Goal: Information Seeking & Learning: Find specific page/section

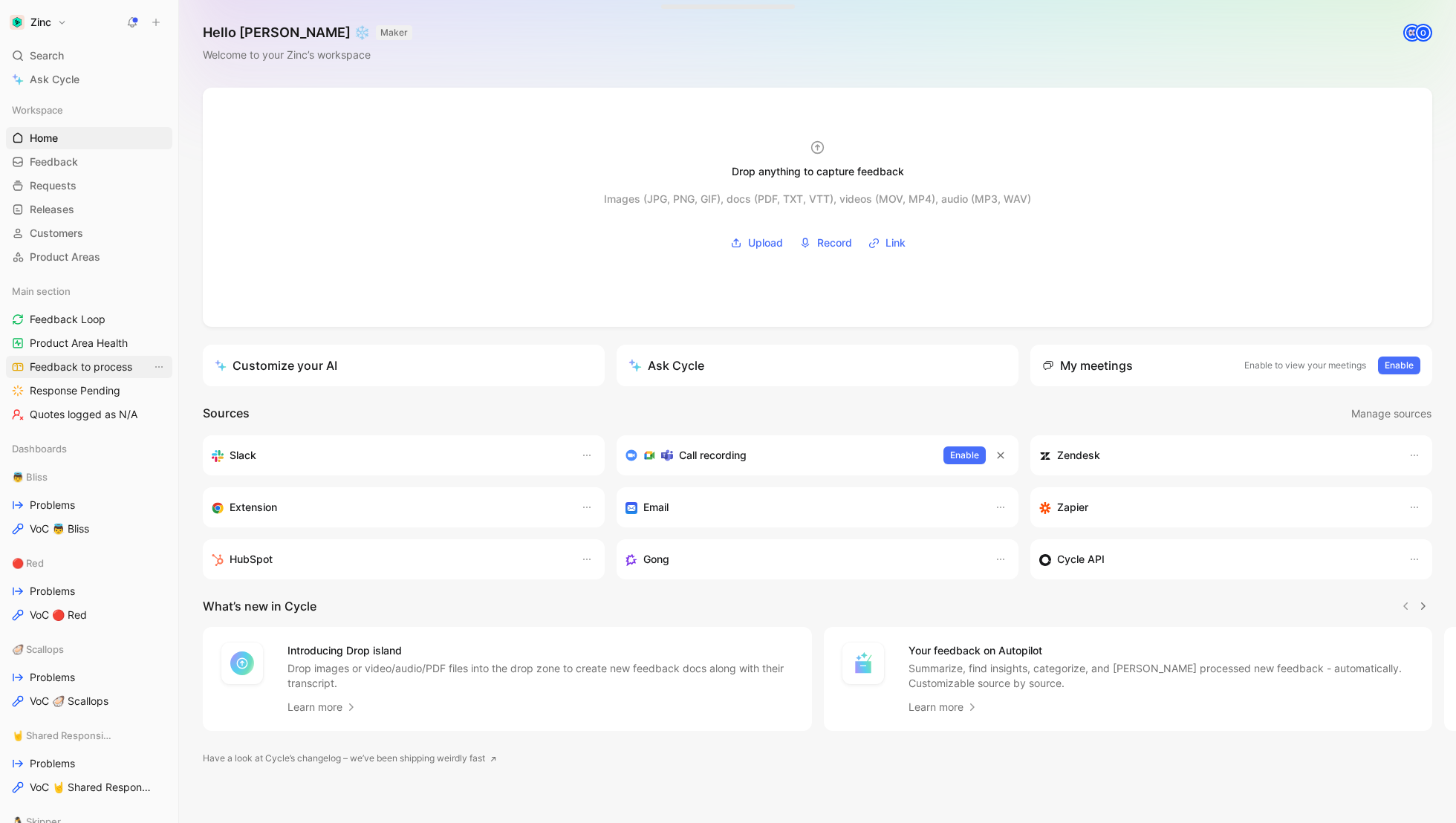
click at [87, 371] on span "Feedback to process" at bounding box center [81, 367] width 102 height 15
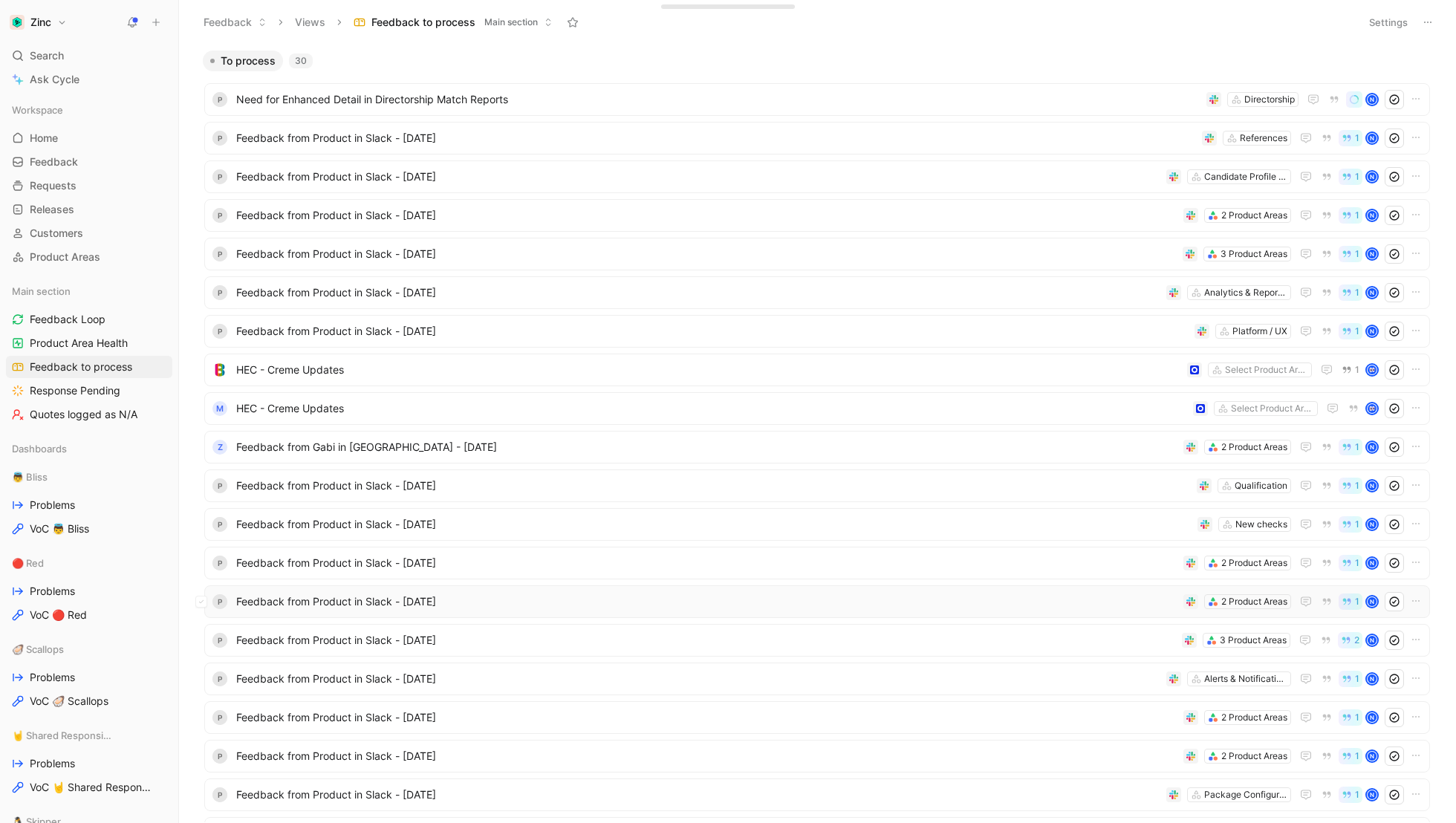
scroll to position [493, 0]
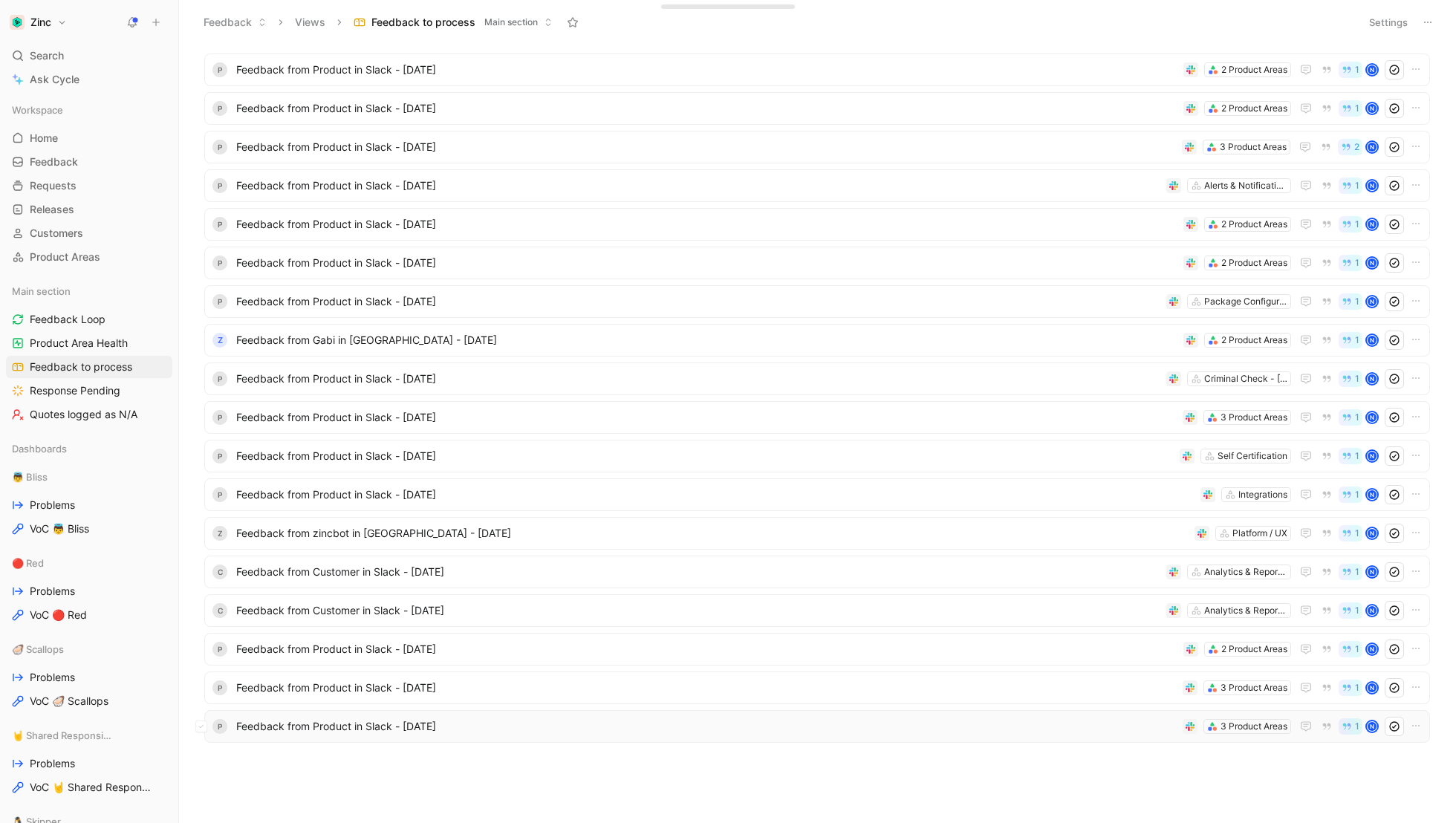
click at [349, 729] on span "Feedback from Product in Slack - [DATE]" at bounding box center [705, 726] width 940 height 18
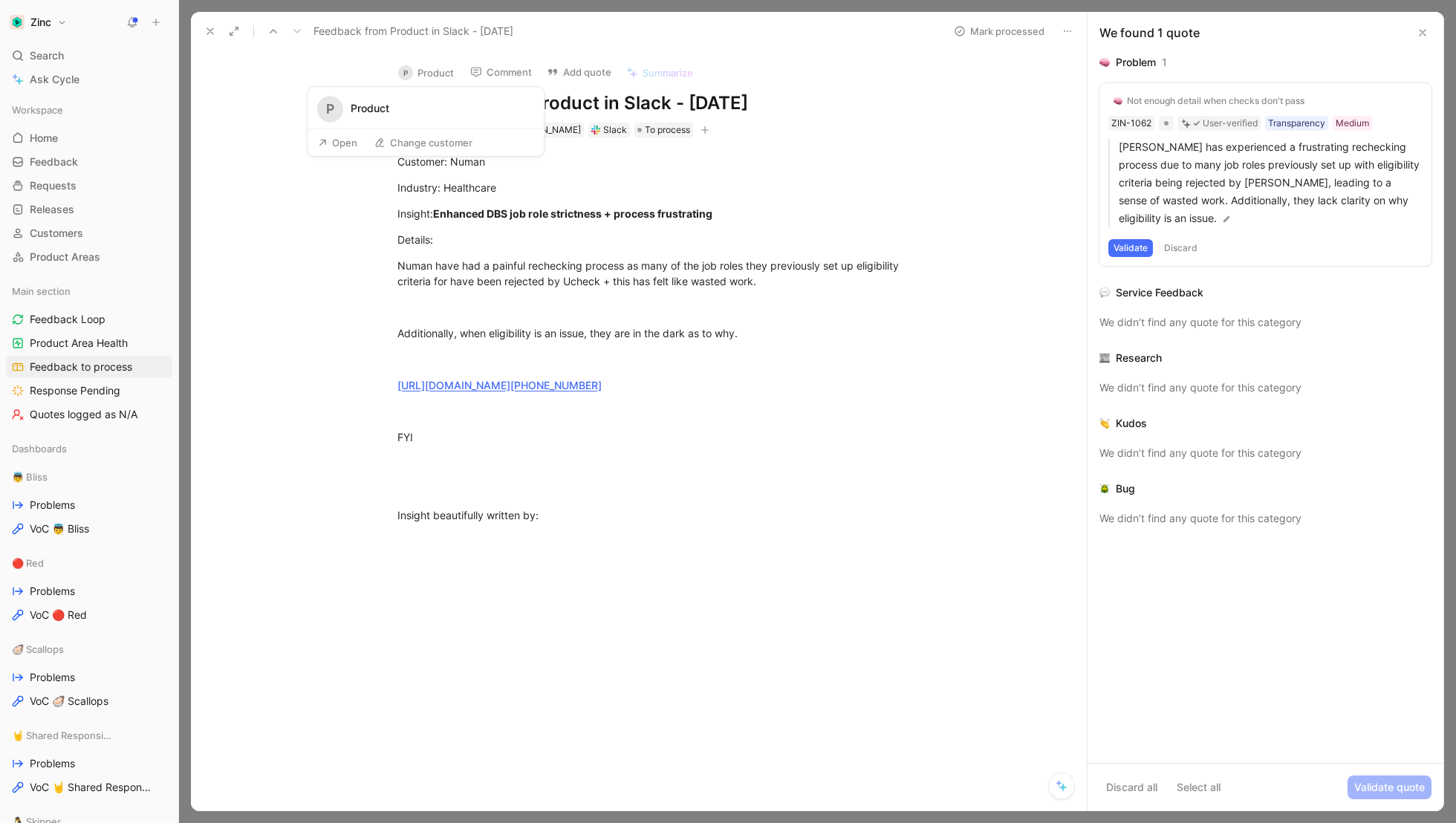
click at [431, 76] on button "P Product" at bounding box center [426, 73] width 70 height 23
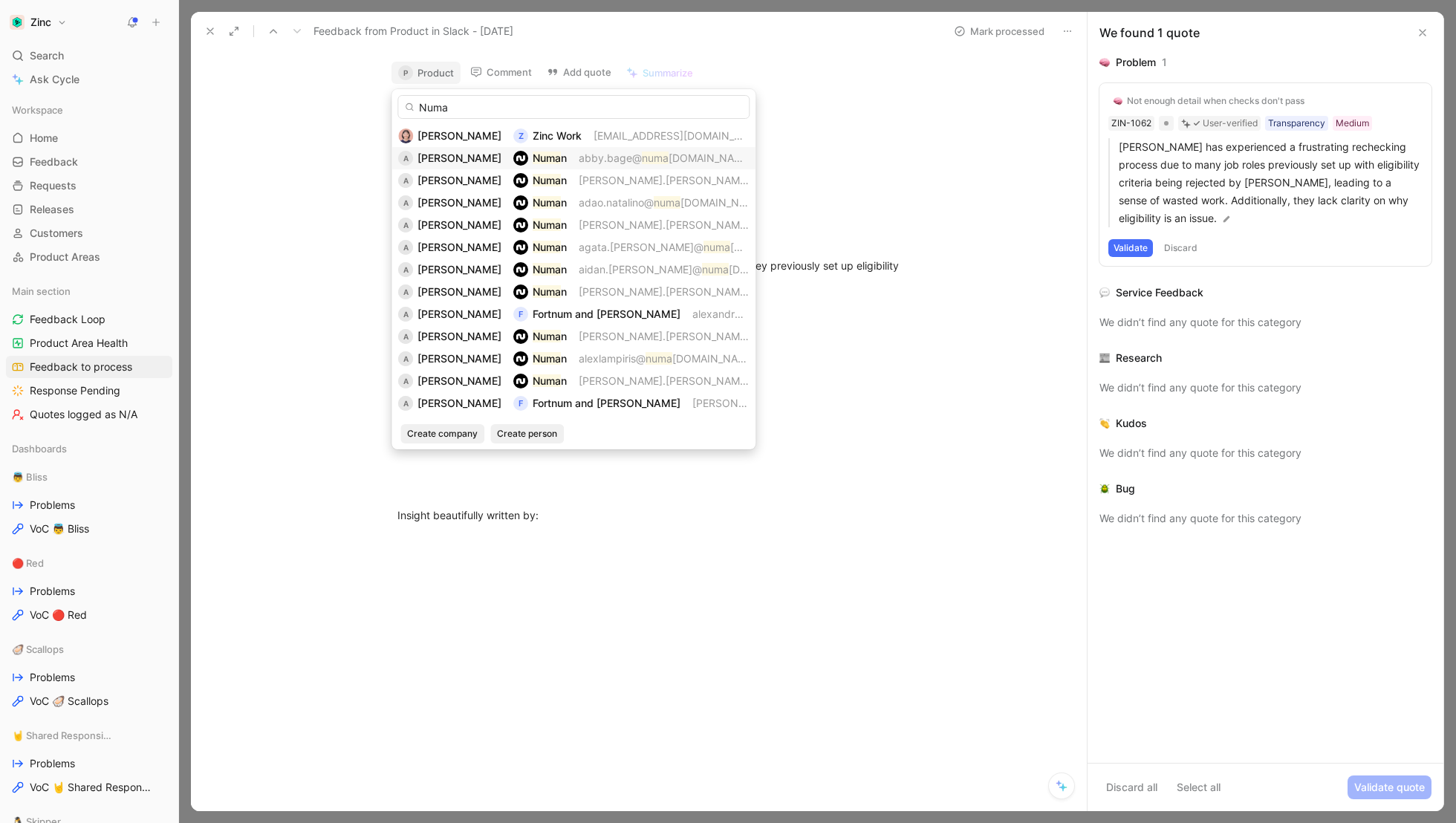
type input "Numa"
click at [545, 160] on div "A [PERSON_NAME] Numa n abby.bage@ numa [DOMAIN_NAME]" at bounding box center [573, 158] width 350 height 18
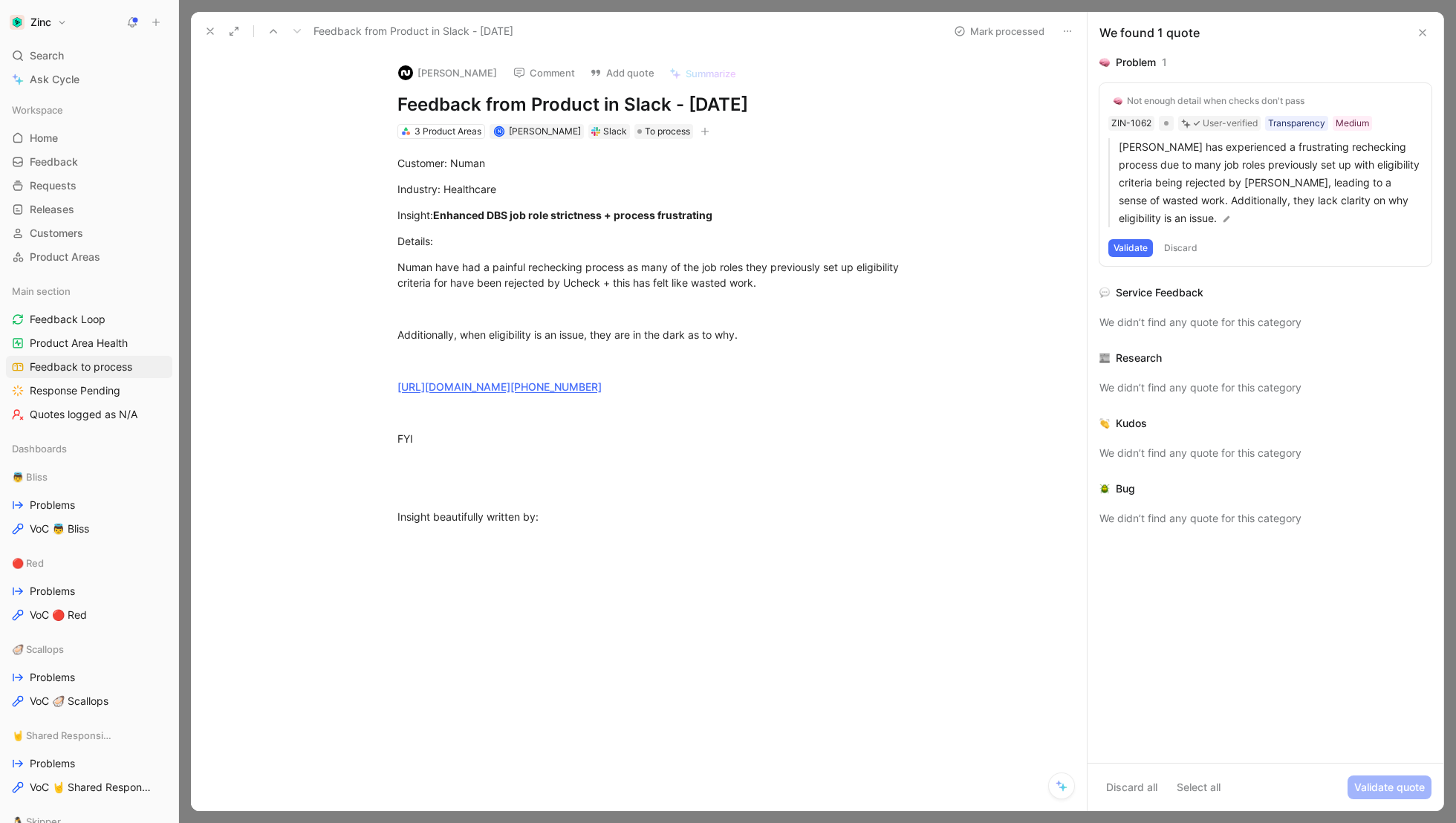
click at [208, 29] on use at bounding box center [210, 31] width 6 height 6
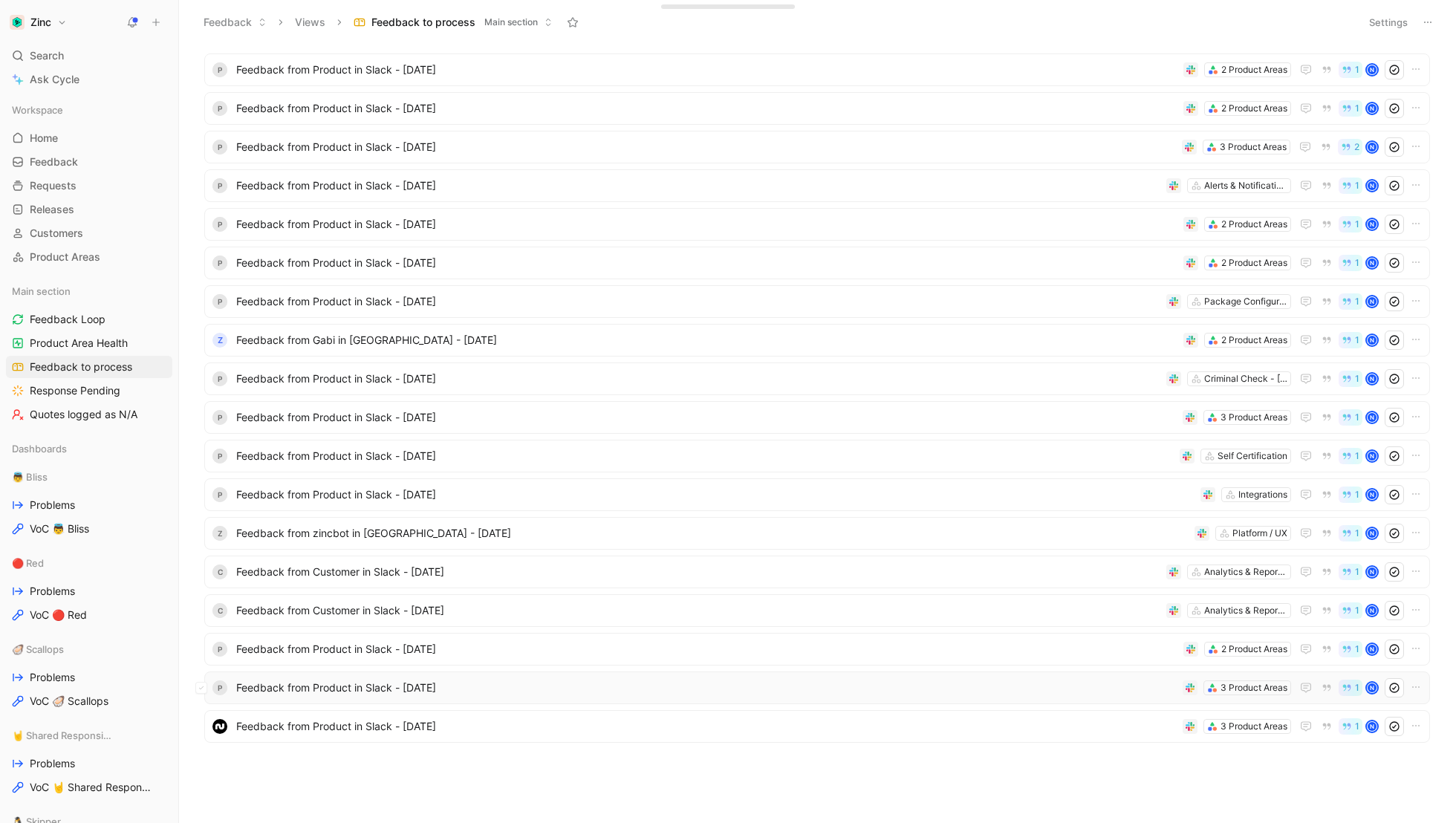
click at [289, 687] on span "Feedback from Product in Slack - [DATE]" at bounding box center [705, 688] width 940 height 18
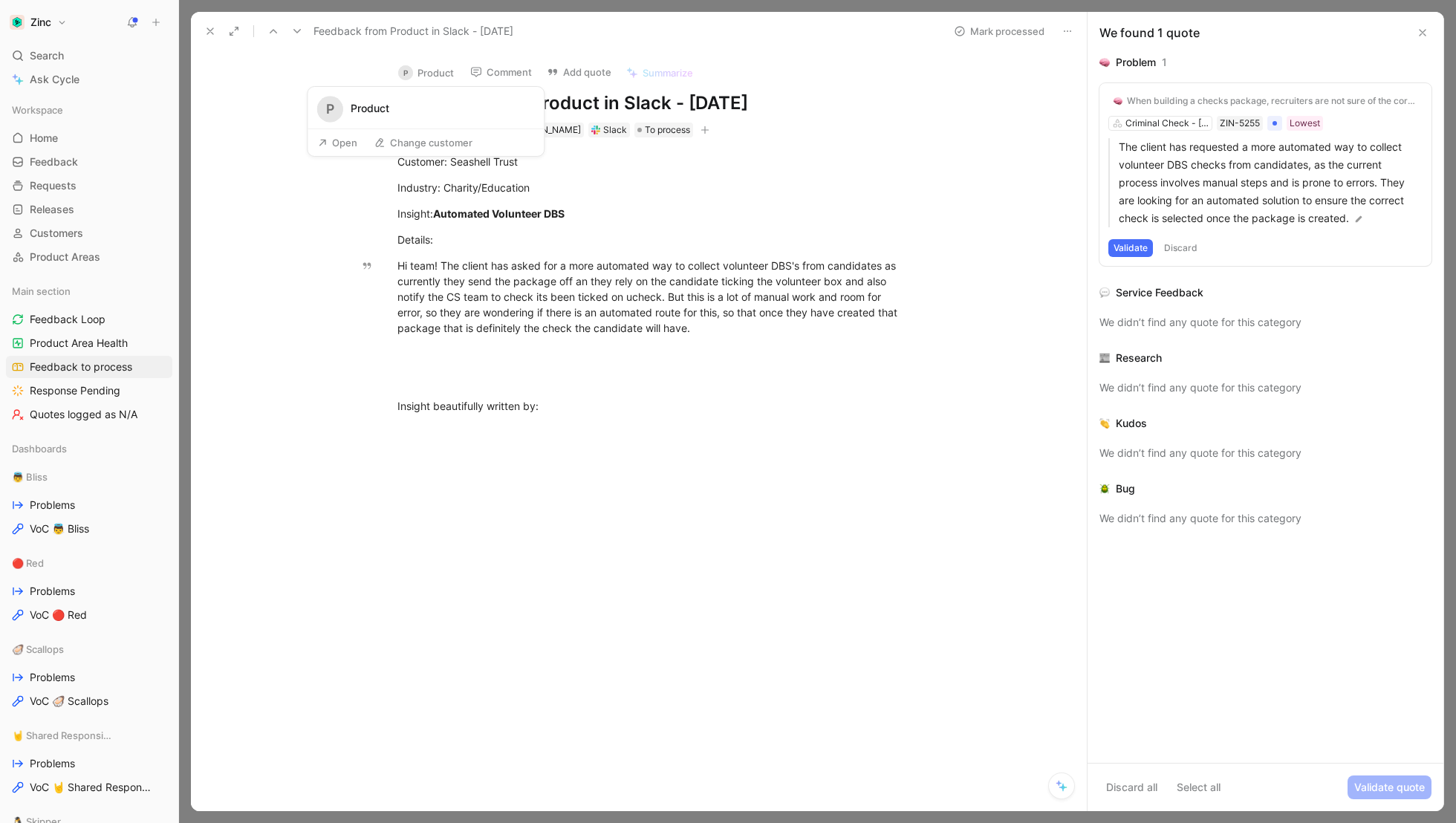
click at [430, 66] on button "P Product" at bounding box center [426, 73] width 70 height 23
click at [440, 70] on button "P Product" at bounding box center [426, 73] width 70 height 23
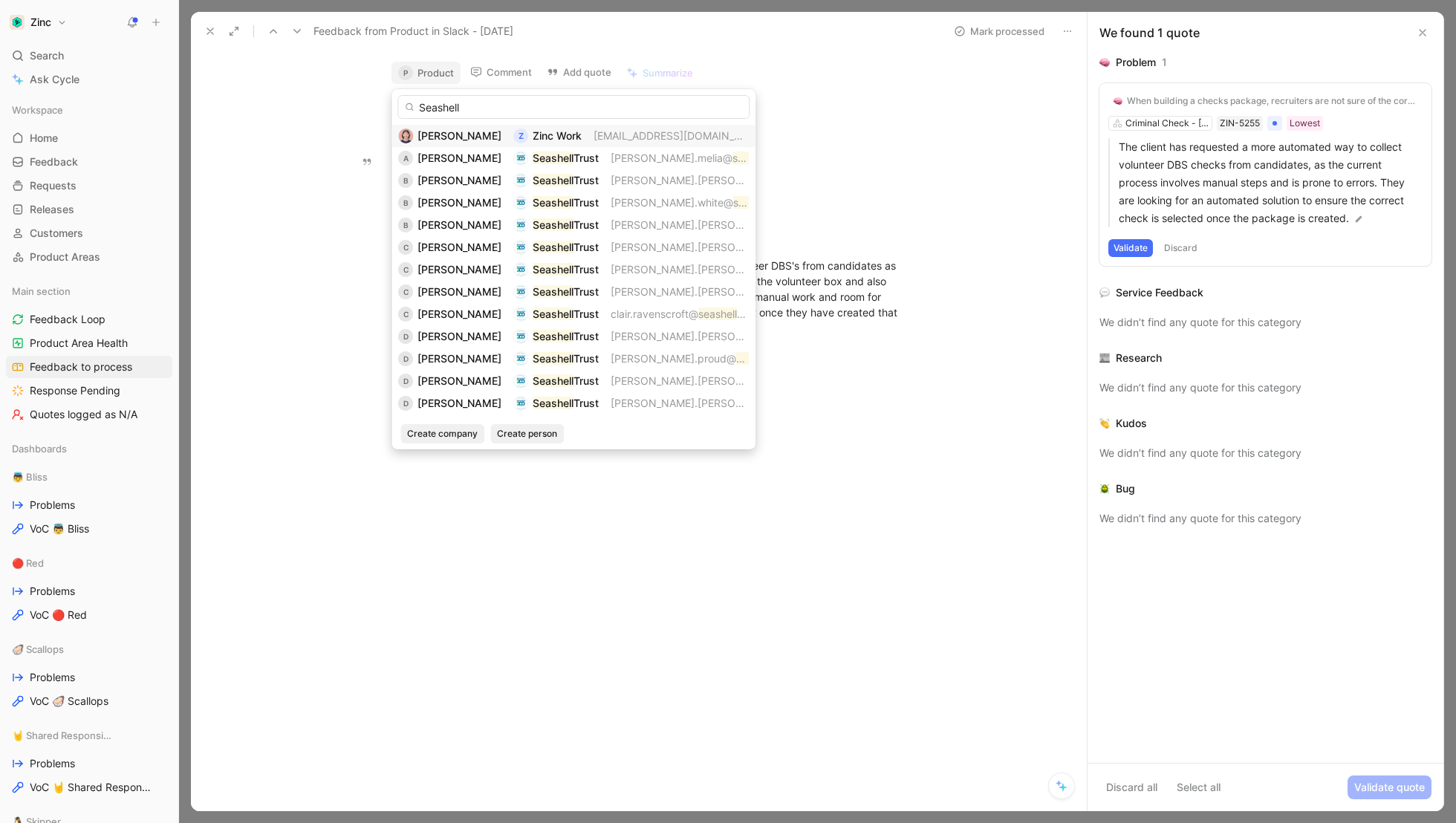
type input "Seashell"
click at [607, 145] on div "[PERSON_NAME] Z Zinc Work [EMAIL_ADDRESS][DOMAIN_NAME]" at bounding box center [573, 136] width 364 height 23
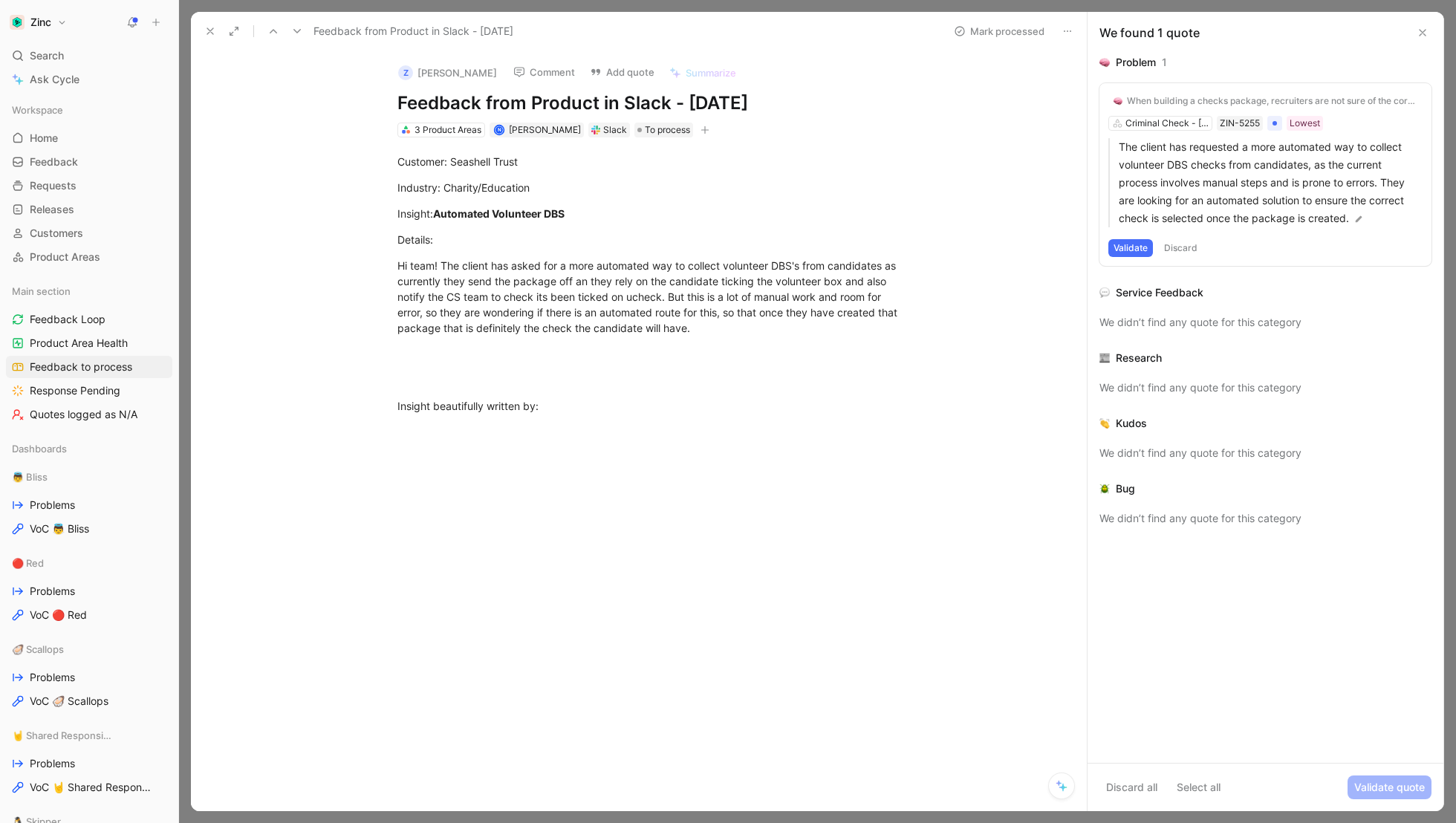
click at [441, 66] on button "Z [PERSON_NAME]" at bounding box center [447, 73] width 112 height 23
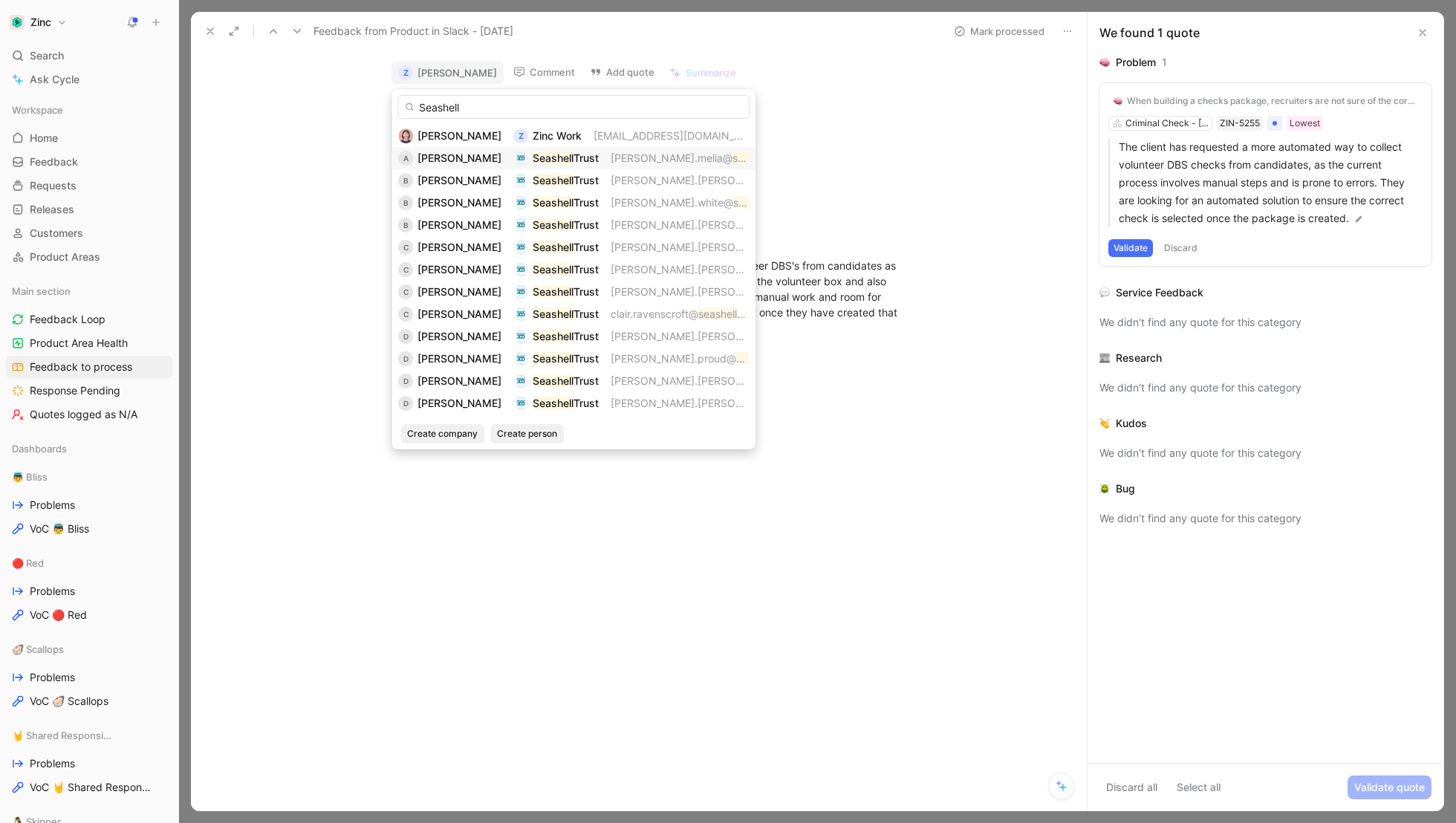
type input "Seashell"
click at [542, 154] on mark "Seashell" at bounding box center [552, 157] width 40 height 12
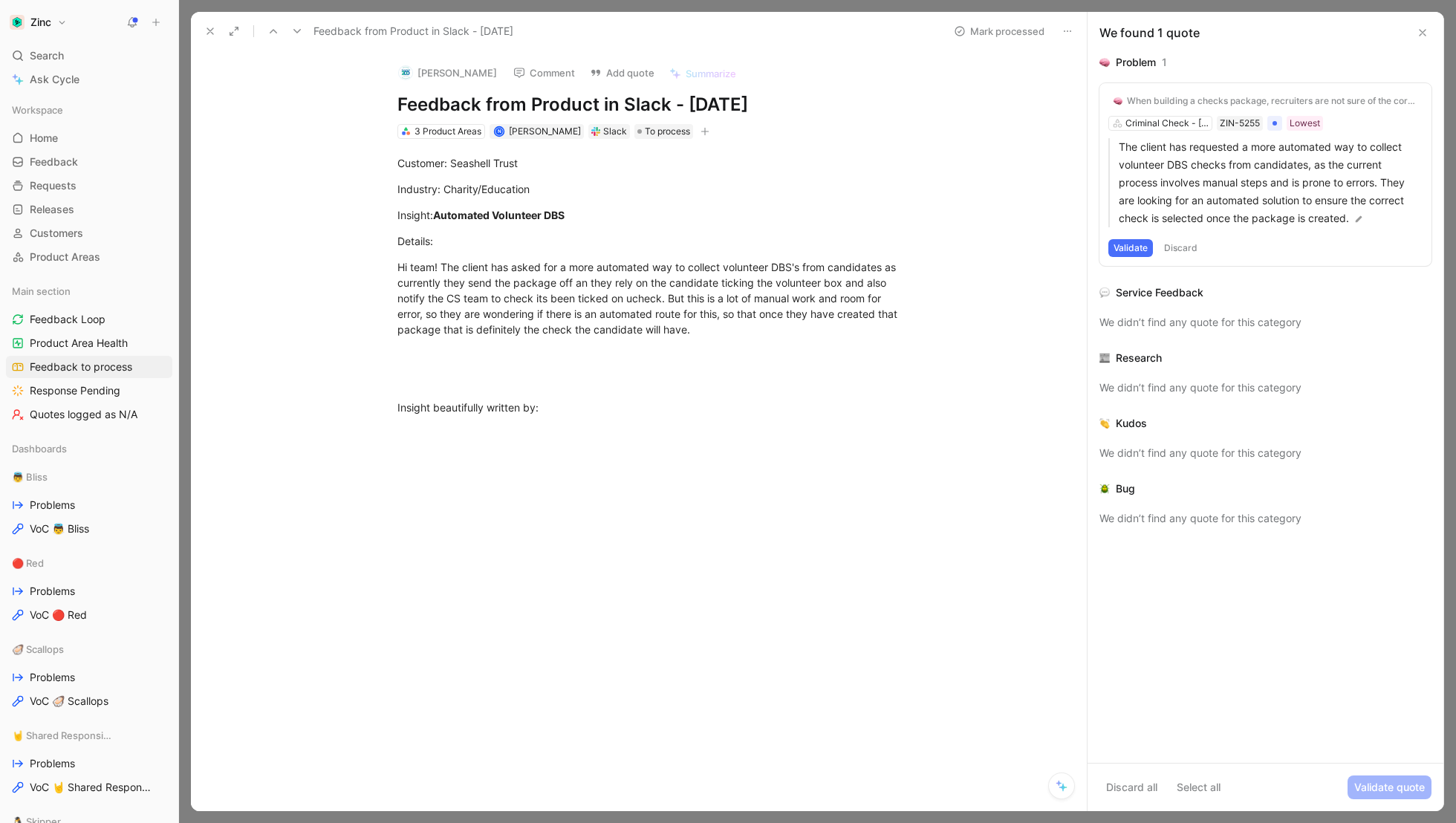
click at [307, 197] on div "Customer: Seashell Trust Industry: Charity/Education Insight: Automated Volunte…" at bounding box center [654, 298] width 864 height 318
click at [204, 28] on icon at bounding box center [209, 31] width 12 height 12
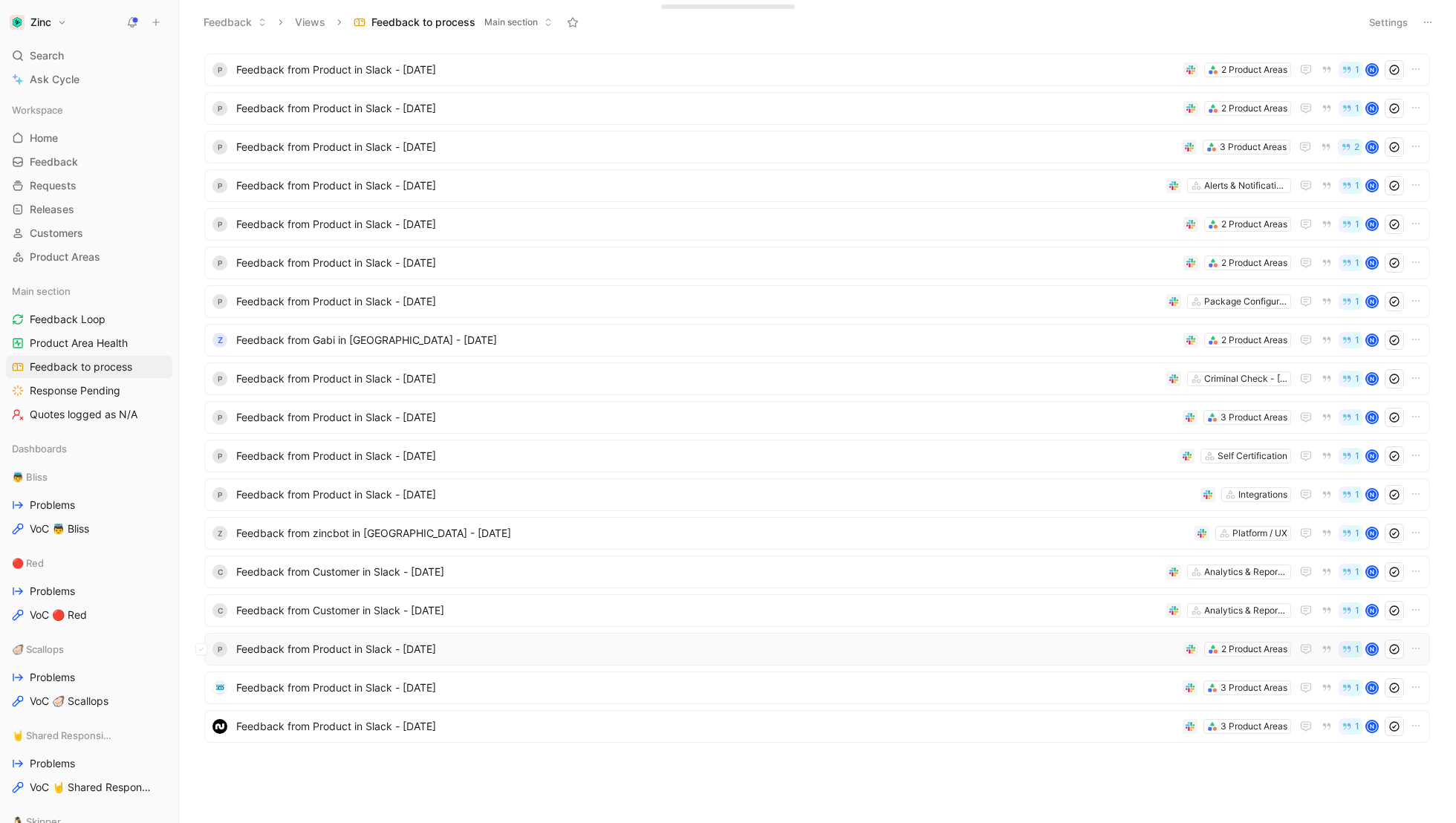
click at [270, 646] on span "Feedback from Product in Slack - [DATE]" at bounding box center [706, 649] width 941 height 18
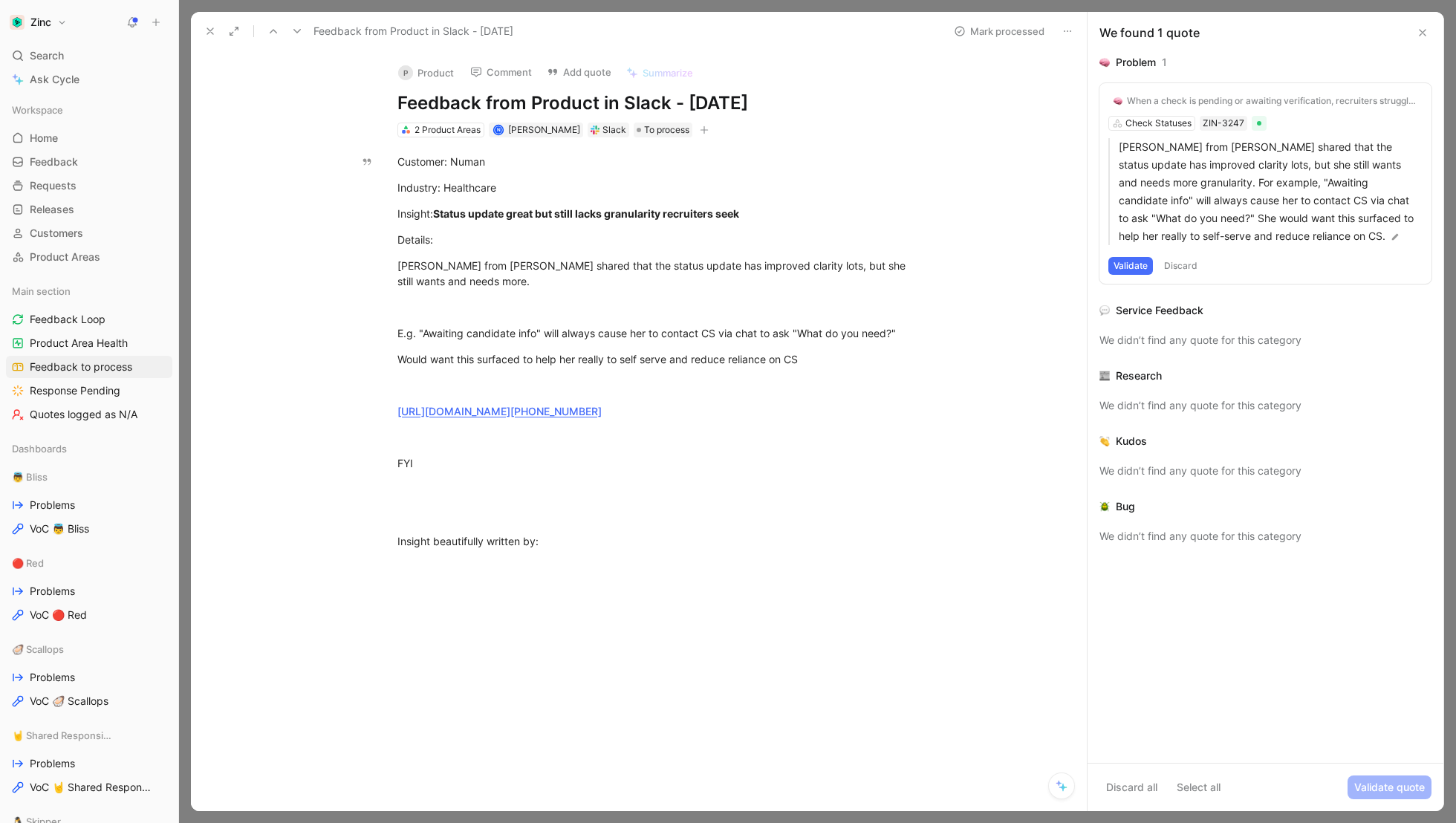
click at [429, 69] on button "P Product" at bounding box center [426, 73] width 70 height 23
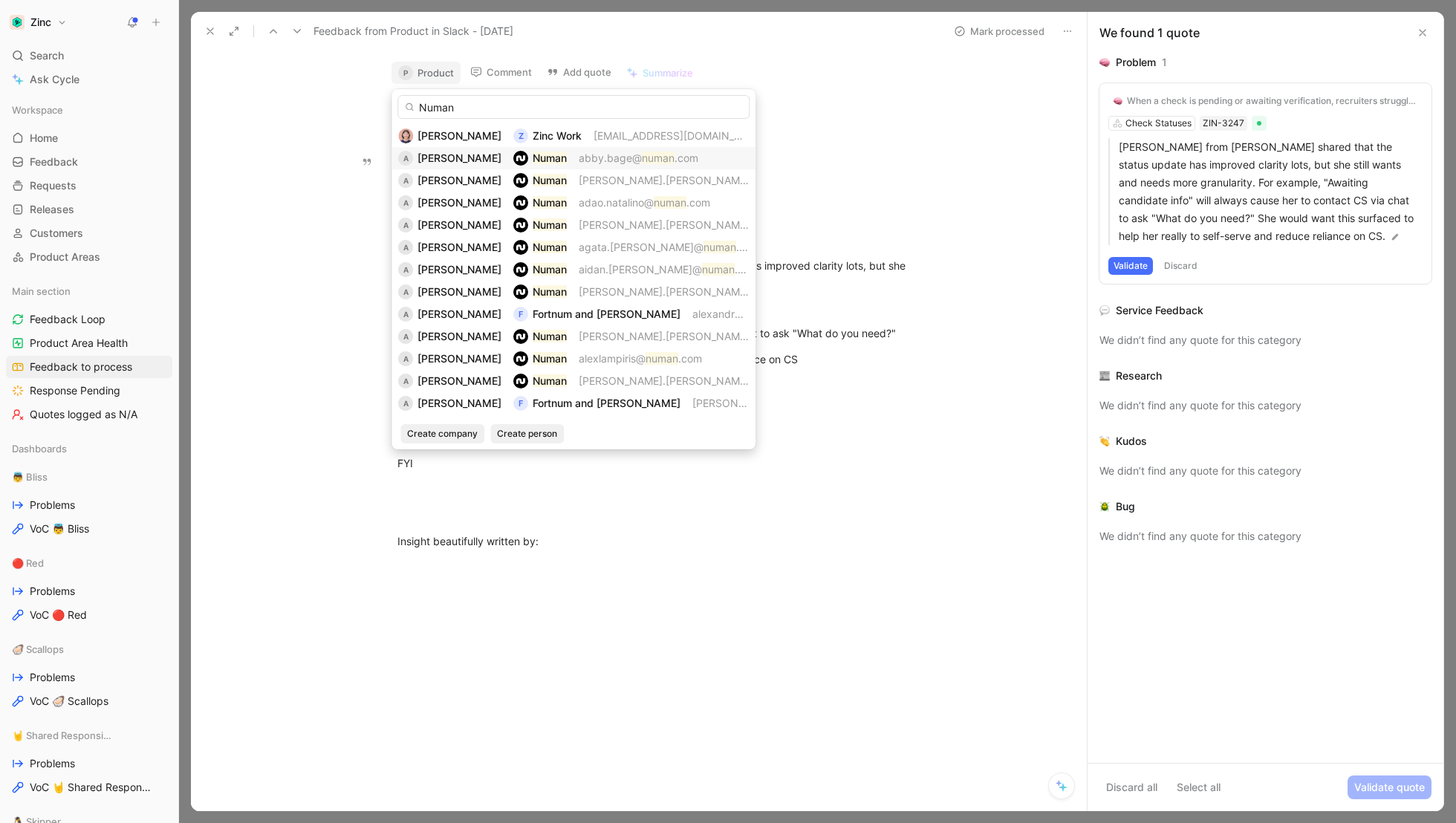
type input "Numan"
click at [442, 152] on span "[PERSON_NAME]" at bounding box center [458, 157] width 84 height 12
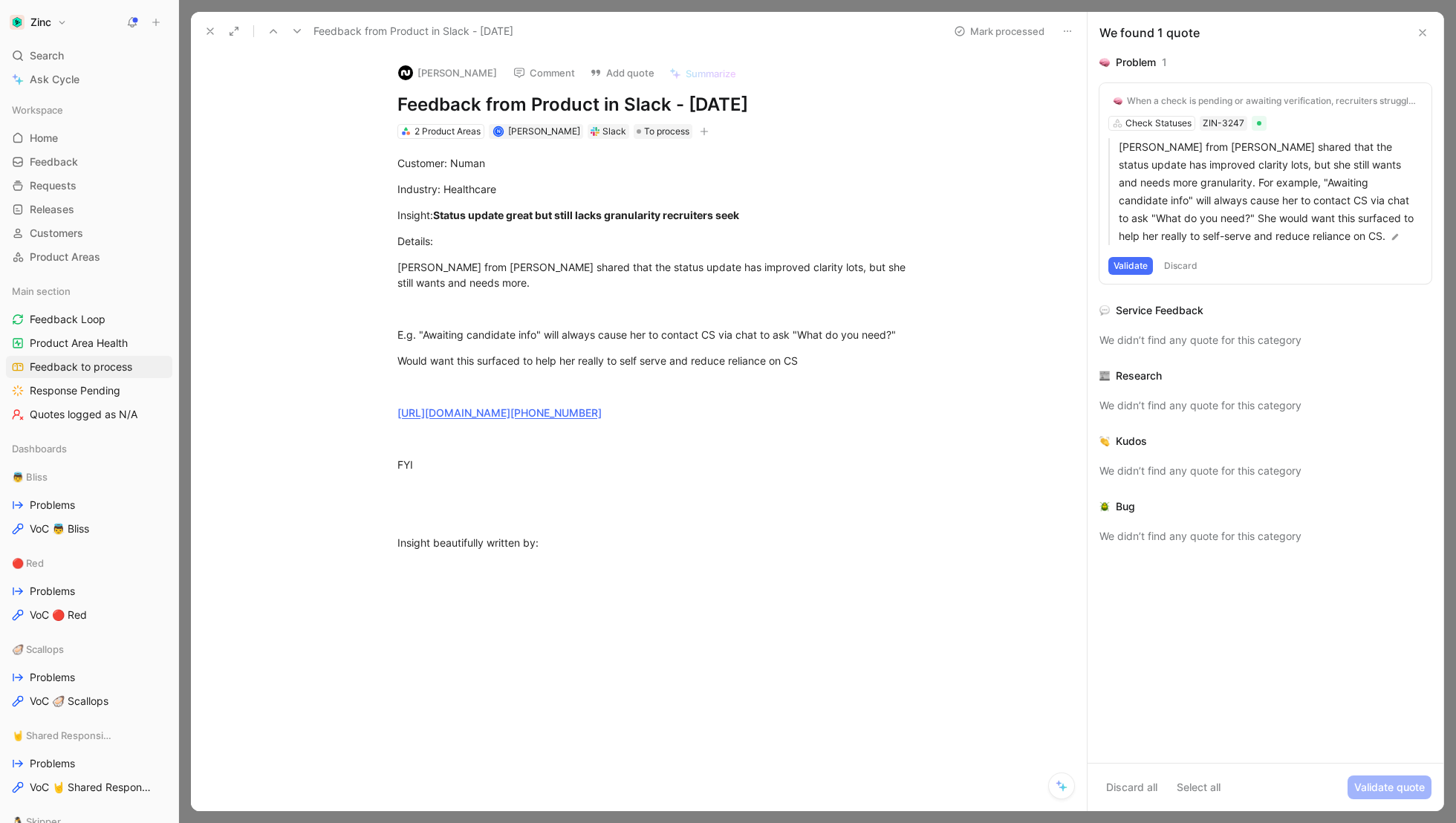
click at [208, 31] on icon at bounding box center [209, 31] width 12 height 12
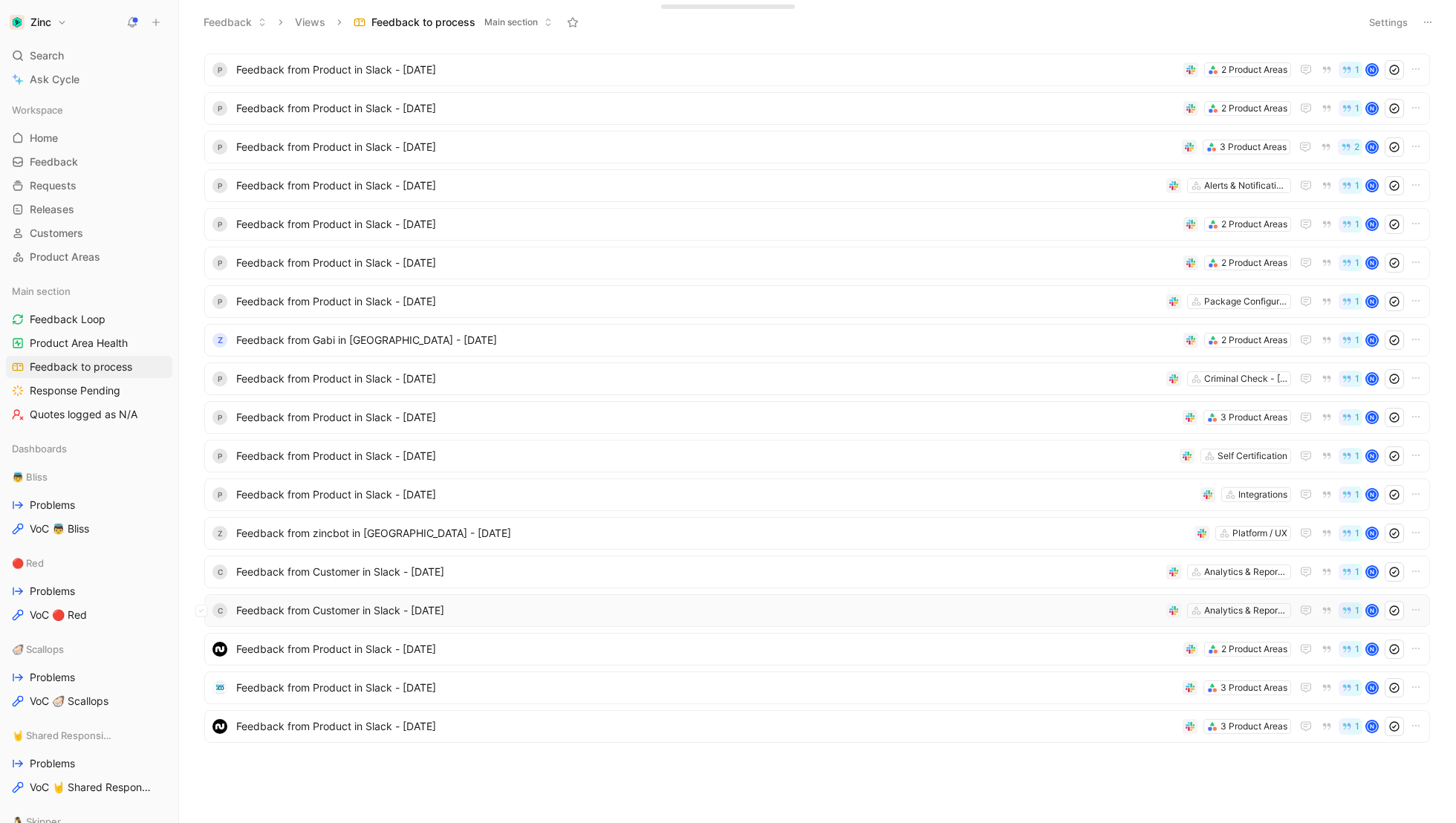
click at [322, 609] on span "Feedback from Customer in Slack - [DATE]" at bounding box center [698, 610] width 924 height 18
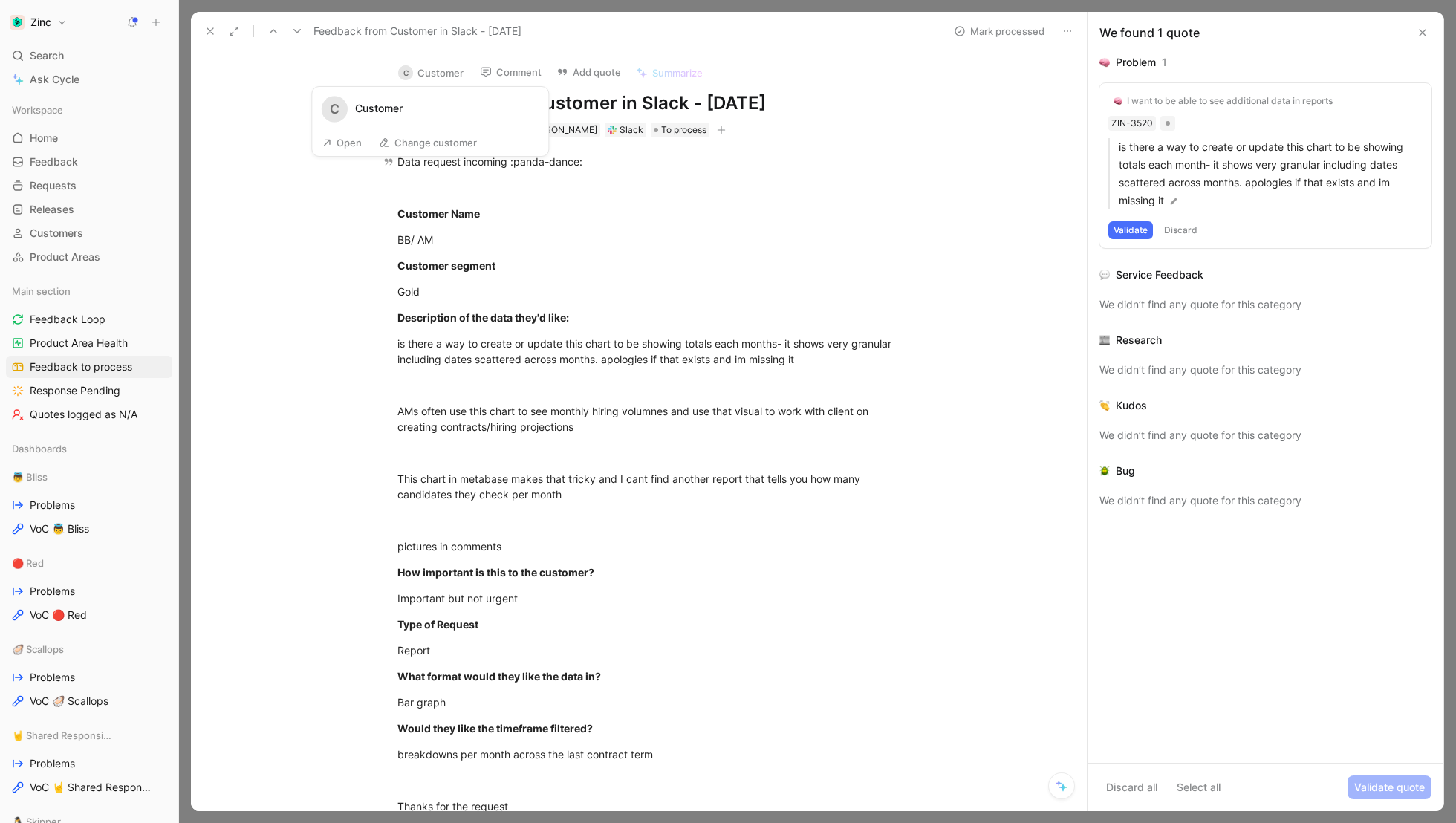
click at [427, 70] on button "C Customer" at bounding box center [431, 73] width 79 height 23
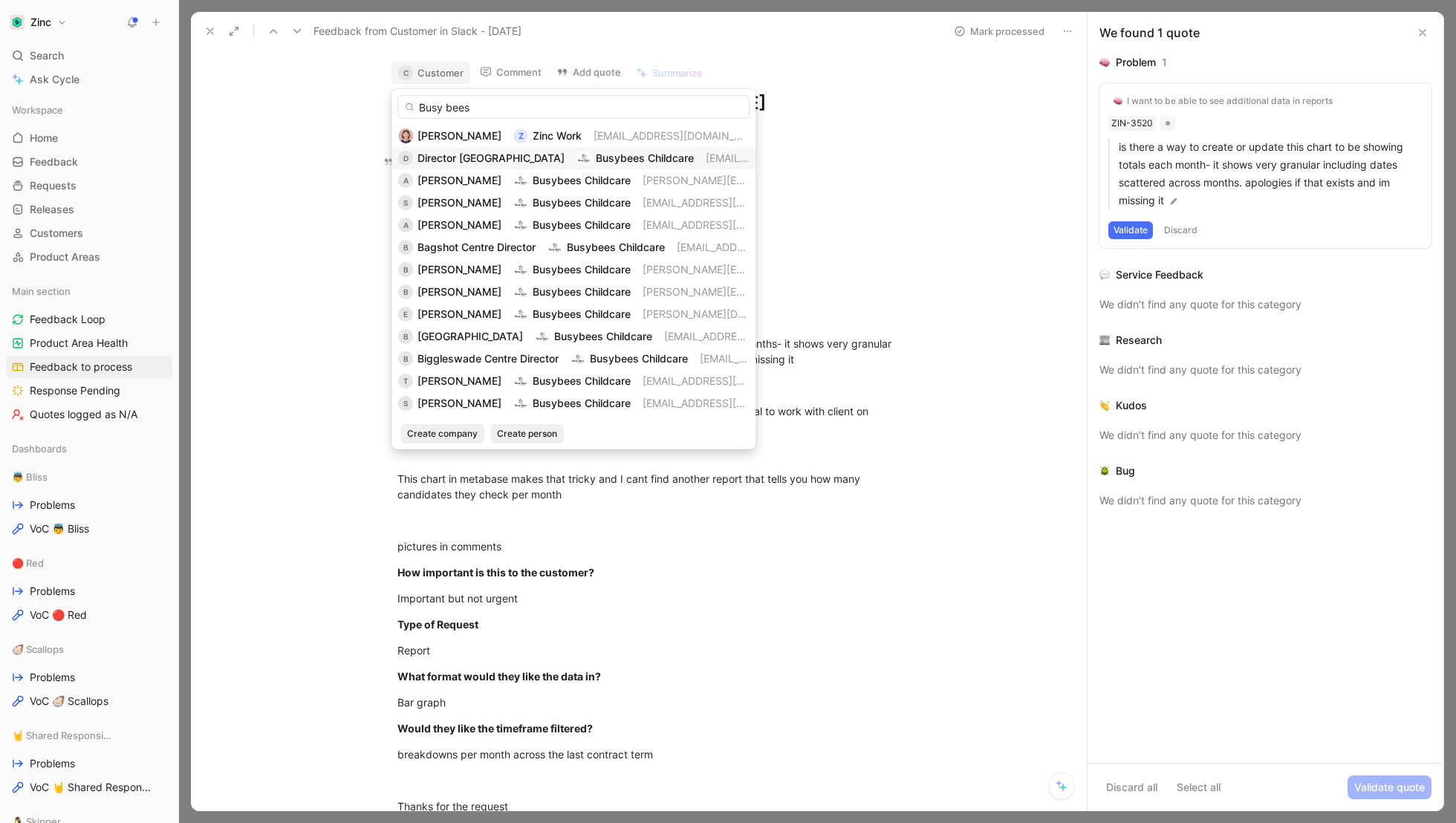
type input "Busy bees"
click at [577, 156] on img at bounding box center [584, 159] width 15 height 15
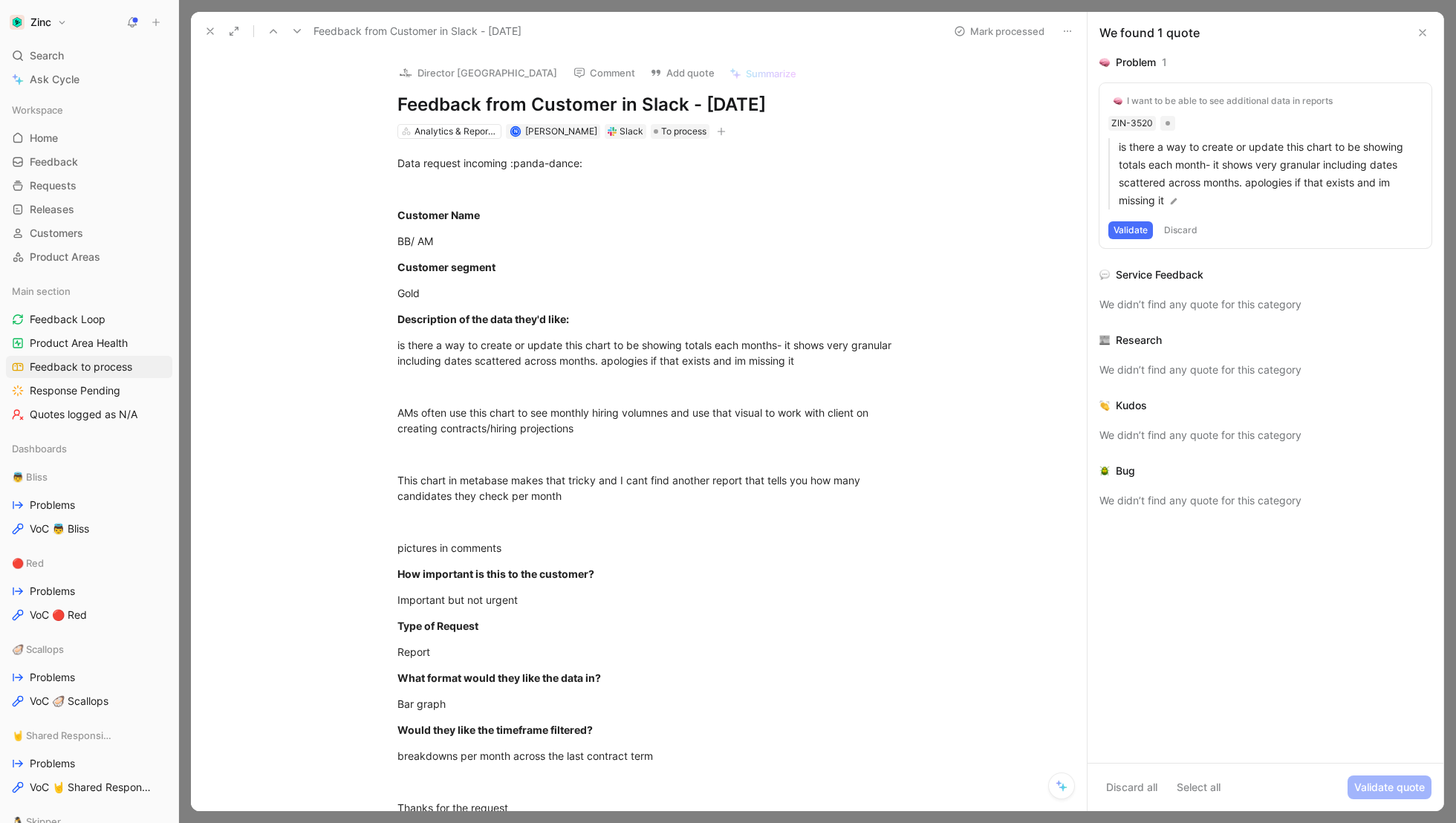
click at [213, 33] on icon at bounding box center [209, 31] width 12 height 12
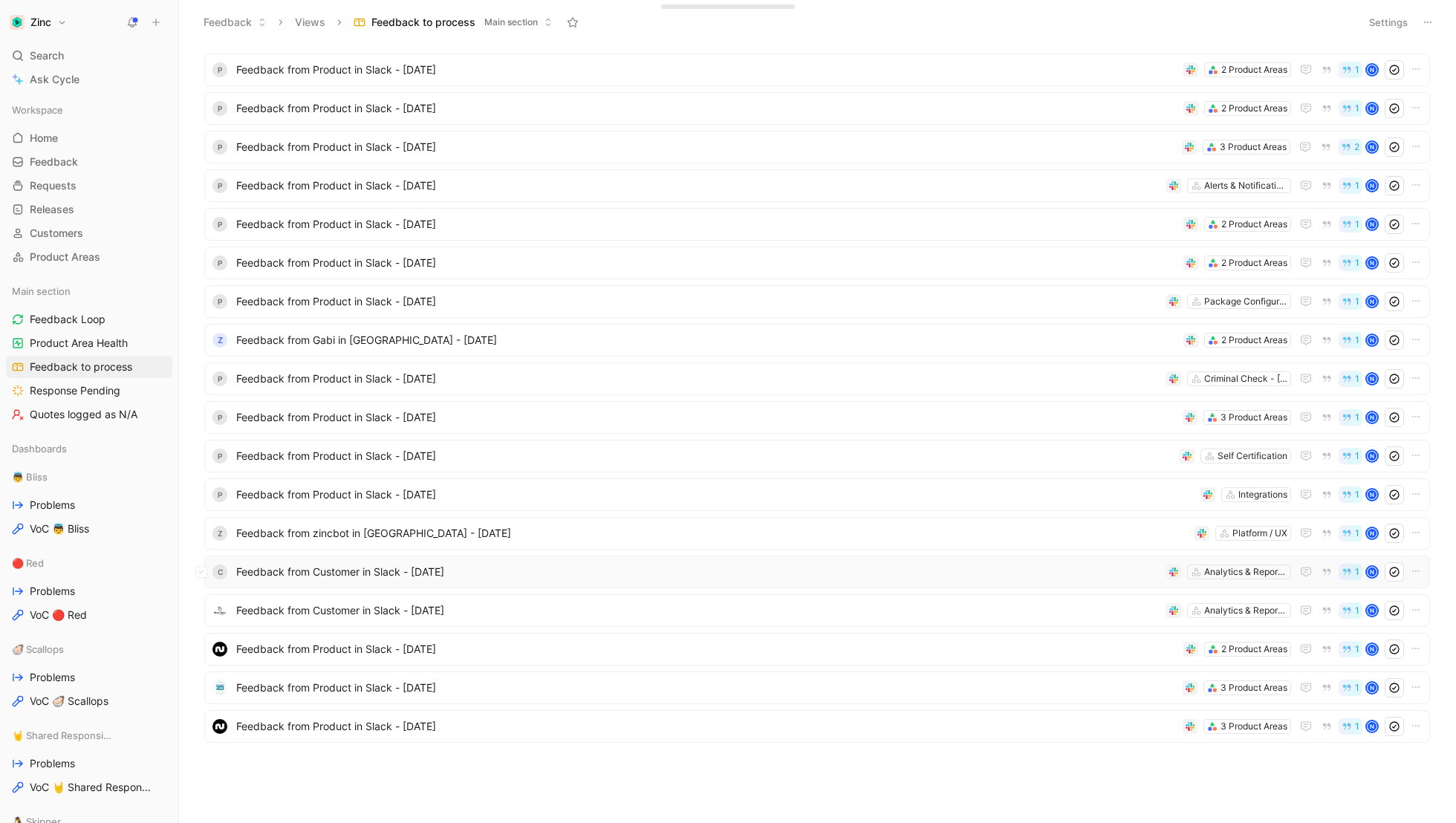
click at [319, 567] on span "Feedback from Customer in Slack - [DATE]" at bounding box center [698, 571] width 924 height 18
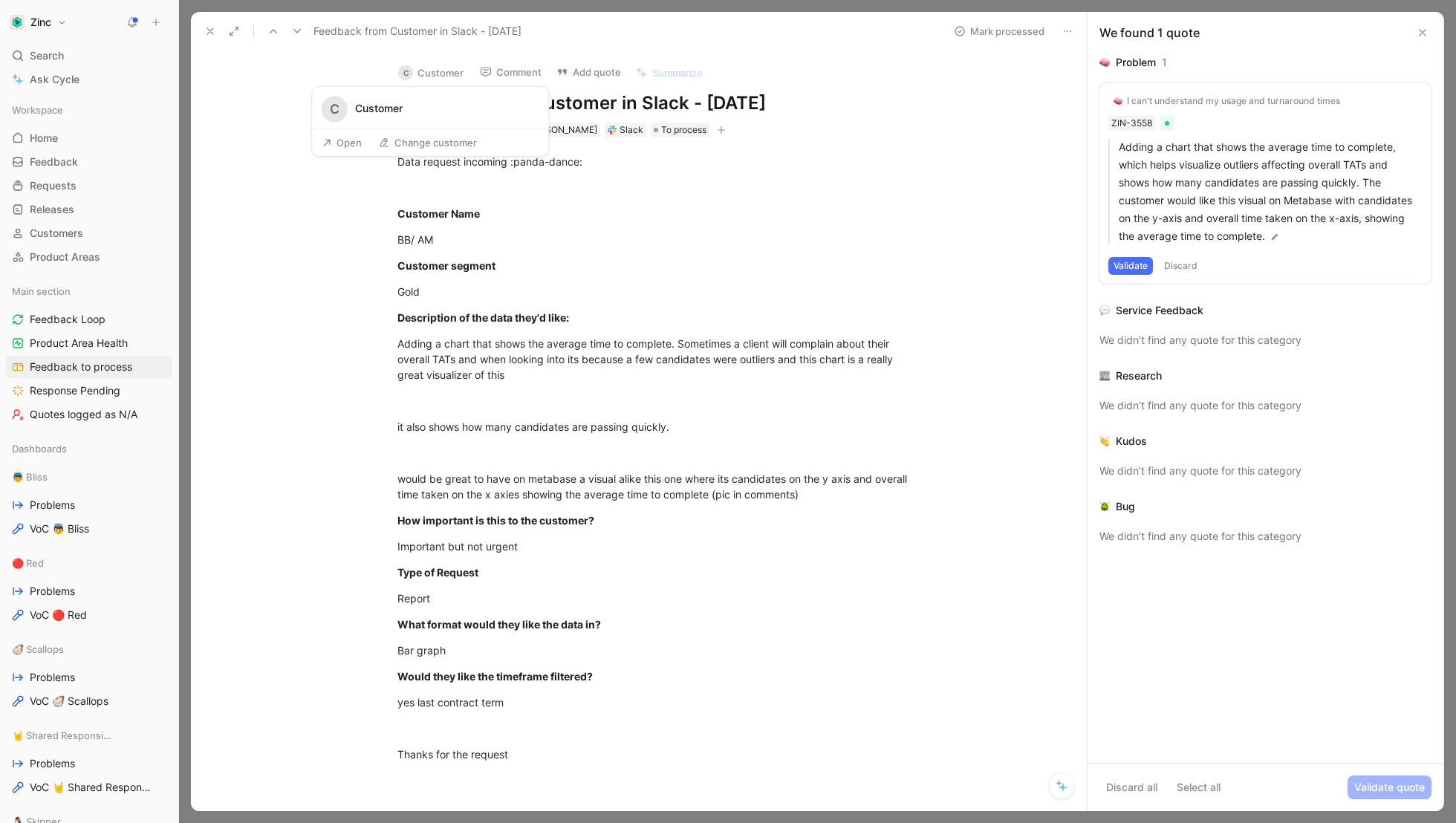
click at [421, 70] on button "C Customer" at bounding box center [431, 73] width 79 height 23
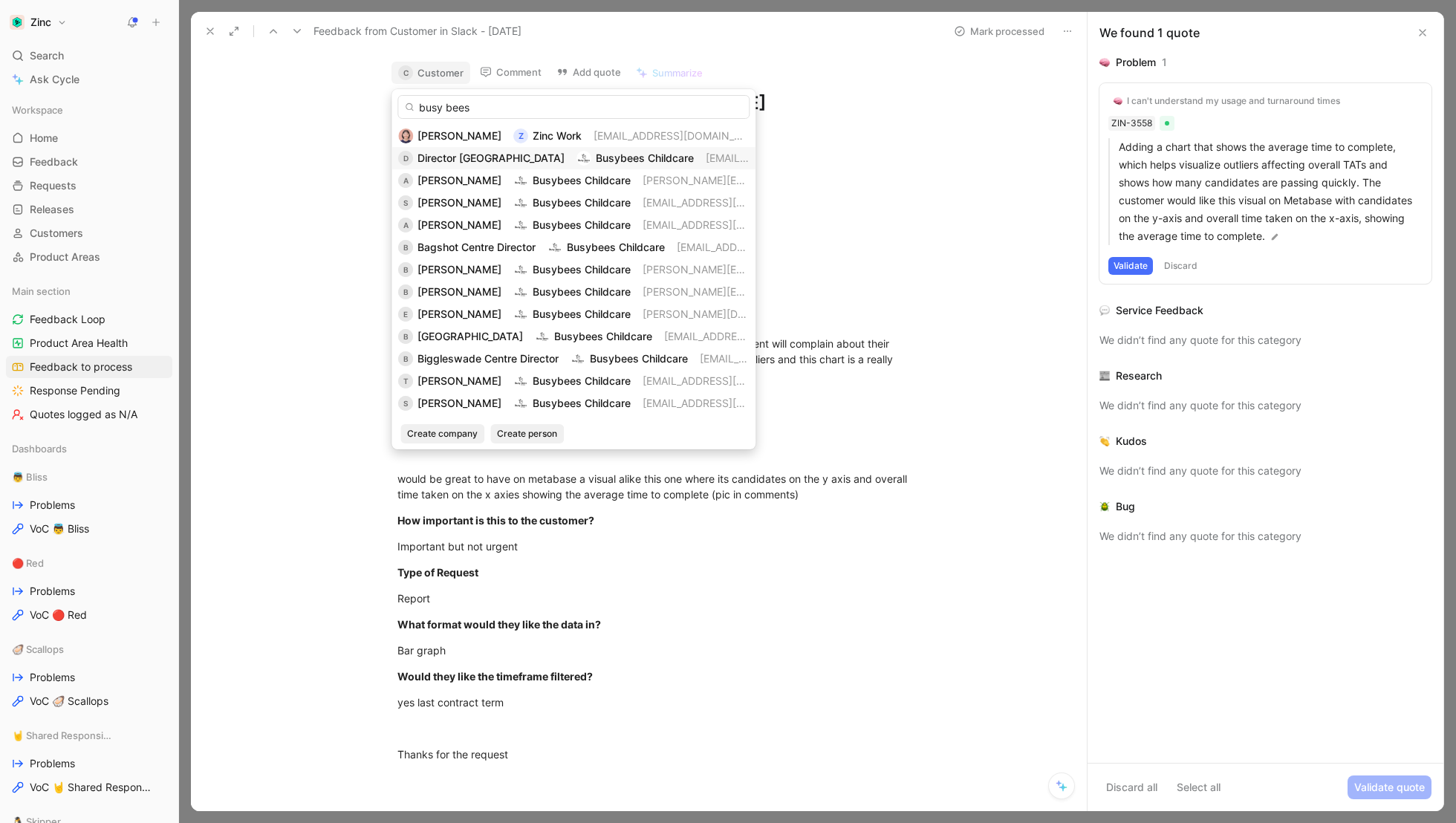
type input "busy bees"
click at [493, 158] on span "Director [GEOGRAPHIC_DATA]" at bounding box center [490, 157] width 147 height 12
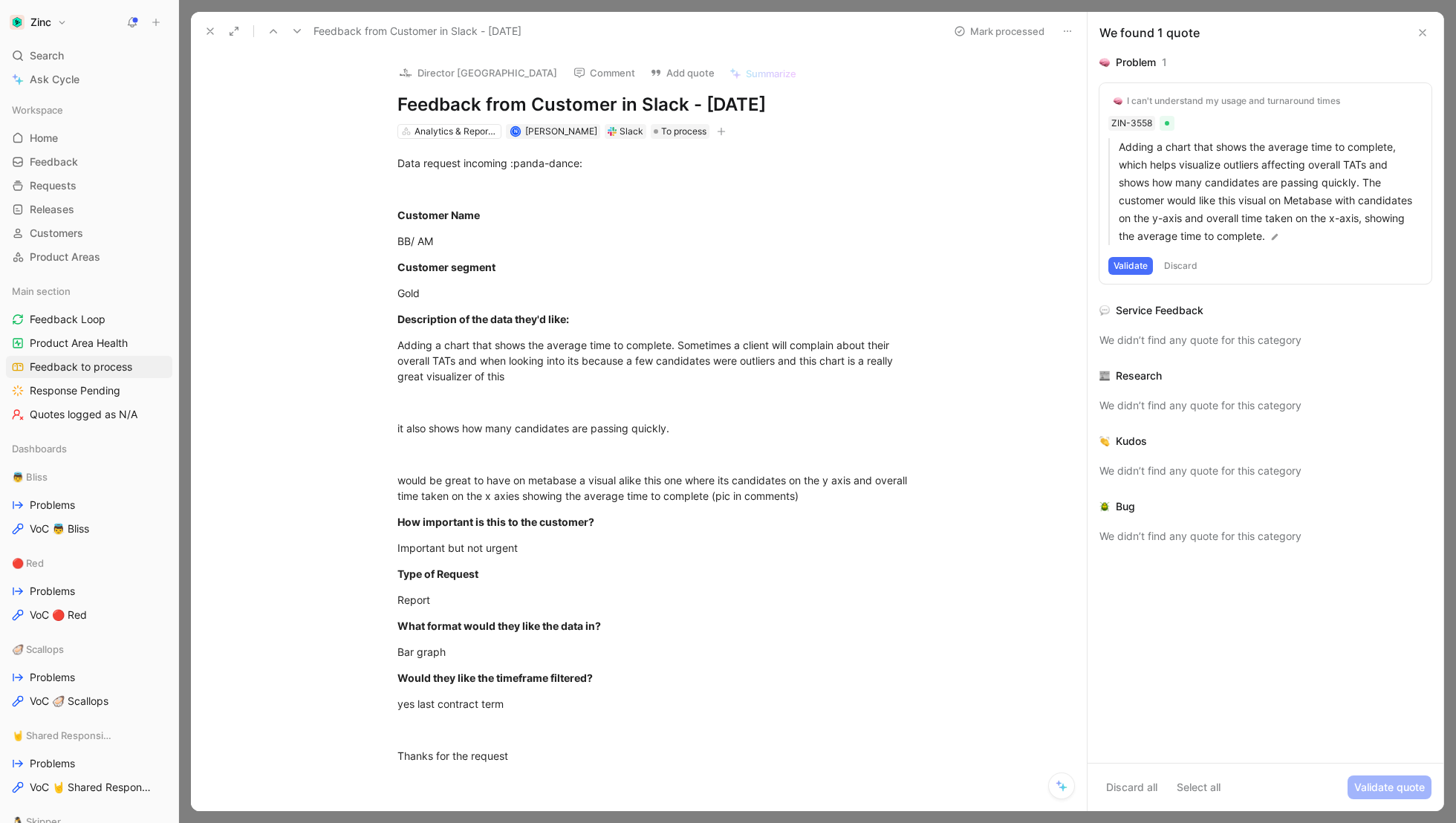
click at [208, 25] on icon at bounding box center [209, 31] width 12 height 12
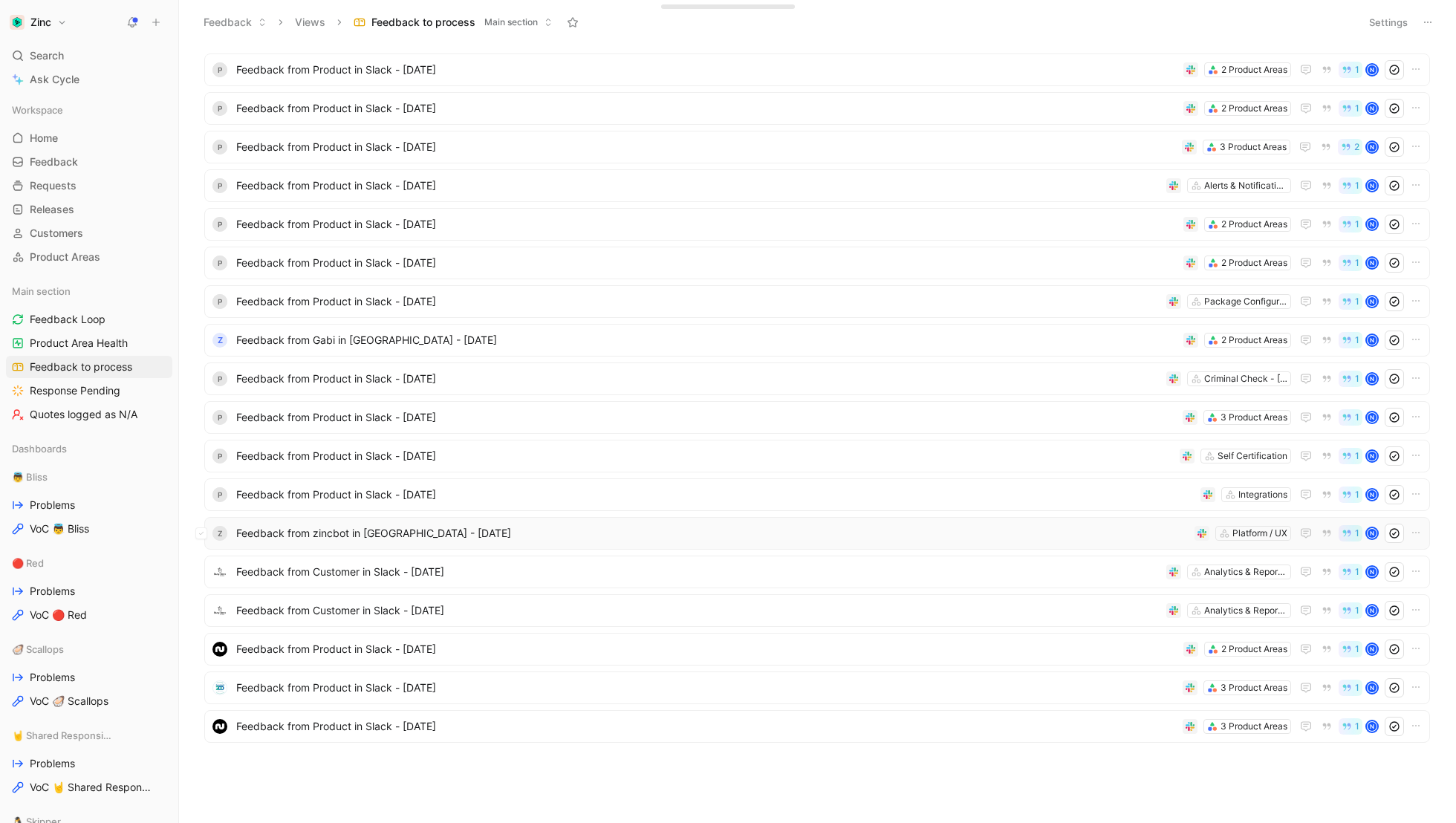
click at [318, 531] on span "Feedback from zincbot in [GEOGRAPHIC_DATA] - [DATE]" at bounding box center [712, 533] width 953 height 18
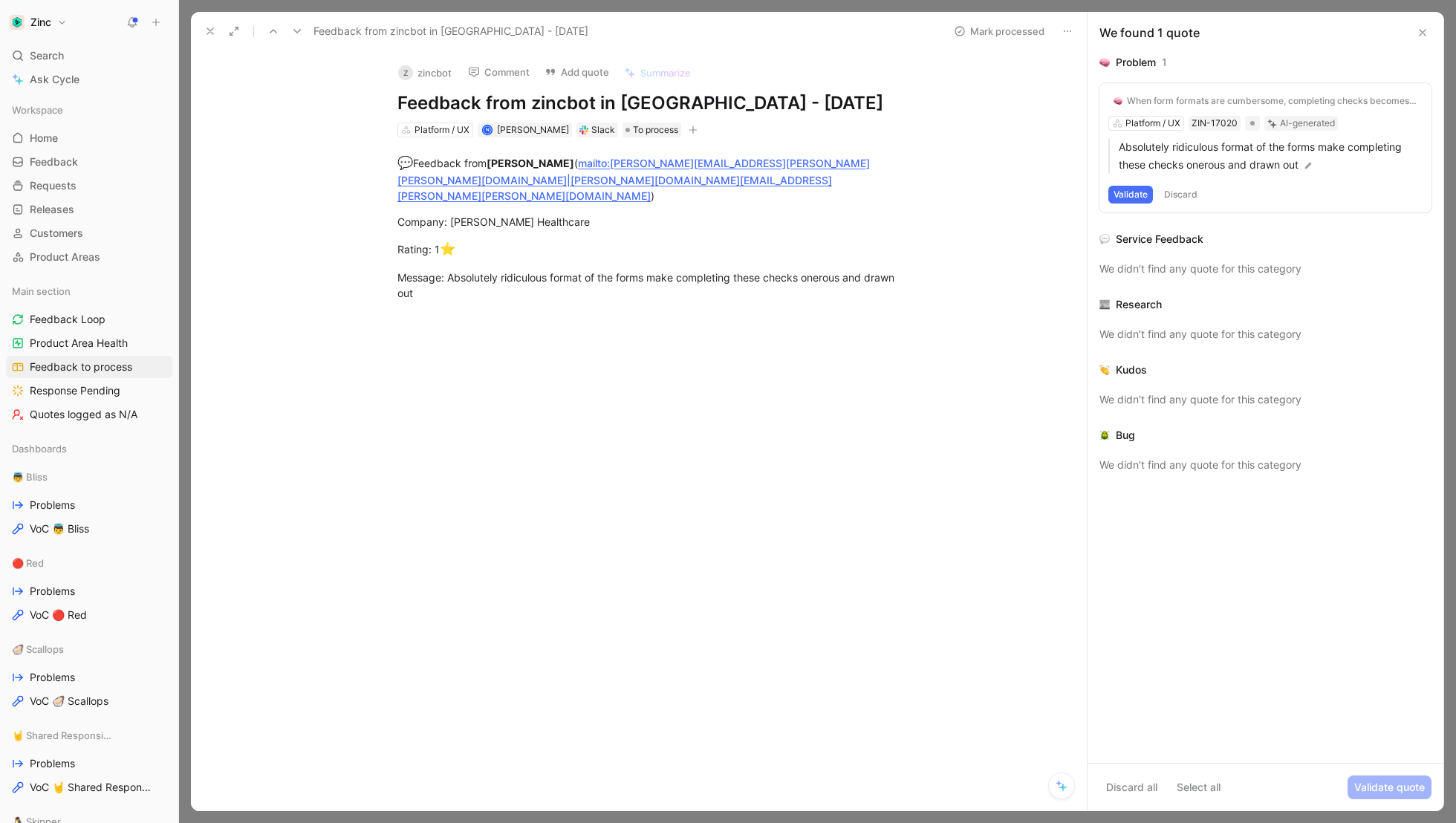
click at [427, 69] on button "z zincbot" at bounding box center [425, 73] width 67 height 23
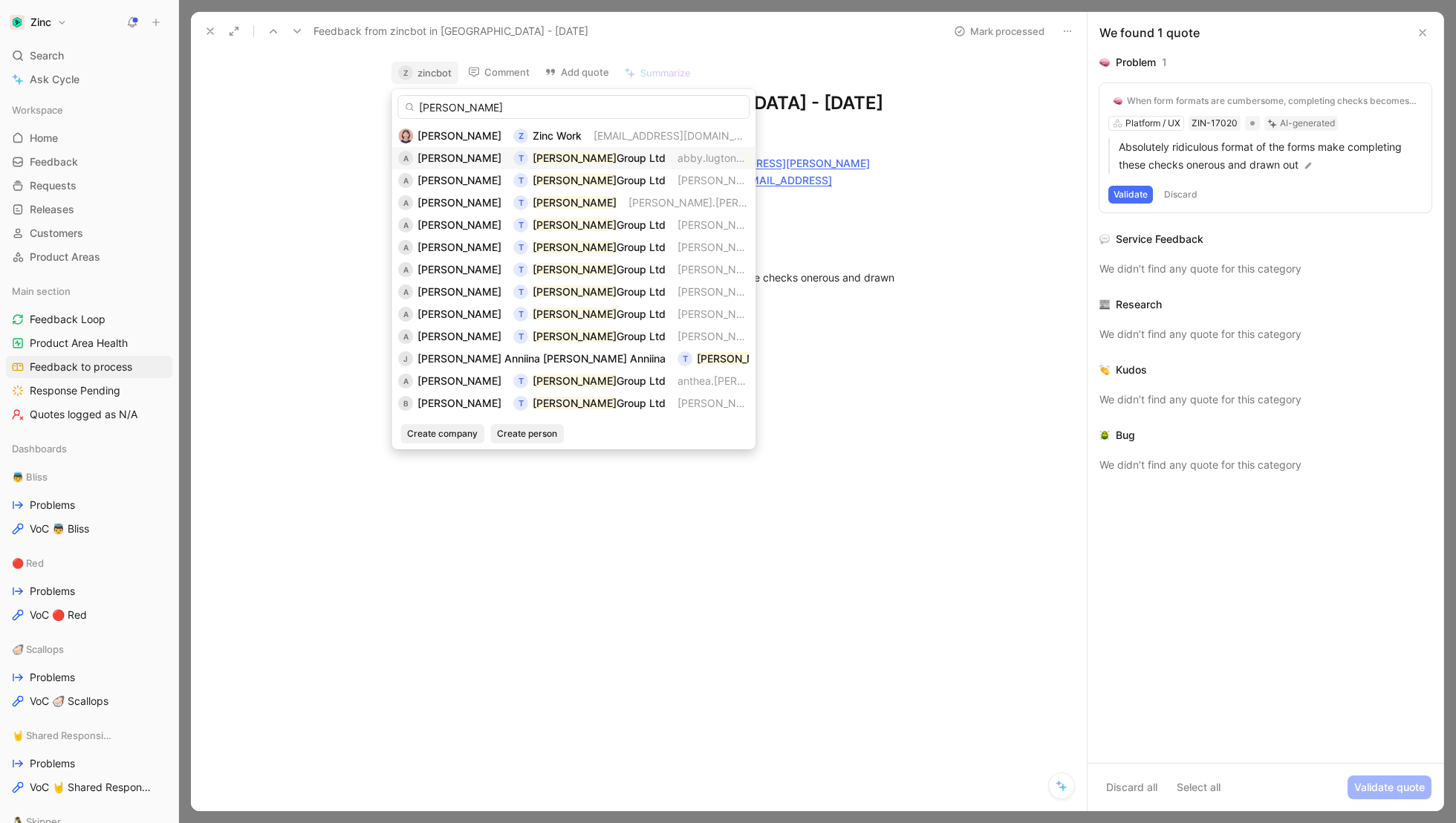
type input "[PERSON_NAME]"
click at [441, 154] on span "[PERSON_NAME]" at bounding box center [458, 157] width 84 height 12
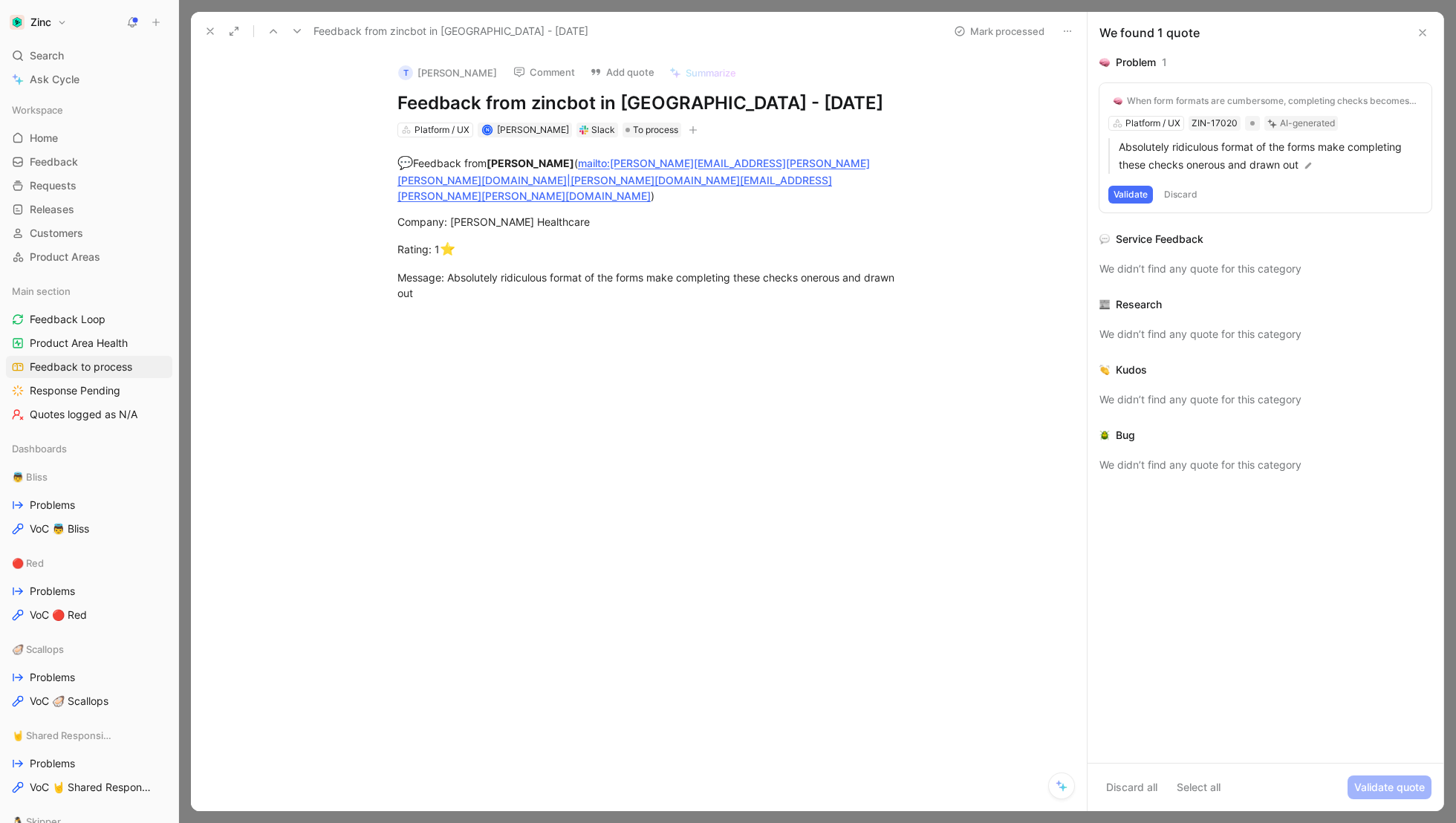
click at [206, 28] on icon at bounding box center [209, 31] width 12 height 12
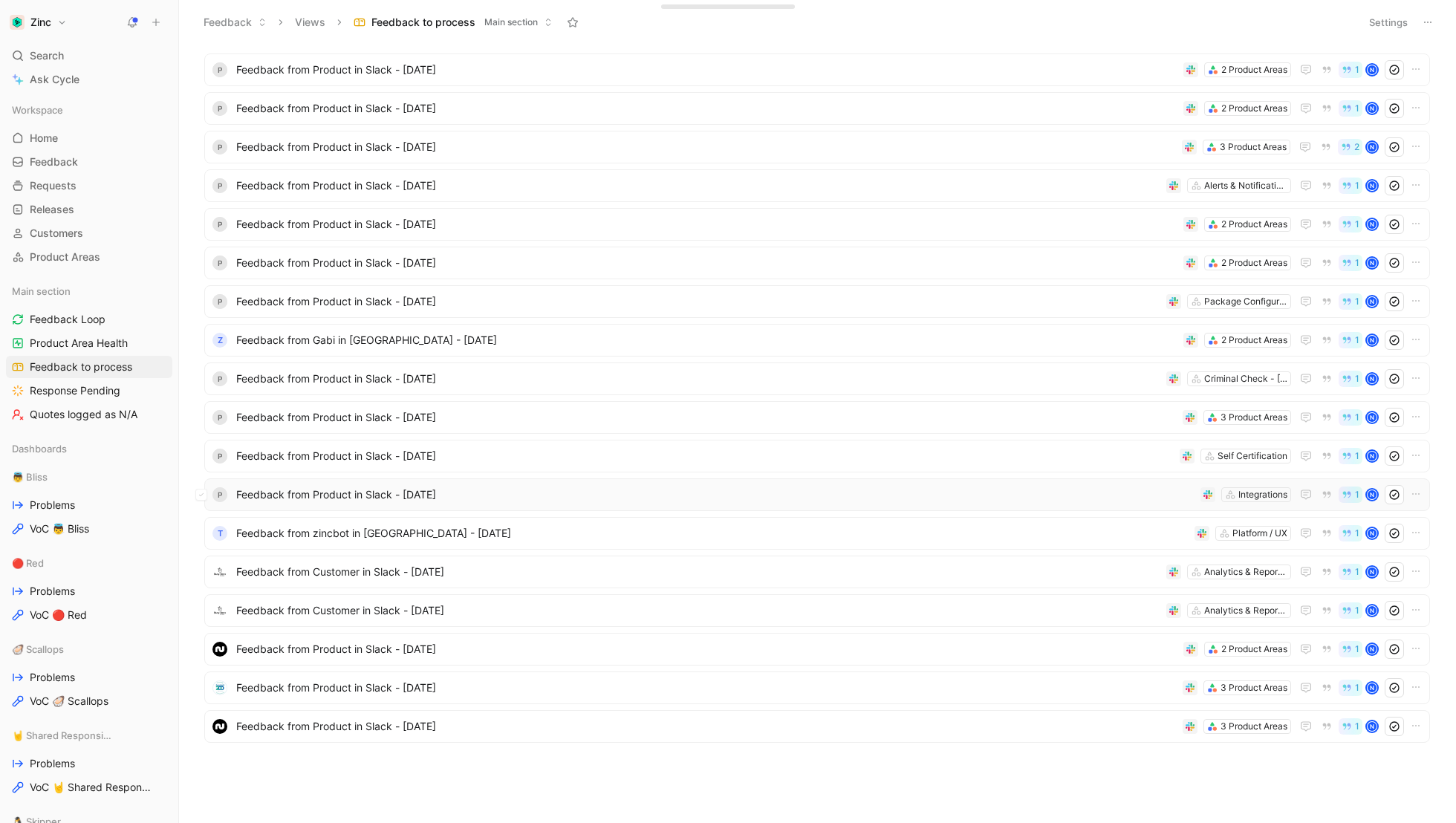
click at [282, 495] on span "Feedback from Product in Slack - [DATE]" at bounding box center [715, 494] width 958 height 18
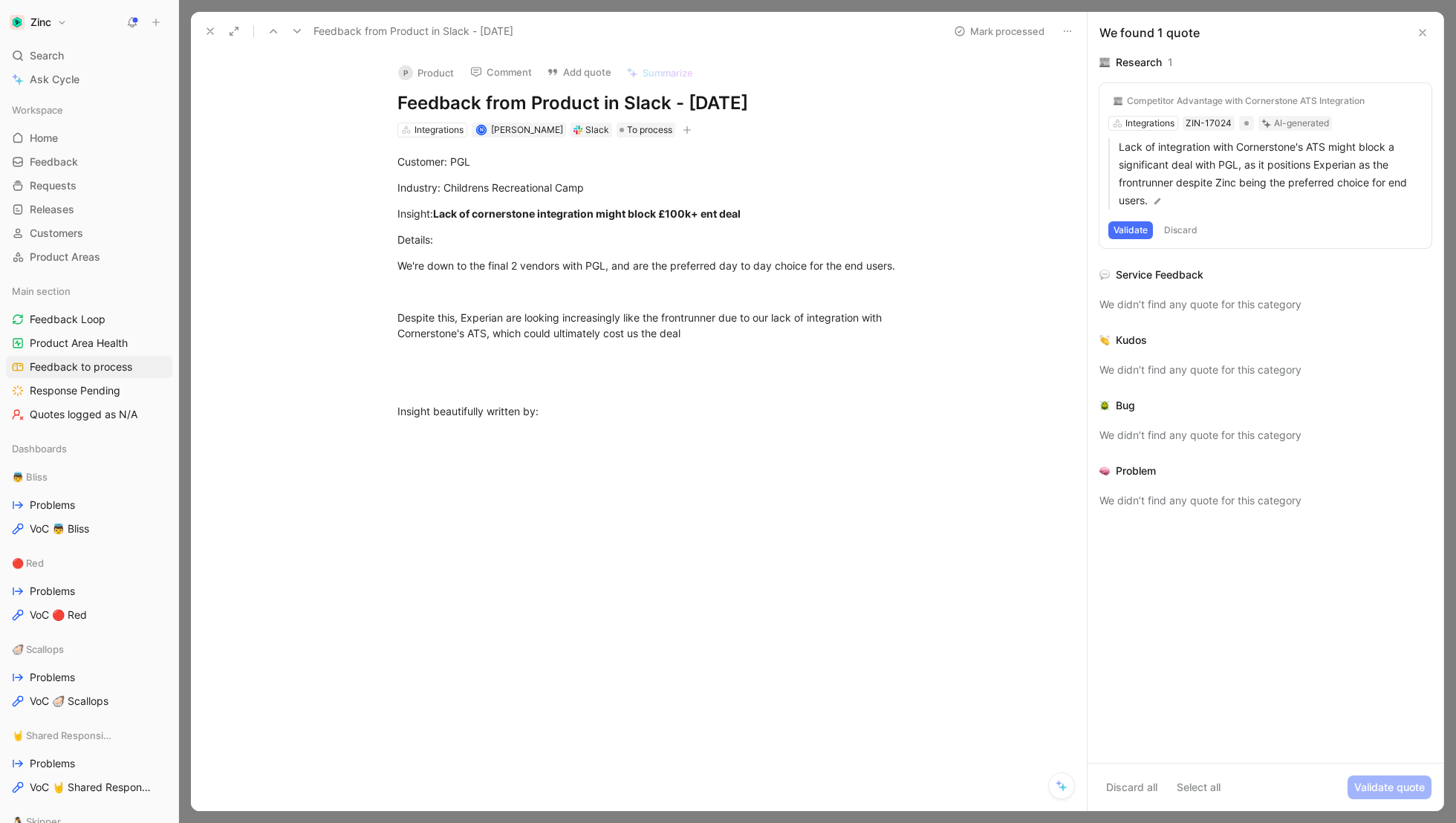
click at [433, 67] on button "P Product" at bounding box center [426, 73] width 70 height 23
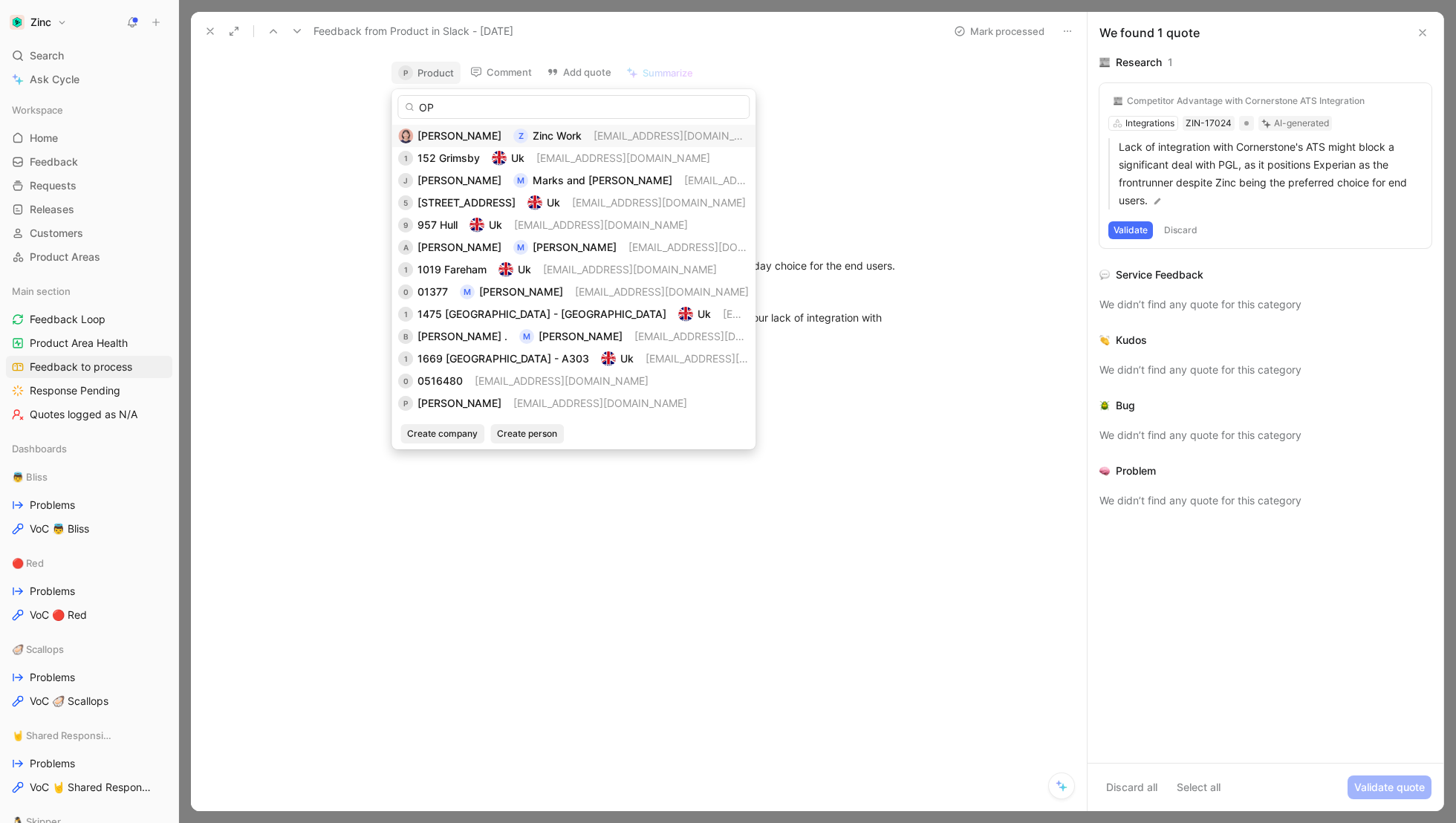
type input "O"
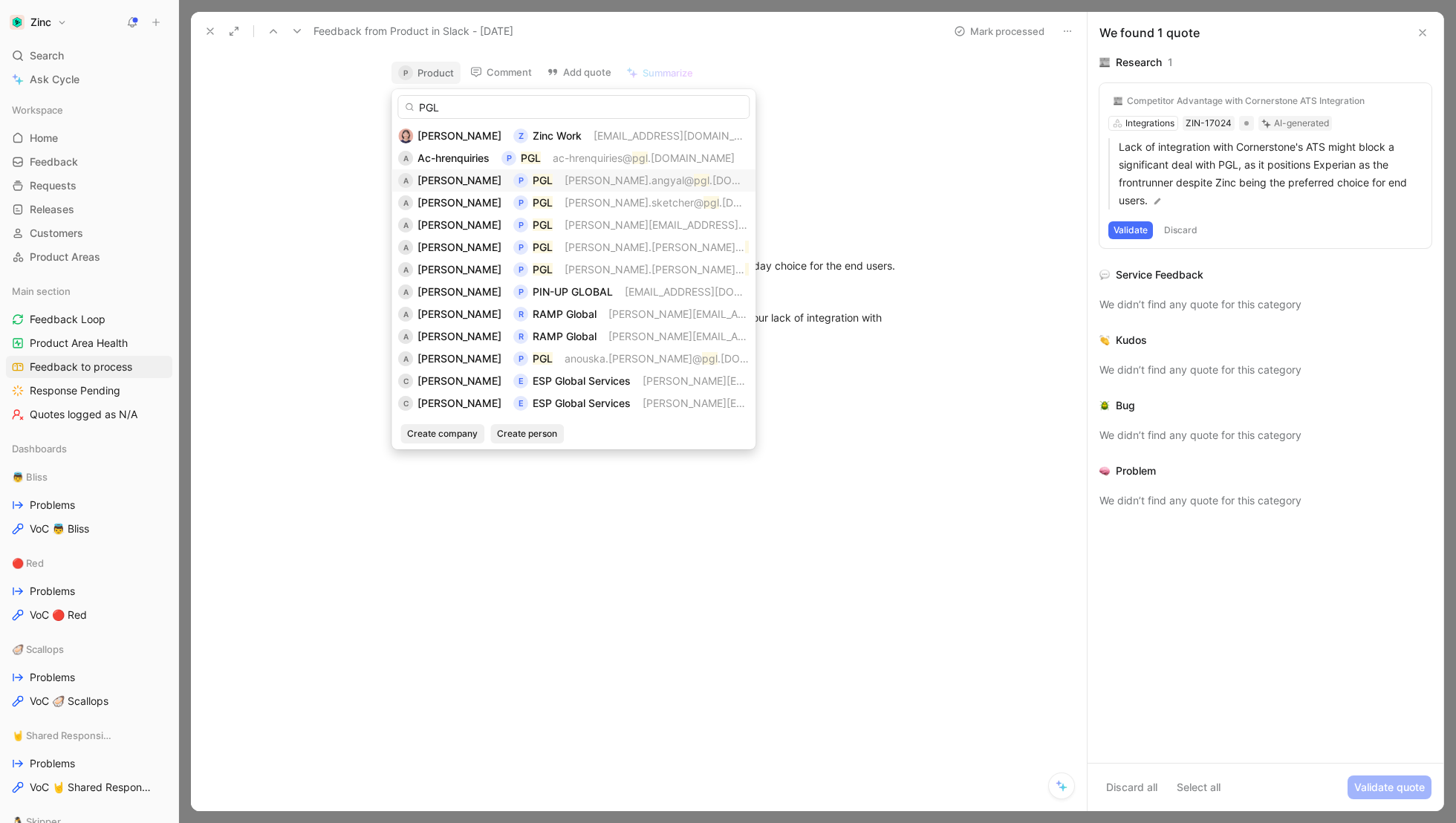
type input "PGL"
click at [455, 179] on span "[PERSON_NAME]" at bounding box center [458, 179] width 84 height 12
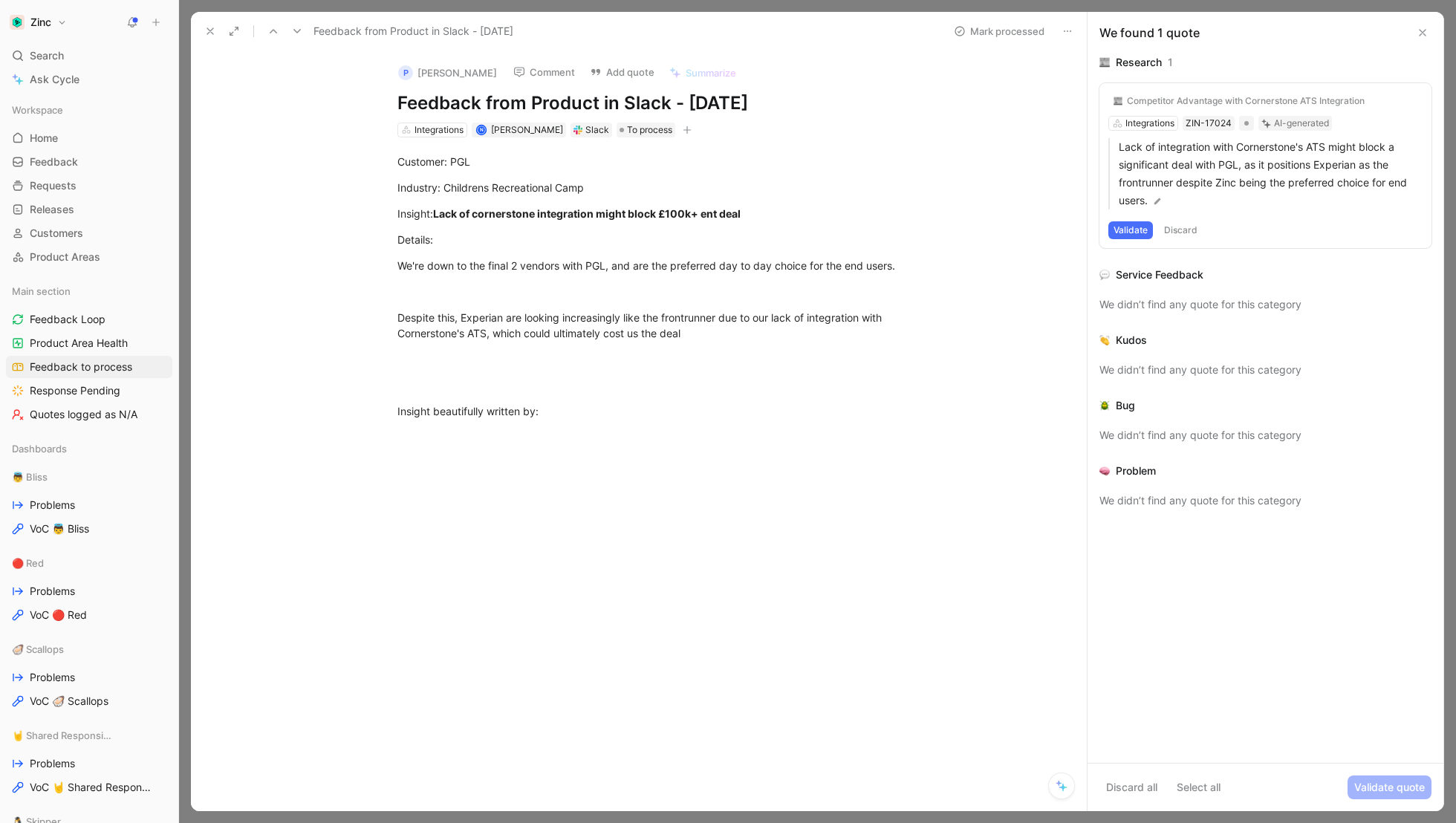
click at [211, 26] on icon at bounding box center [209, 31] width 12 height 12
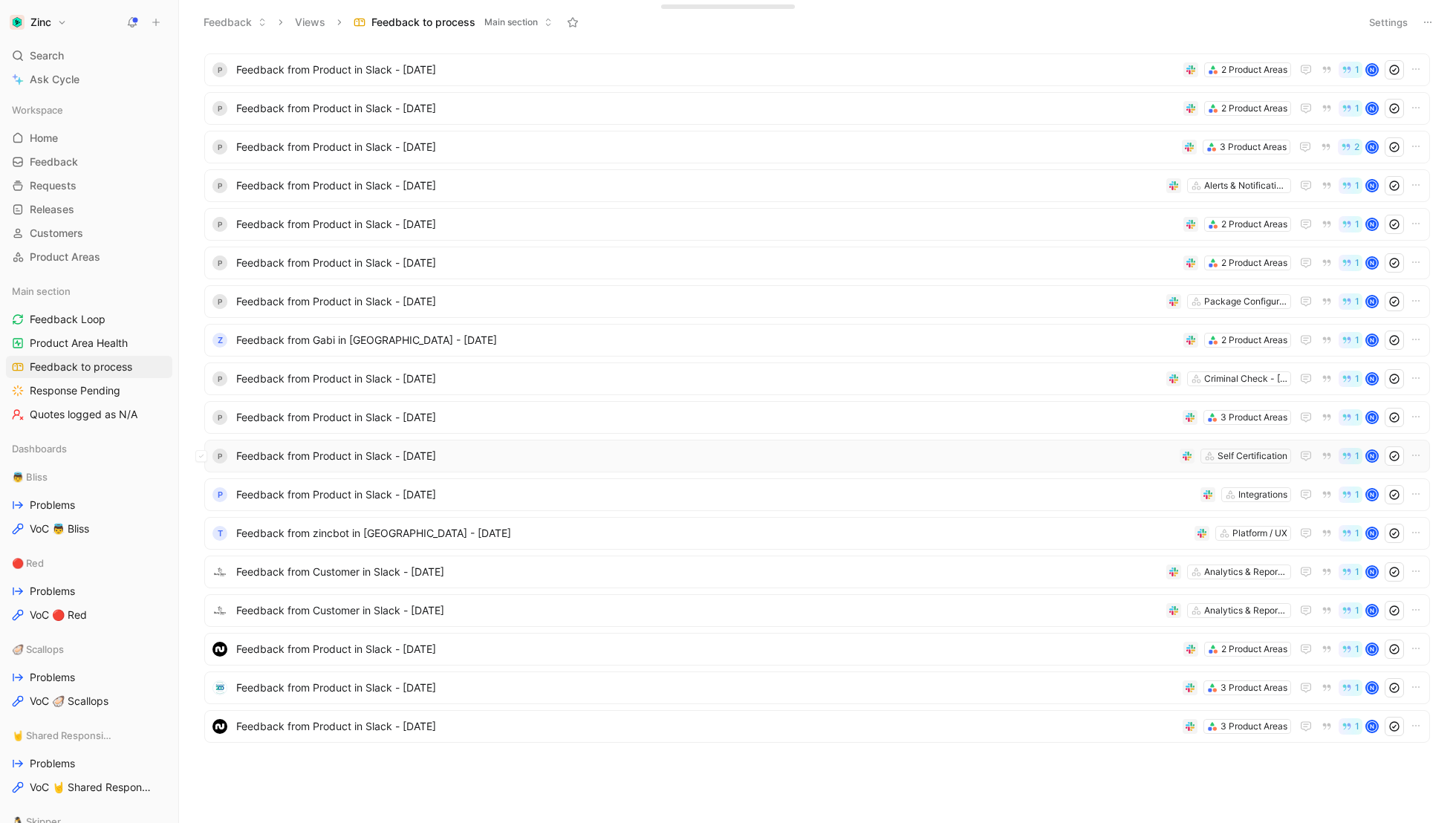
click at [288, 460] on span "Feedback from Product in Slack - [DATE]" at bounding box center [705, 456] width 937 height 18
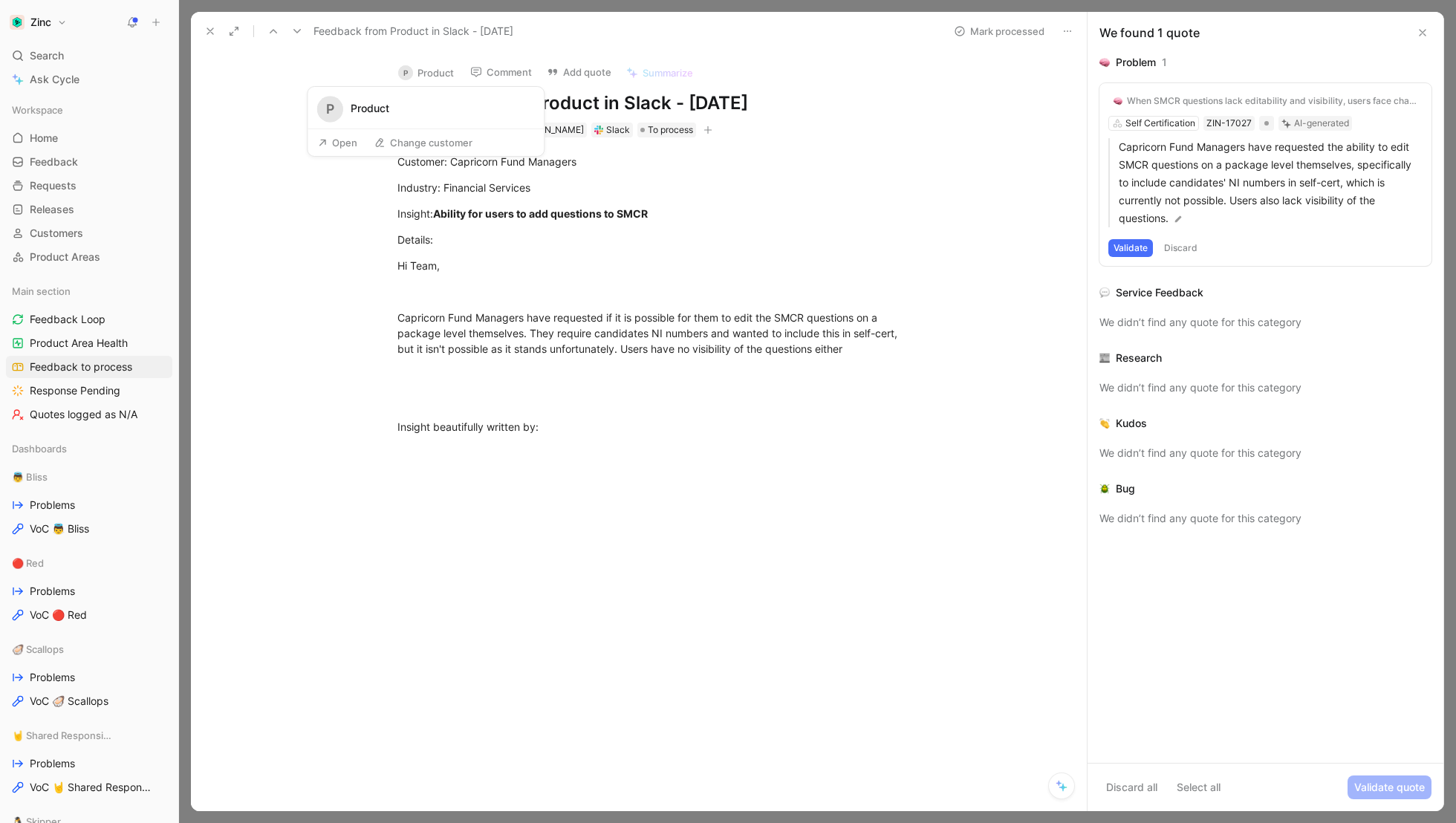
click at [432, 66] on button "P Product" at bounding box center [426, 73] width 70 height 23
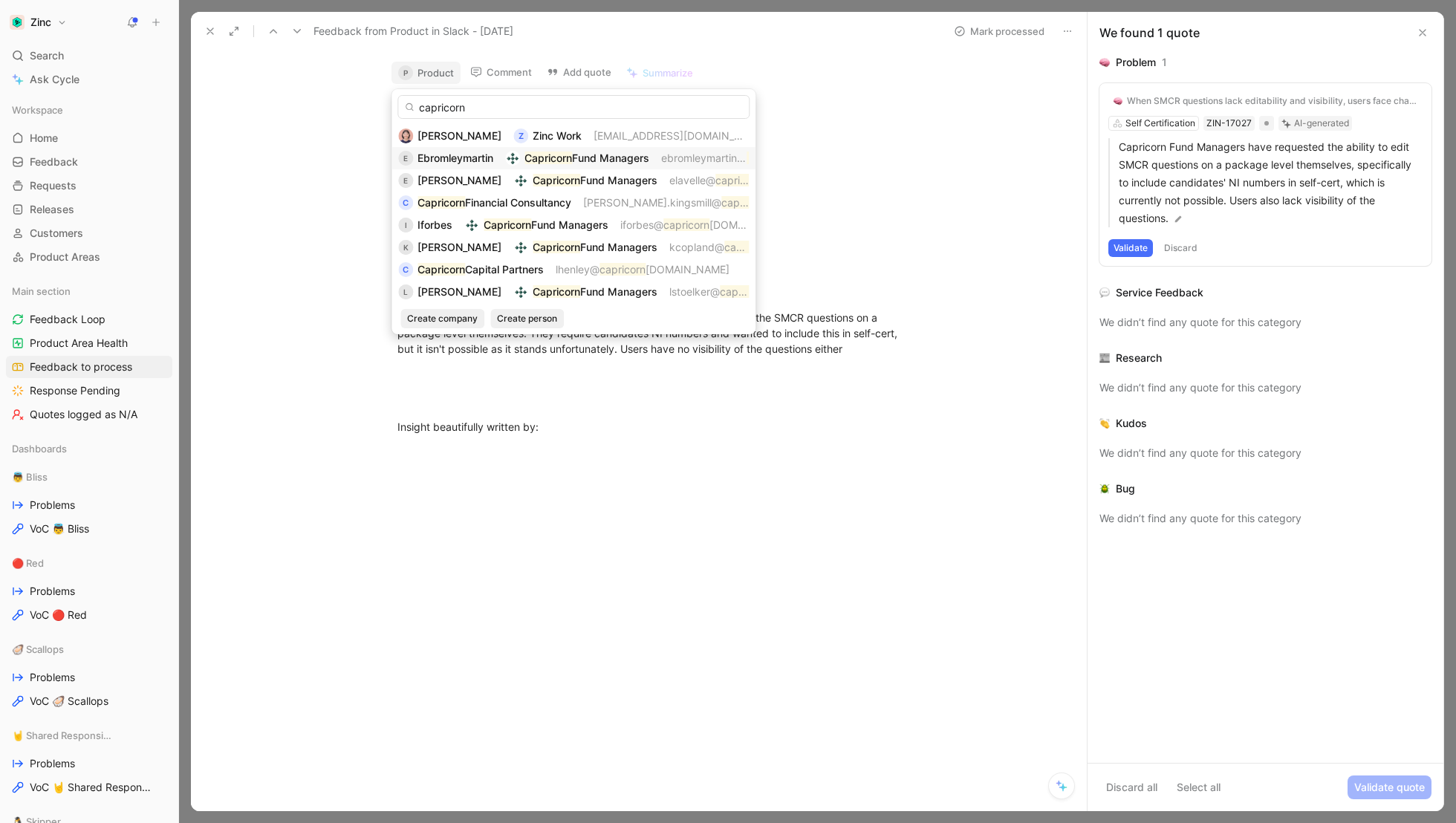
type input "capricorn"
click at [473, 157] on span "Ebromleymartin" at bounding box center [455, 157] width 76 height 12
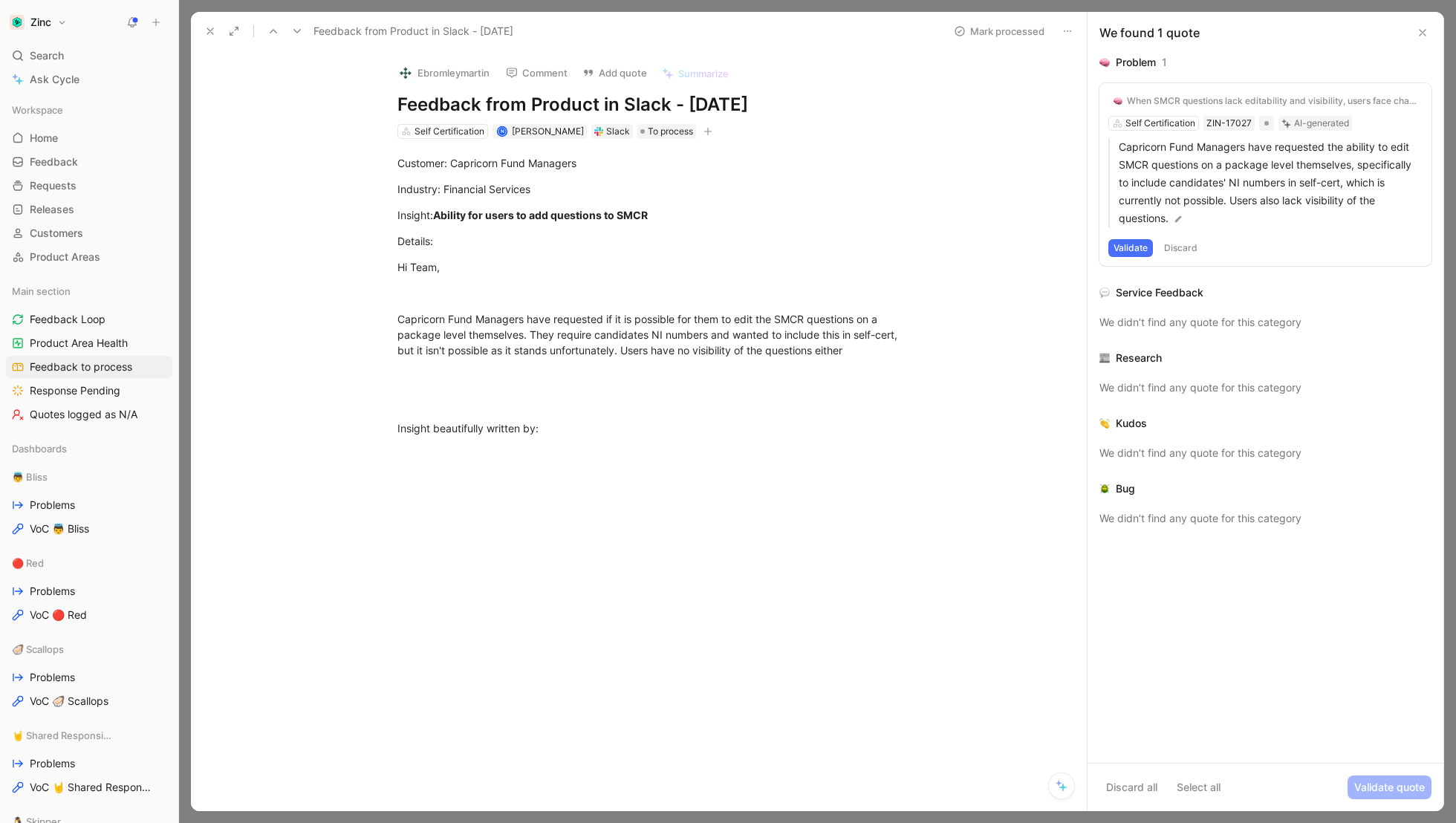
click at [209, 29] on icon at bounding box center [209, 31] width 12 height 12
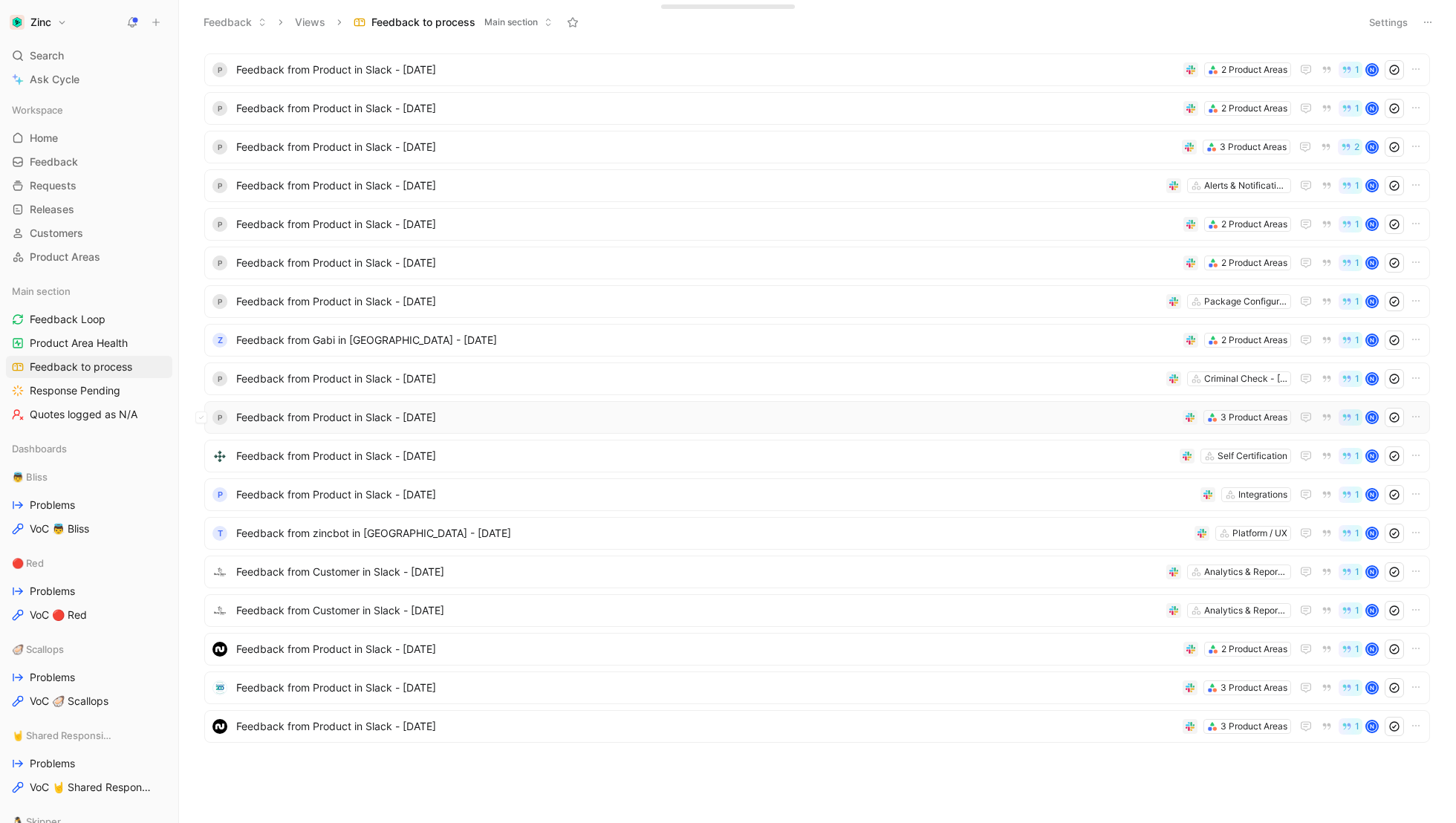
click at [286, 417] on span "Feedback from Product in Slack - [DATE]" at bounding box center [705, 417] width 940 height 18
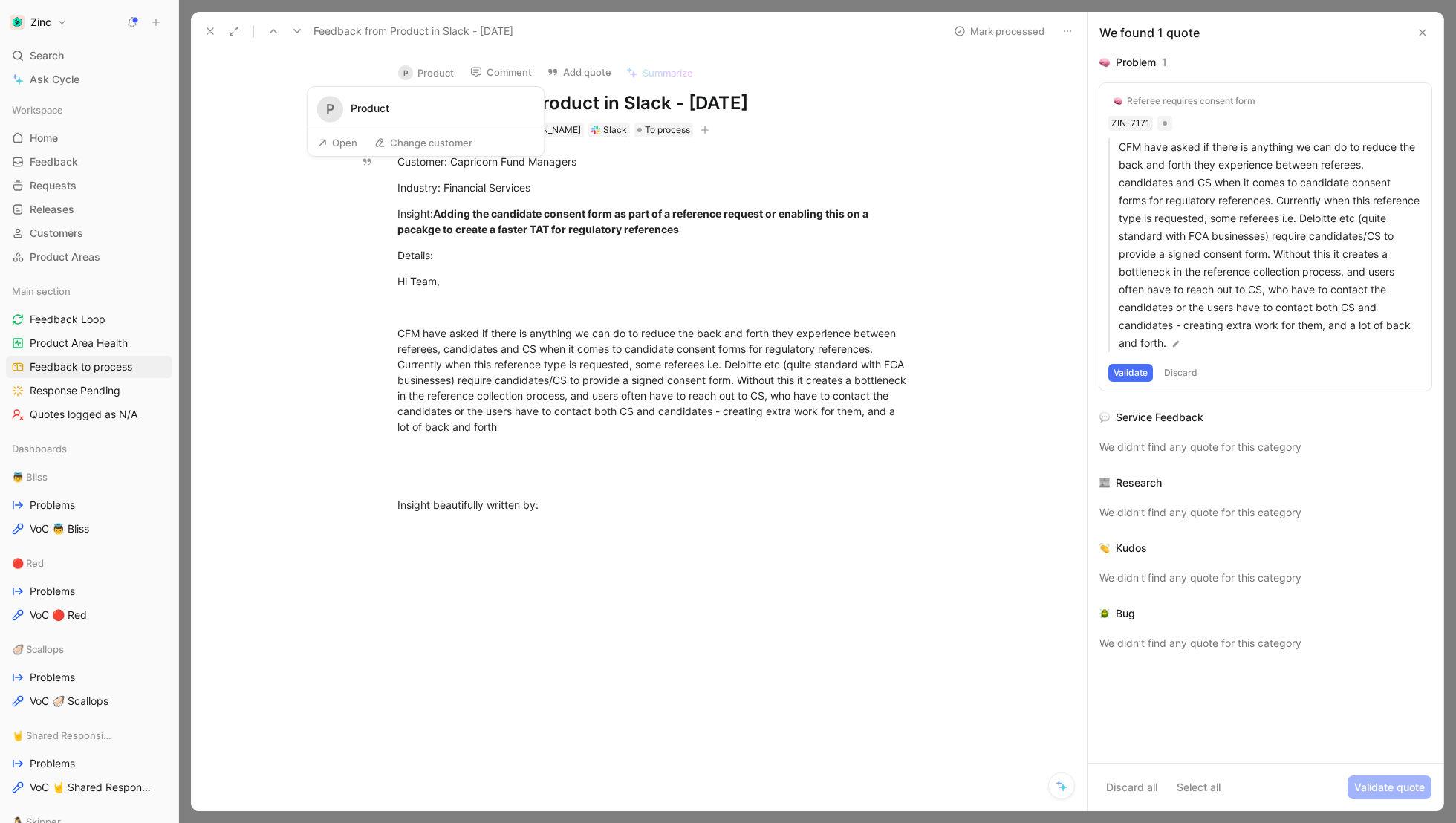
click at [441, 75] on button "P Product" at bounding box center [426, 73] width 70 height 23
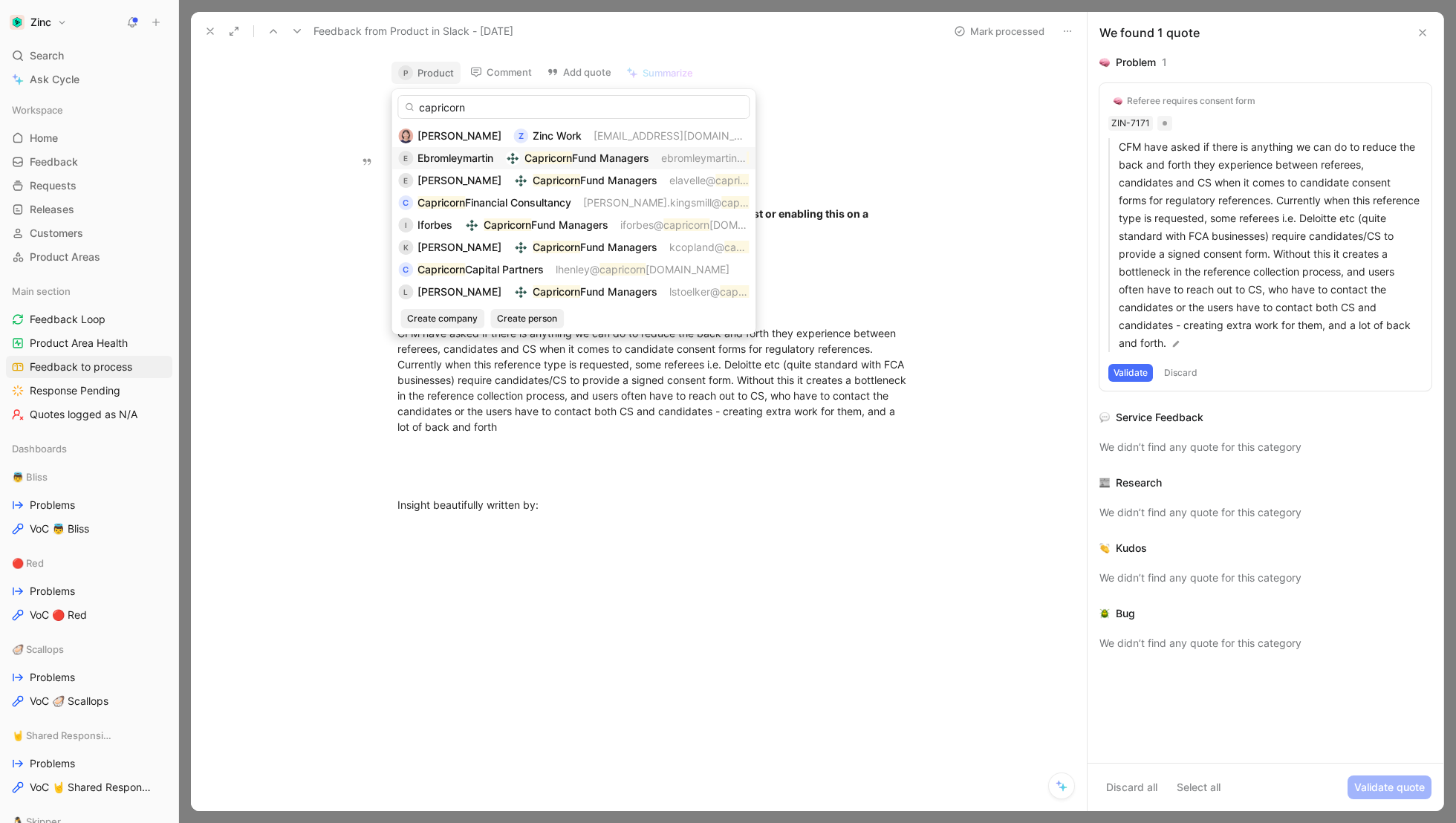
type input "capricorn"
click at [456, 159] on span "Ebromleymartin" at bounding box center [455, 157] width 76 height 12
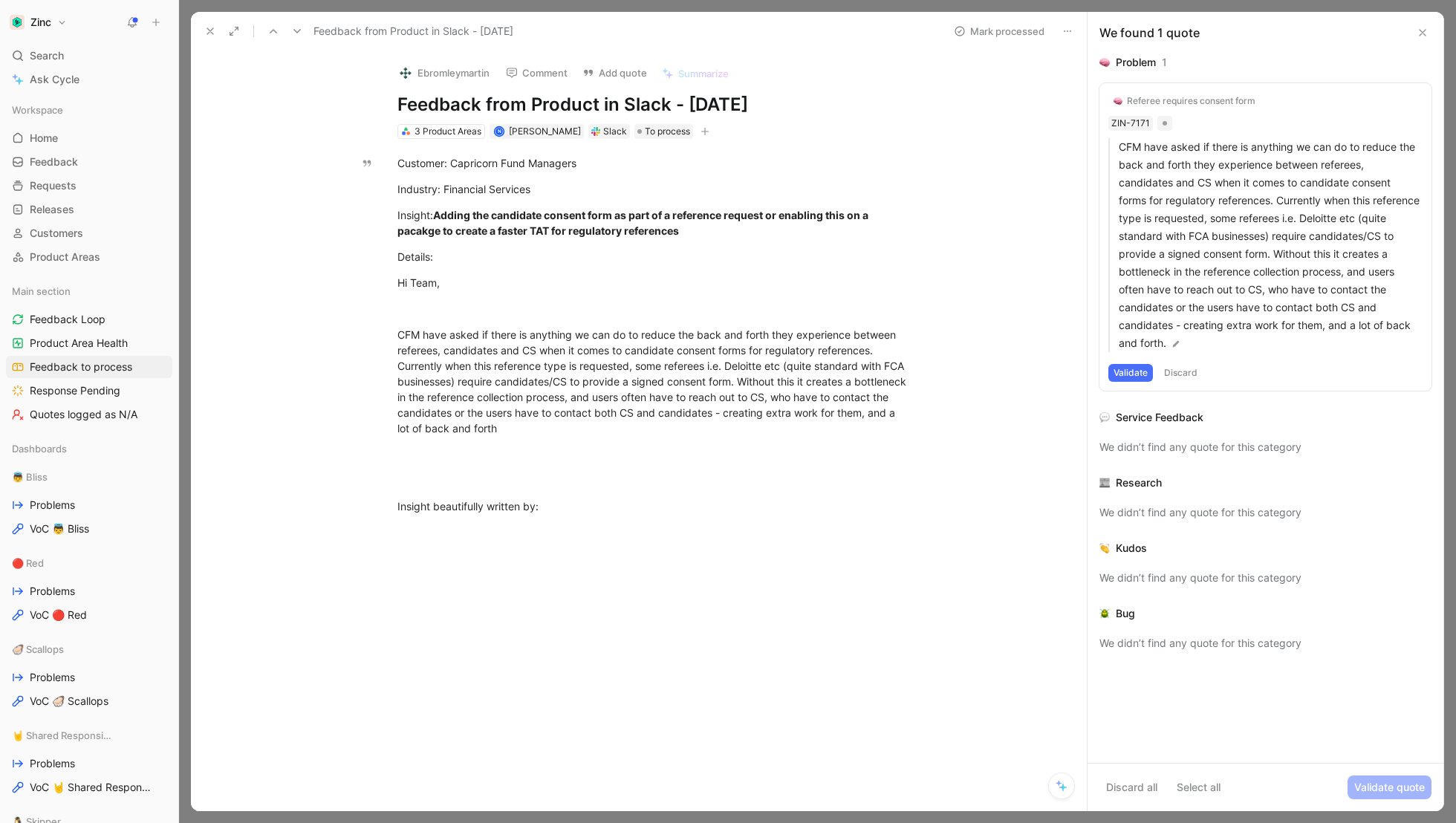
click at [212, 32] on icon at bounding box center [209, 31] width 12 height 12
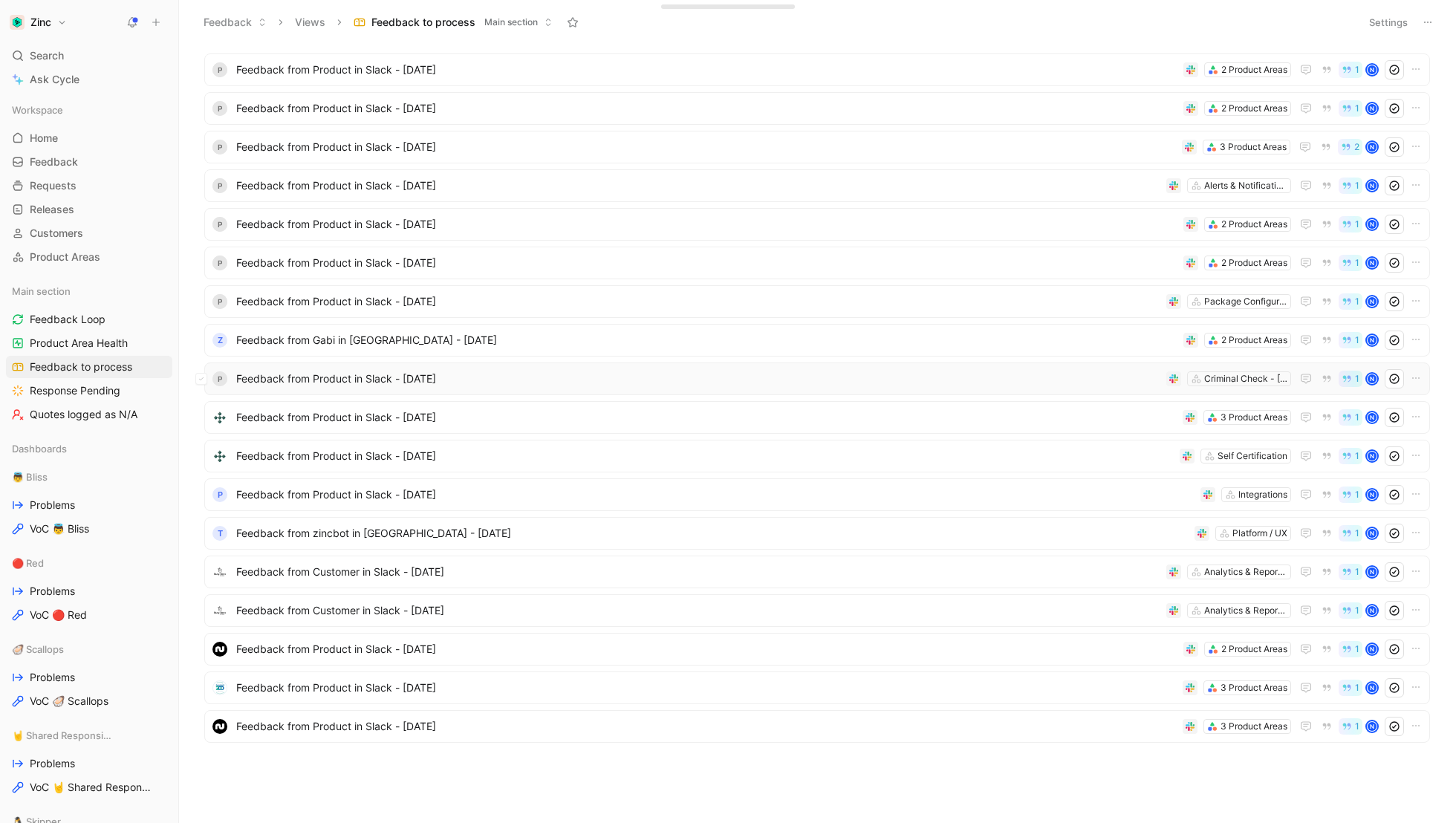
click at [274, 380] on span "Feedback from Product in Slack - [DATE]" at bounding box center [698, 379] width 924 height 18
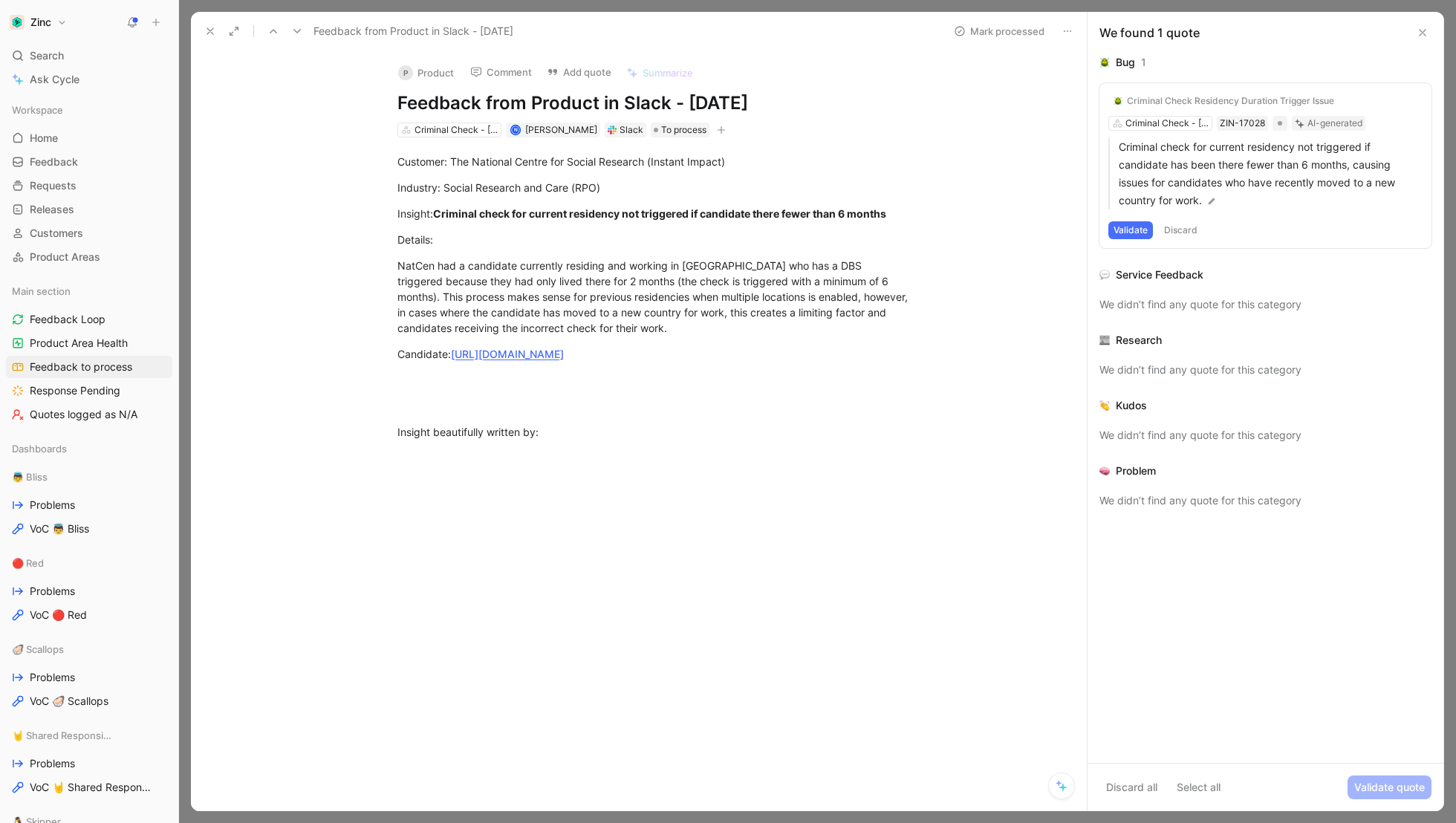
click at [439, 70] on button "P Product" at bounding box center [426, 73] width 70 height 23
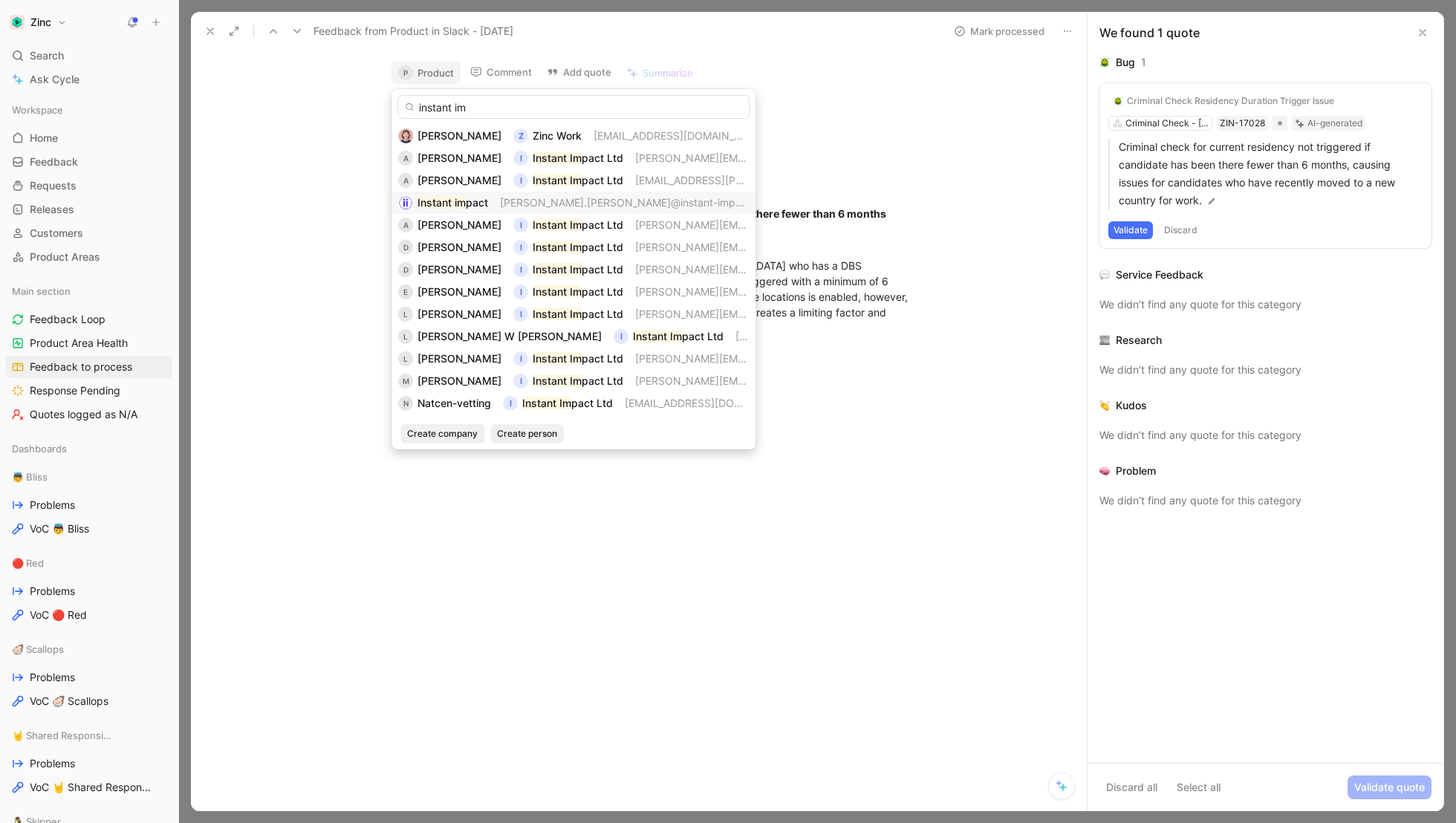
type input "instant im"
click at [447, 200] on mark "Instant im" at bounding box center [441, 202] width 48 height 12
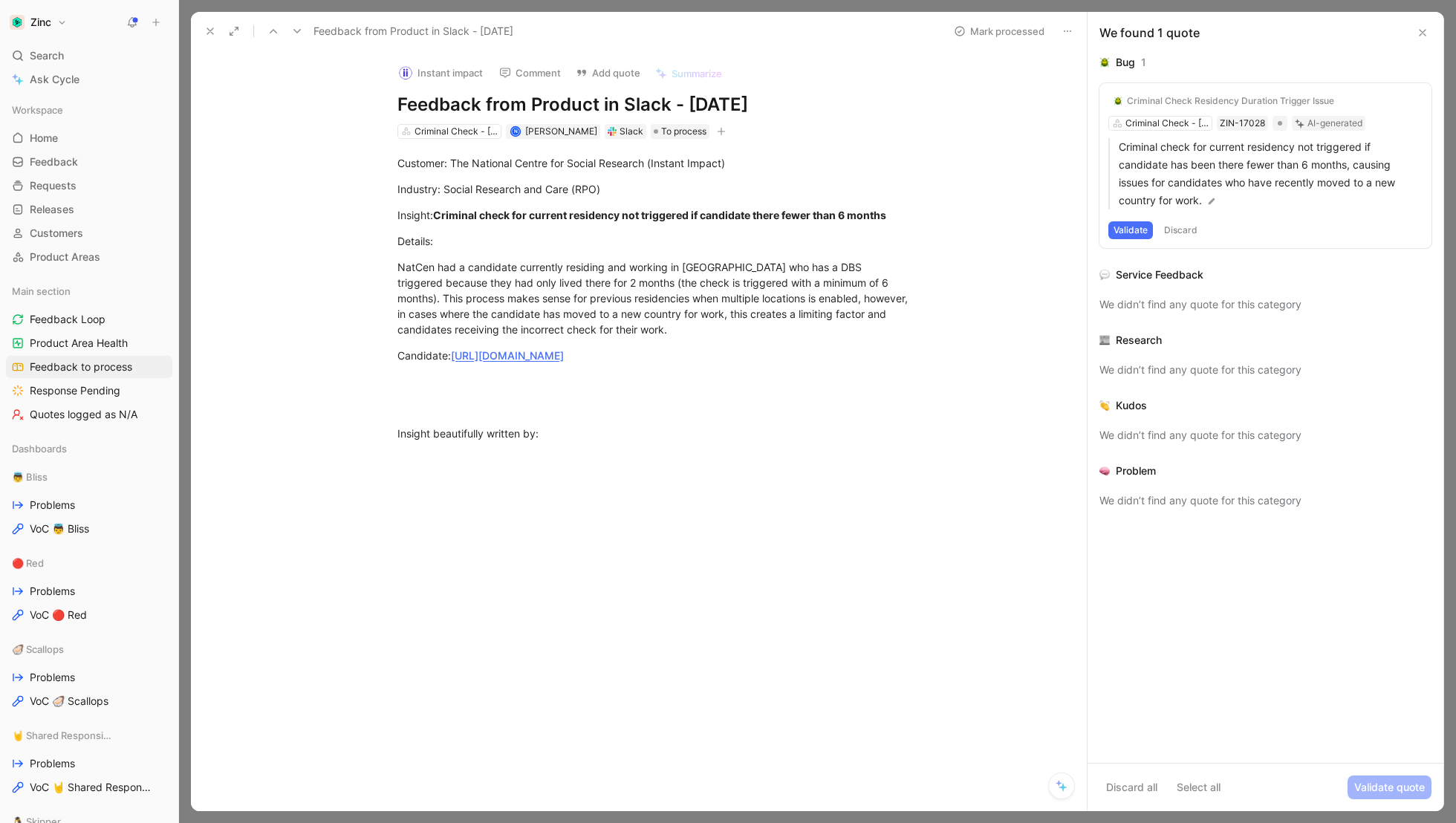
click at [208, 28] on use at bounding box center [210, 31] width 6 height 6
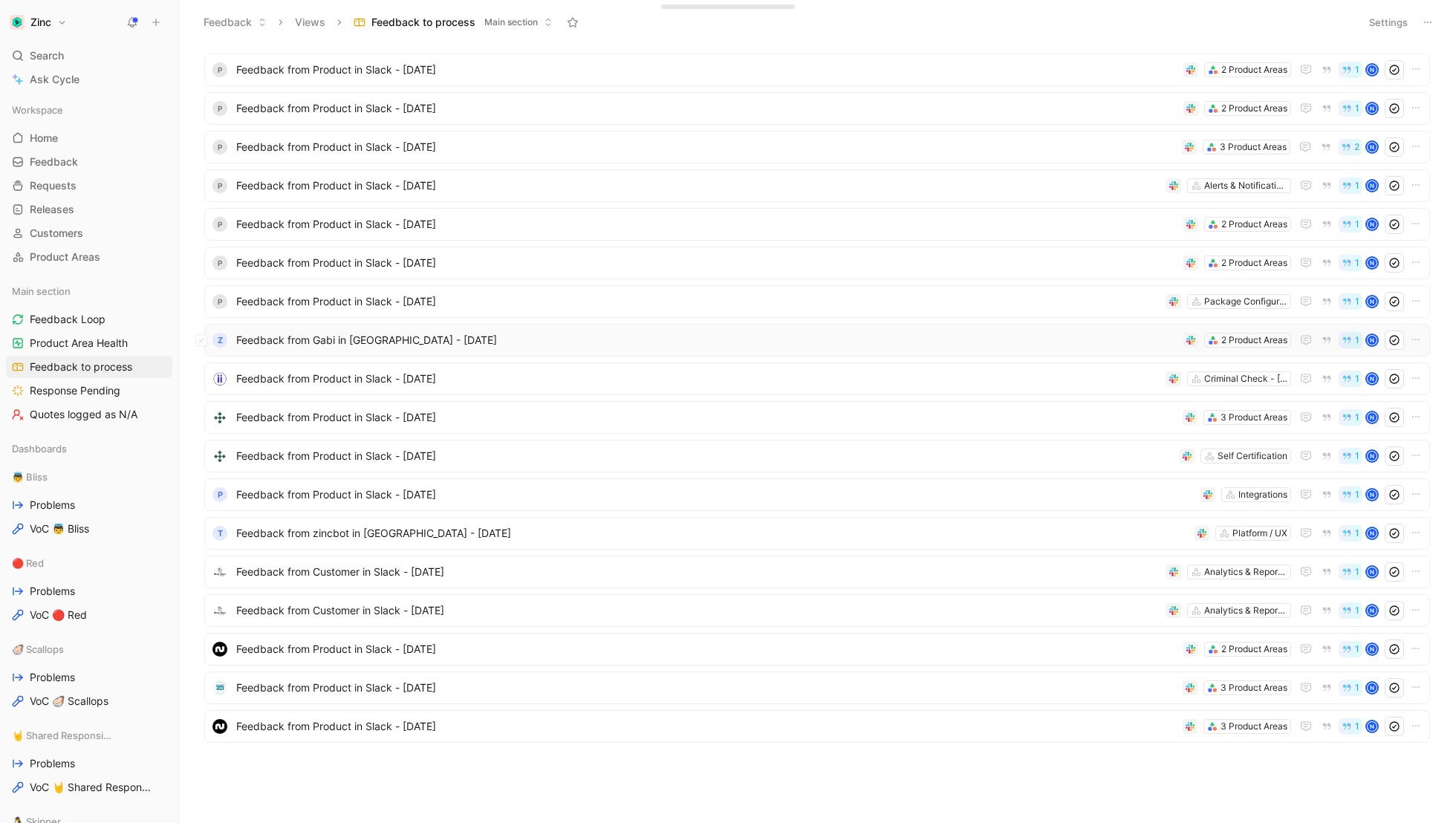
click at [272, 333] on span "Feedback from Gabi in [GEOGRAPHIC_DATA] - [DATE]" at bounding box center [706, 340] width 941 height 18
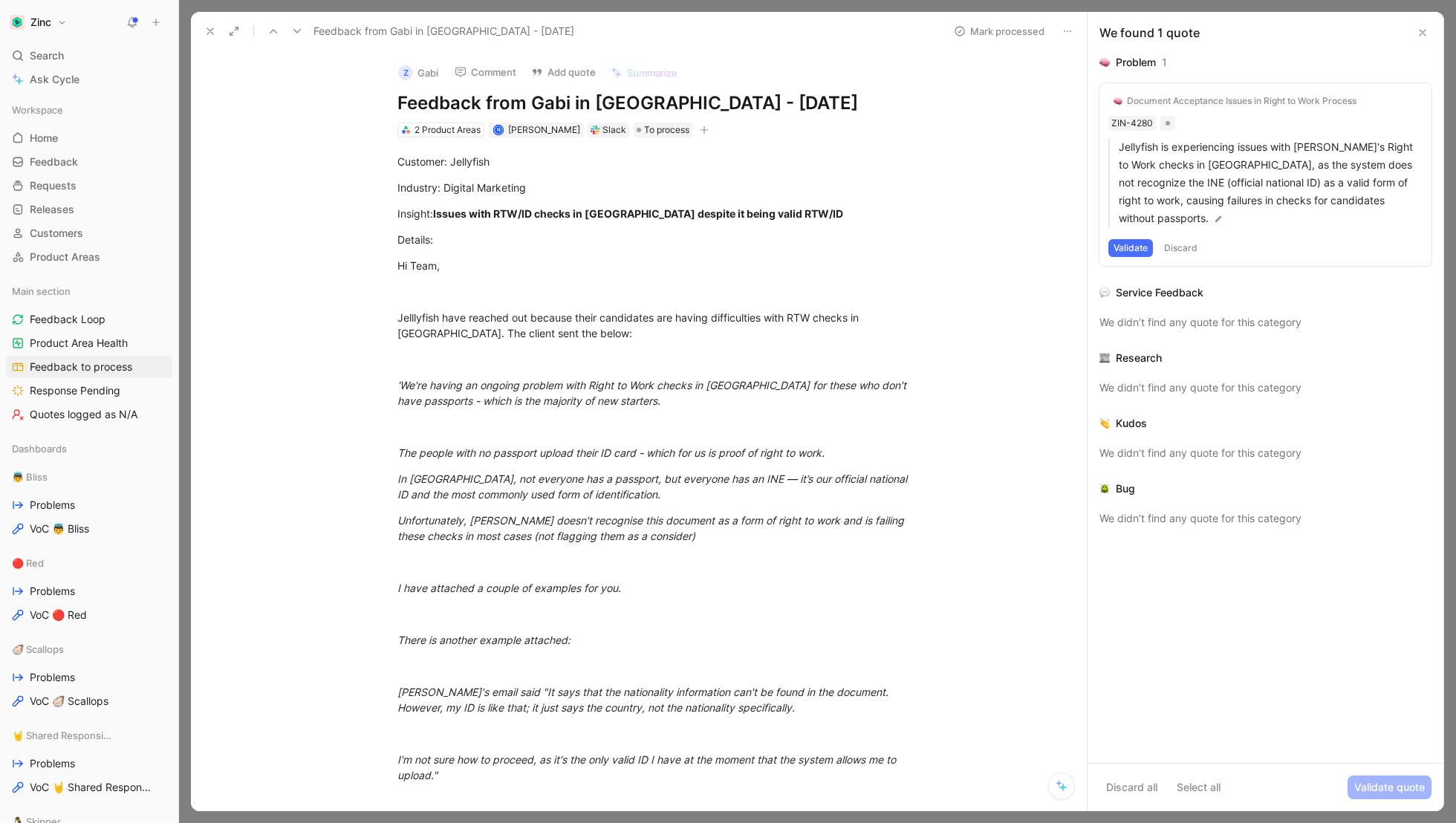
click at [422, 74] on button "Z Gabi" at bounding box center [418, 73] width 54 height 23
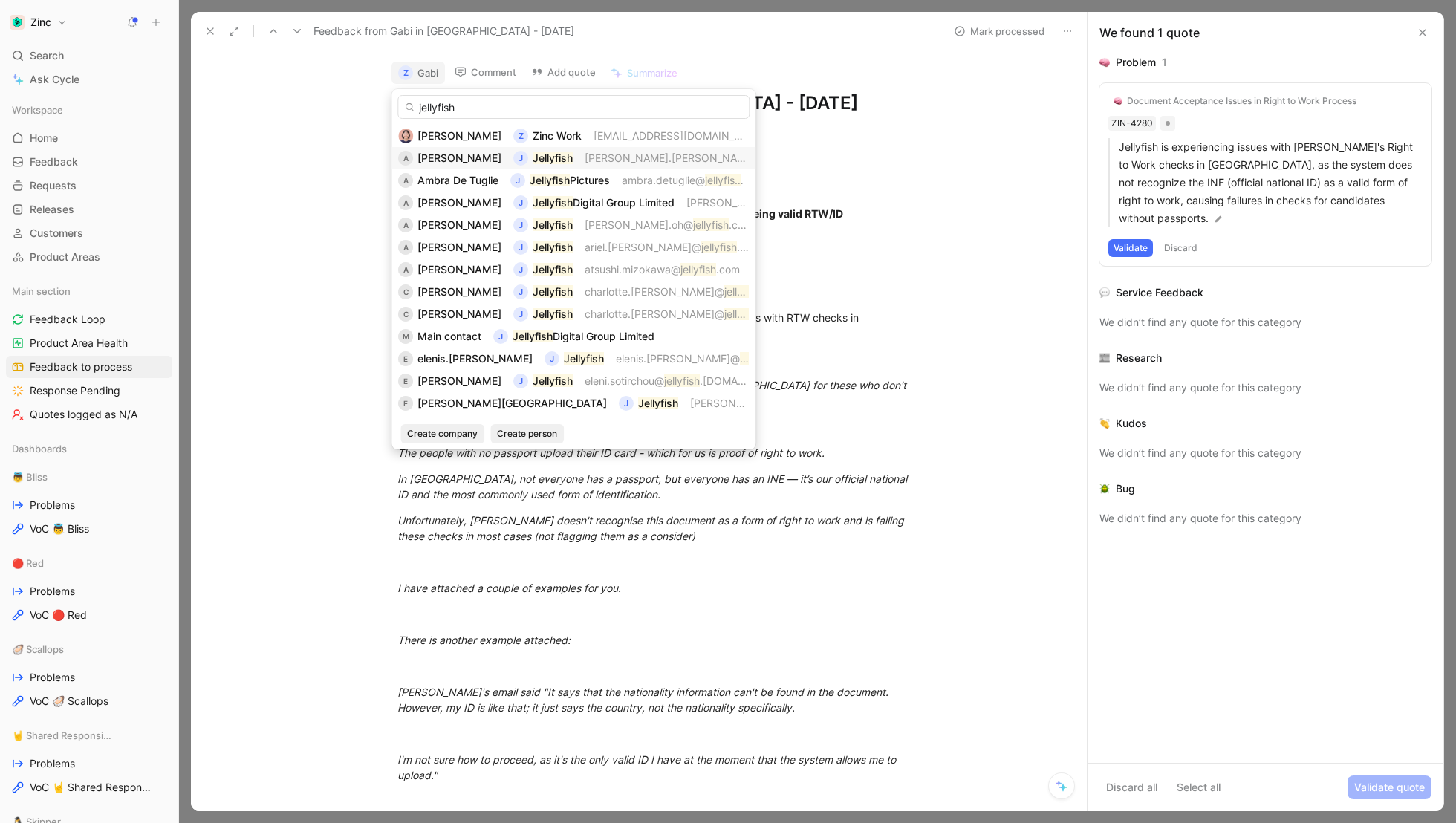
type input "jellyfish"
click at [436, 159] on span "[PERSON_NAME]" at bounding box center [458, 157] width 84 height 12
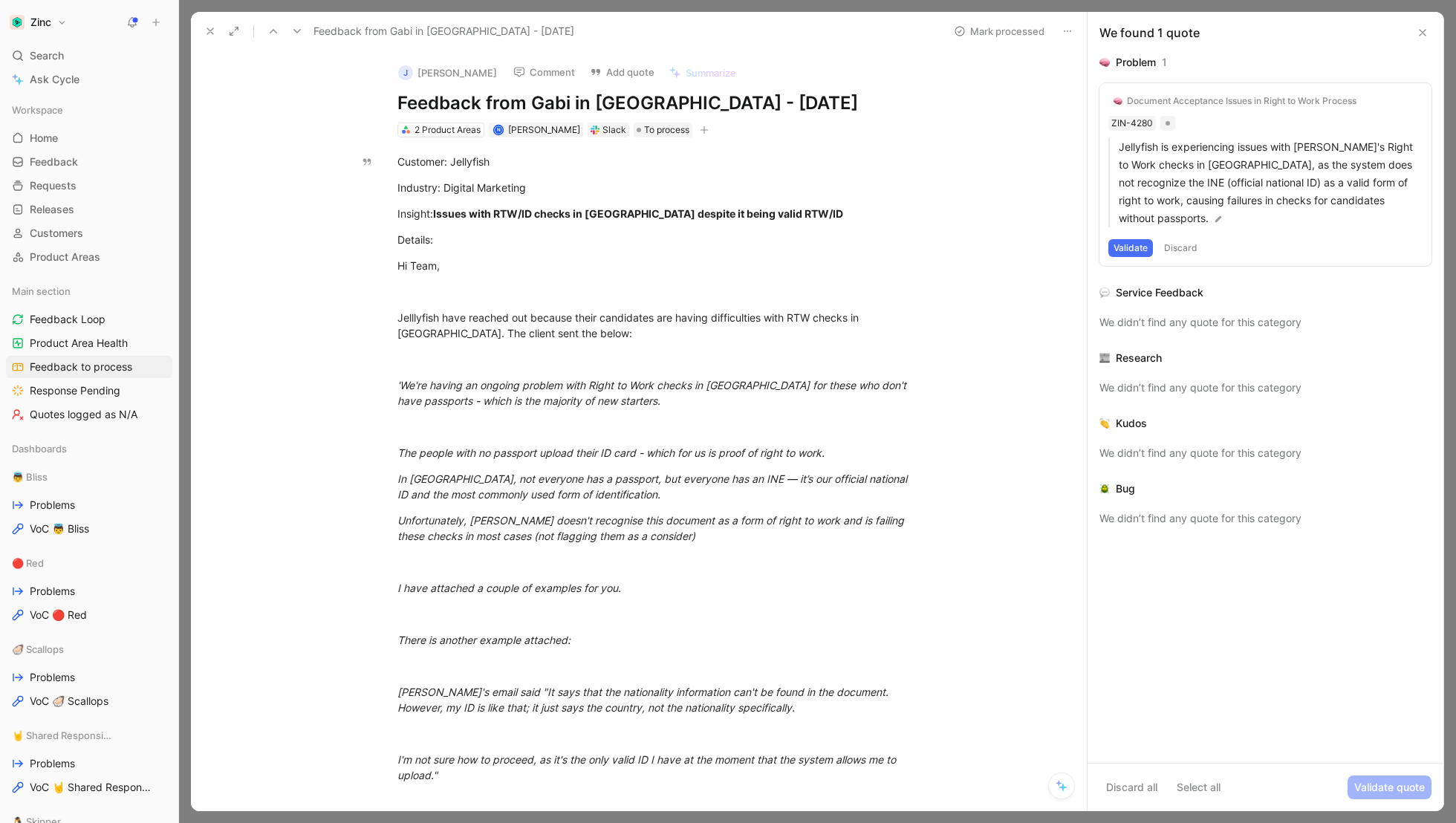
click at [209, 28] on icon at bounding box center [209, 31] width 12 height 12
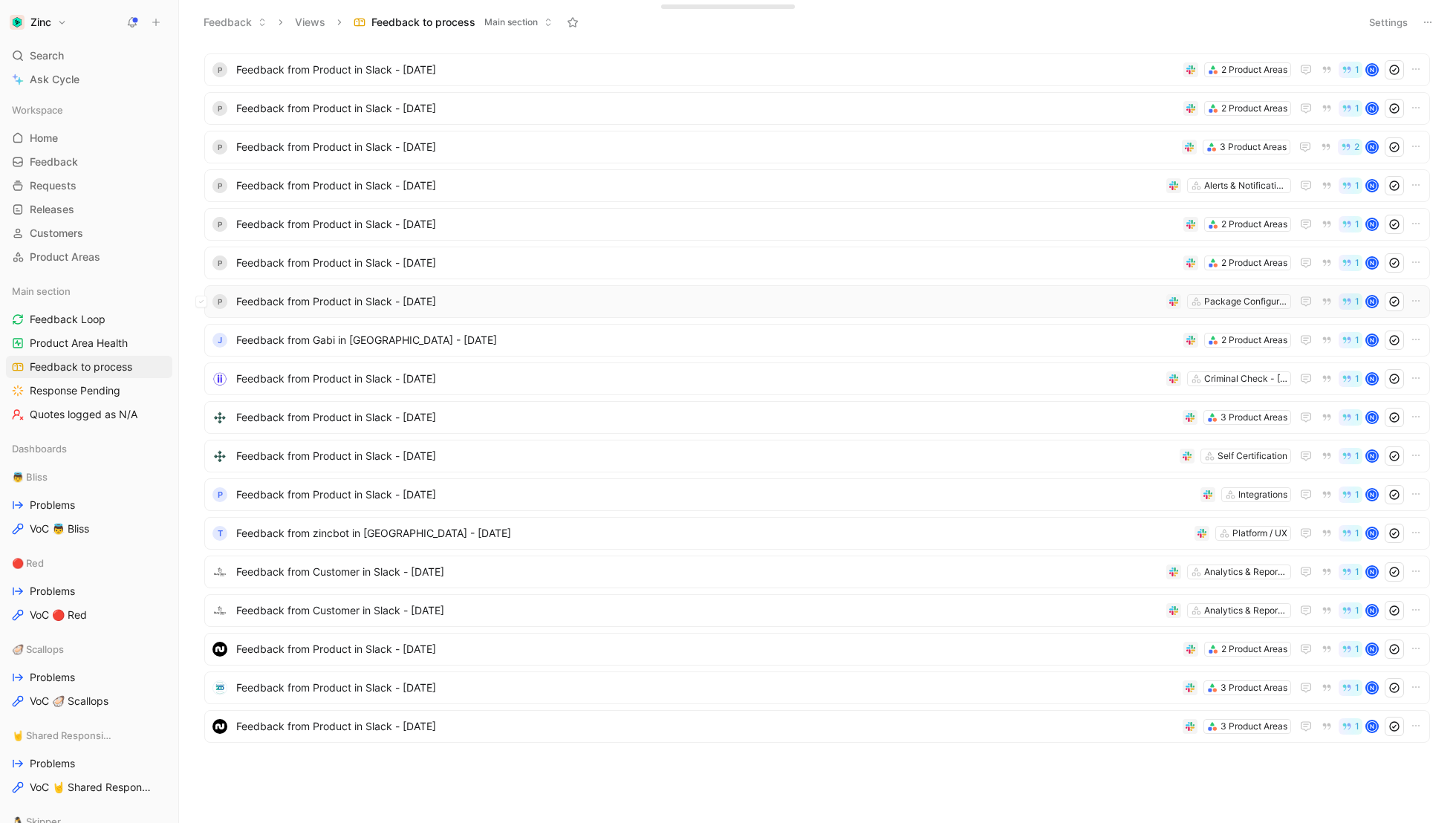
click at [275, 297] on span "Feedback from Product in Slack - [DATE]" at bounding box center [698, 302] width 924 height 18
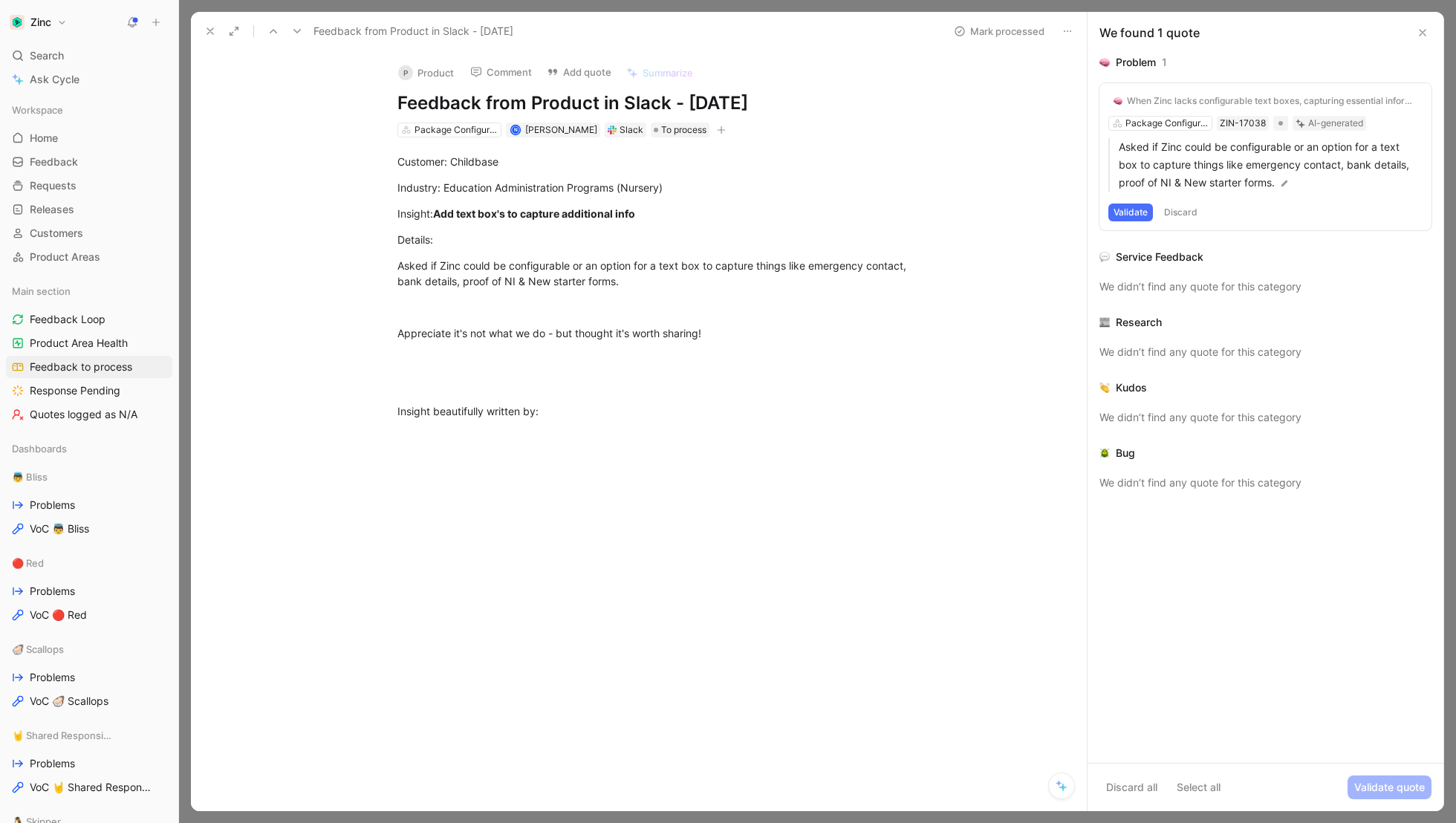
click at [430, 72] on button "P Product" at bounding box center [426, 73] width 70 height 23
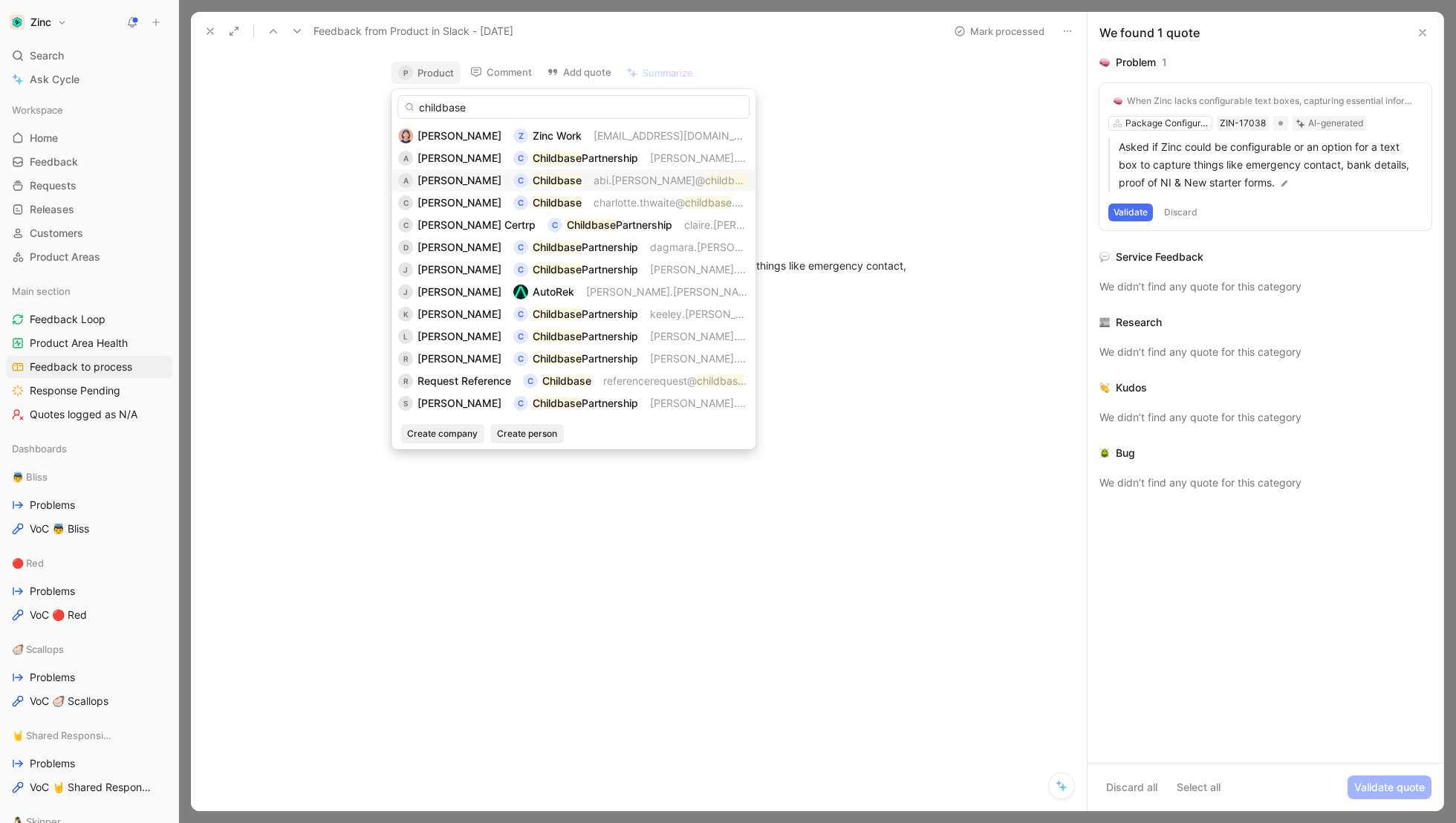
type input "childbase"
click at [439, 181] on span "[PERSON_NAME]" at bounding box center [458, 179] width 84 height 12
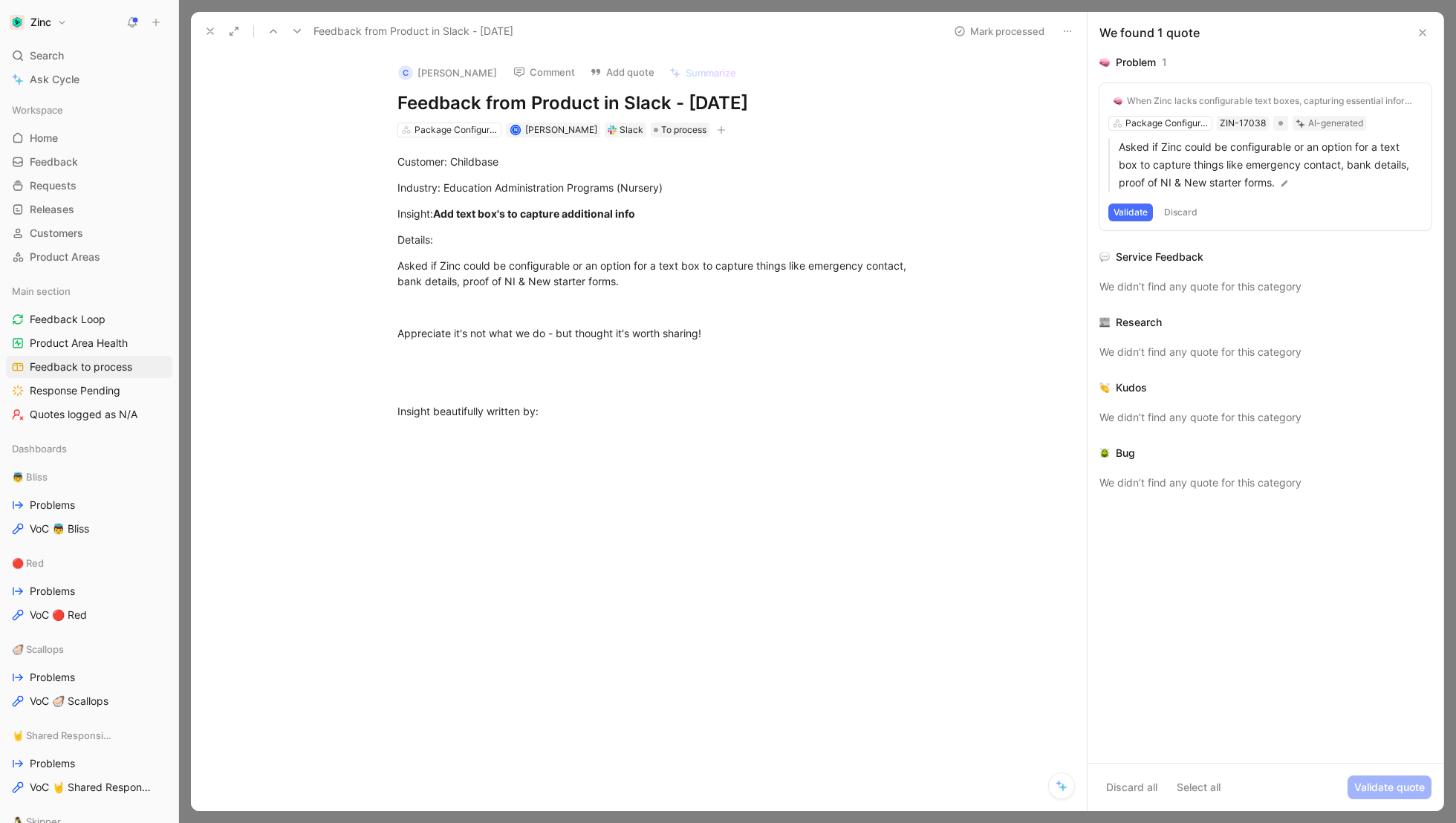
click at [208, 29] on use at bounding box center [210, 31] width 6 height 6
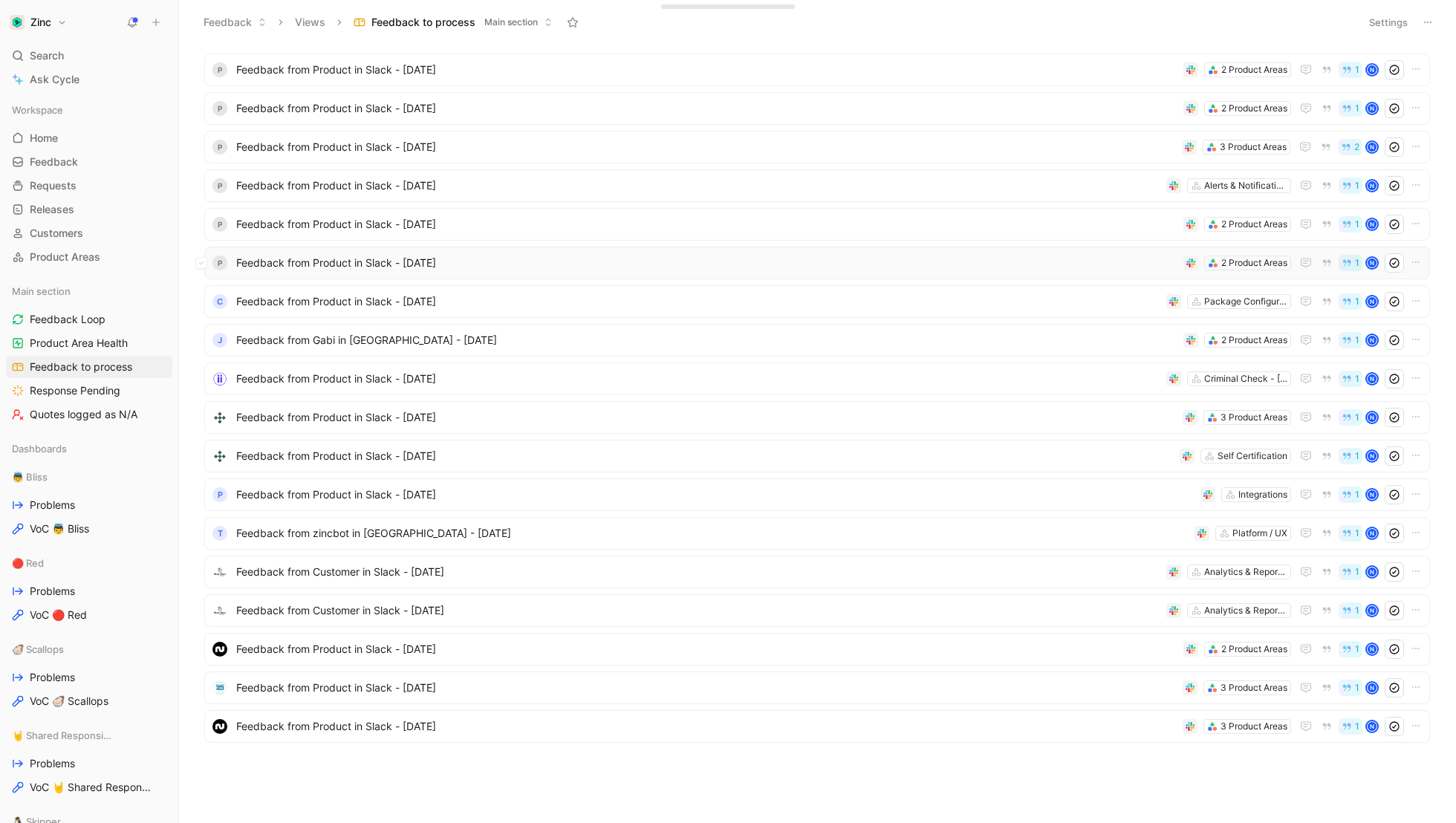
click at [261, 268] on span "Feedback from Product in Slack - [DATE]" at bounding box center [706, 262] width 941 height 18
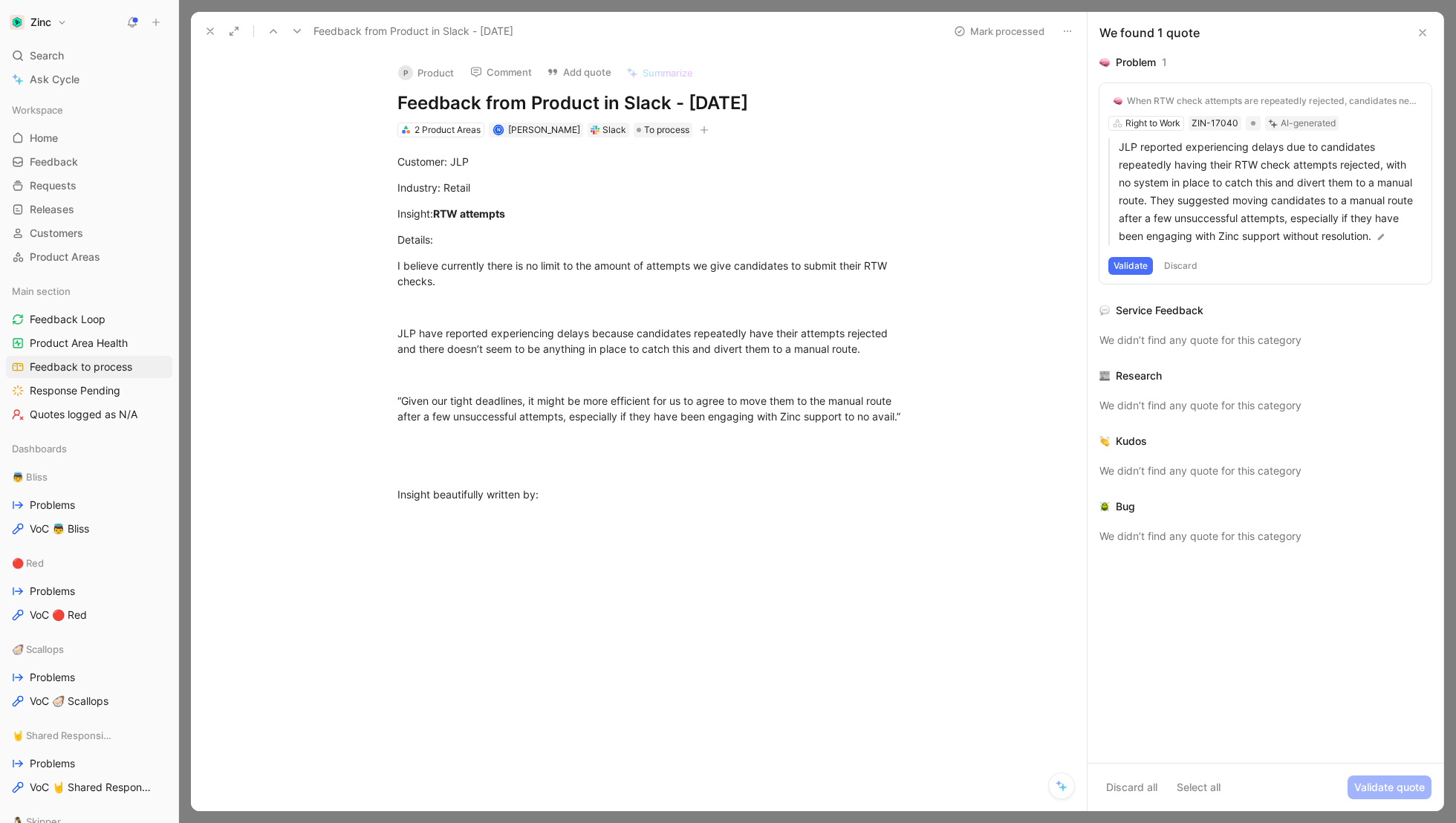
click at [429, 68] on button "P Product" at bounding box center [426, 73] width 70 height 23
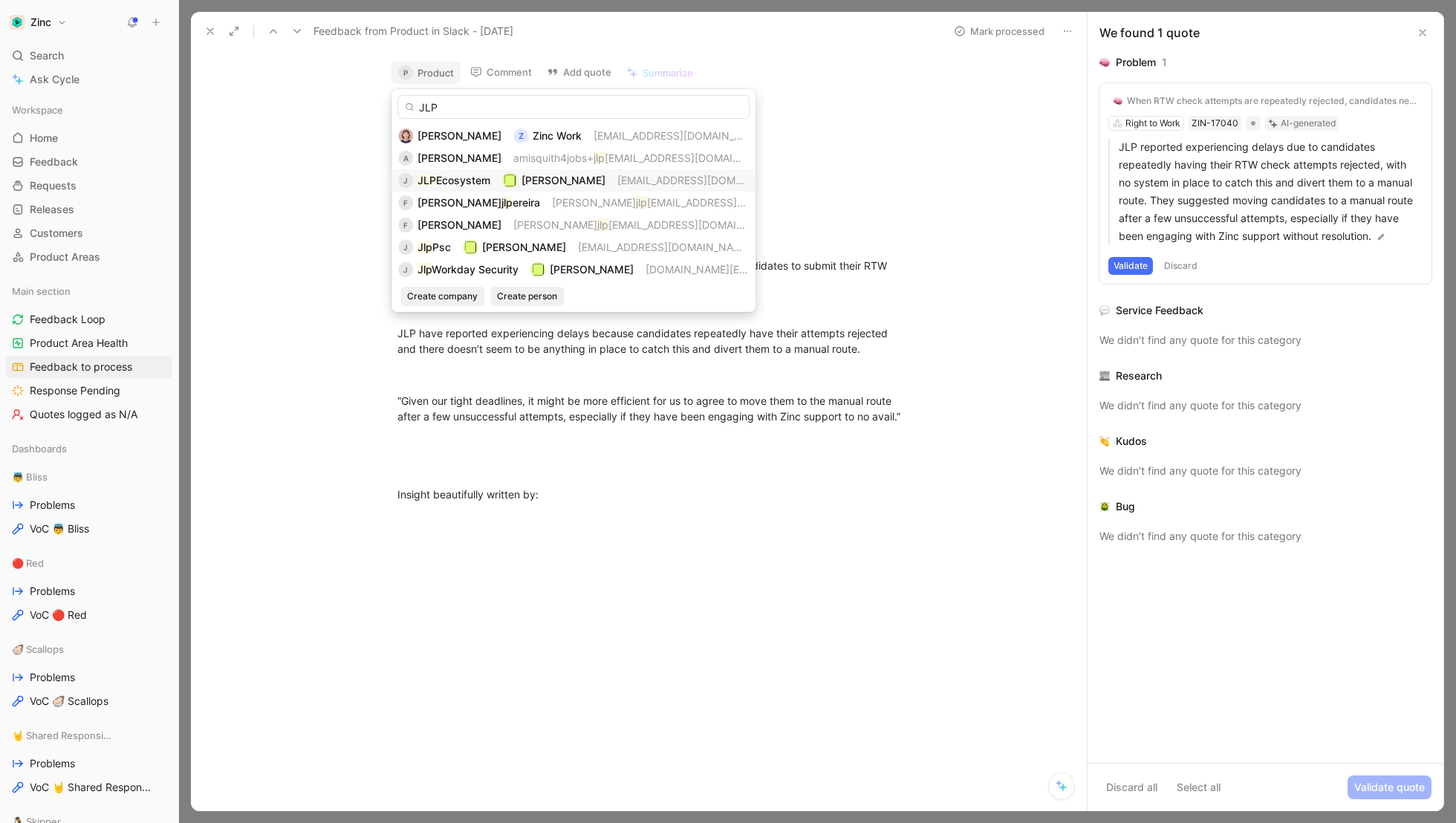
type input "JLP"
click at [439, 180] on span "Ecosystem" at bounding box center [463, 179] width 54 height 12
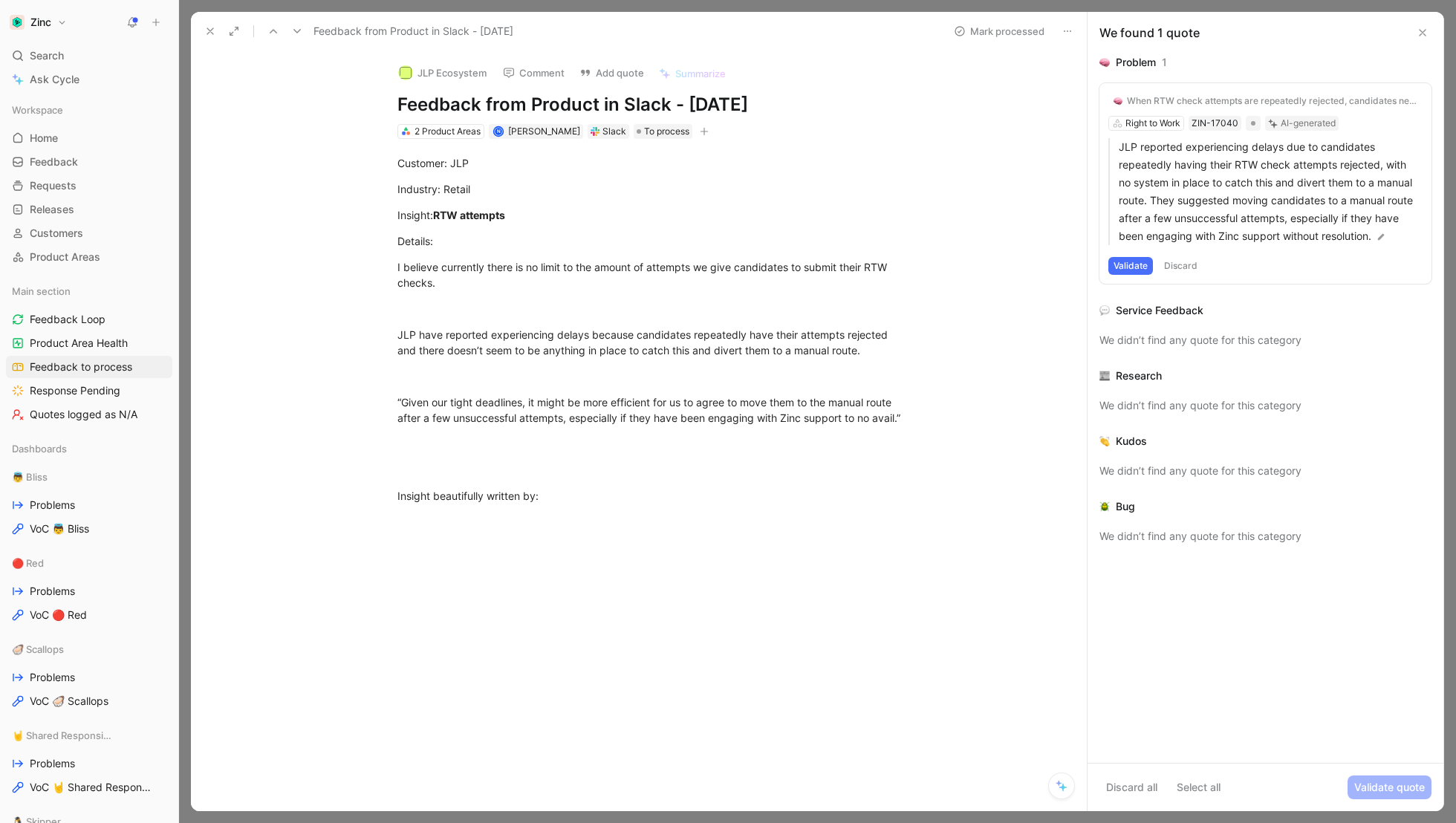
click at [213, 33] on icon at bounding box center [209, 31] width 12 height 12
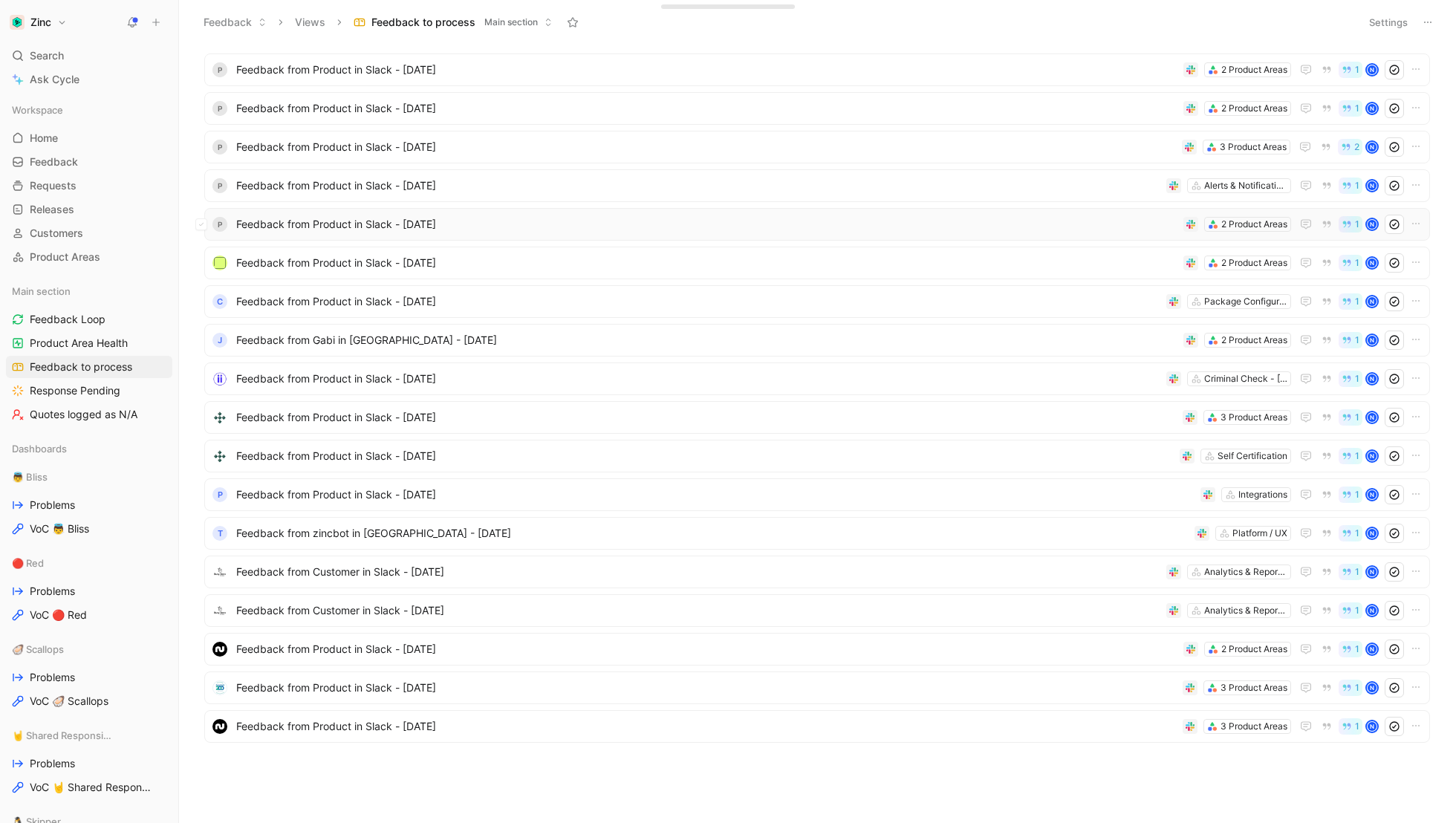
click at [277, 222] on span "Feedback from Product in Slack - [DATE]" at bounding box center [706, 224] width 941 height 18
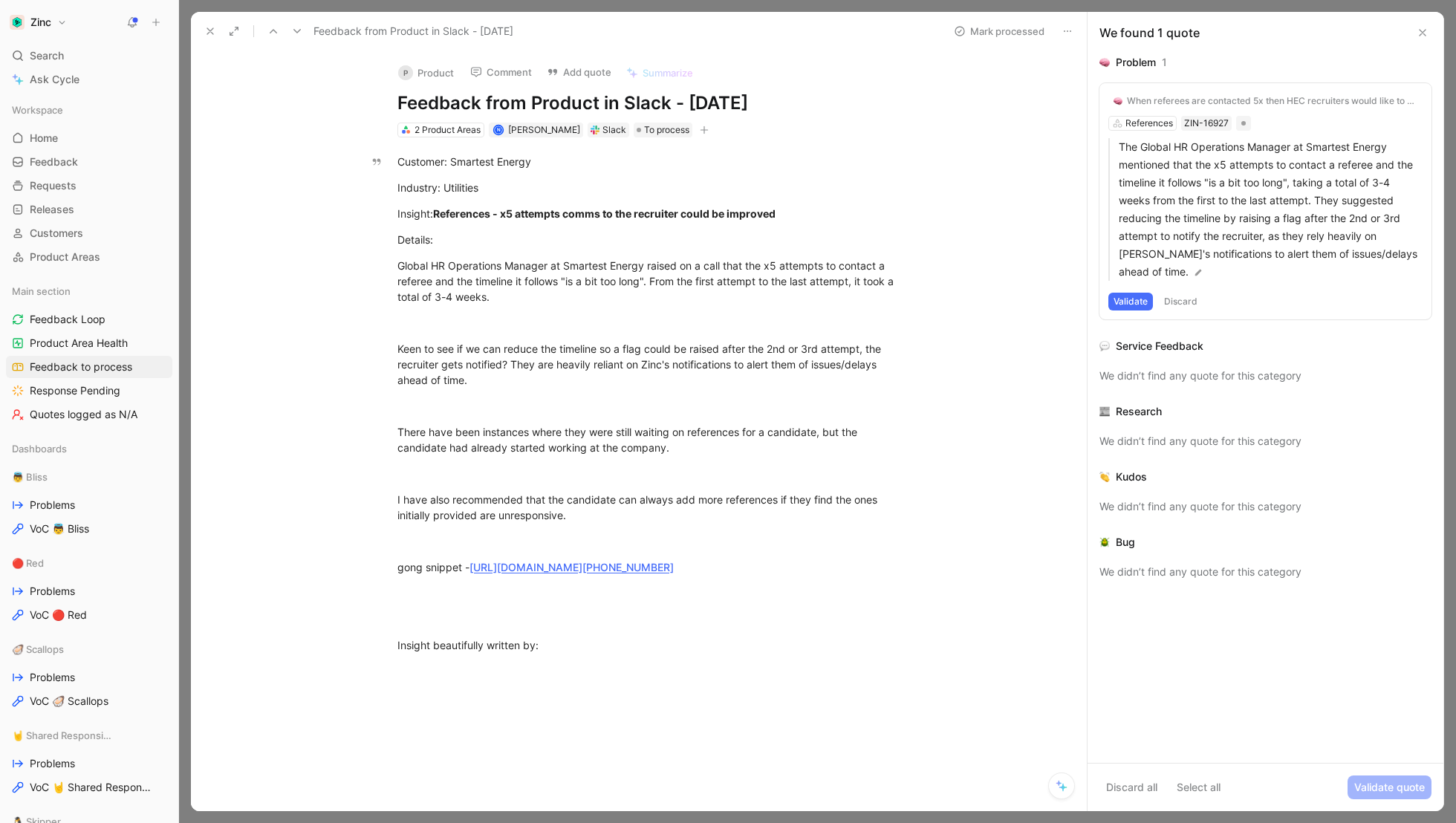
click at [433, 69] on button "P Product" at bounding box center [426, 73] width 70 height 23
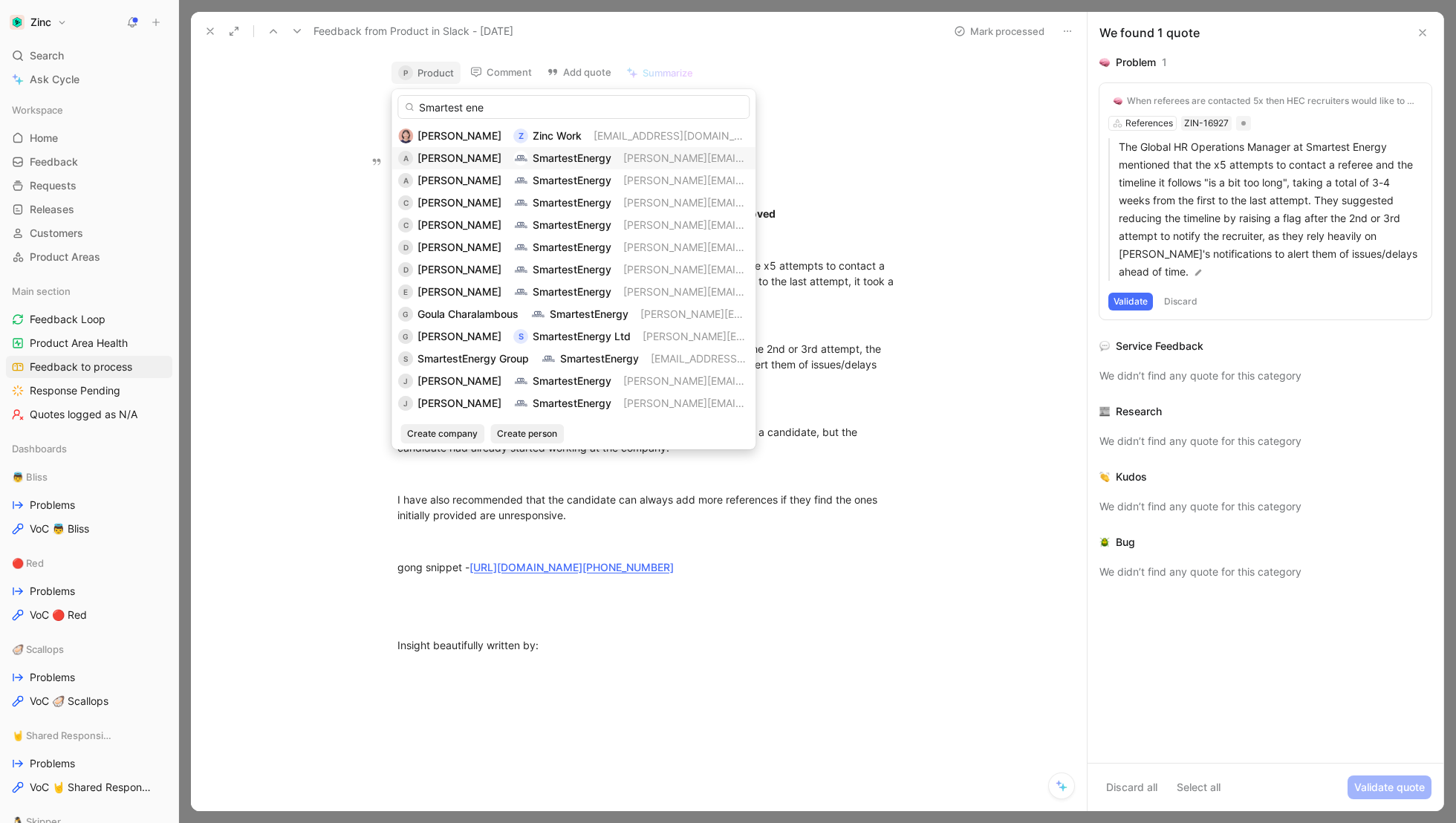
type input "Smartest ene"
click at [466, 158] on span "[PERSON_NAME]" at bounding box center [458, 157] width 84 height 12
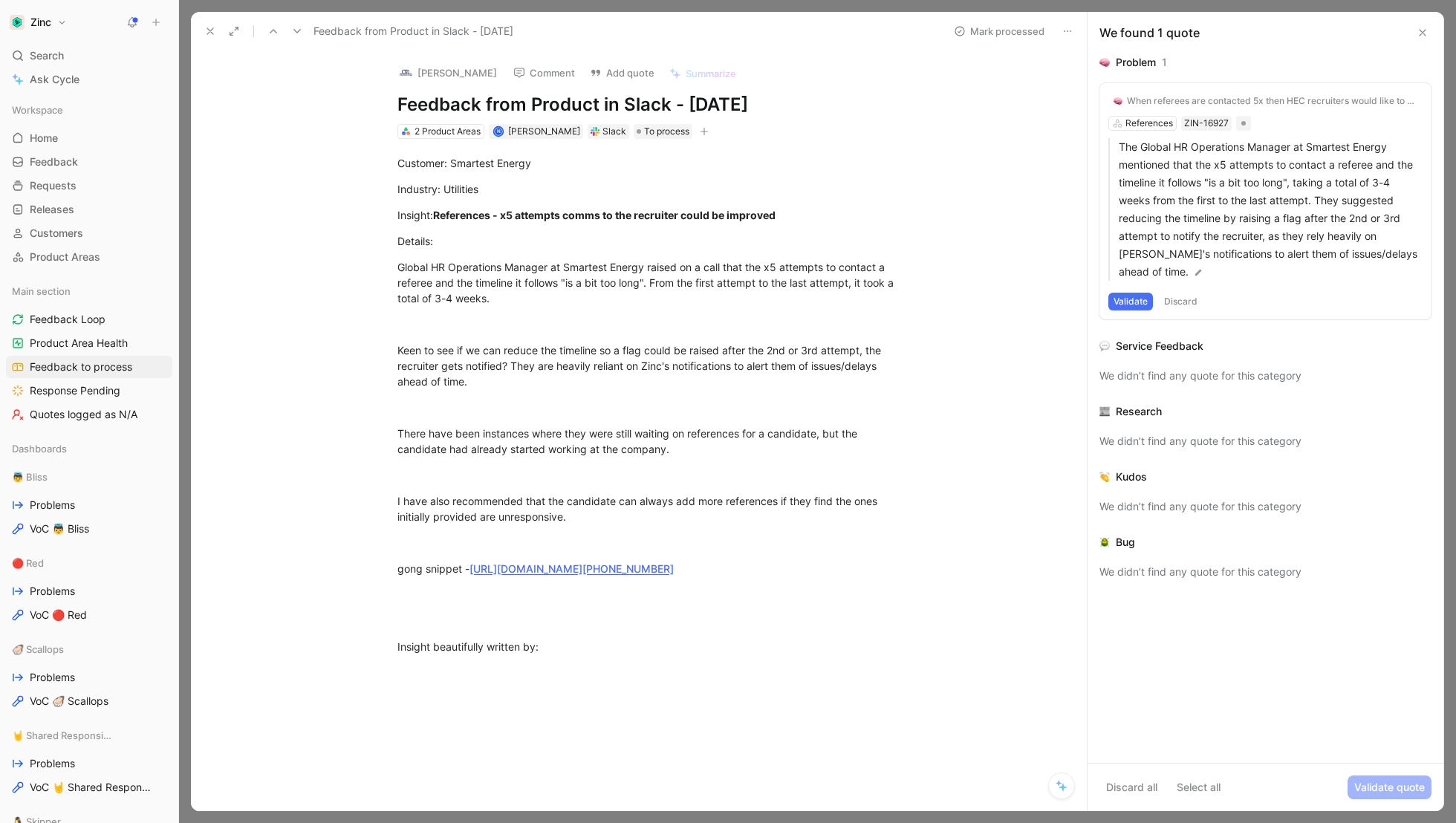
click at [207, 27] on icon at bounding box center [209, 31] width 12 height 12
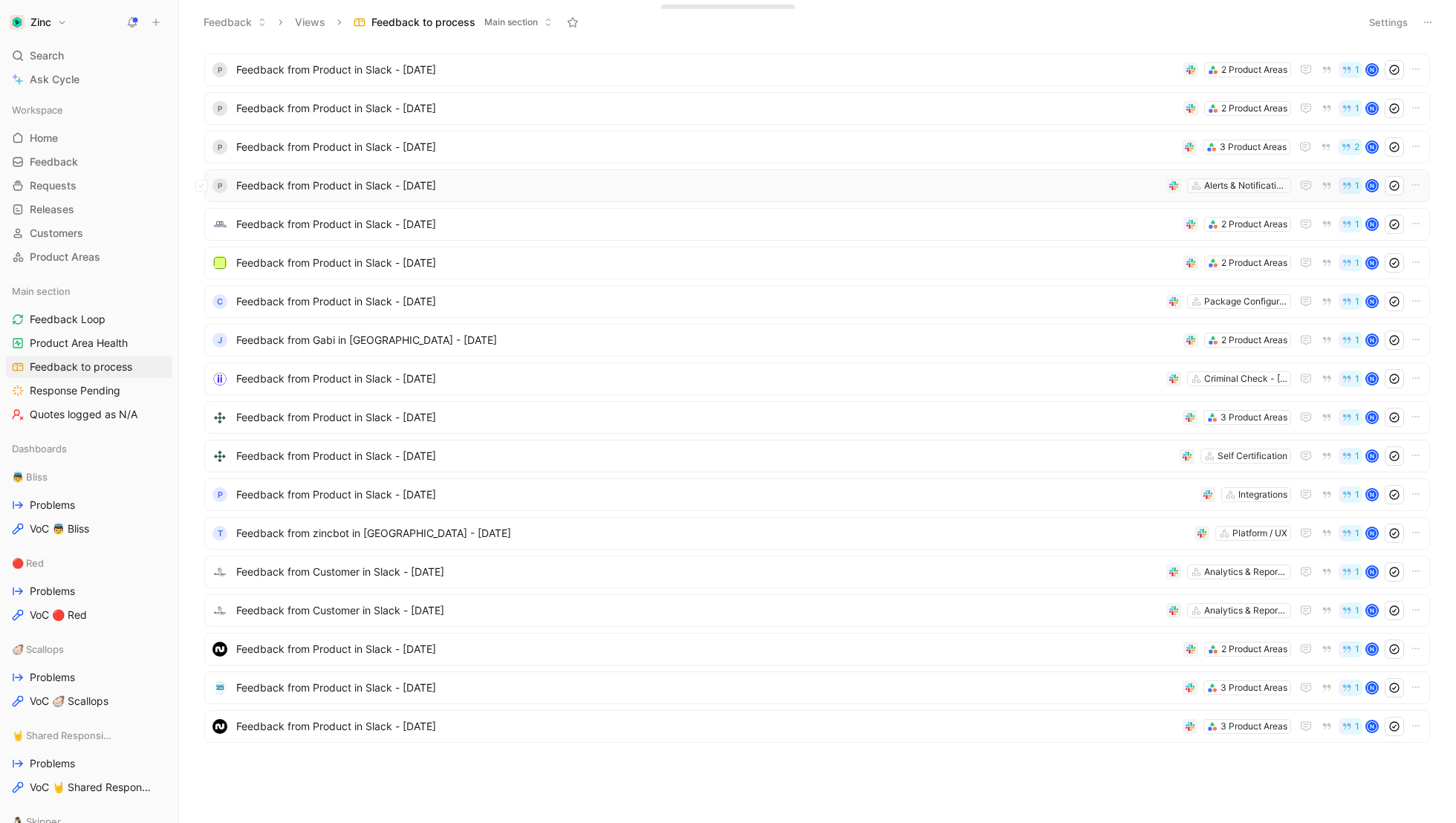
click at [296, 174] on div "P Feedback from Product in Slack - [DATE] Alerts & Notifications 1 N" at bounding box center [816, 185] width 1226 height 33
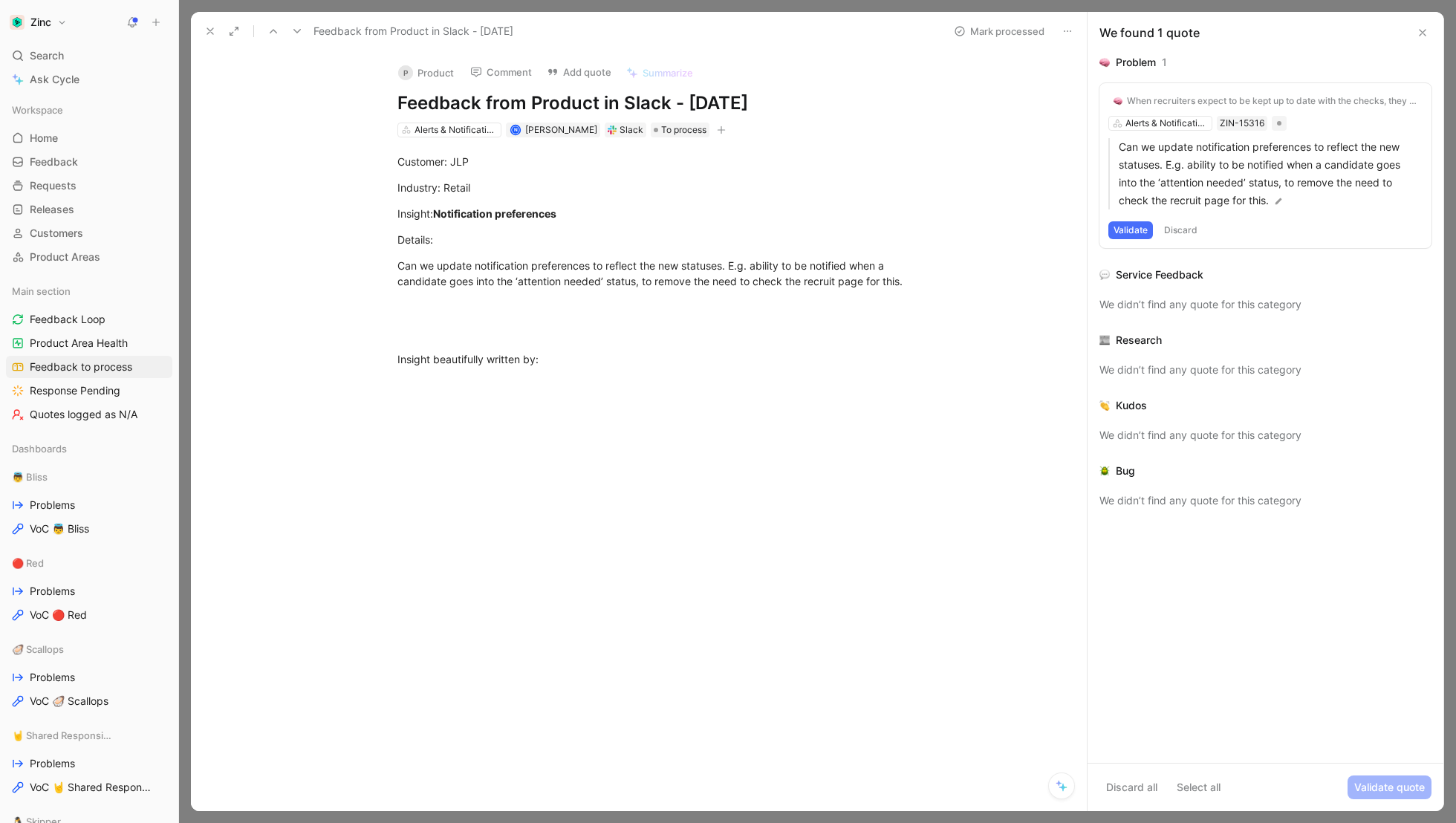
click at [433, 67] on button "P Product" at bounding box center [426, 73] width 70 height 23
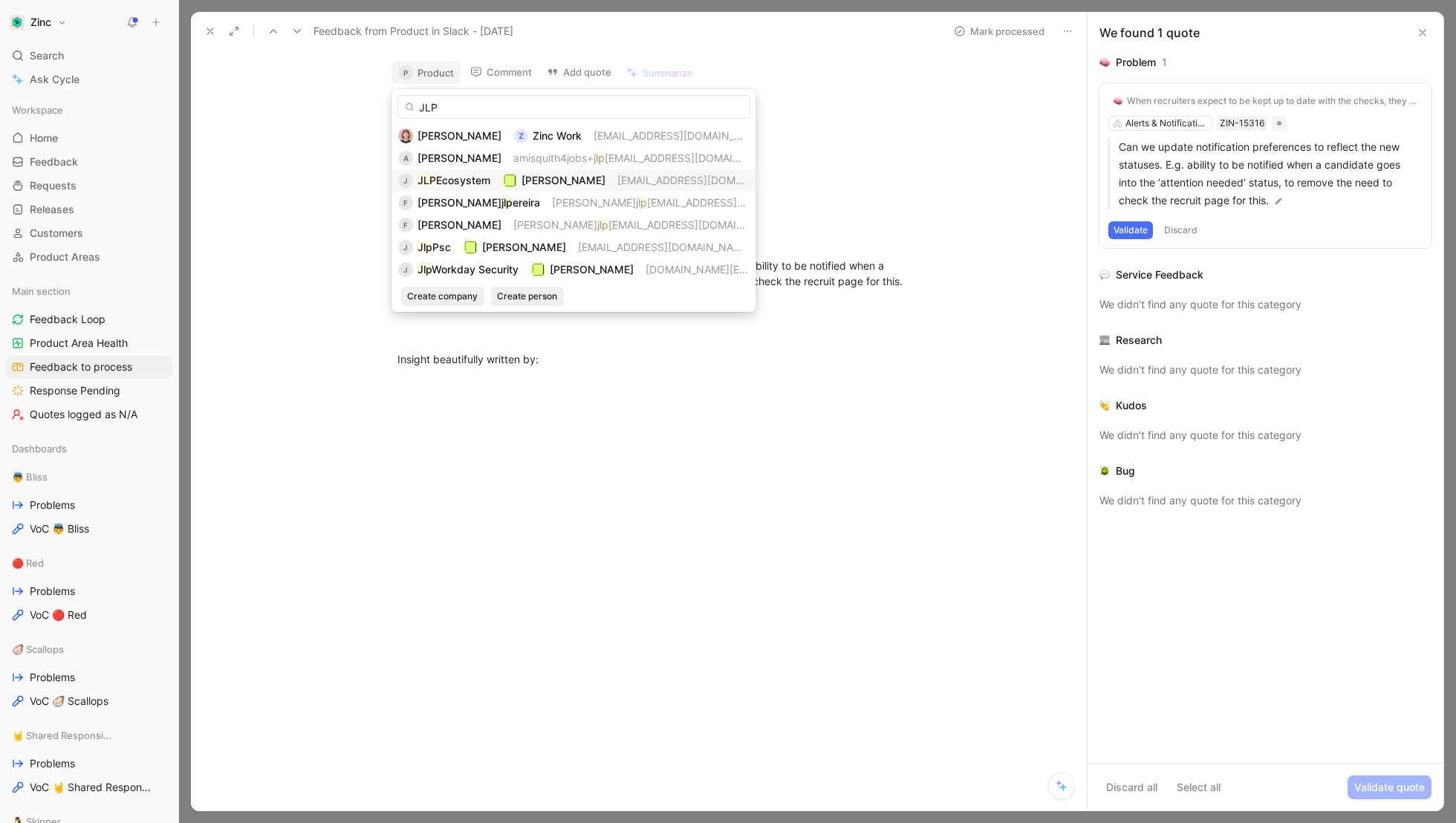
type input "JLP"
click at [441, 176] on span "Ecosystem" at bounding box center [463, 179] width 54 height 12
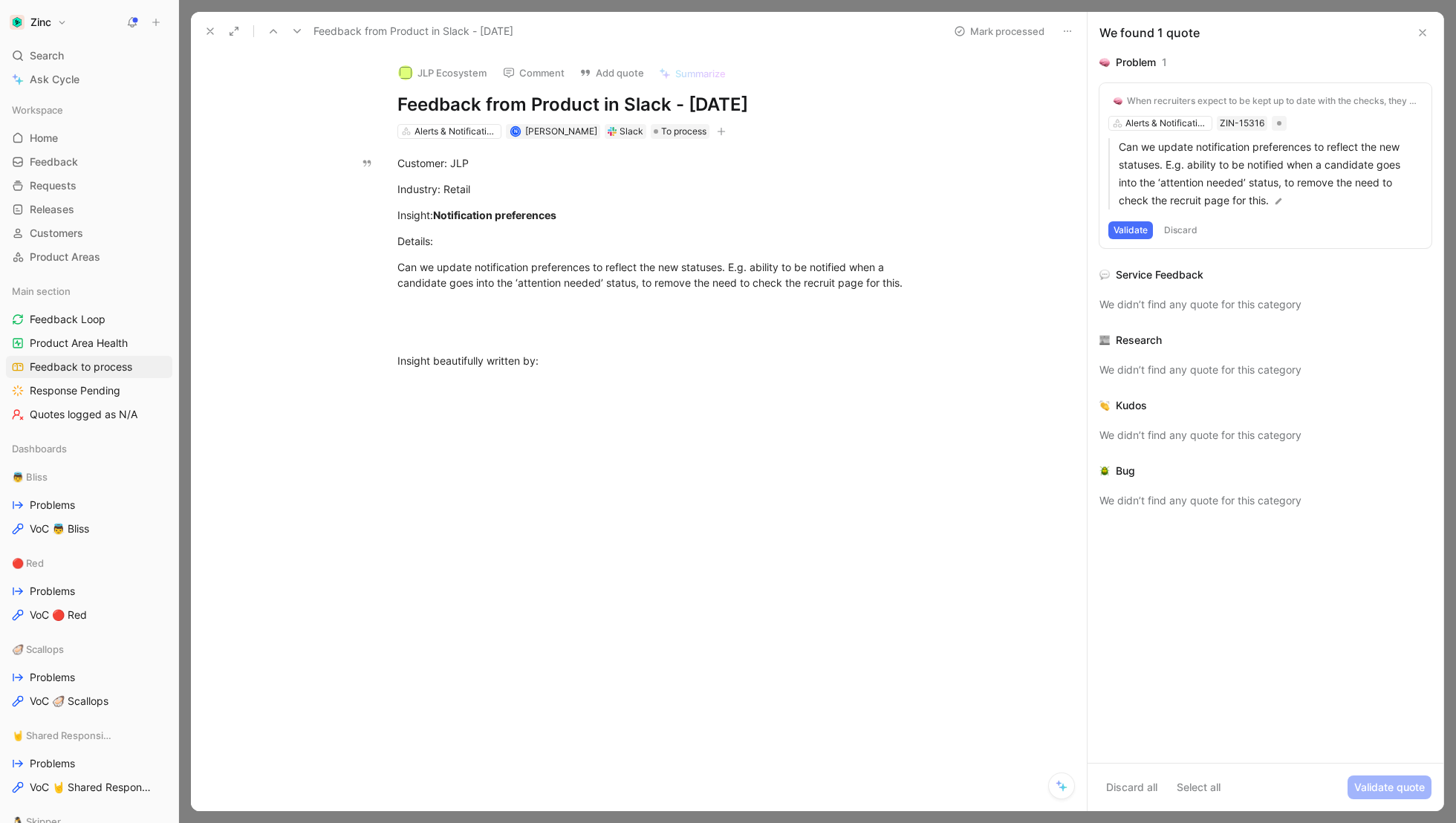
click at [209, 26] on icon at bounding box center [209, 31] width 12 height 12
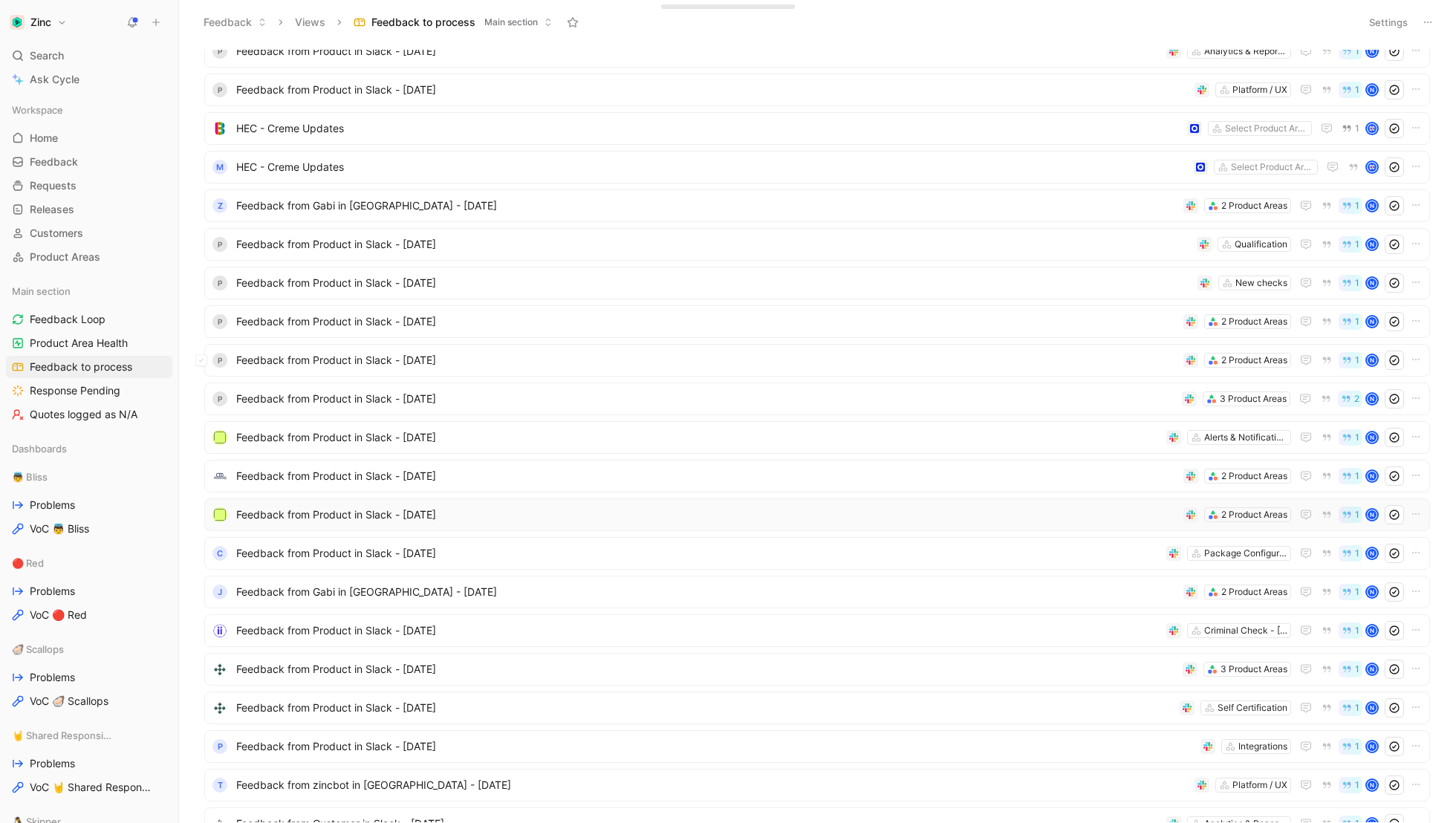
scroll to position [233, 0]
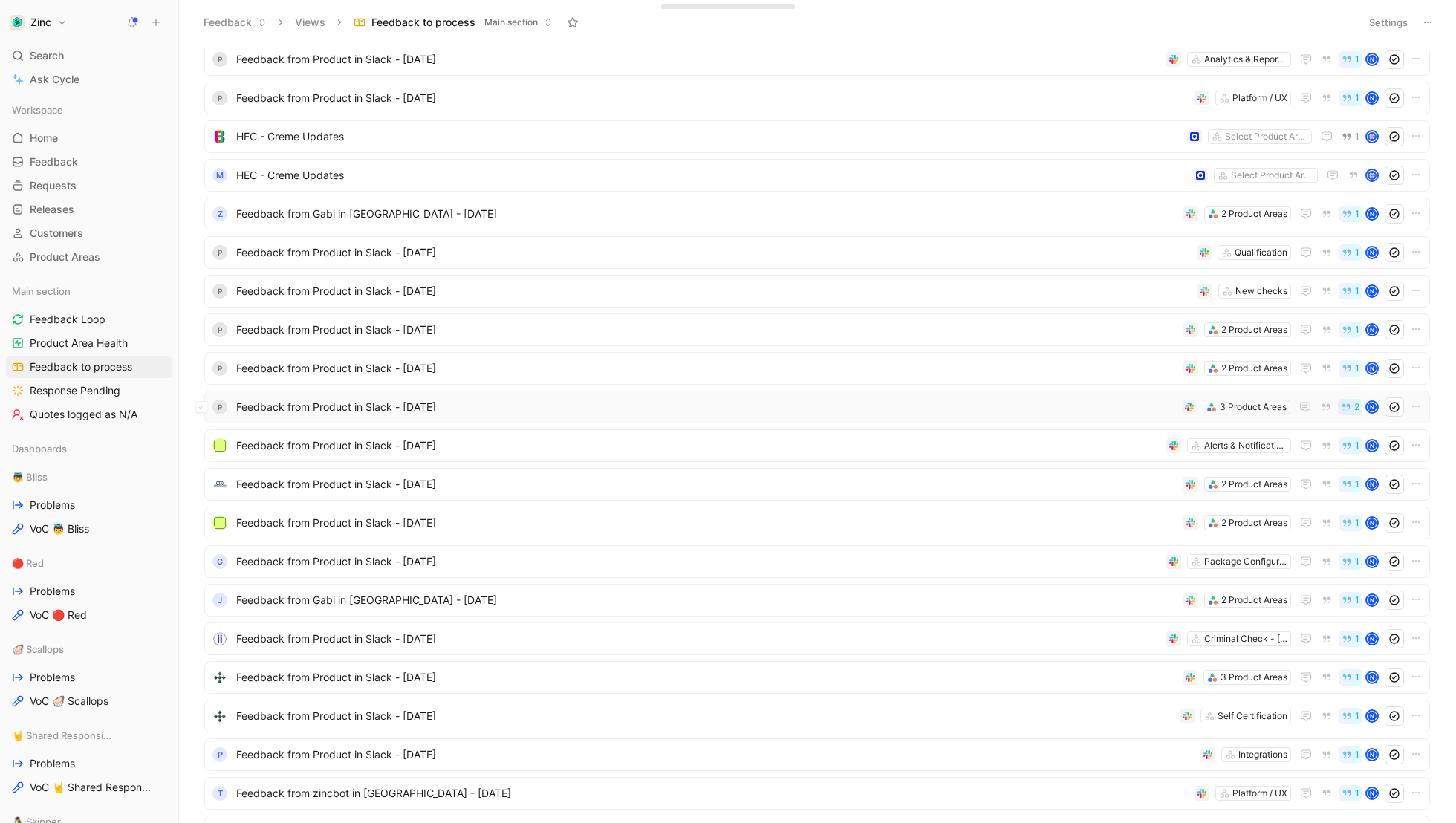
click at [300, 406] on span "Feedback from Product in Slack - [DATE]" at bounding box center [705, 407] width 939 height 18
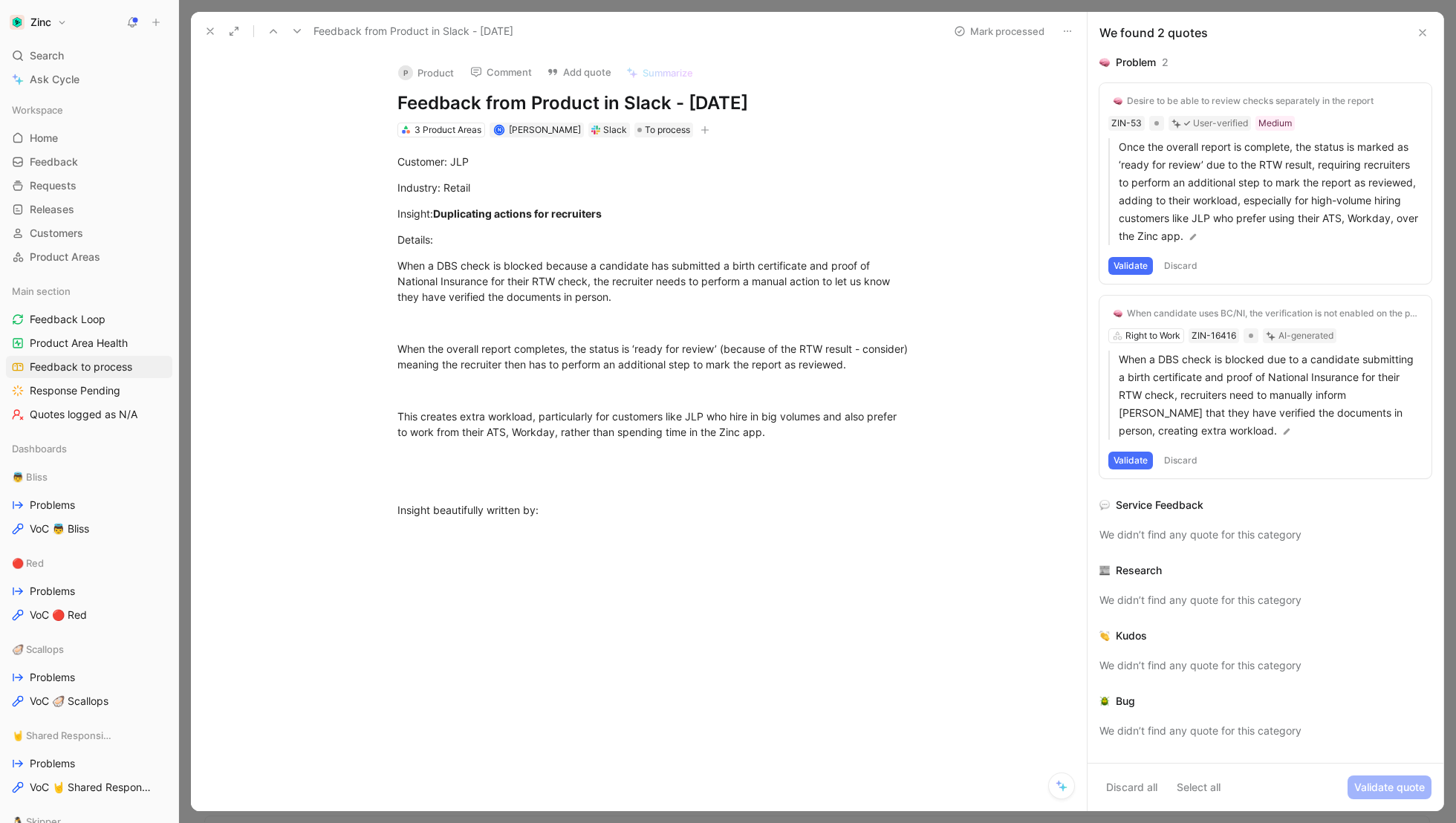
click at [441, 72] on button "P Product" at bounding box center [426, 73] width 70 height 23
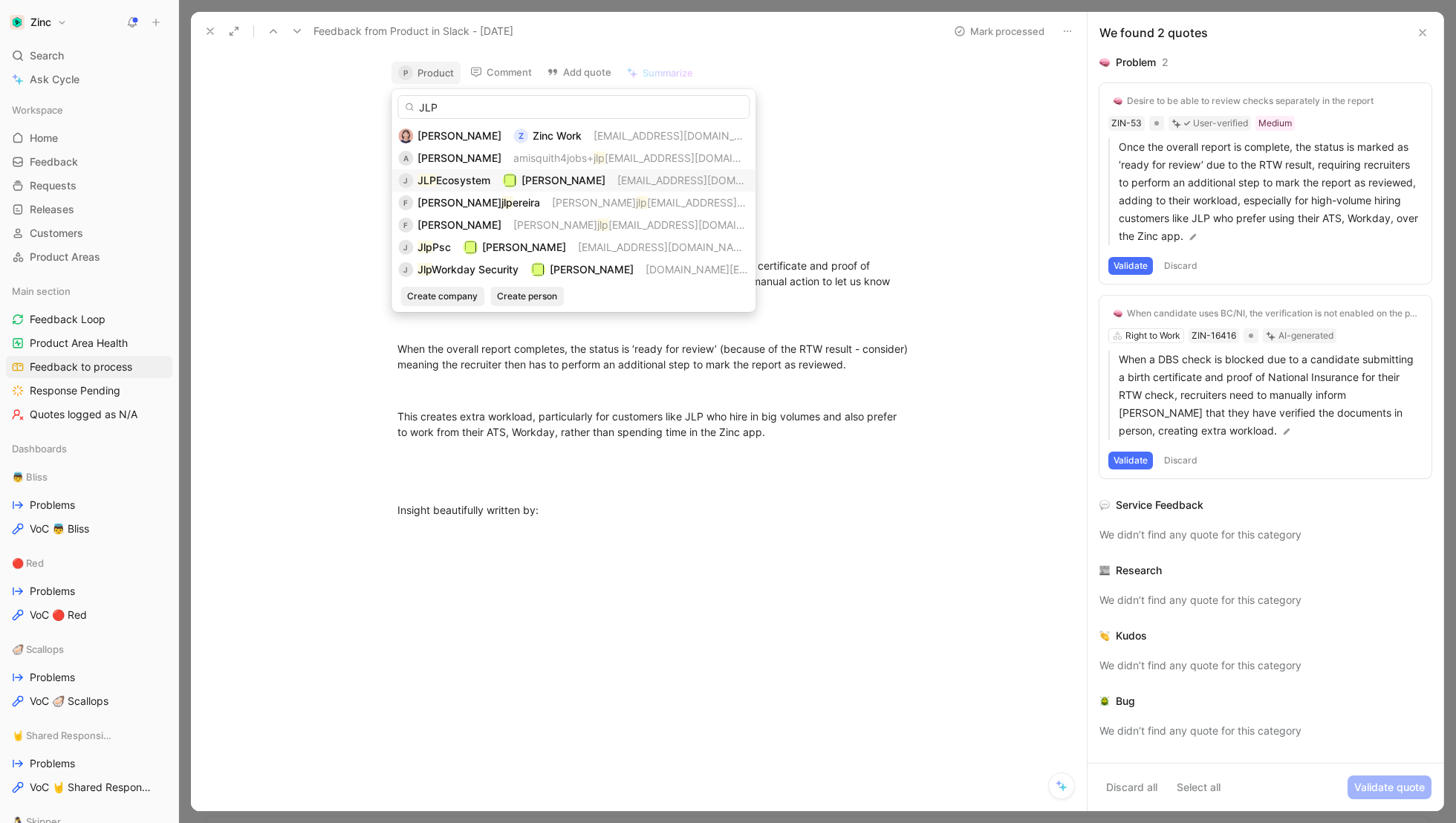
type input "JLP"
click at [451, 185] on span "Ecosystem" at bounding box center [463, 179] width 54 height 12
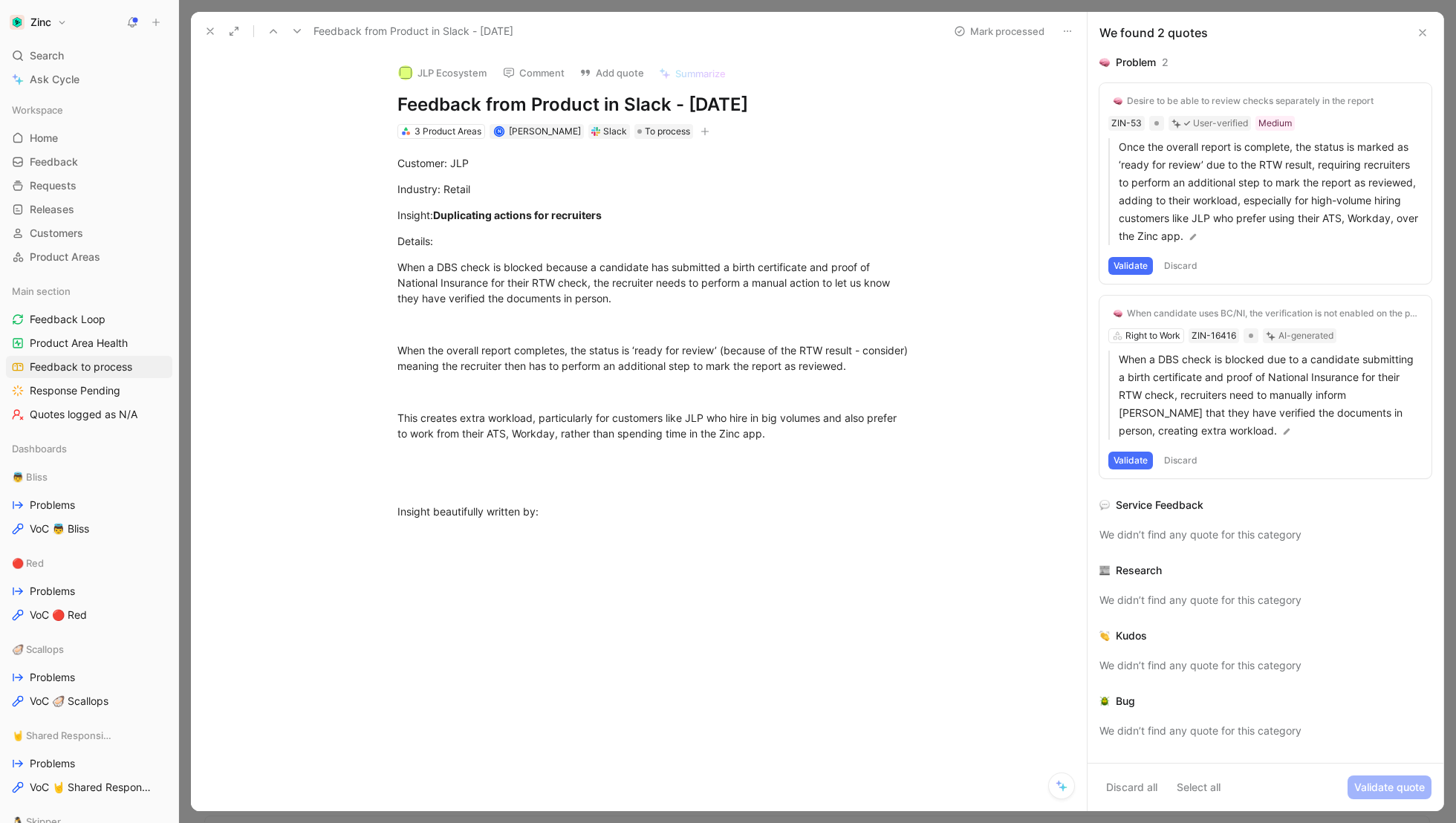
click at [208, 30] on icon at bounding box center [209, 31] width 12 height 12
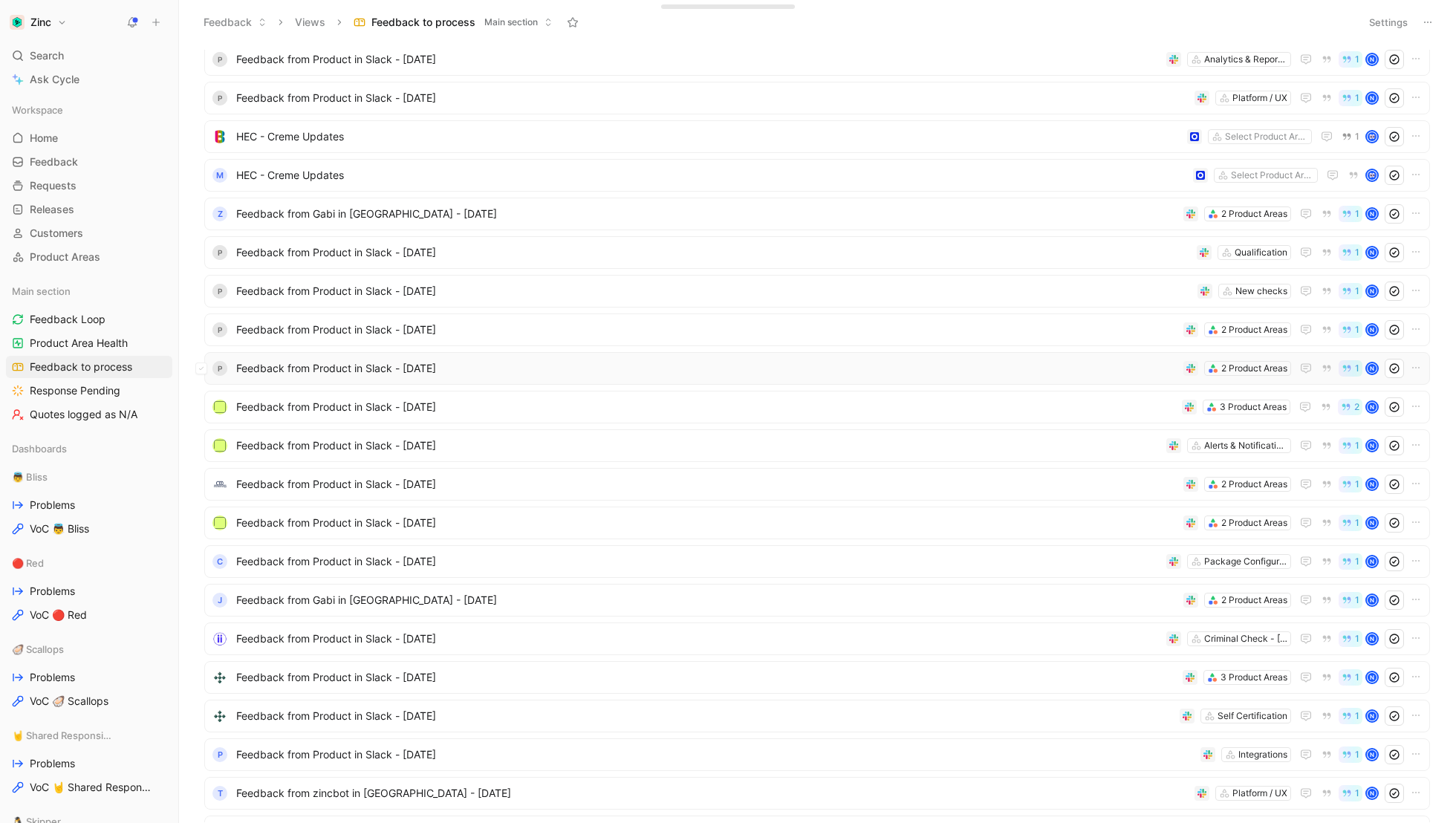
click at [296, 364] on span "Feedback from Product in Slack - [DATE]" at bounding box center [706, 368] width 941 height 18
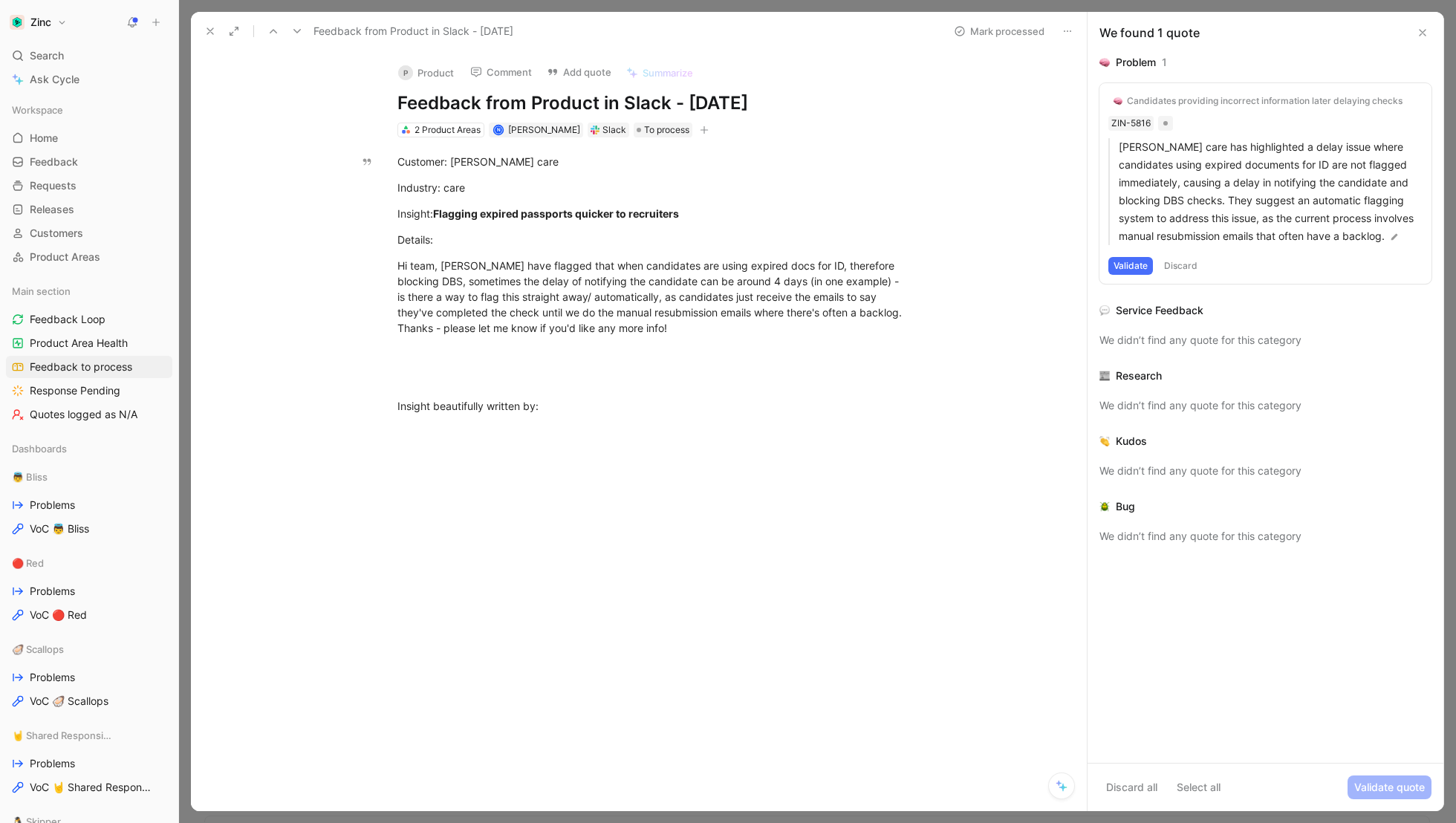
click at [436, 66] on button "P Product" at bounding box center [426, 73] width 70 height 23
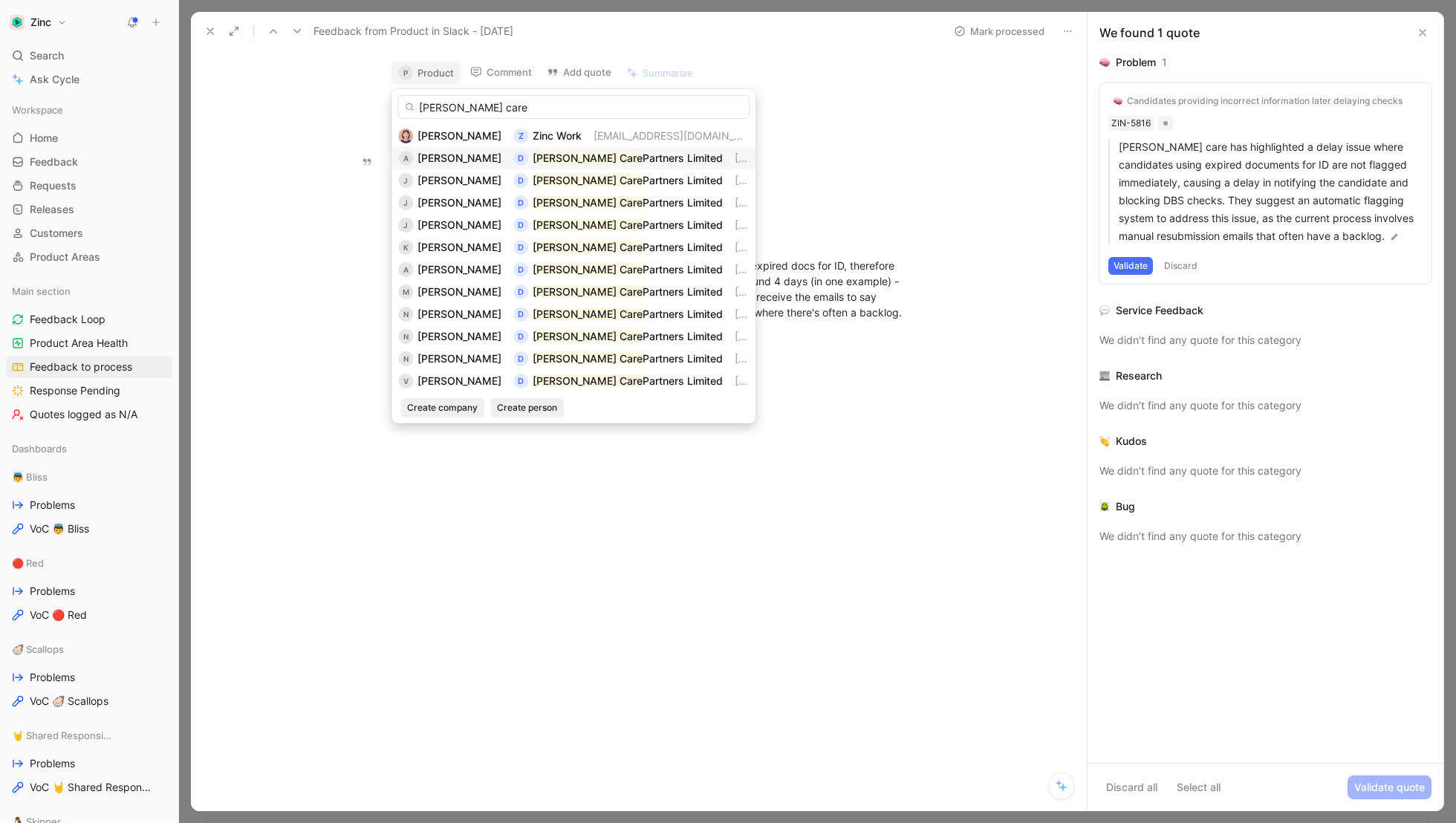
type input "[PERSON_NAME] care"
click at [445, 161] on span "[PERSON_NAME]" at bounding box center [458, 157] width 84 height 12
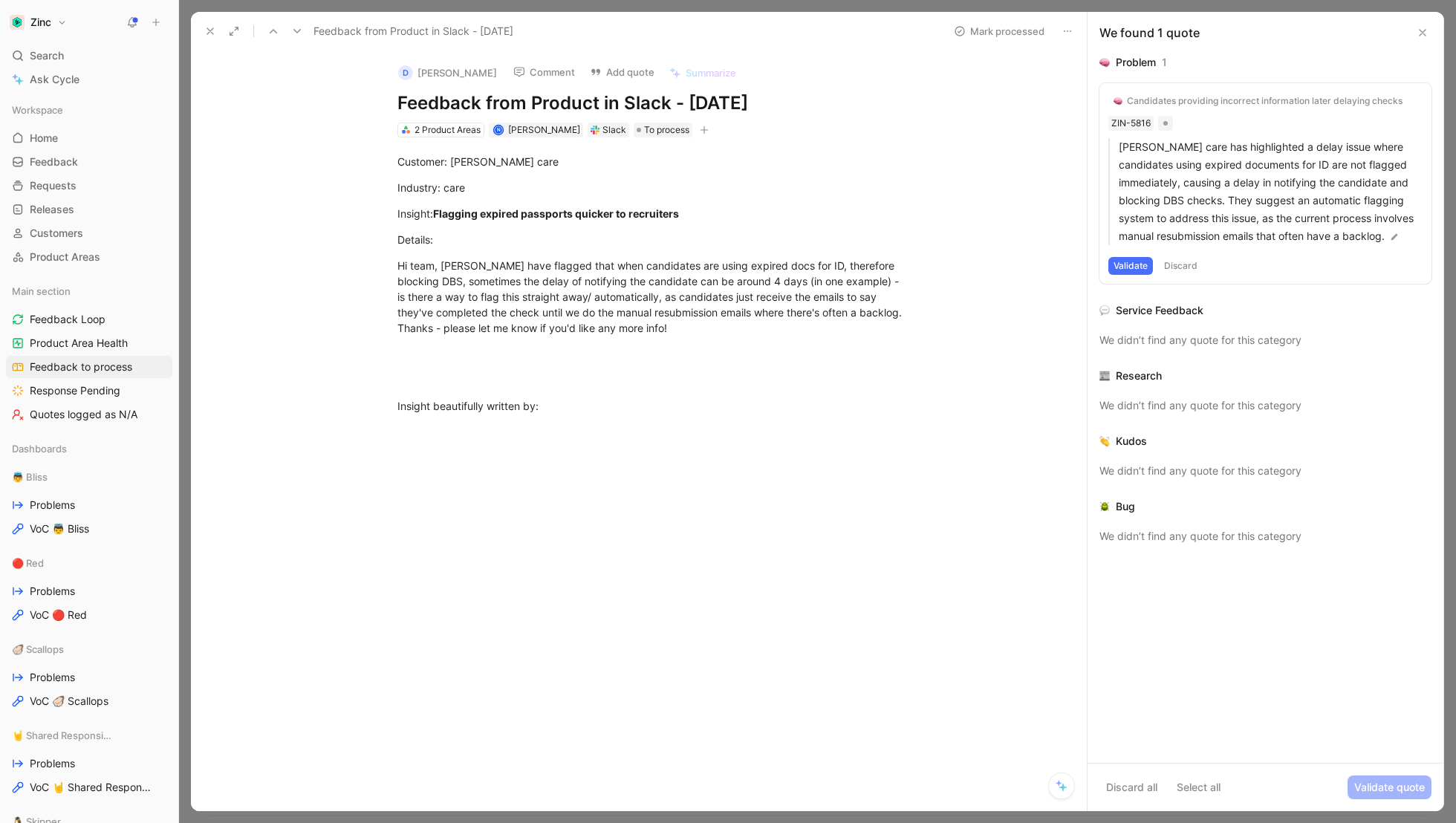
click at [209, 29] on icon at bounding box center [209, 31] width 12 height 12
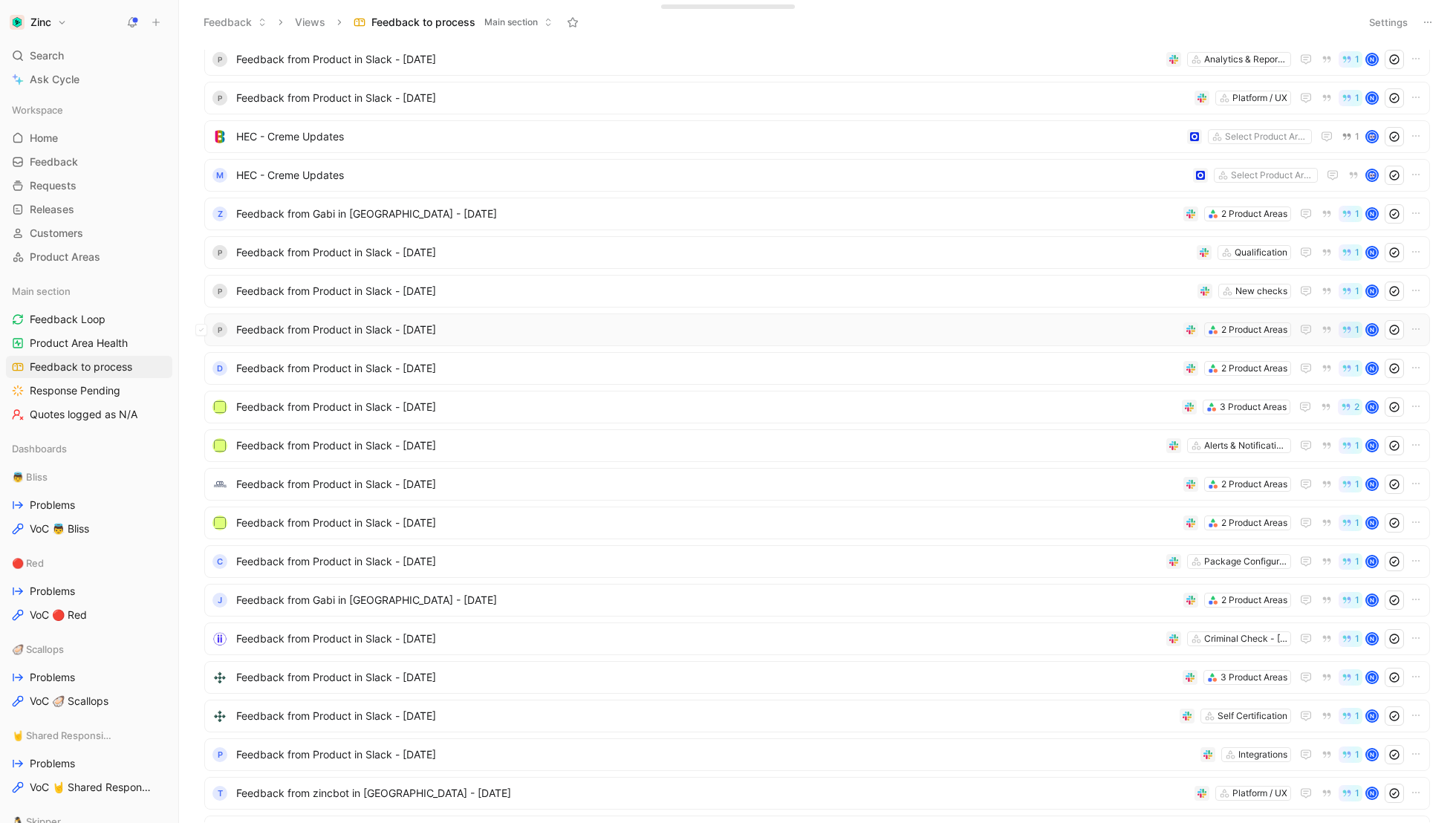
click at [312, 327] on span "Feedback from Product in Slack - [DATE]" at bounding box center [706, 330] width 941 height 18
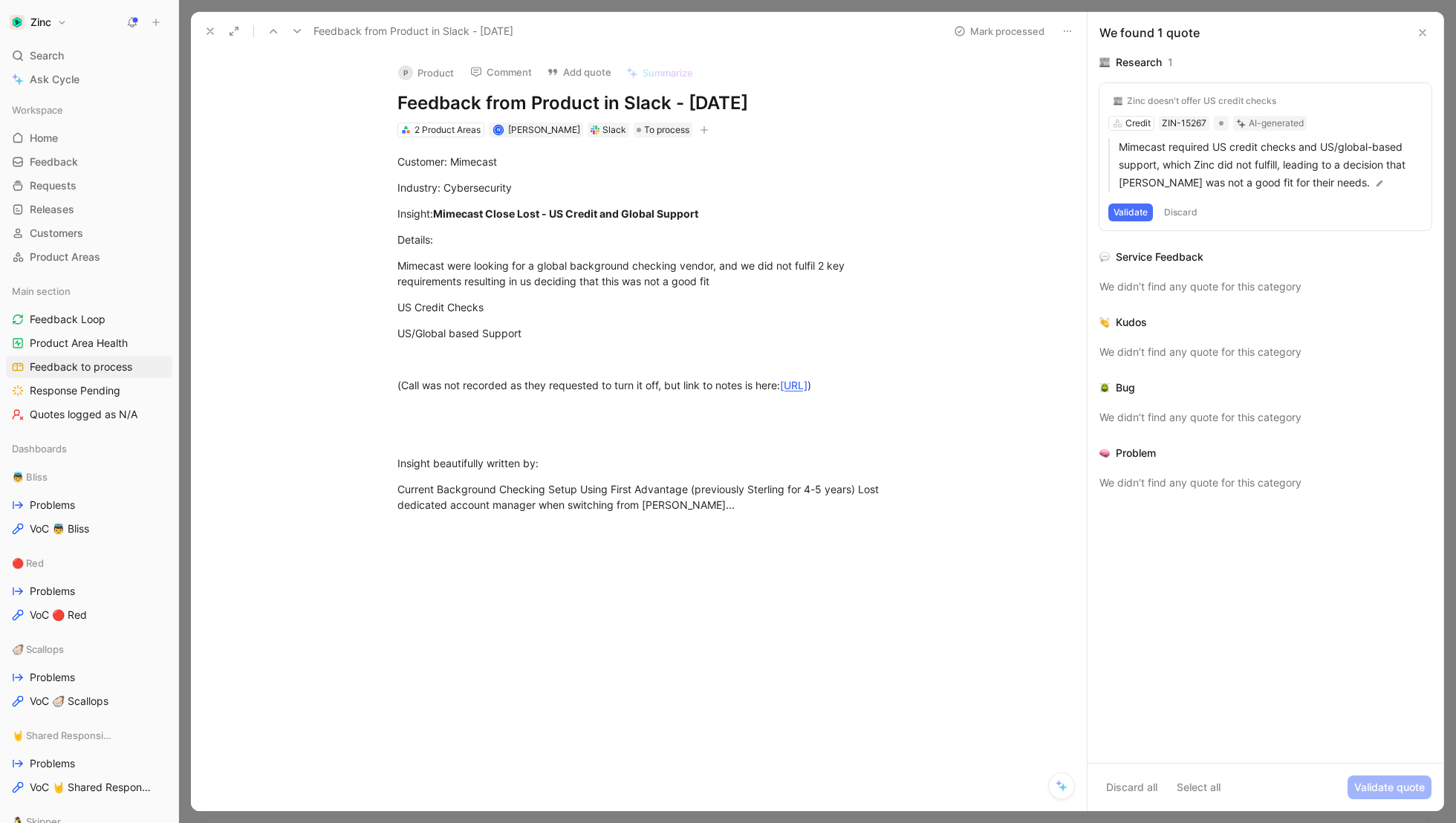
click at [436, 68] on button "P Product" at bounding box center [426, 73] width 70 height 23
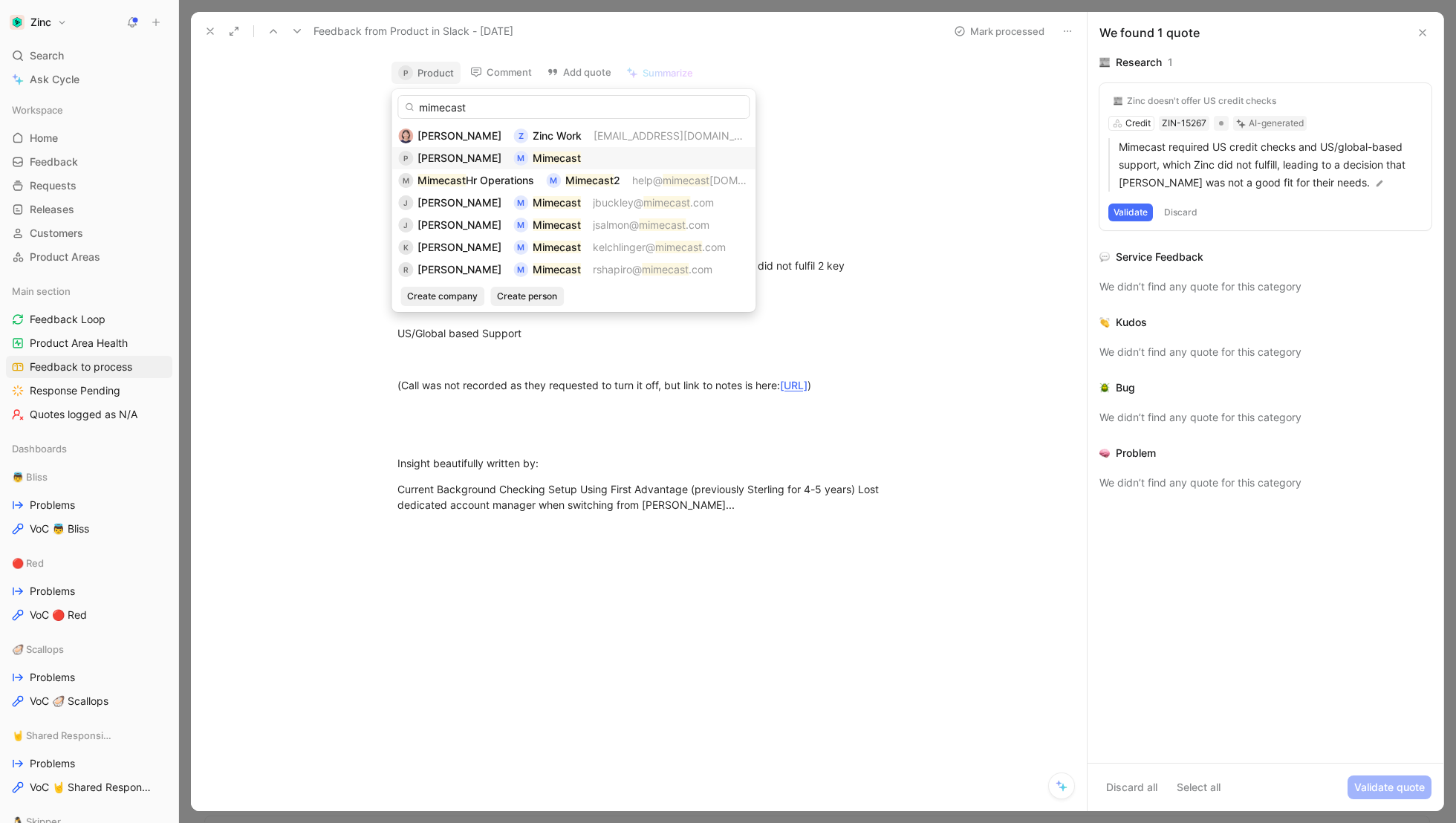
type input "mimecast"
click at [441, 158] on span "[PERSON_NAME]" at bounding box center [458, 157] width 84 height 12
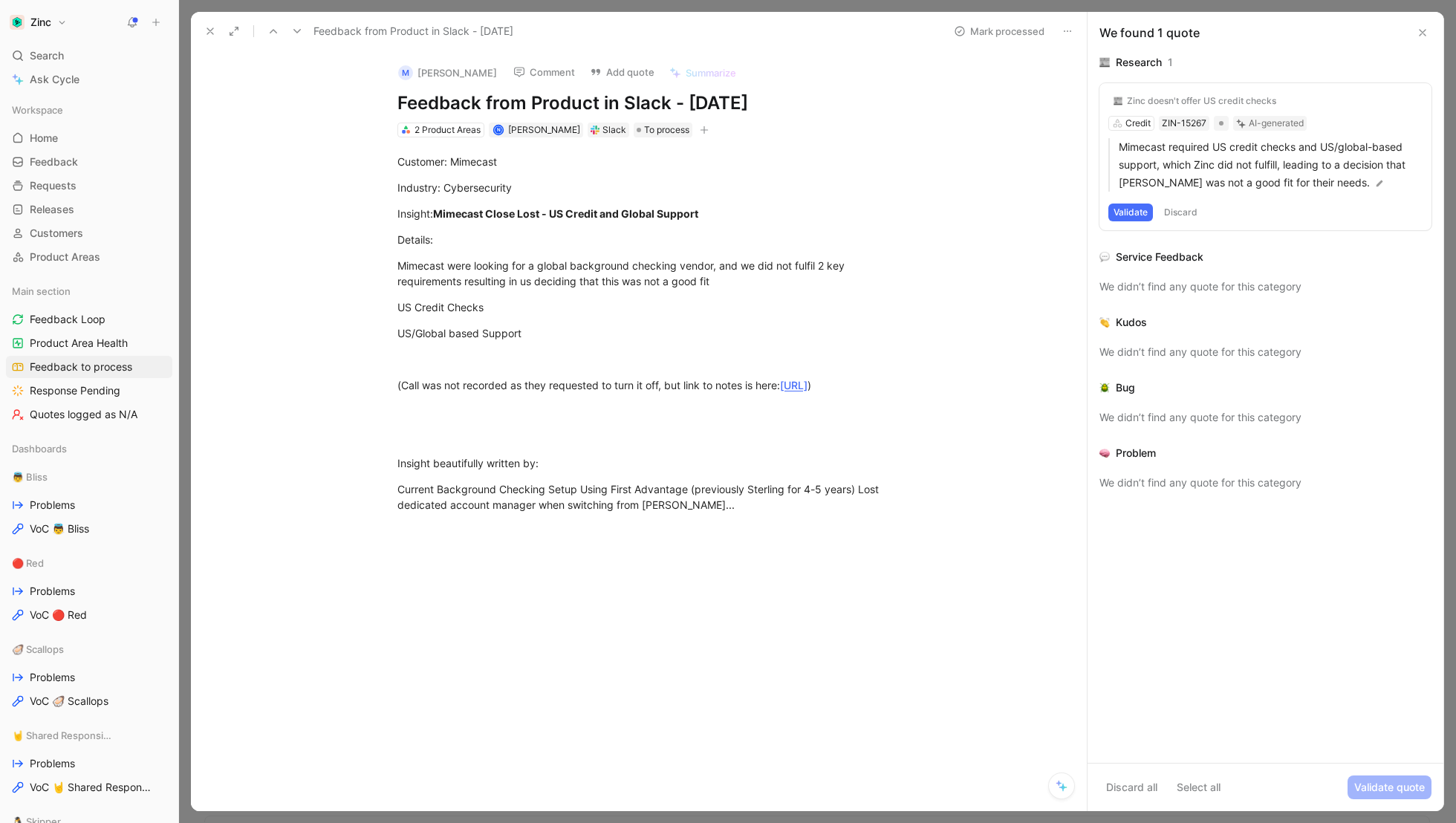
click at [204, 25] on icon at bounding box center [209, 31] width 12 height 12
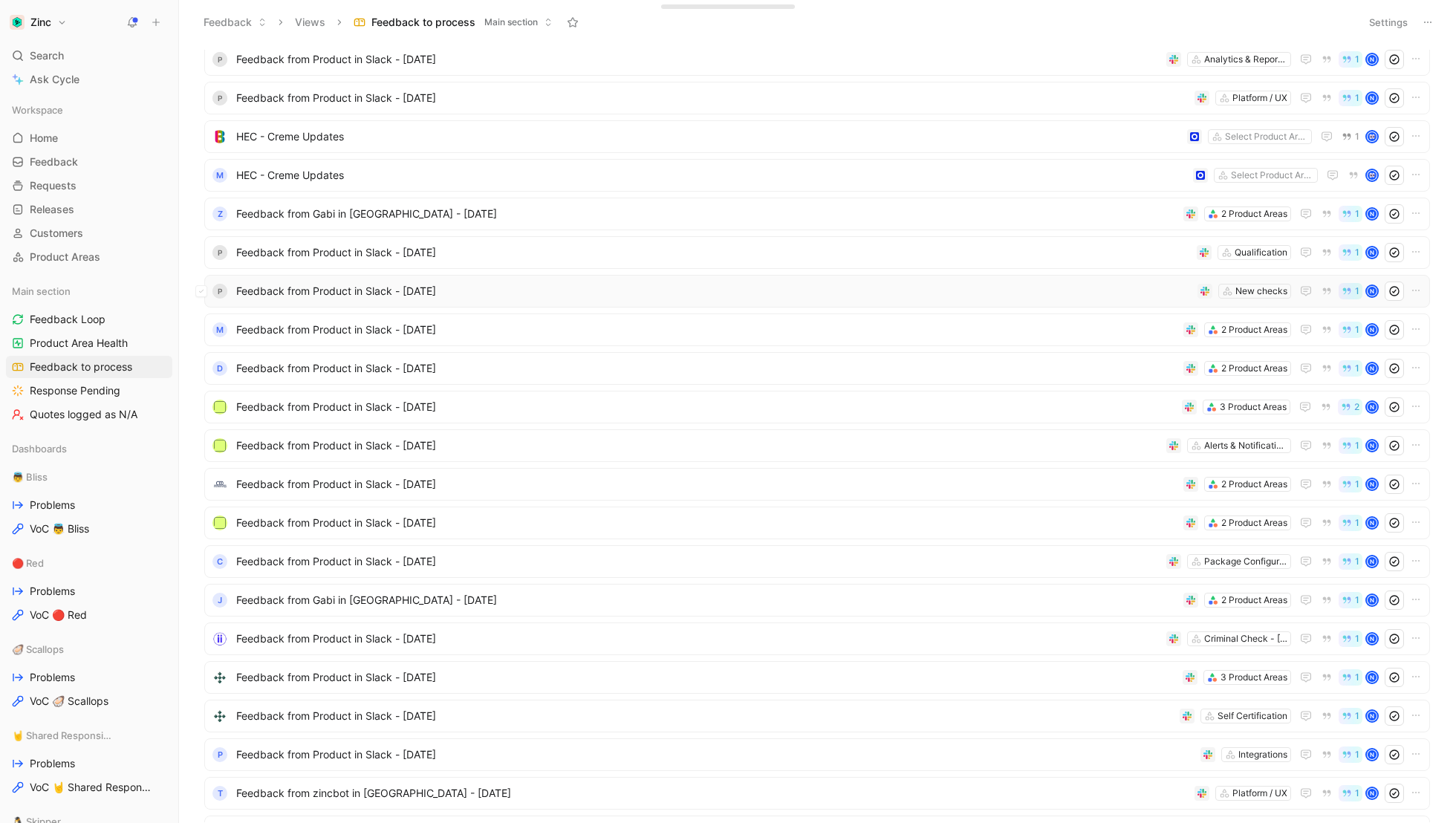
click at [303, 289] on span "Feedback from Product in Slack - [DATE]" at bounding box center [713, 290] width 955 height 18
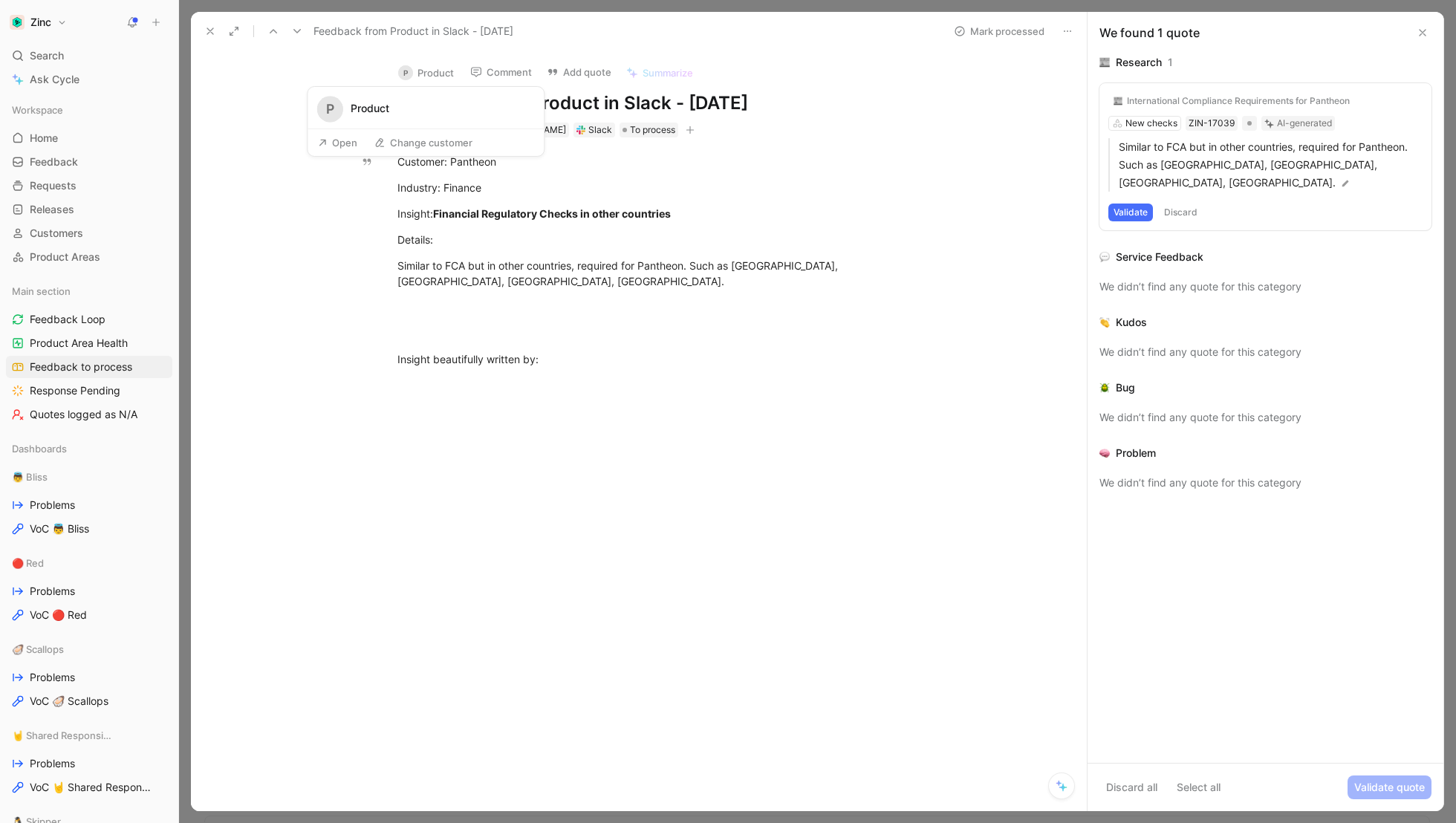
click at [435, 72] on button "P Product" at bounding box center [426, 73] width 70 height 23
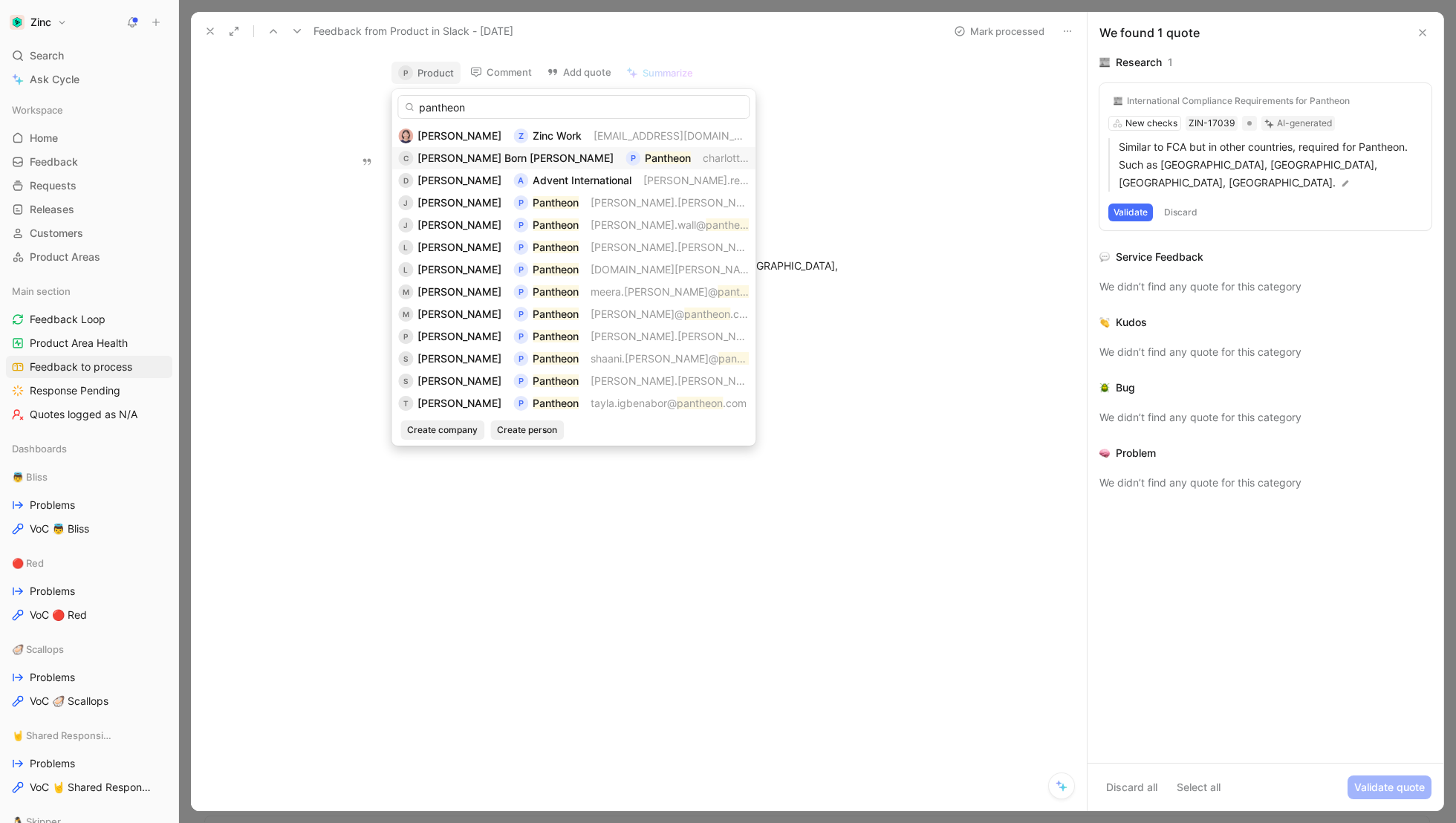
type input "pantheon"
click at [459, 158] on span "[PERSON_NAME] Born [PERSON_NAME]" at bounding box center [515, 157] width 196 height 12
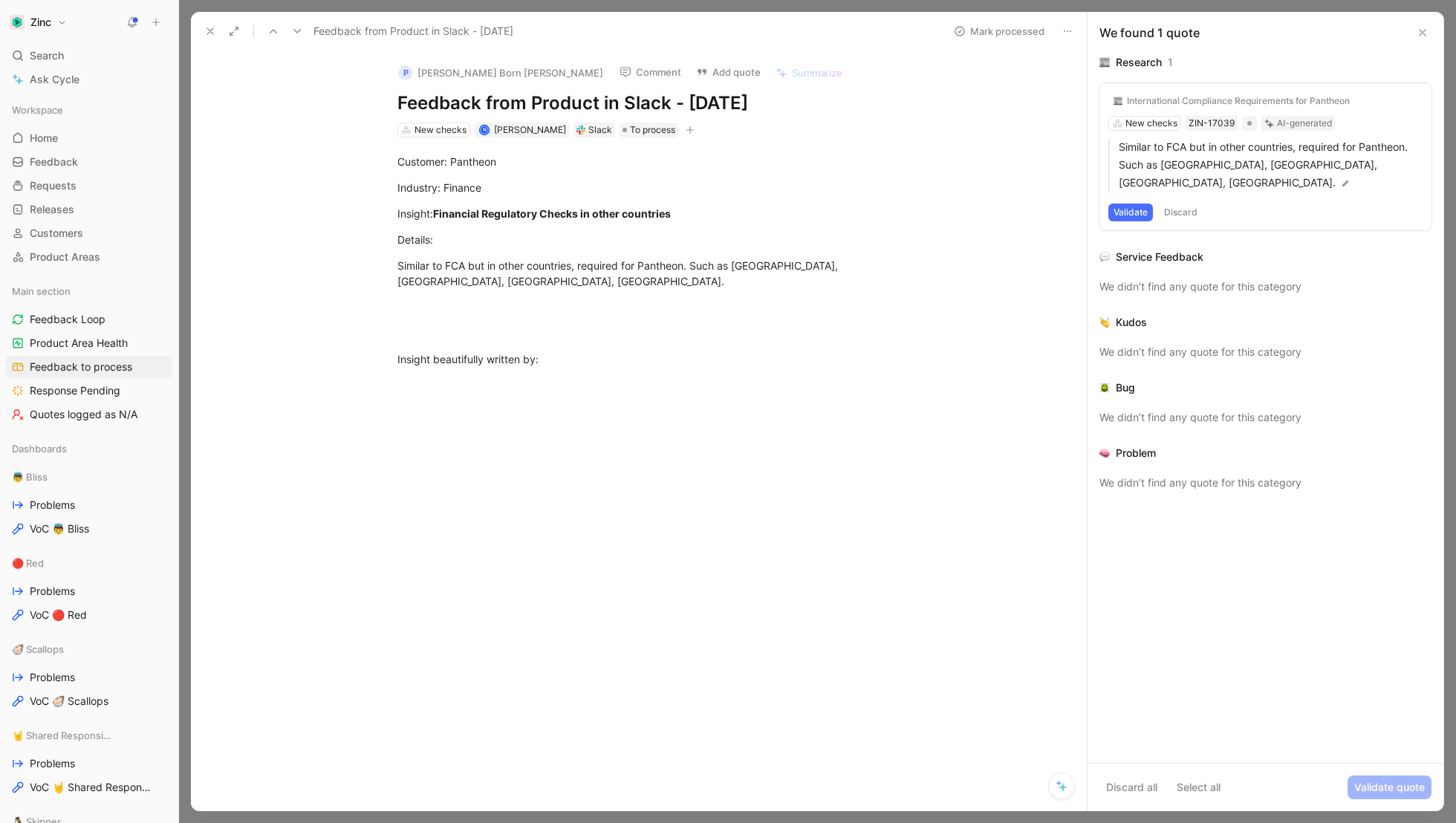
click at [211, 30] on icon at bounding box center [209, 31] width 12 height 12
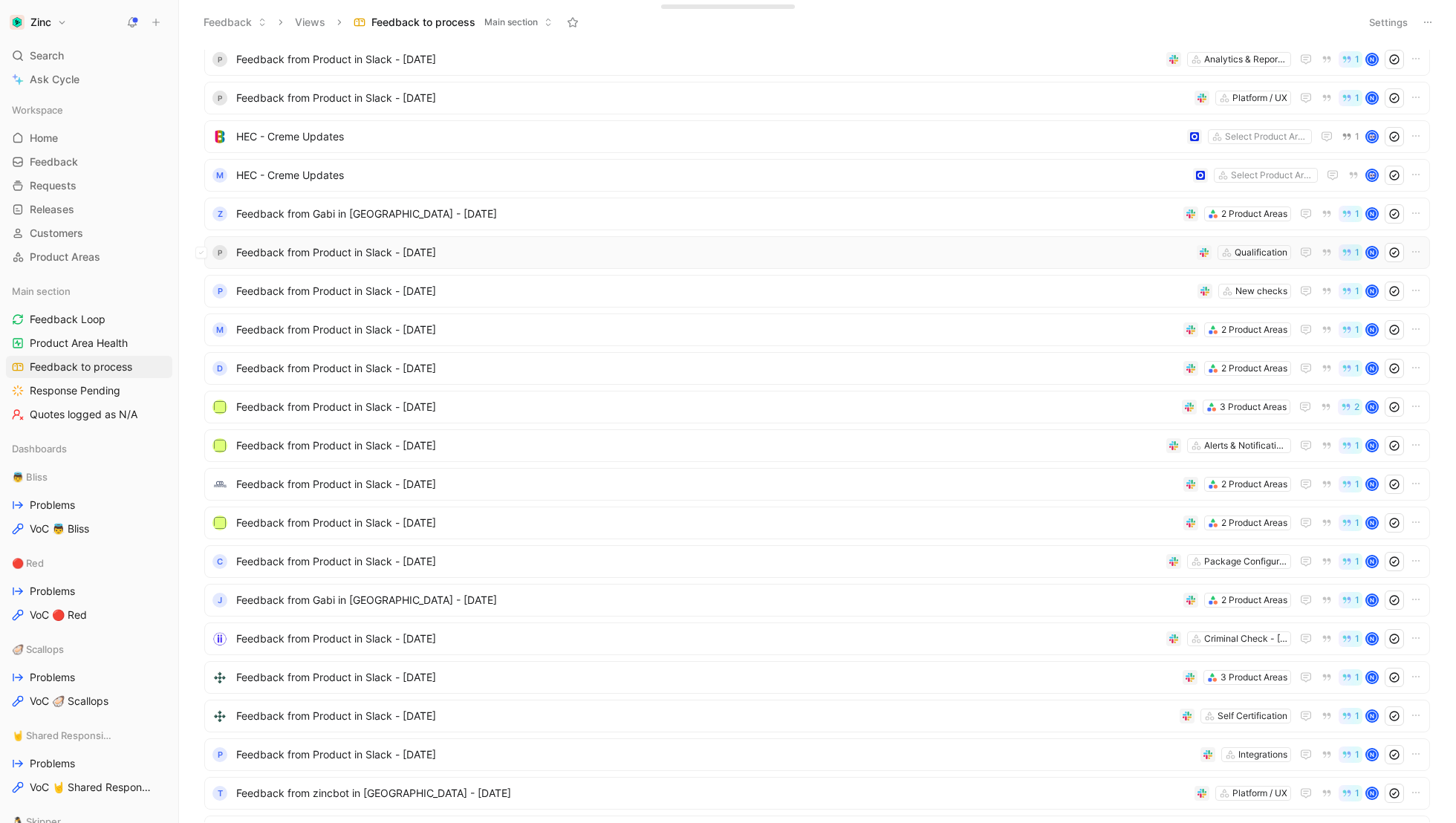
click at [407, 252] on span "Feedback from Product in Slack - [DATE]" at bounding box center [713, 252] width 954 height 18
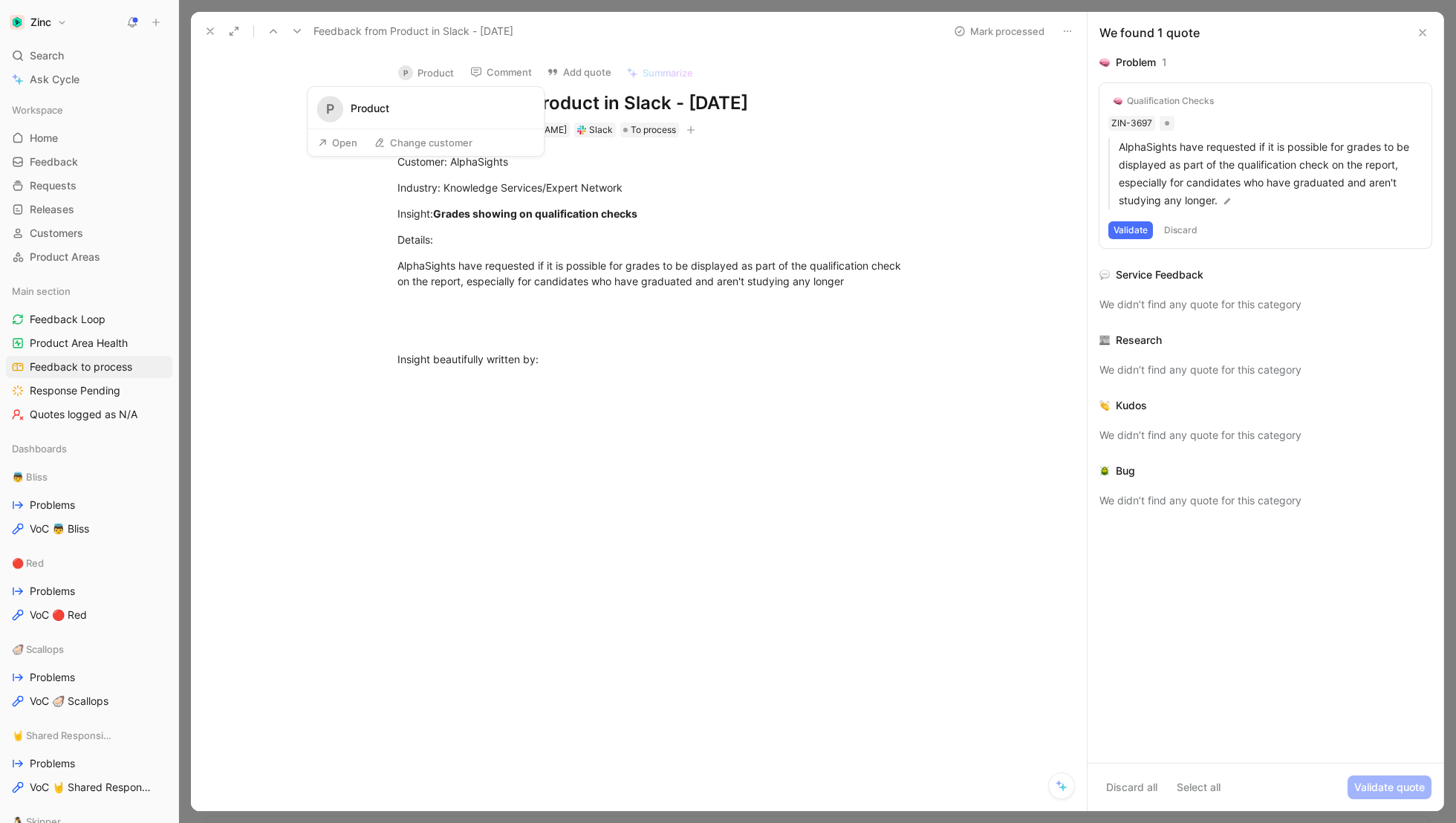
click at [421, 73] on button "P Product" at bounding box center [426, 73] width 70 height 23
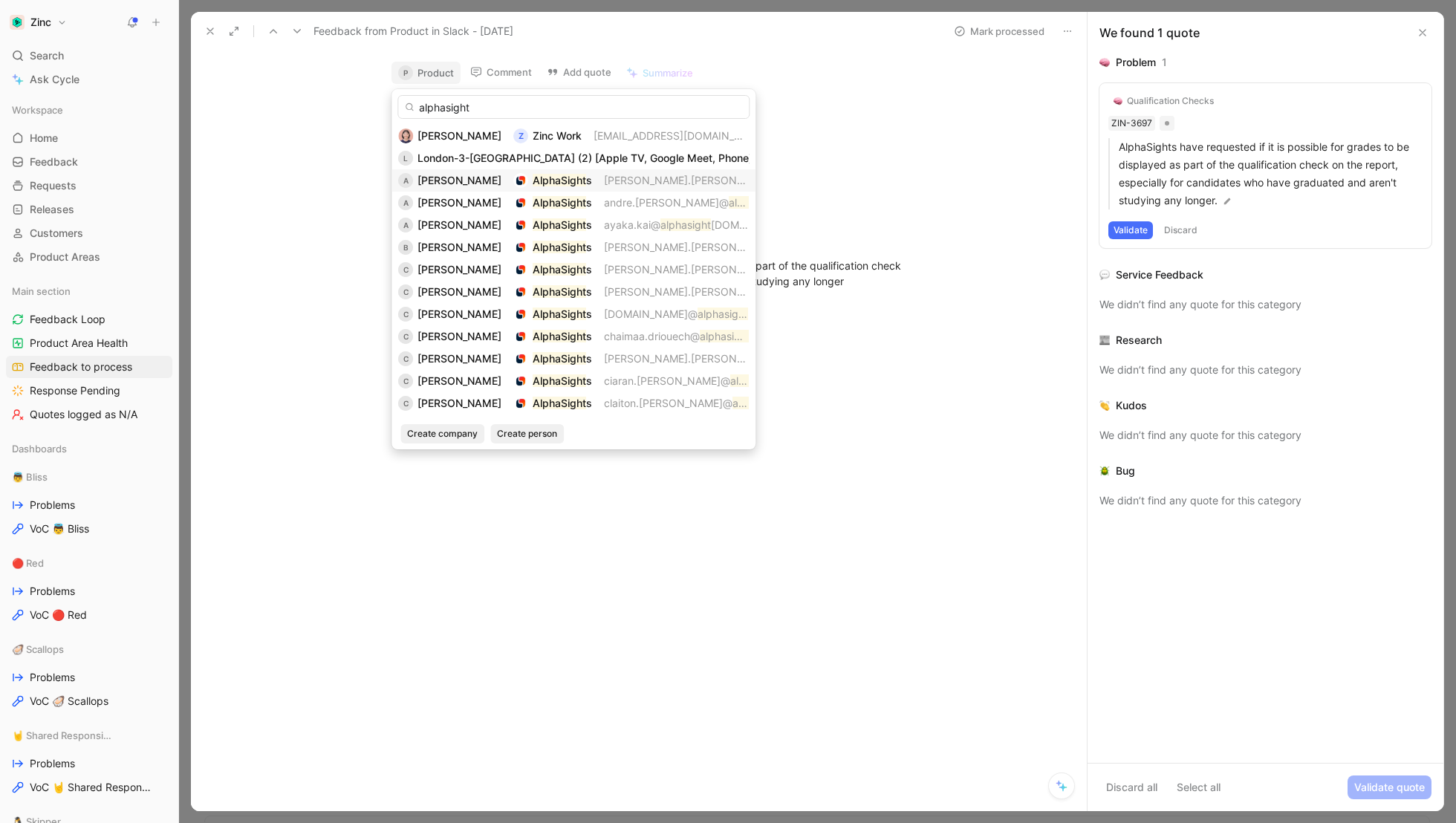
type input "alphasight"
click at [468, 179] on span "[PERSON_NAME]" at bounding box center [458, 179] width 84 height 12
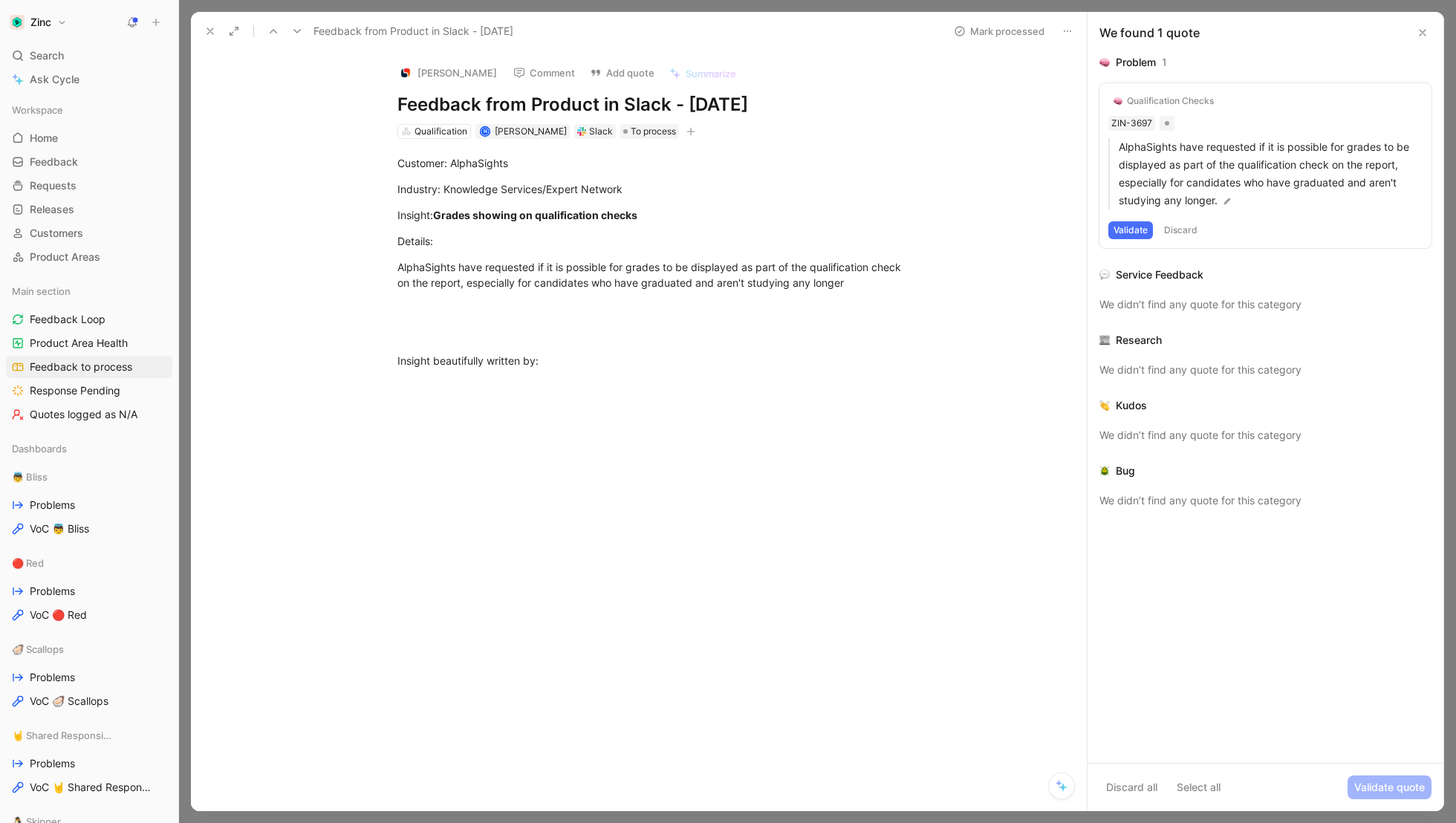
click at [208, 33] on use at bounding box center [210, 31] width 6 height 6
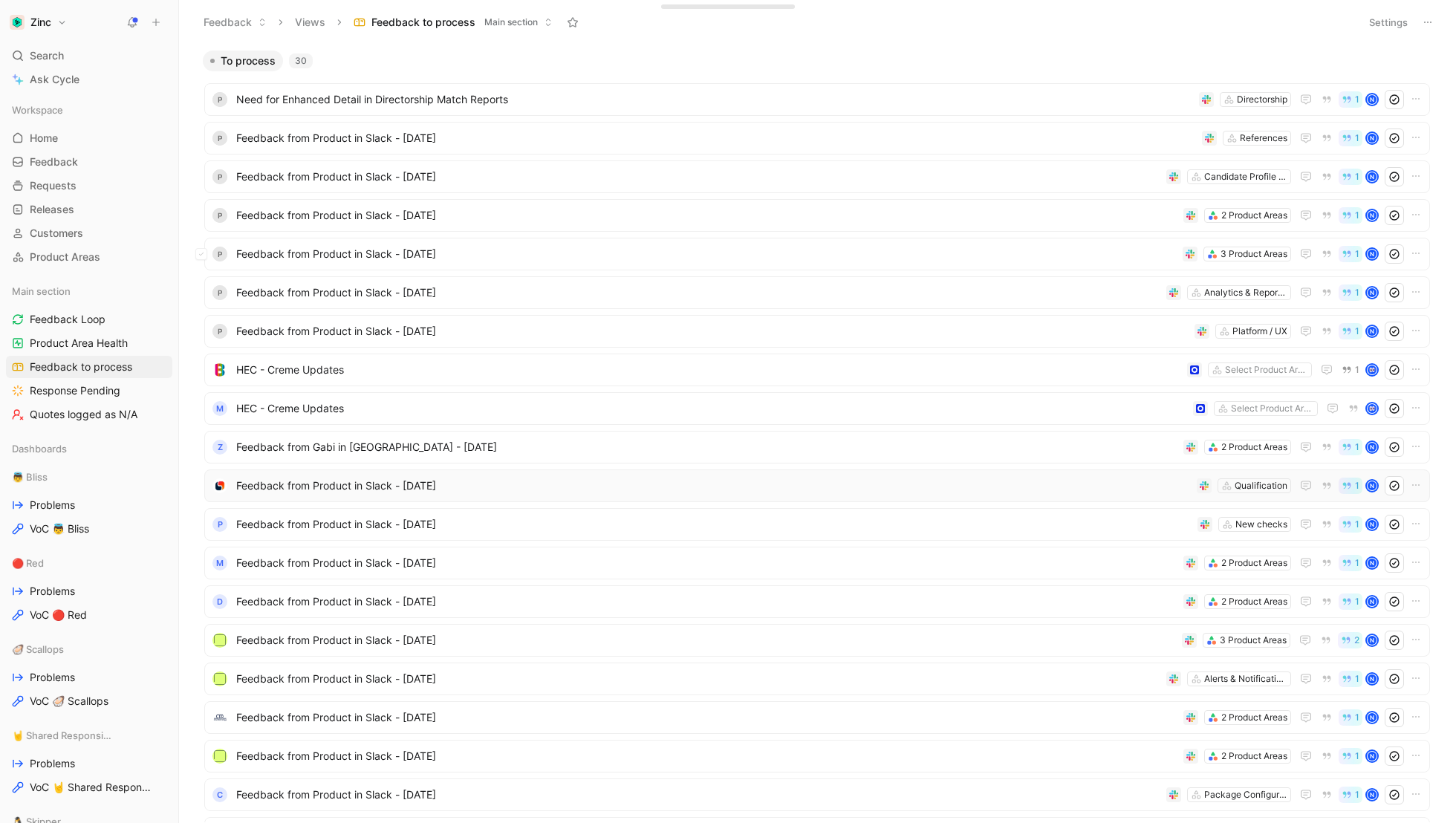
scroll to position [1, 0]
click at [309, 453] on span "Feedback from Gabi in [GEOGRAPHIC_DATA] - [DATE]" at bounding box center [706, 446] width 941 height 18
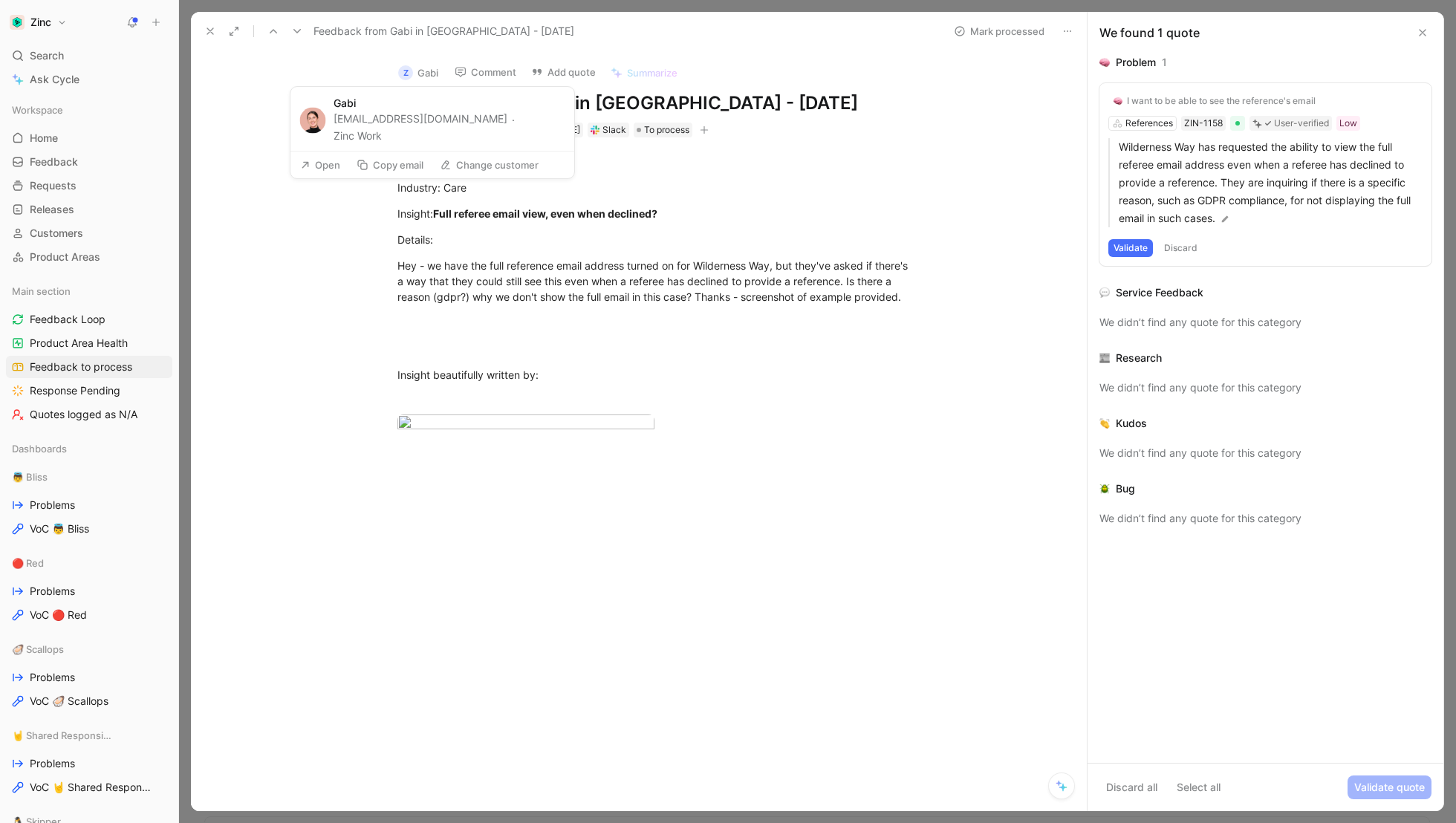
click at [434, 73] on button "Z Gabi" at bounding box center [418, 73] width 54 height 23
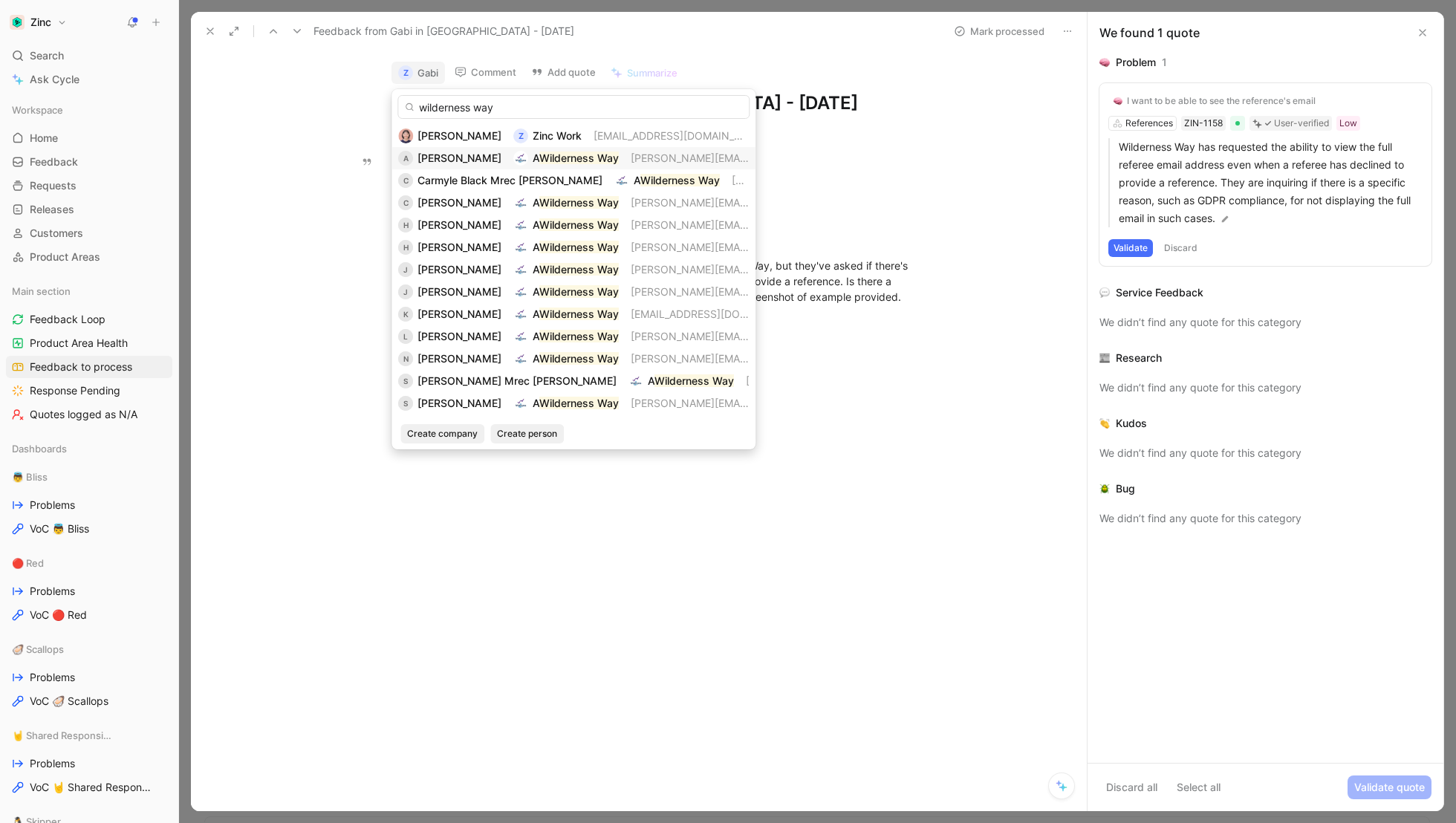
type input "wilderness way"
click at [457, 156] on span "[PERSON_NAME]" at bounding box center [458, 157] width 84 height 12
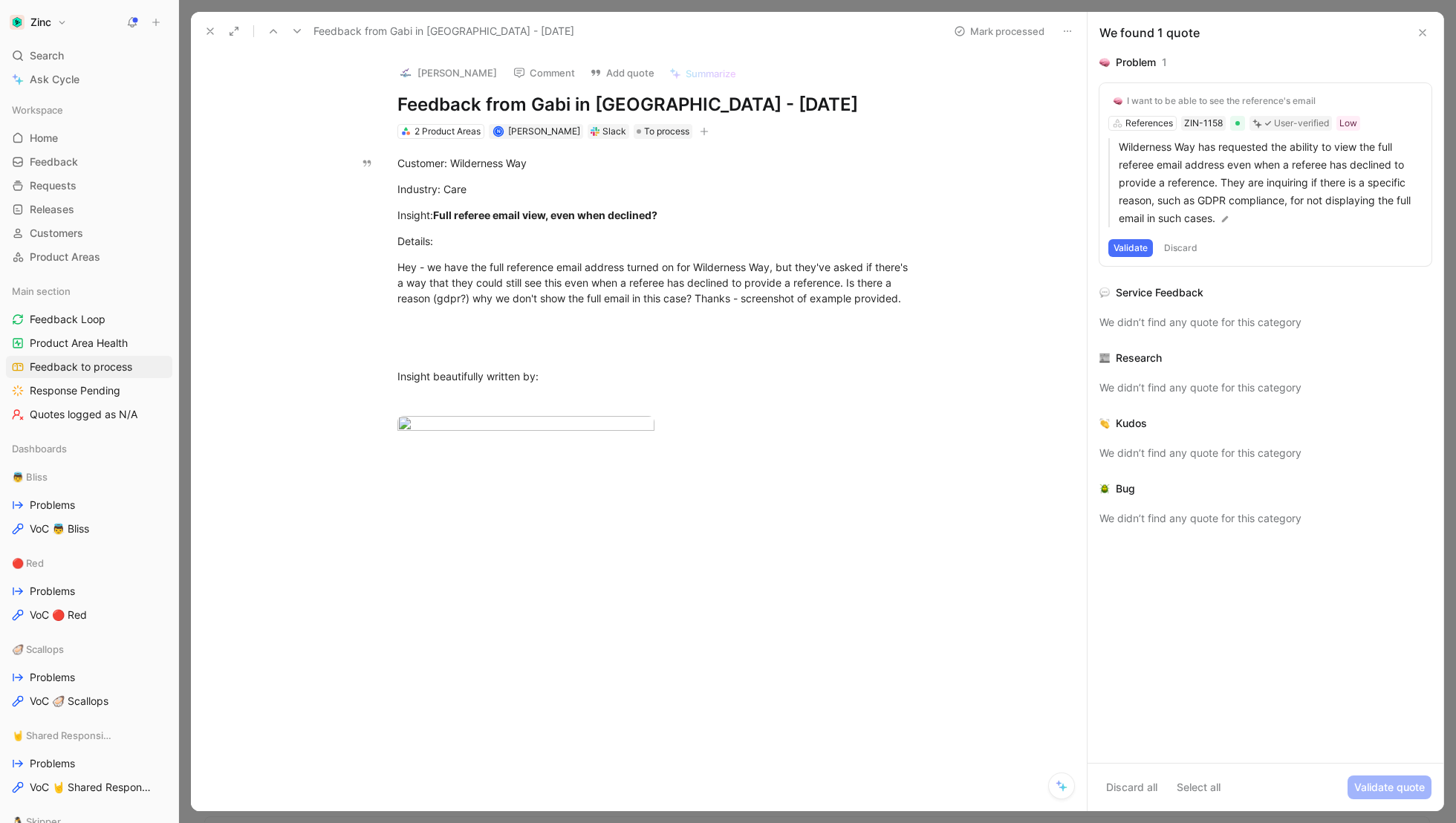
click at [204, 30] on icon at bounding box center [209, 31] width 12 height 12
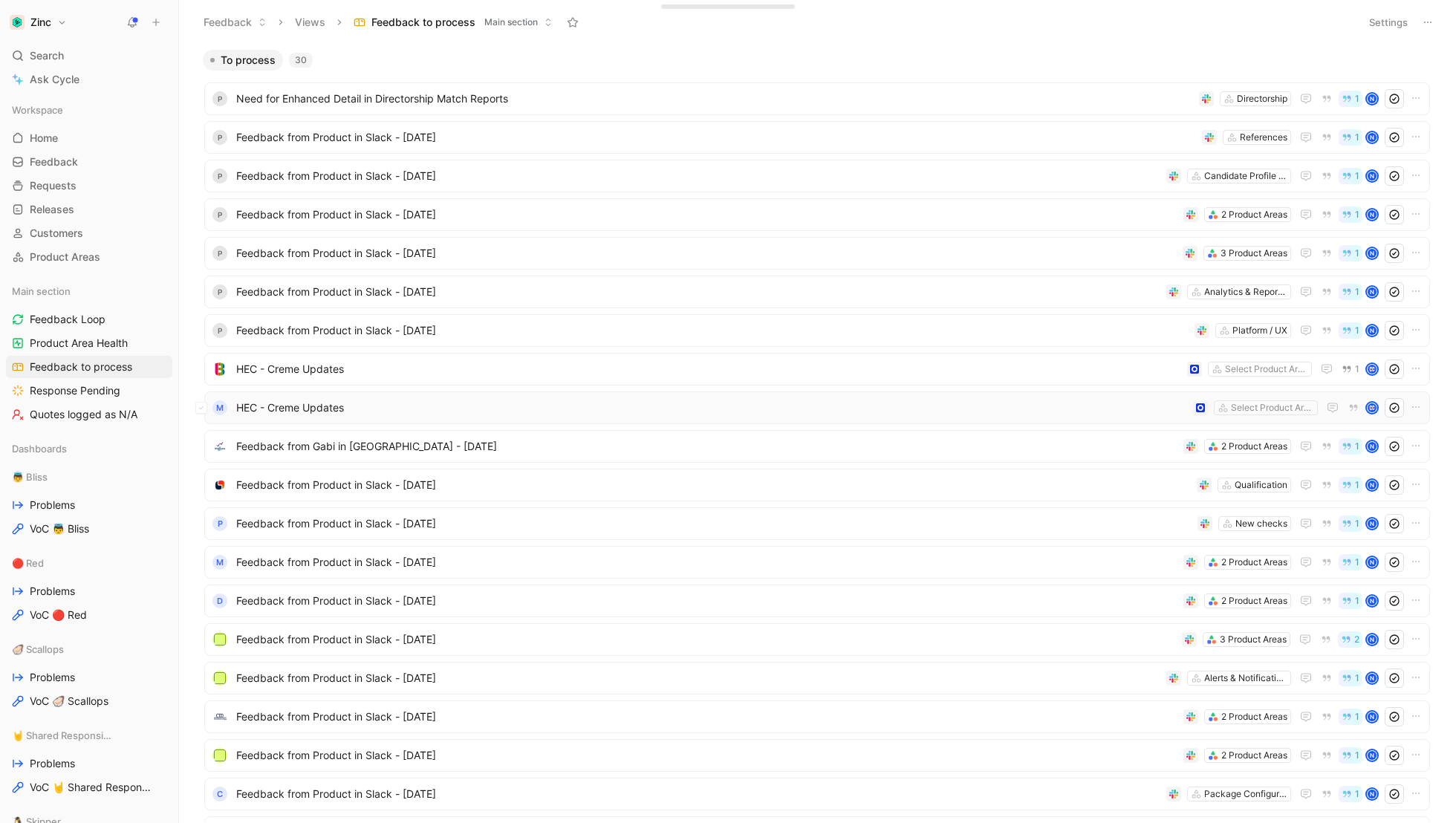
click at [286, 409] on span "HEC - Creme Updates" at bounding box center [711, 408] width 951 height 18
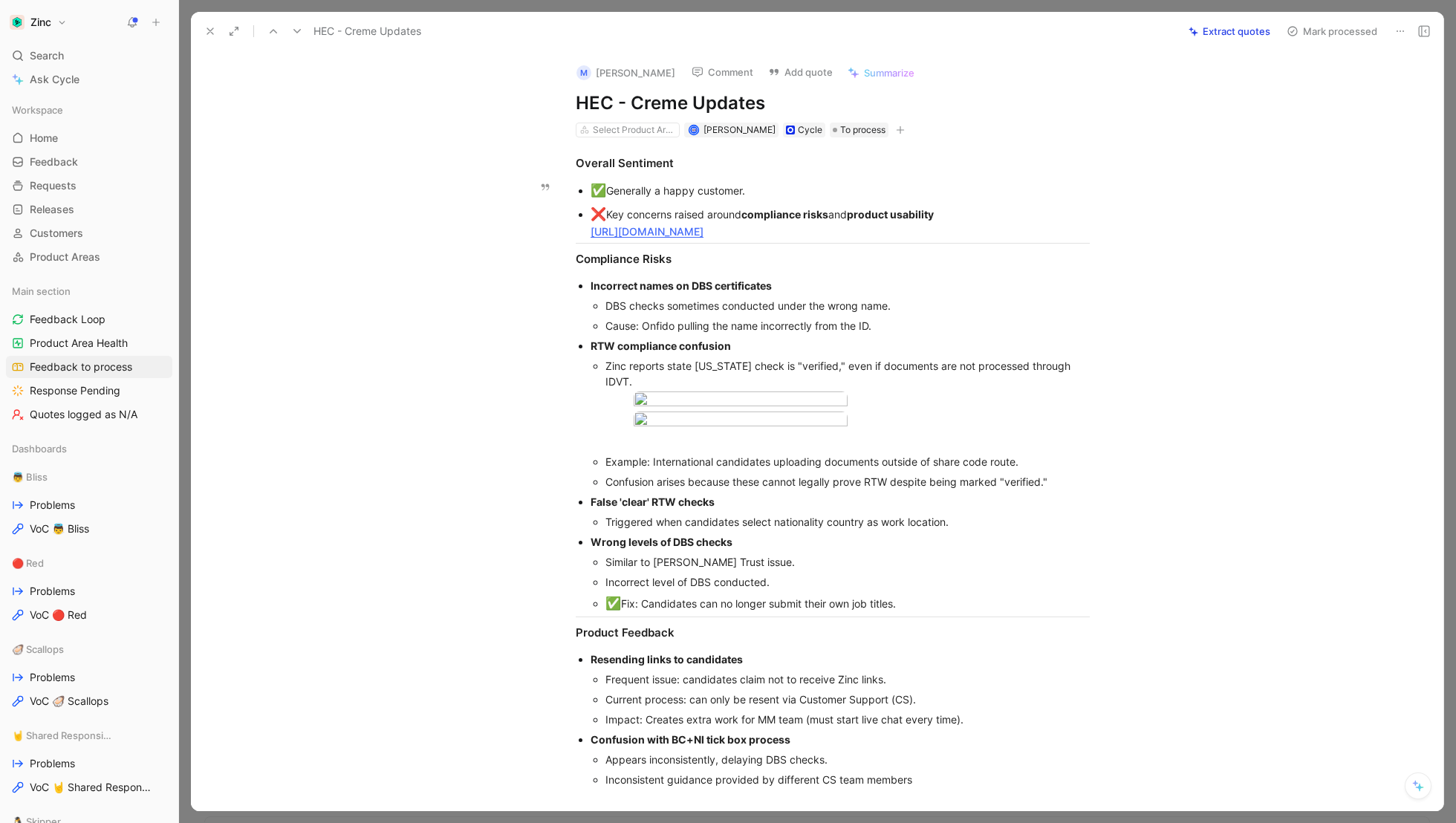
click at [704, 228] on link "[URL][DOMAIN_NAME]" at bounding box center [647, 231] width 113 height 12
click at [612, 72] on button "M [PERSON_NAME]" at bounding box center [625, 73] width 112 height 23
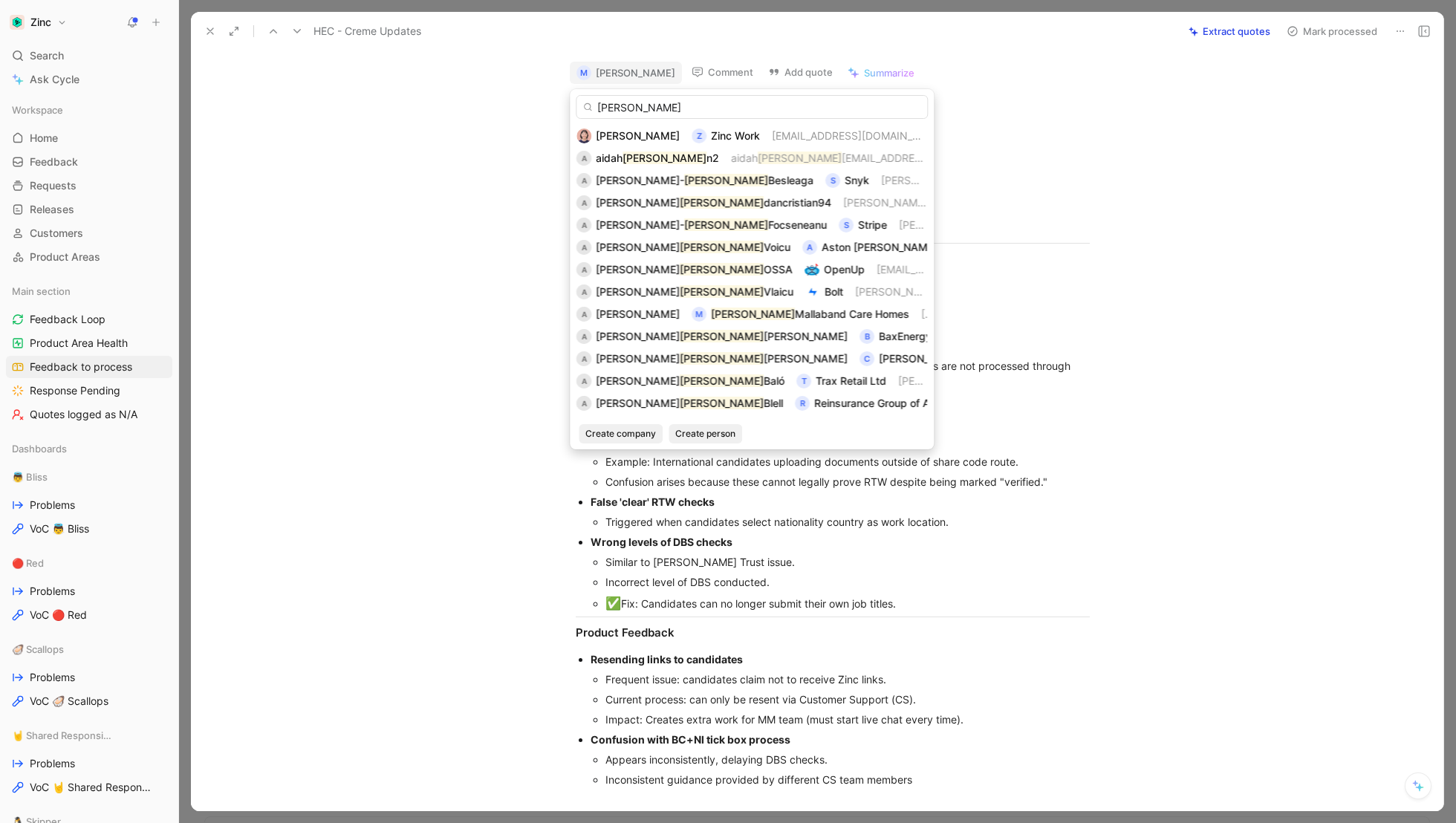
type input "[PERSON_NAME]"
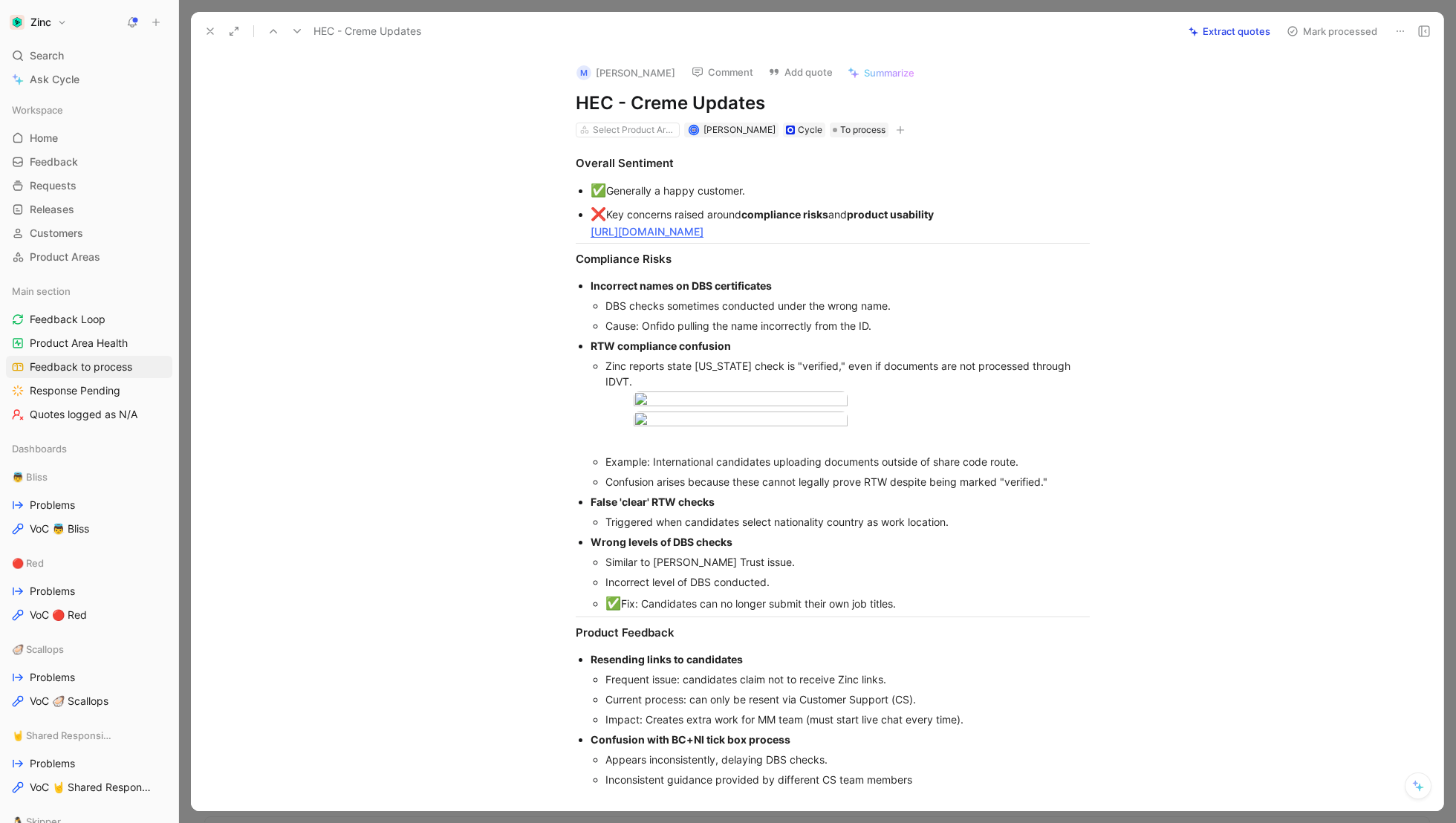
click at [203, 23] on button at bounding box center [210, 31] width 21 height 21
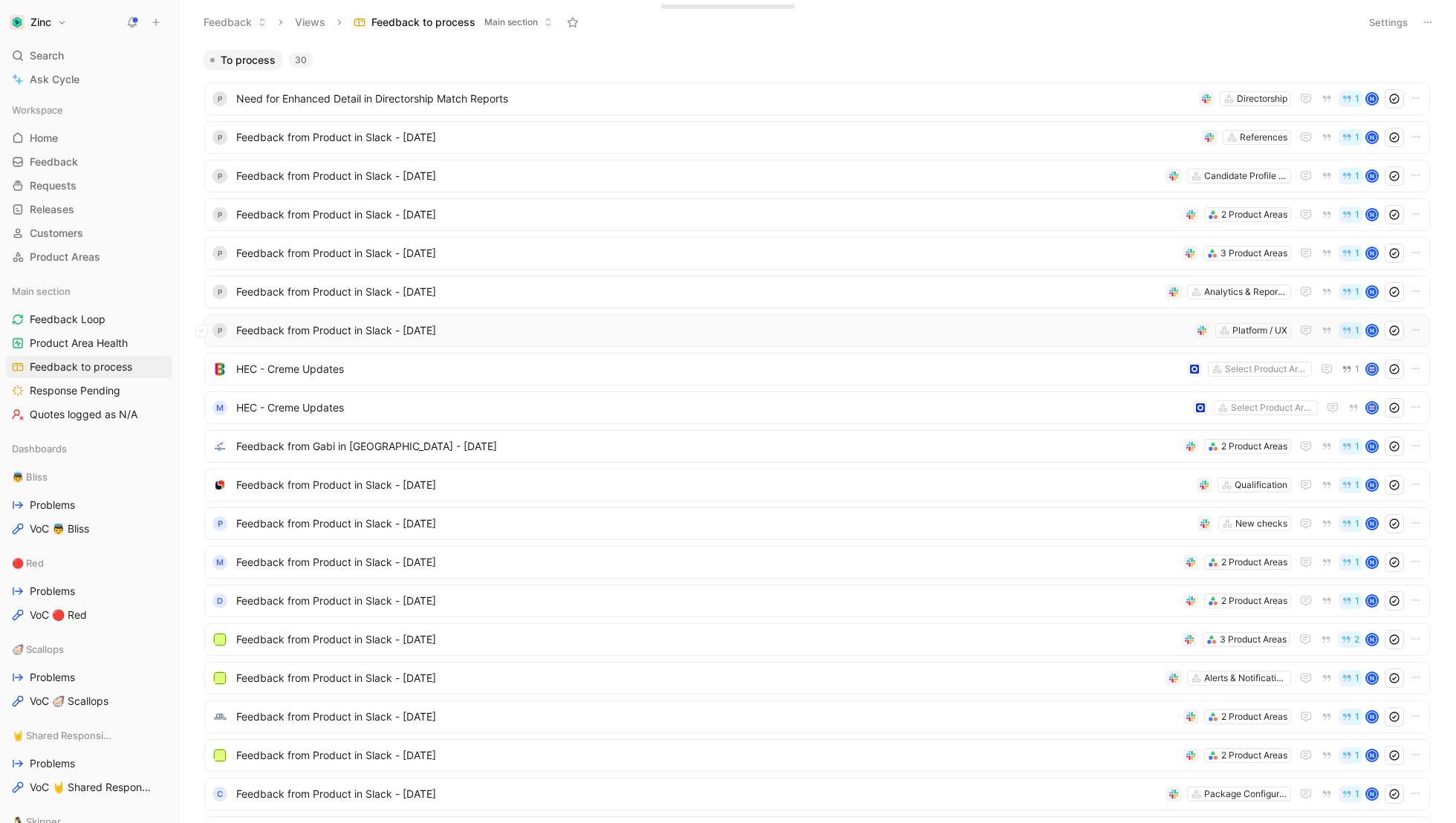
click at [410, 331] on span "Feedback from Product in Slack - [DATE]" at bounding box center [712, 330] width 953 height 18
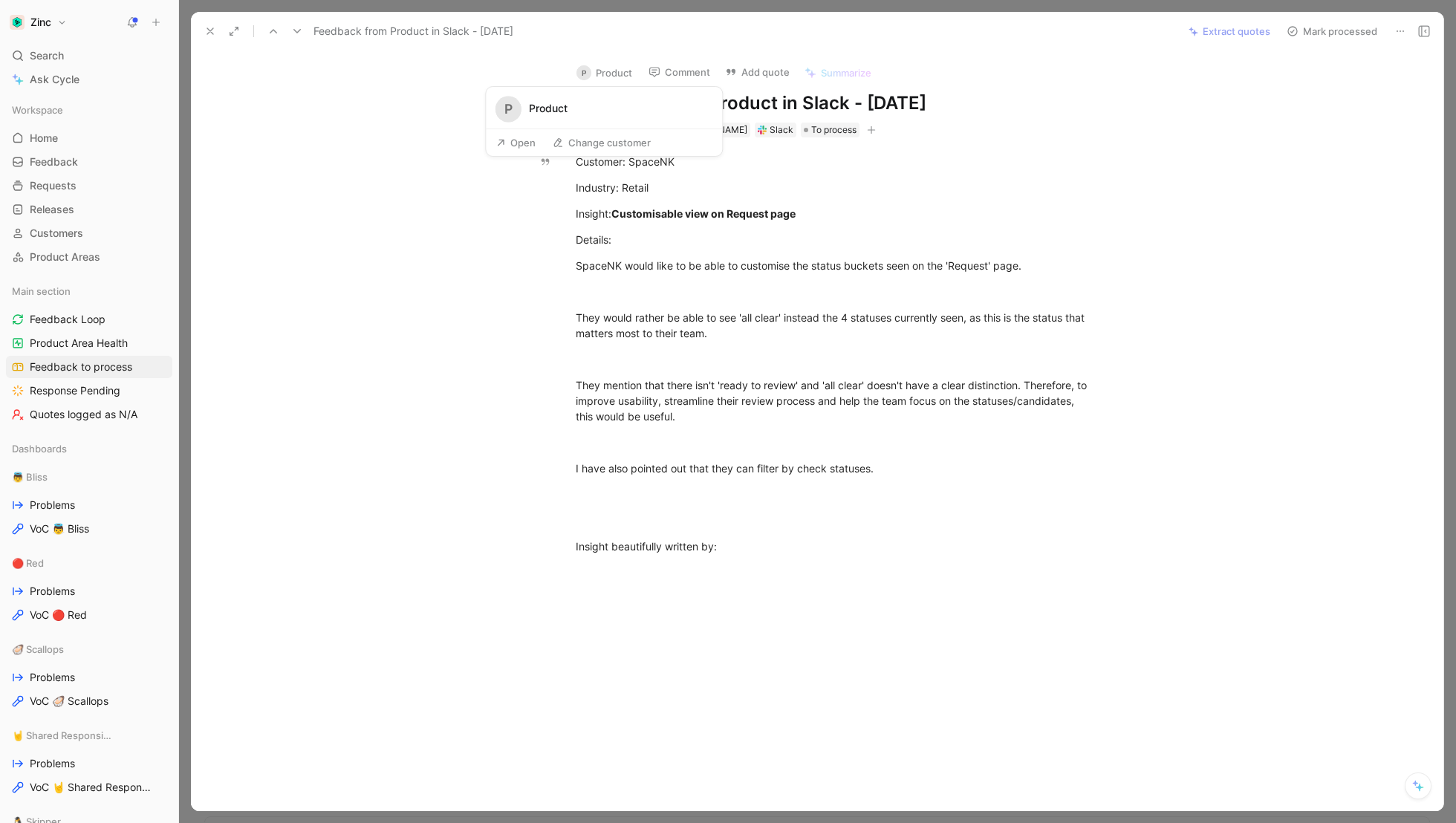
click at [606, 70] on button "P Product" at bounding box center [604, 73] width 70 height 23
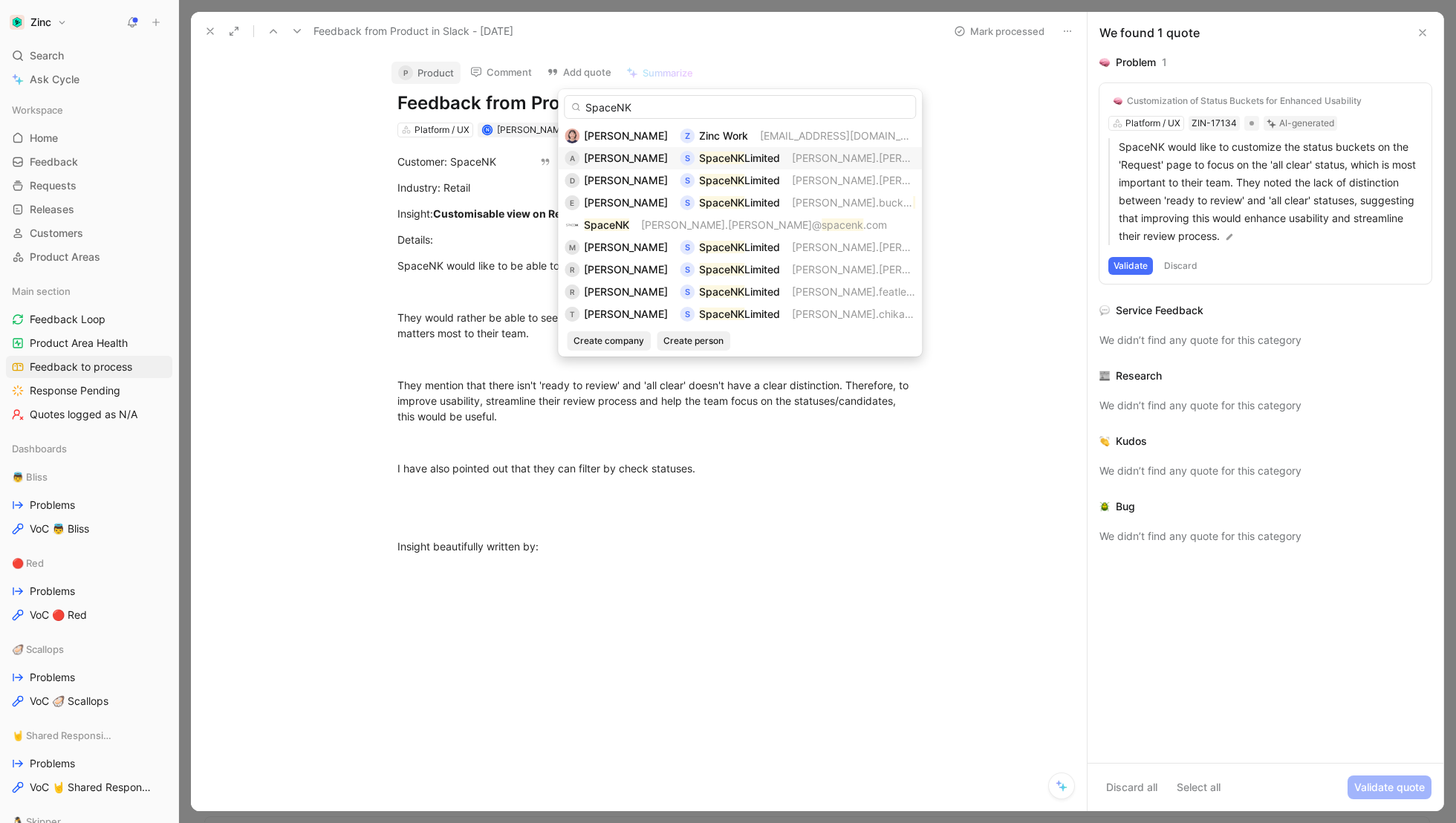
type input "SpaceNK"
click at [603, 156] on div "A [PERSON_NAME] S SpaceNK Limited andy.[PERSON_NAME]@ spacenk .com" at bounding box center [739, 158] width 350 height 18
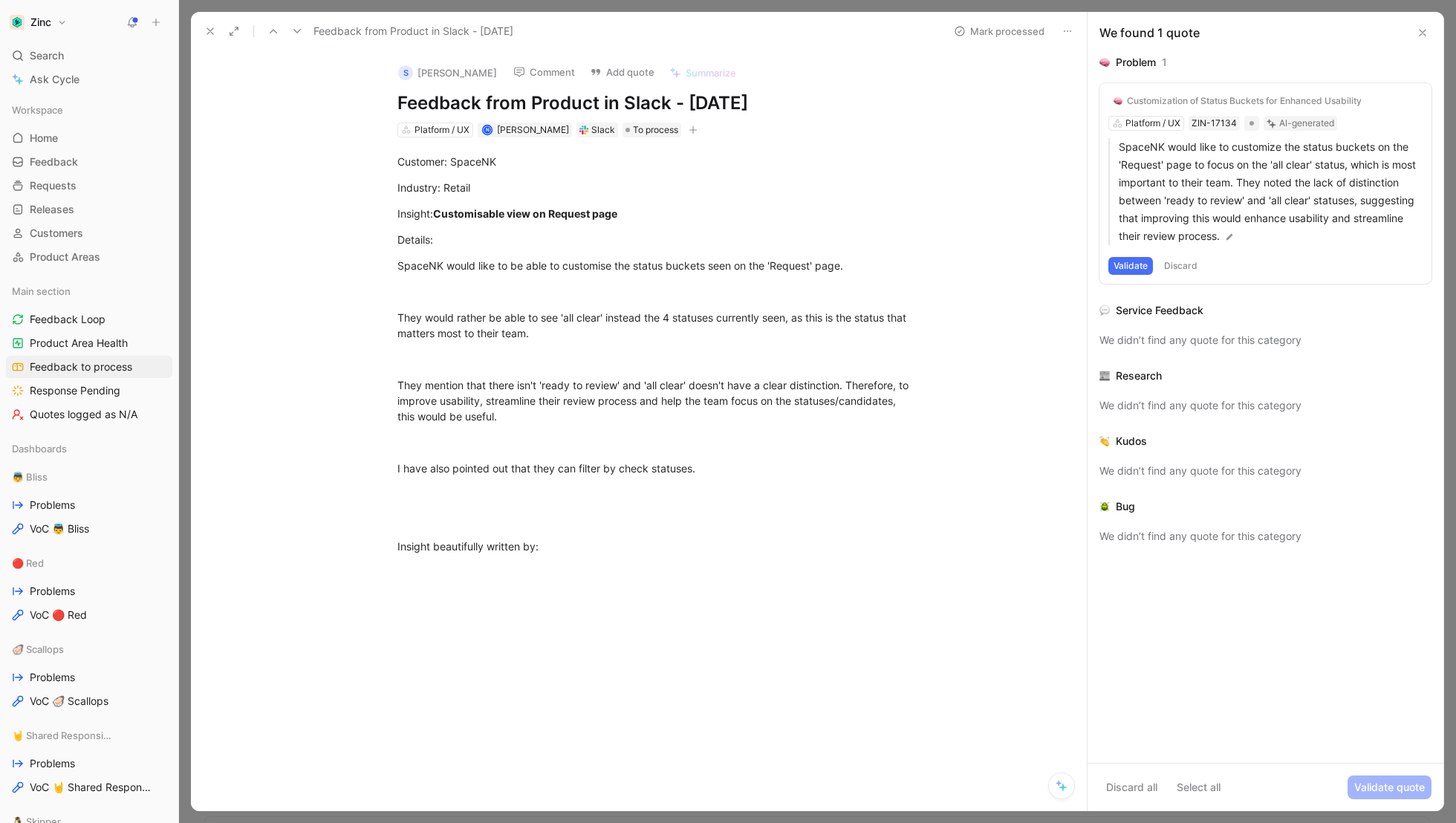
click at [209, 28] on icon at bounding box center [209, 31] width 12 height 12
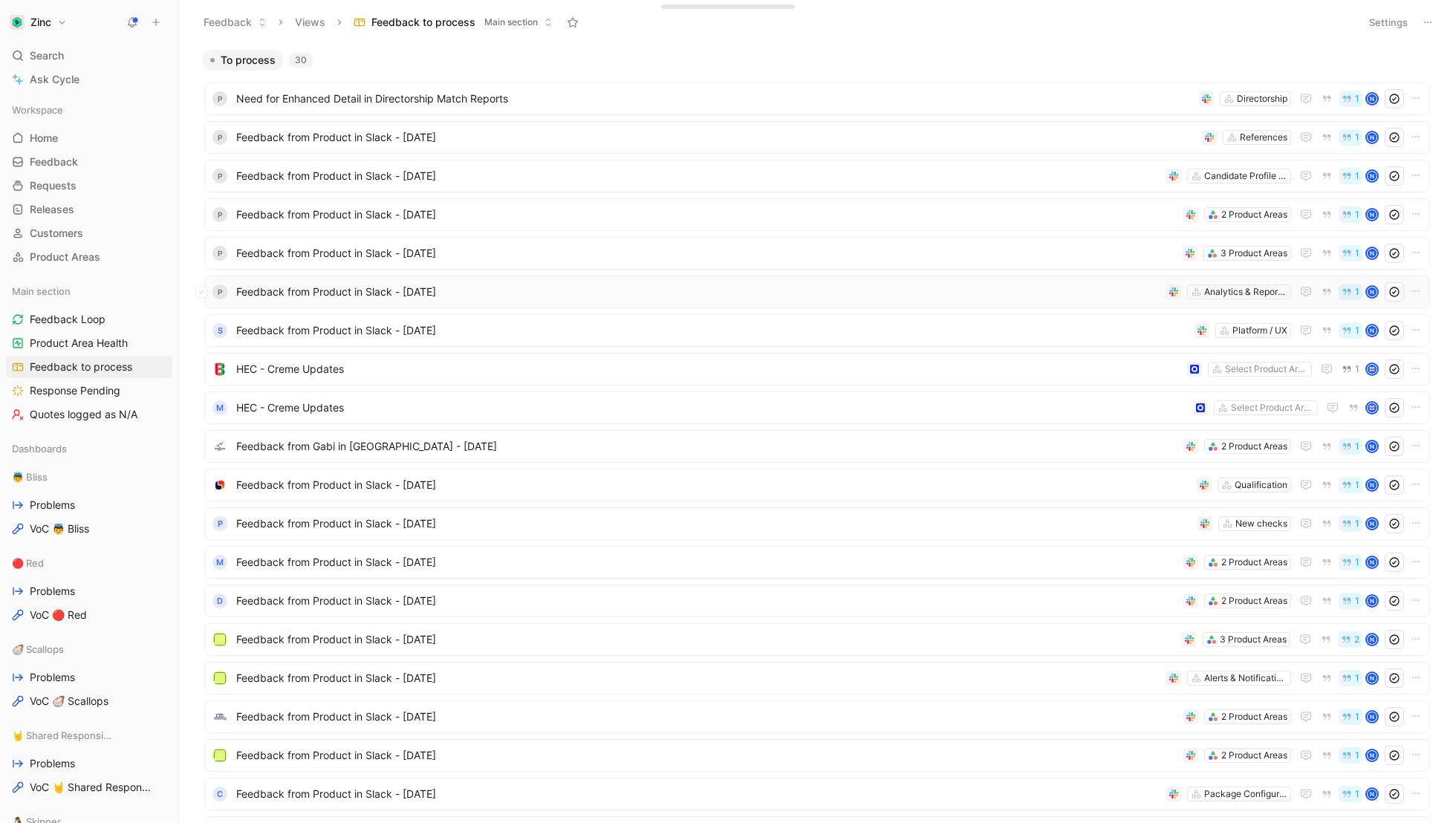
click at [276, 302] on div "P Feedback from Product in Slack - [DATE] Analytics & Reporting 1 N" at bounding box center [816, 291] width 1226 height 33
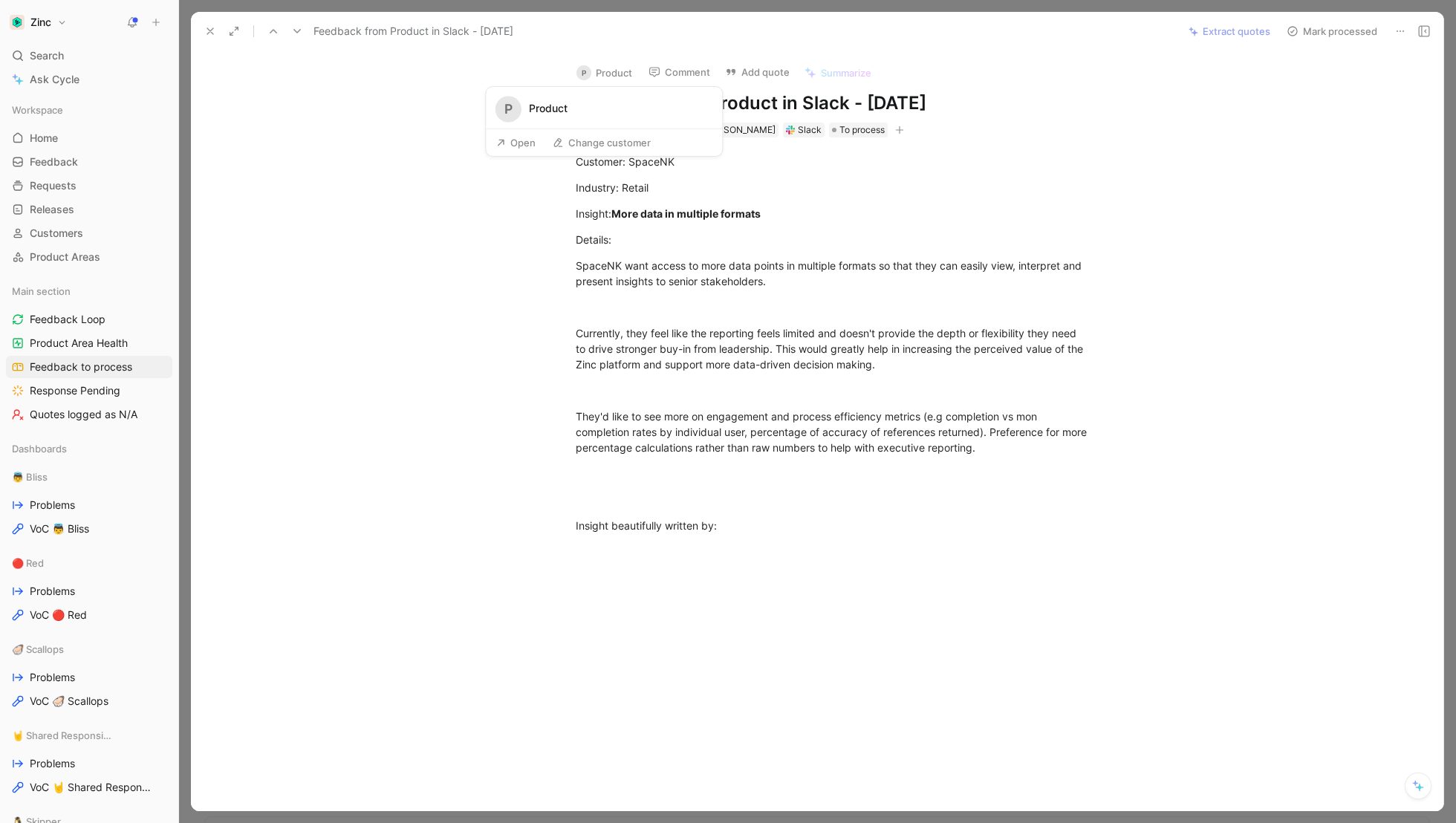
click at [609, 70] on button "P Product" at bounding box center [604, 73] width 70 height 23
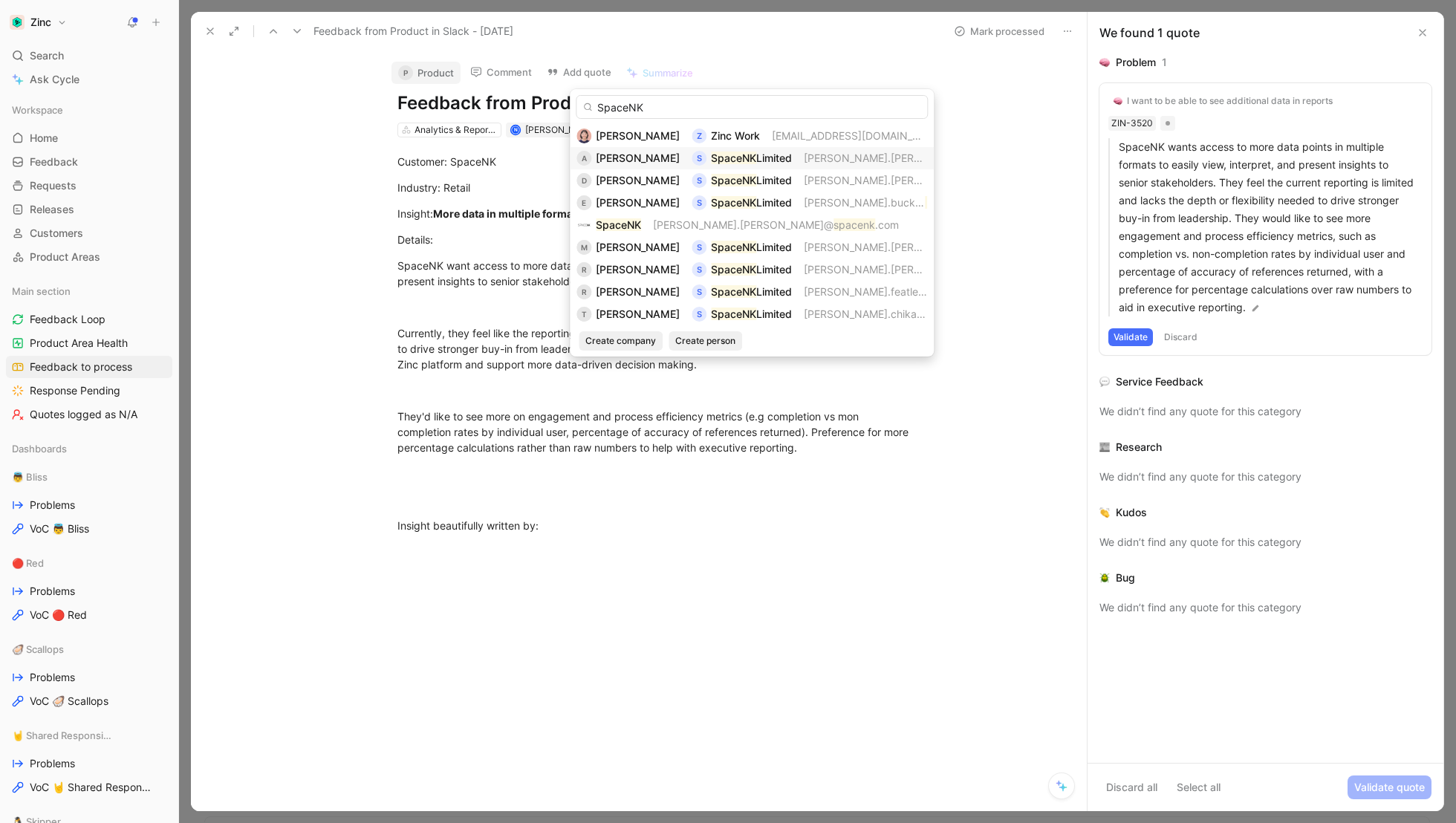
type input "SpaceNK"
click at [629, 158] on div "A [PERSON_NAME] S SpaceNK Limited andy.[PERSON_NAME]@ spacenk .com" at bounding box center [751, 158] width 350 height 18
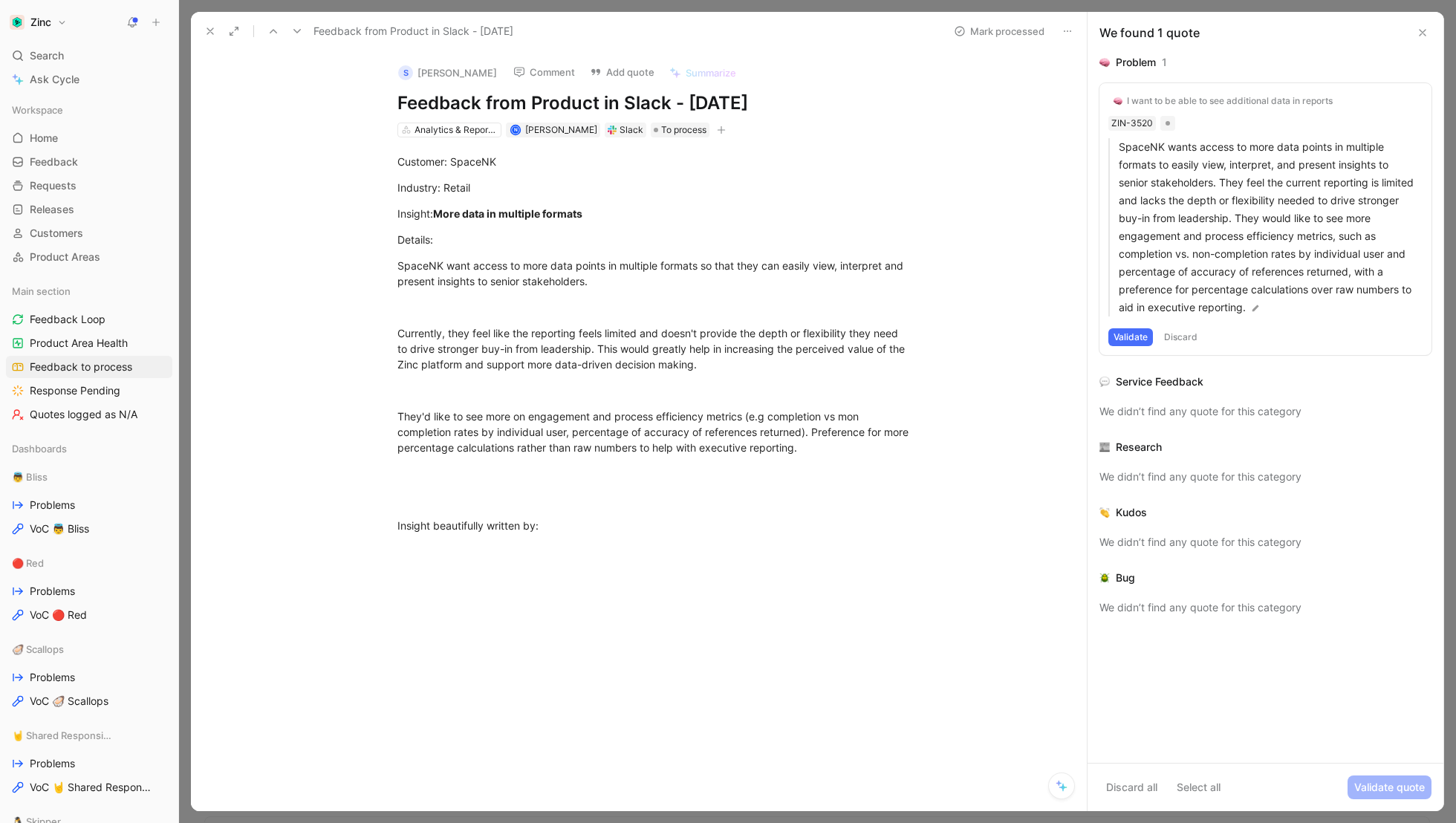
click at [208, 26] on icon at bounding box center [209, 31] width 12 height 12
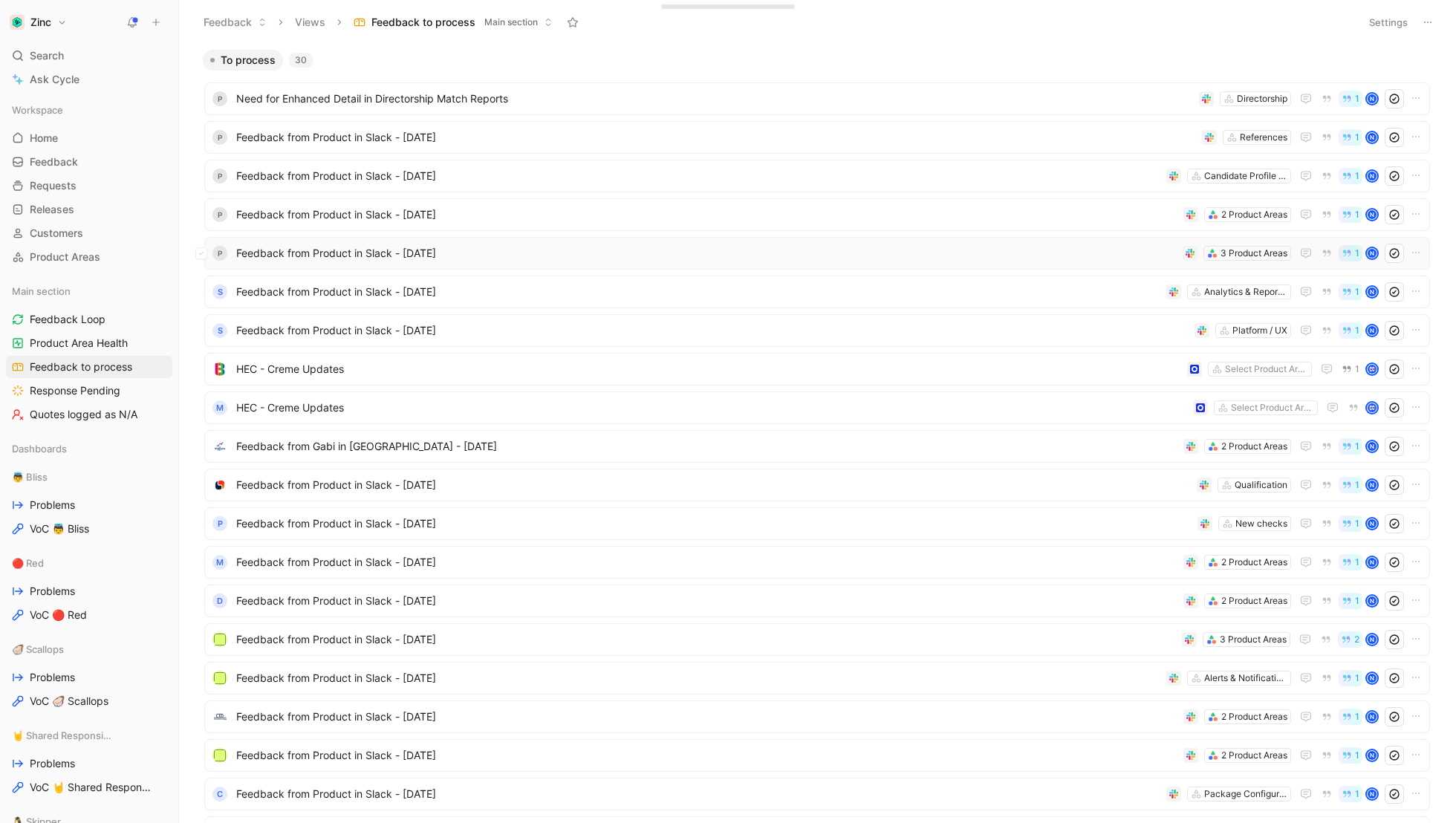
click at [283, 250] on span "Feedback from Product in Slack - [DATE]" at bounding box center [705, 253] width 940 height 18
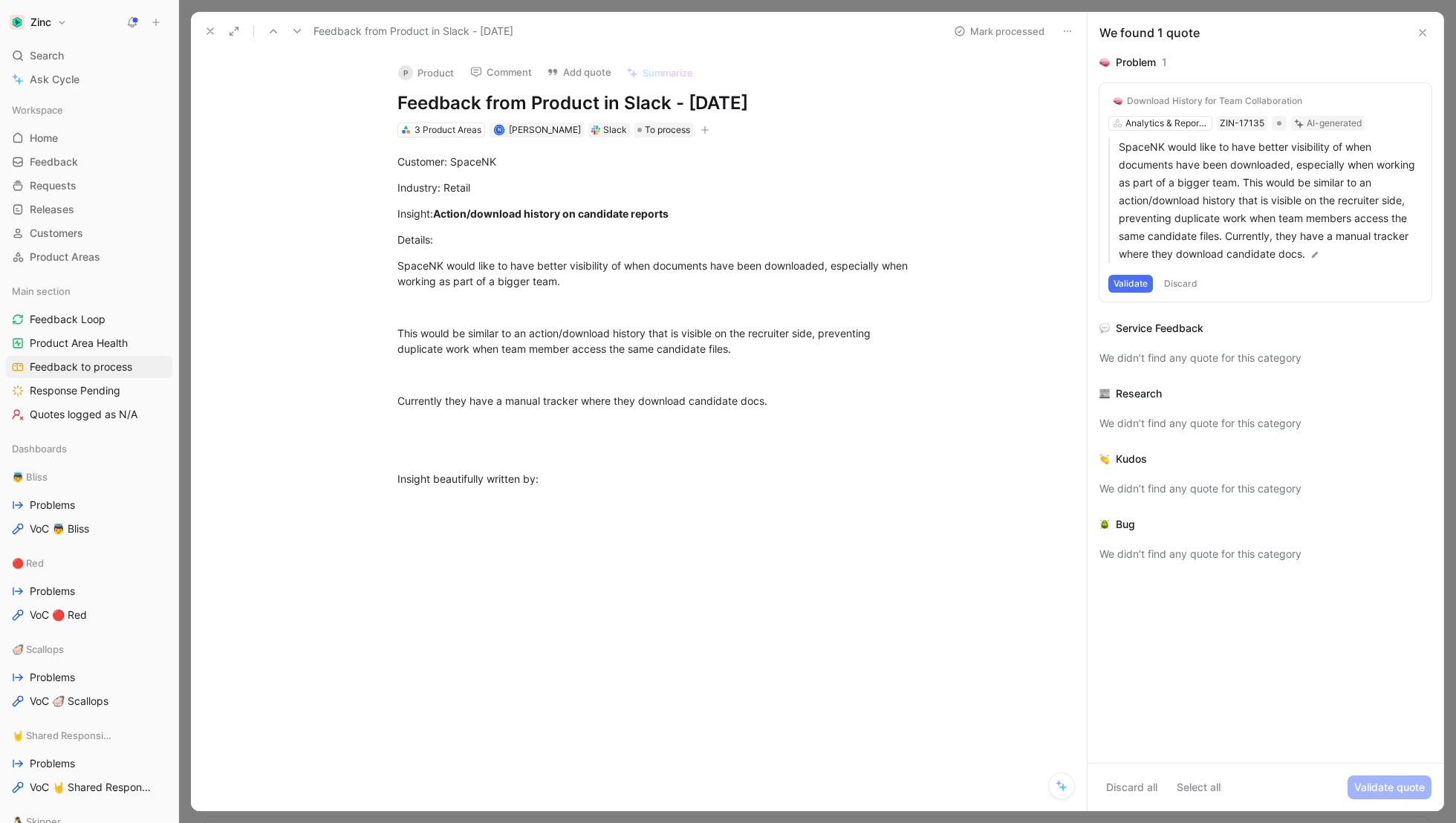
click at [431, 71] on button "P Product" at bounding box center [426, 73] width 70 height 23
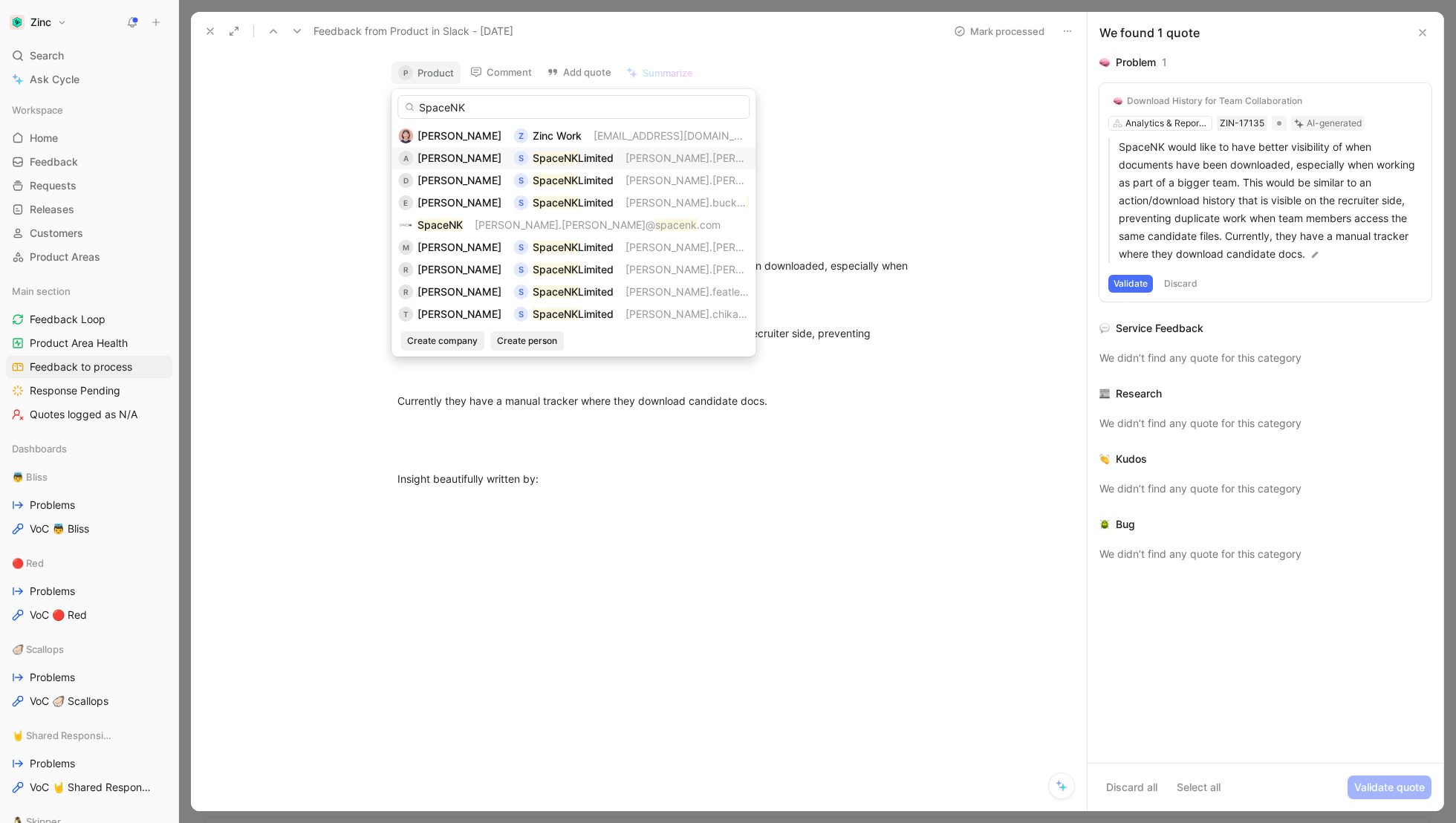
type input "SpaceNK"
click at [463, 161] on span "[PERSON_NAME]" at bounding box center [458, 157] width 84 height 12
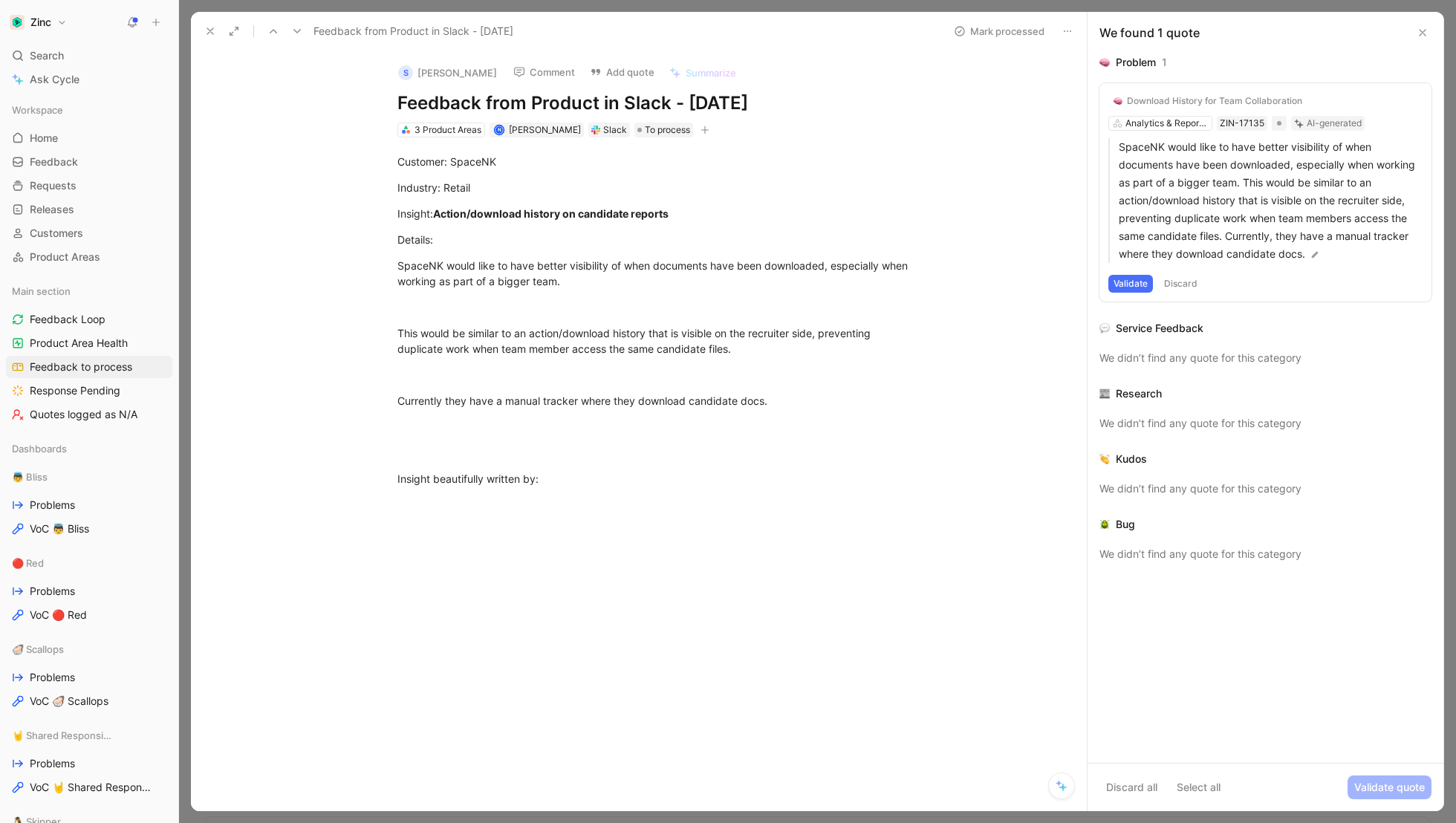
click at [207, 25] on icon at bounding box center [209, 31] width 12 height 12
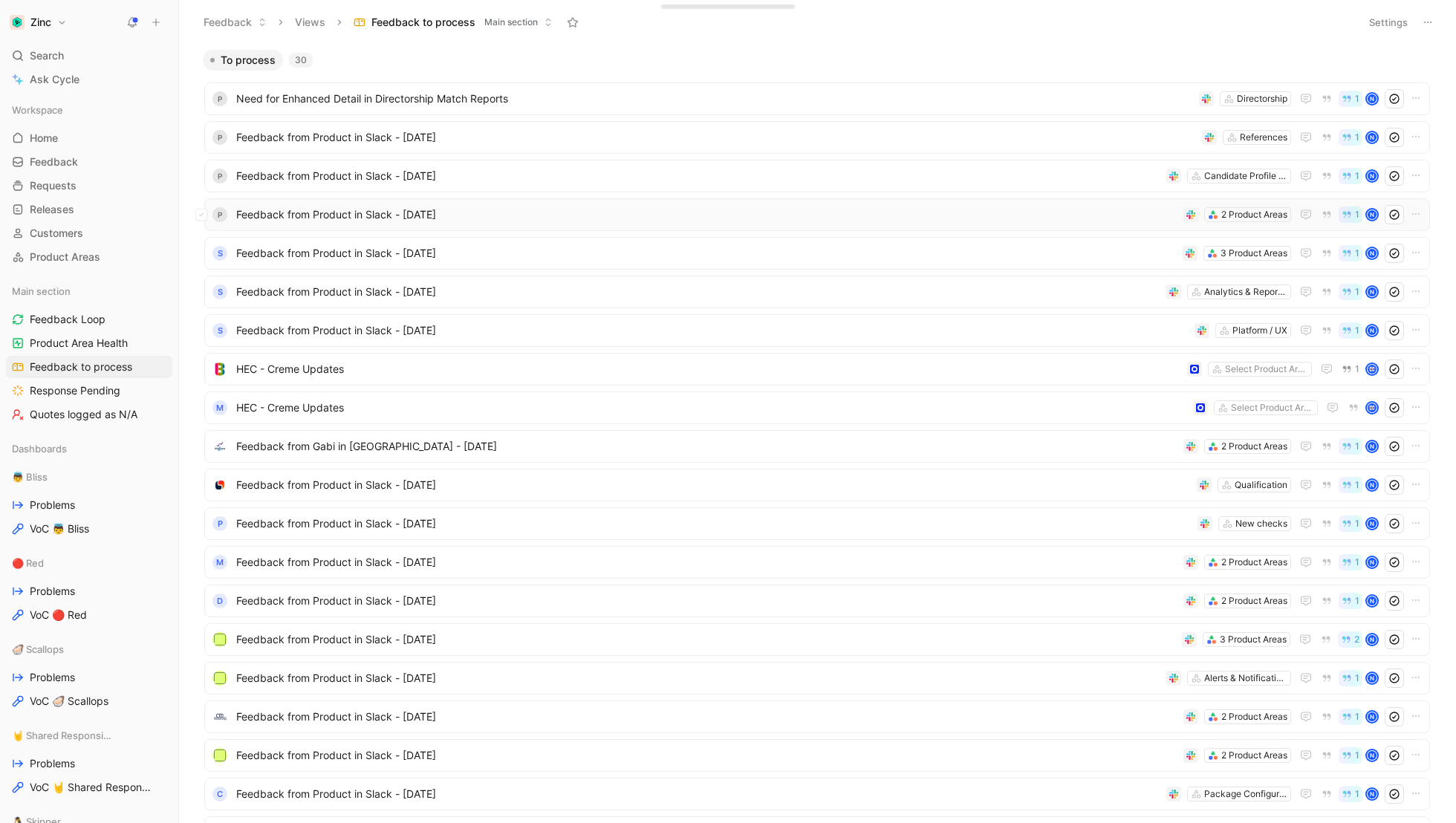
click at [318, 210] on span "Feedback from Product in Slack - [DATE]" at bounding box center [706, 214] width 941 height 18
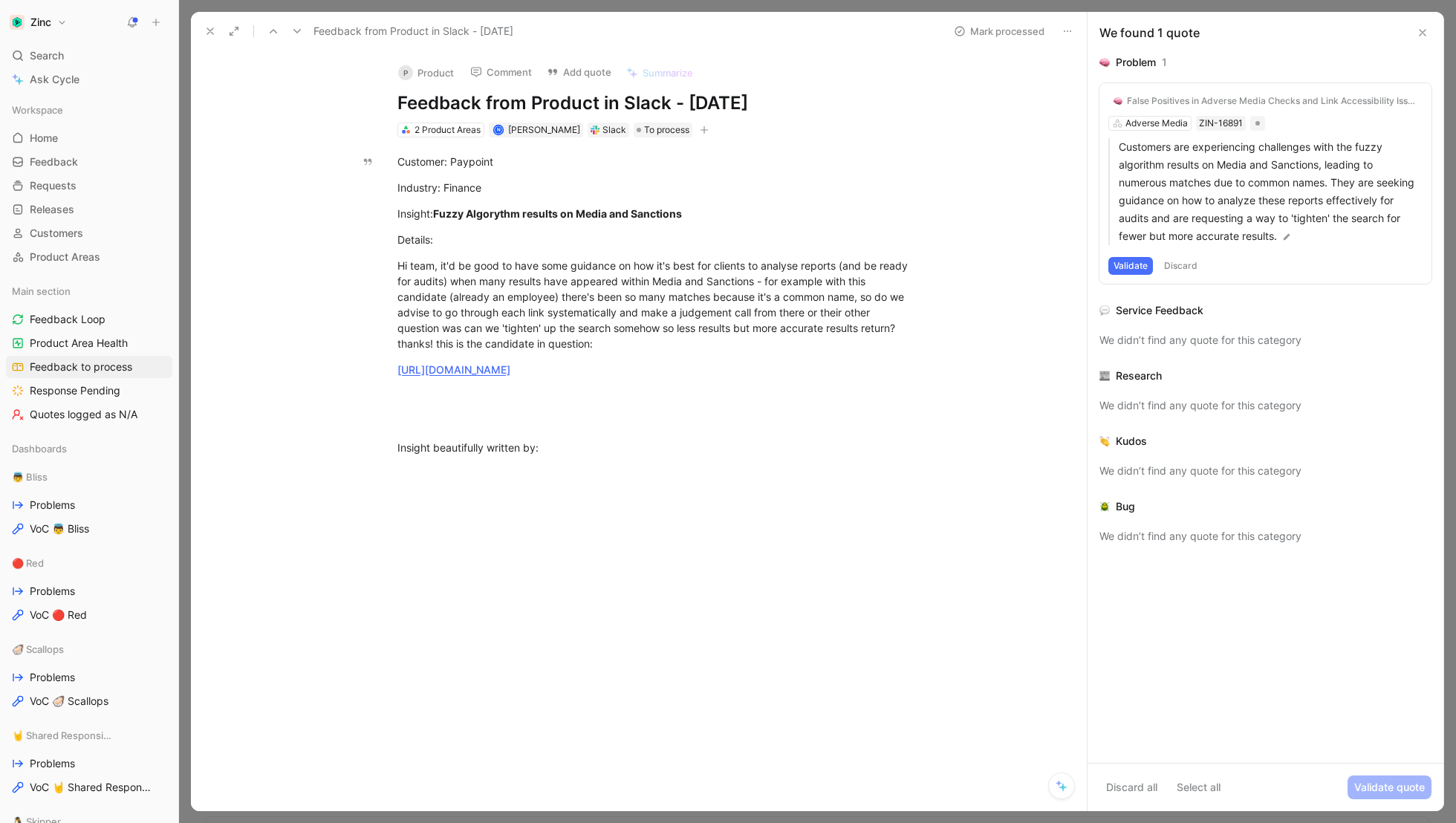
click at [441, 72] on button "P Product" at bounding box center [426, 73] width 70 height 23
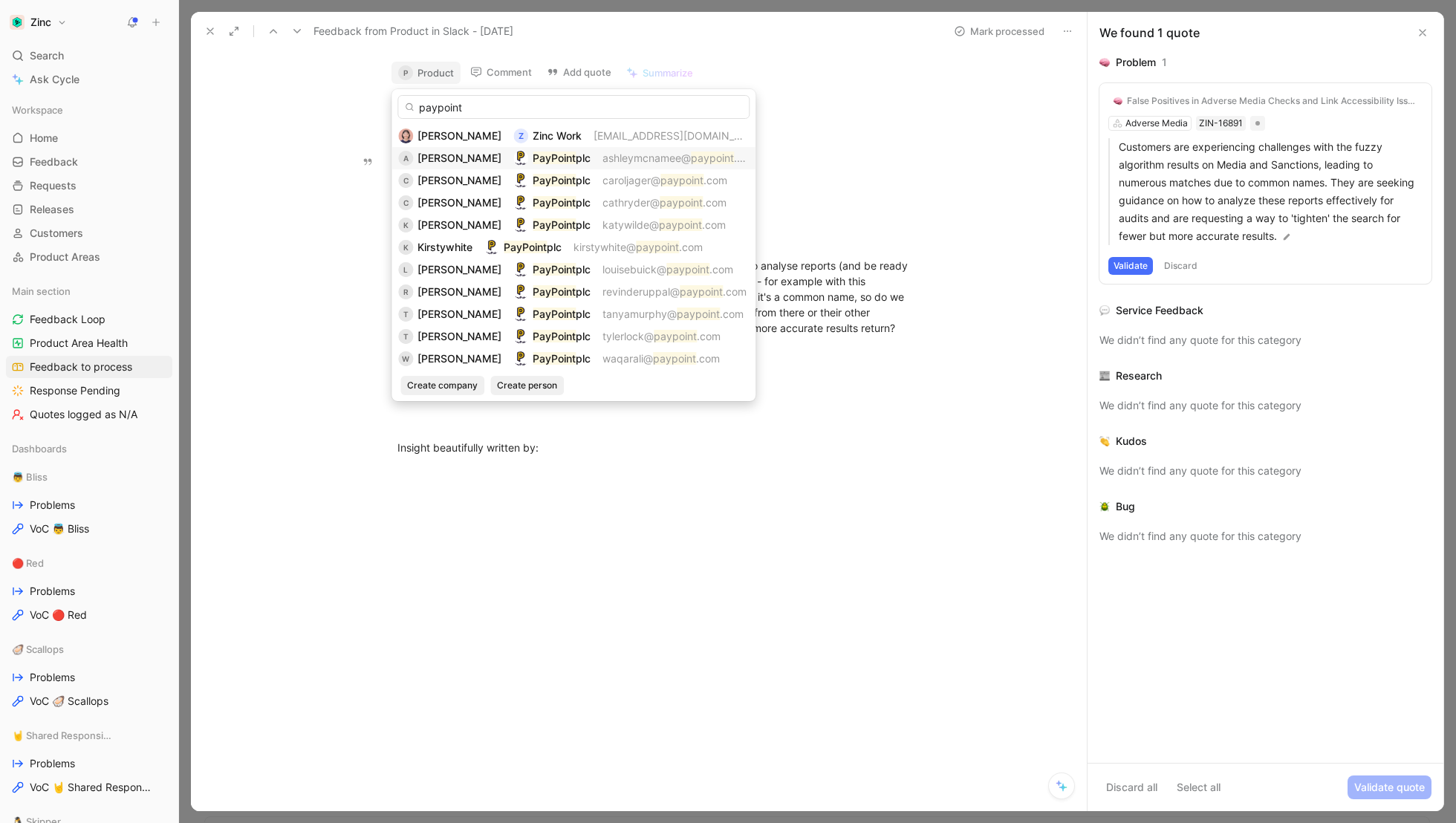
type input "paypoint"
click at [441, 151] on span "[PERSON_NAME]" at bounding box center [458, 157] width 84 height 12
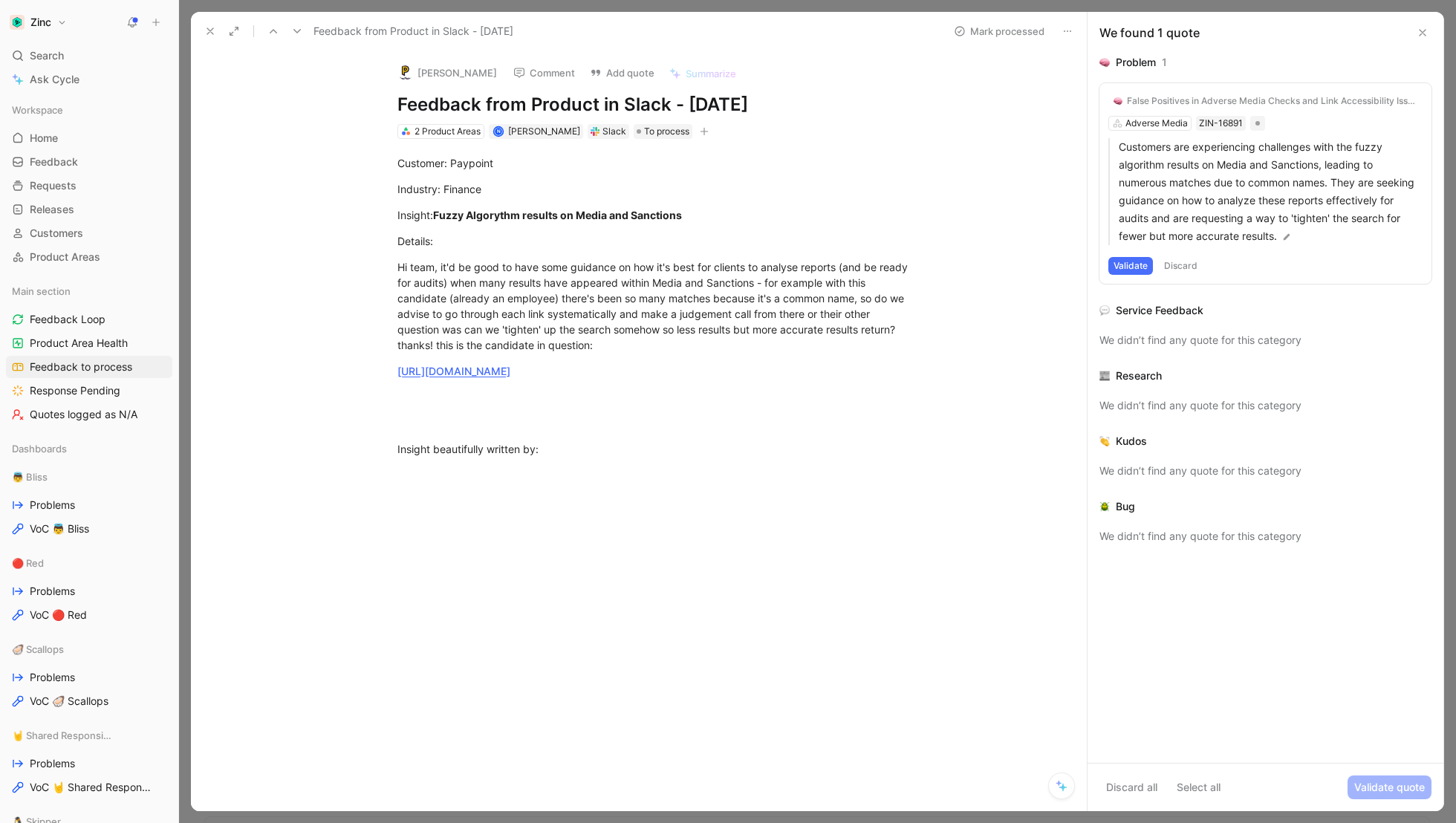
click at [217, 30] on button at bounding box center [210, 31] width 21 height 21
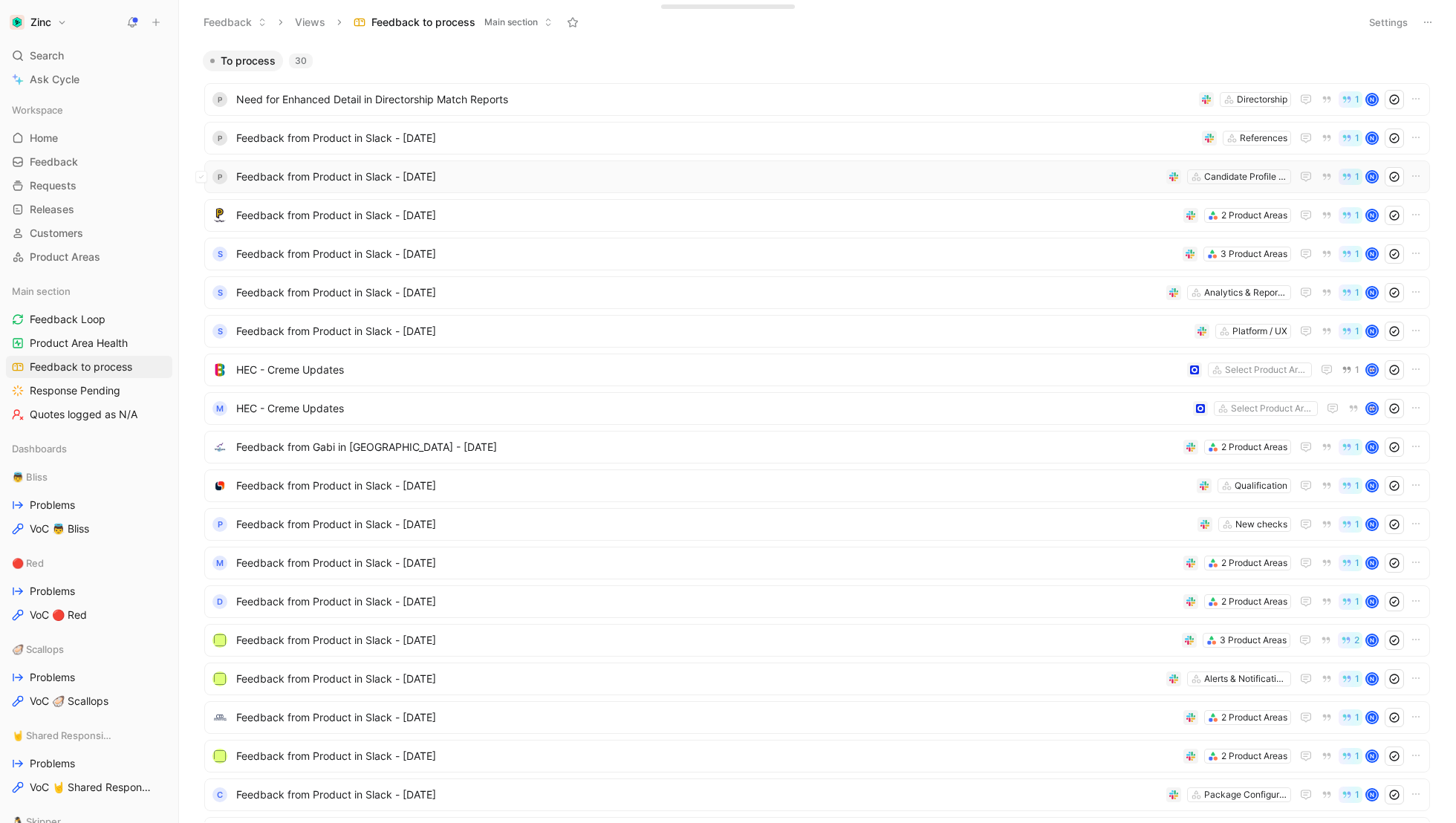
click at [271, 176] on span "Feedback from Product in Slack - [DATE]" at bounding box center [698, 177] width 924 height 18
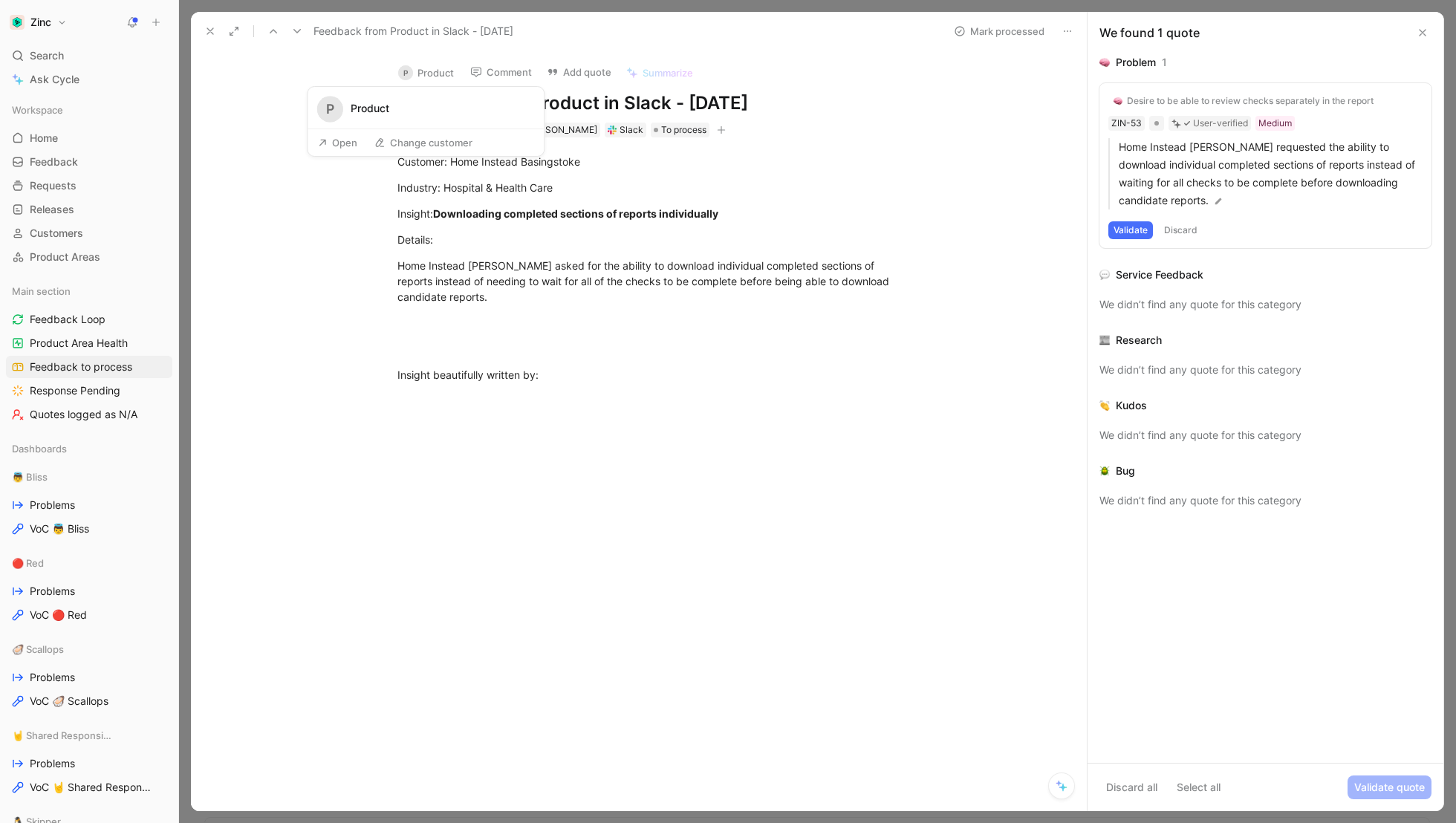
click at [426, 70] on button "P Product" at bounding box center [426, 73] width 70 height 23
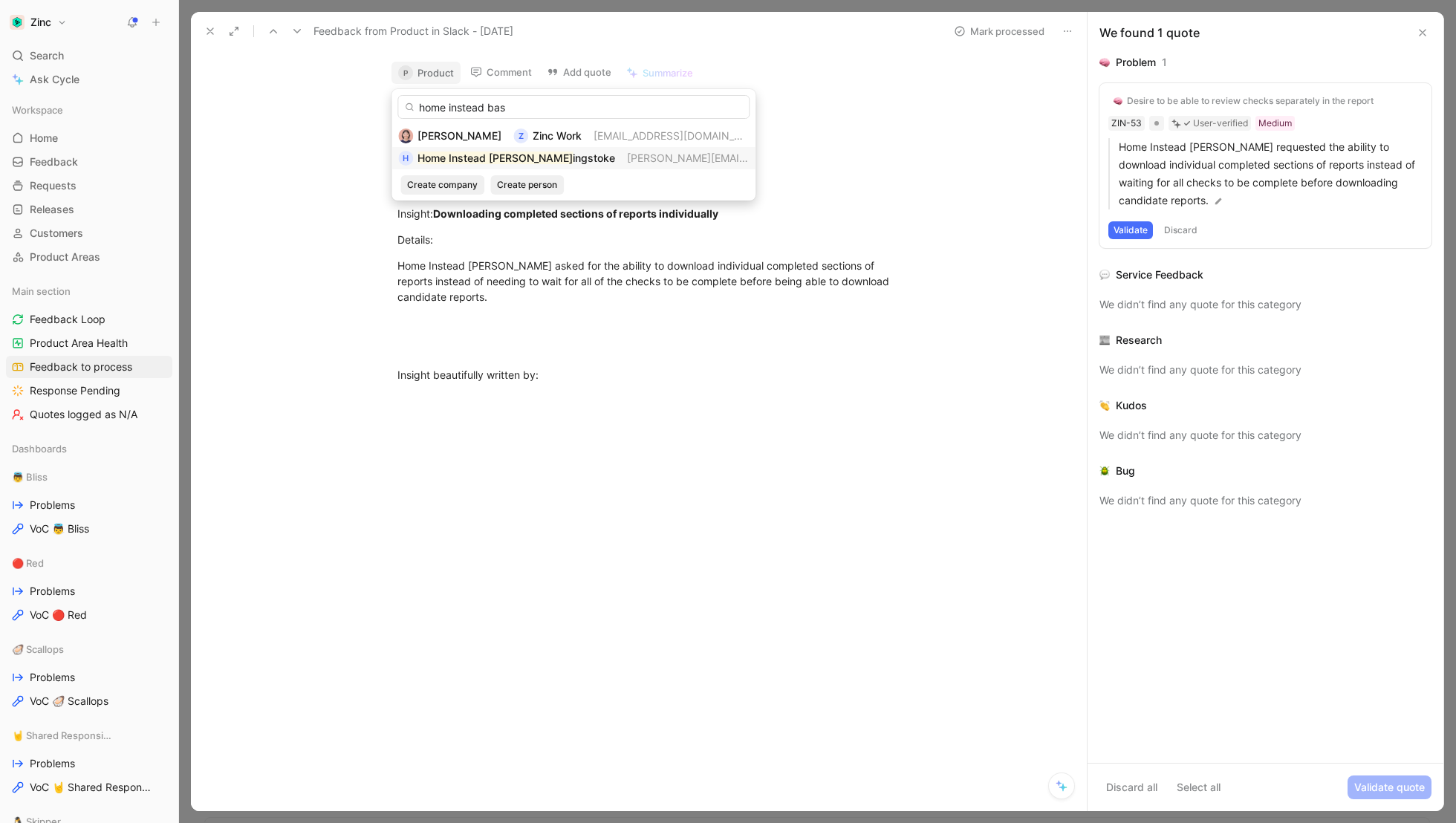
type input "home instead bas"
click at [455, 153] on mark "Home Instead [PERSON_NAME]" at bounding box center [494, 157] width 155 height 12
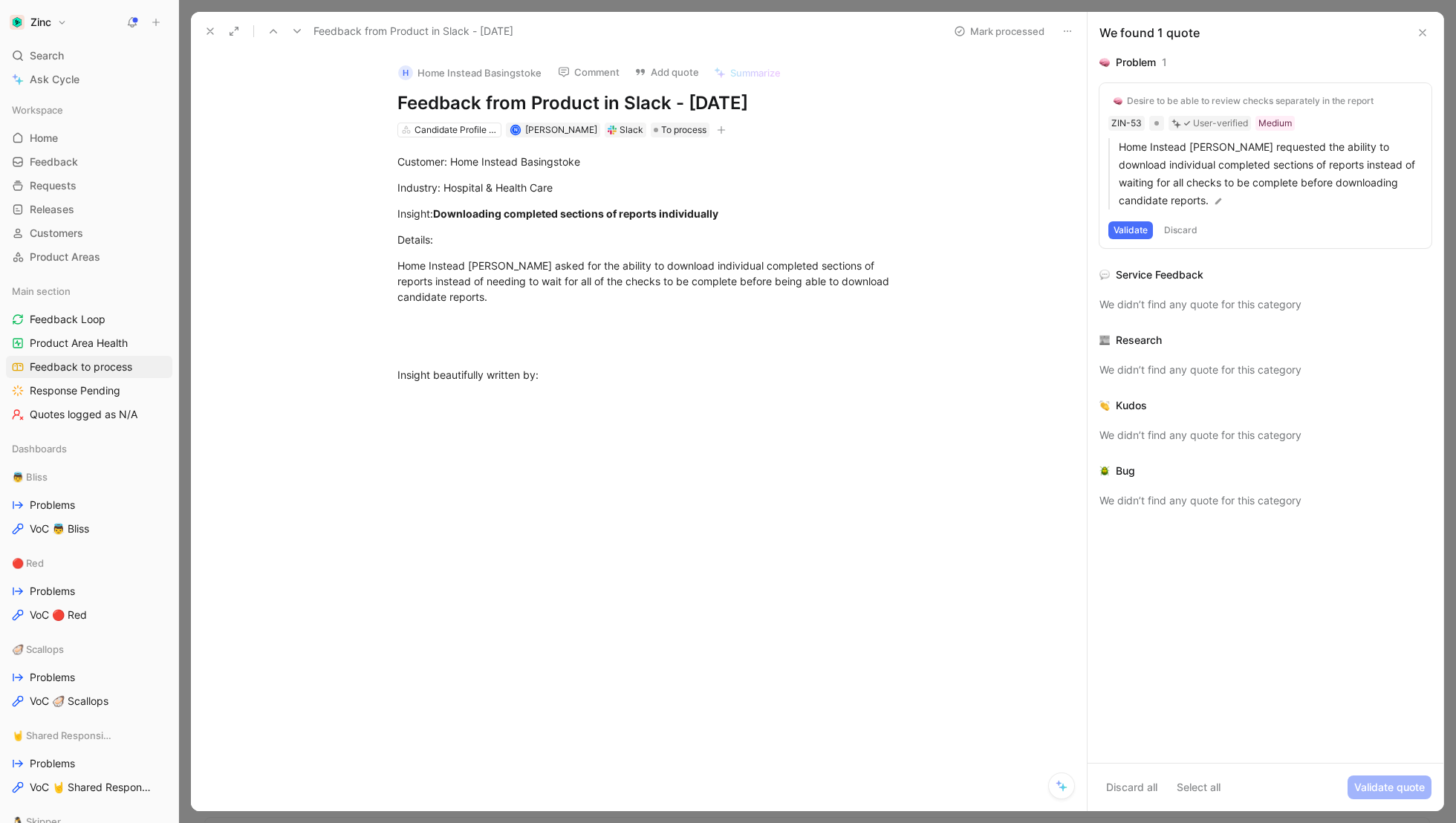
click at [207, 26] on icon at bounding box center [209, 31] width 12 height 12
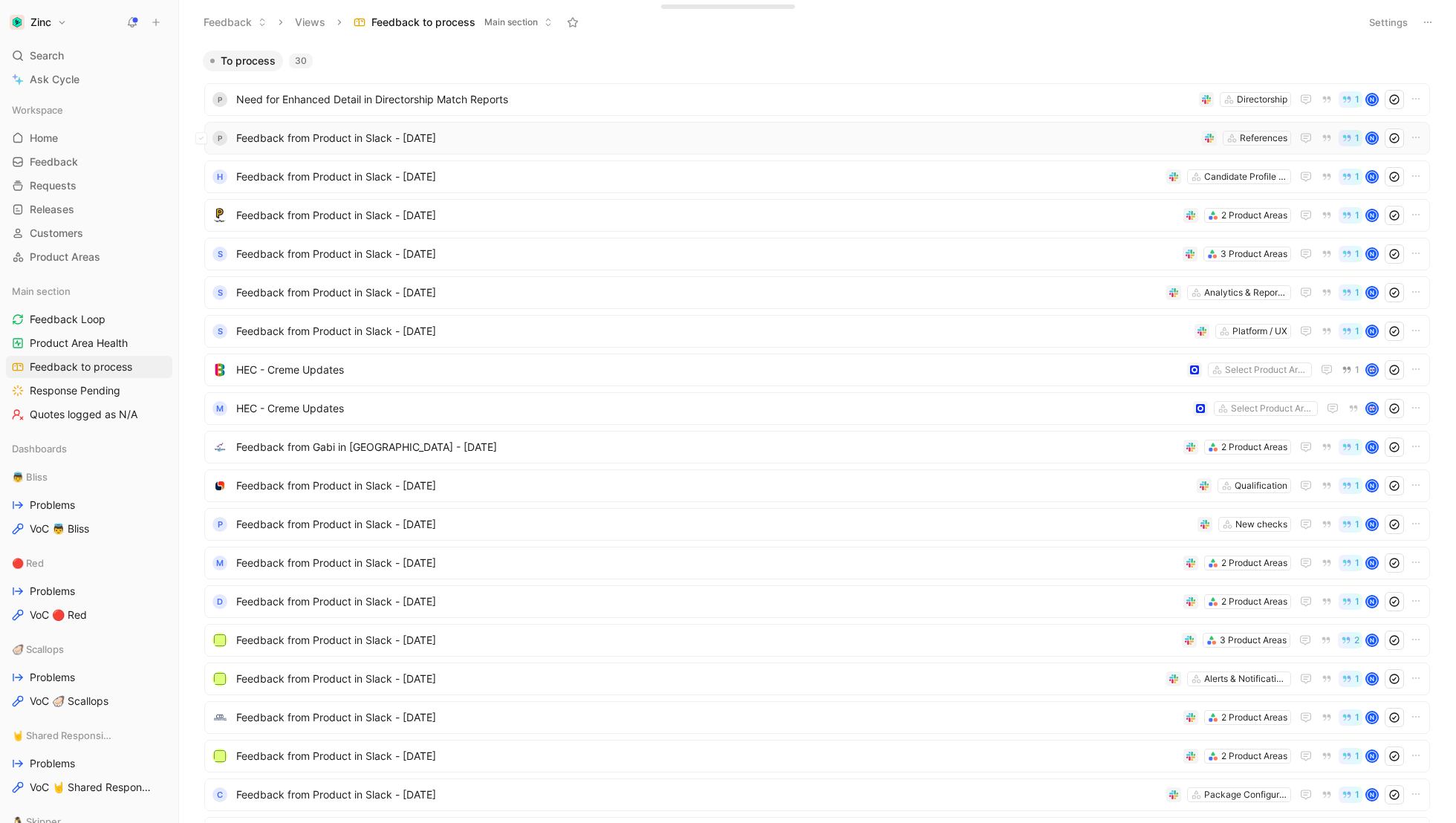
click at [300, 133] on span "Feedback from Product in Slack - [DATE]" at bounding box center [716, 138] width 960 height 18
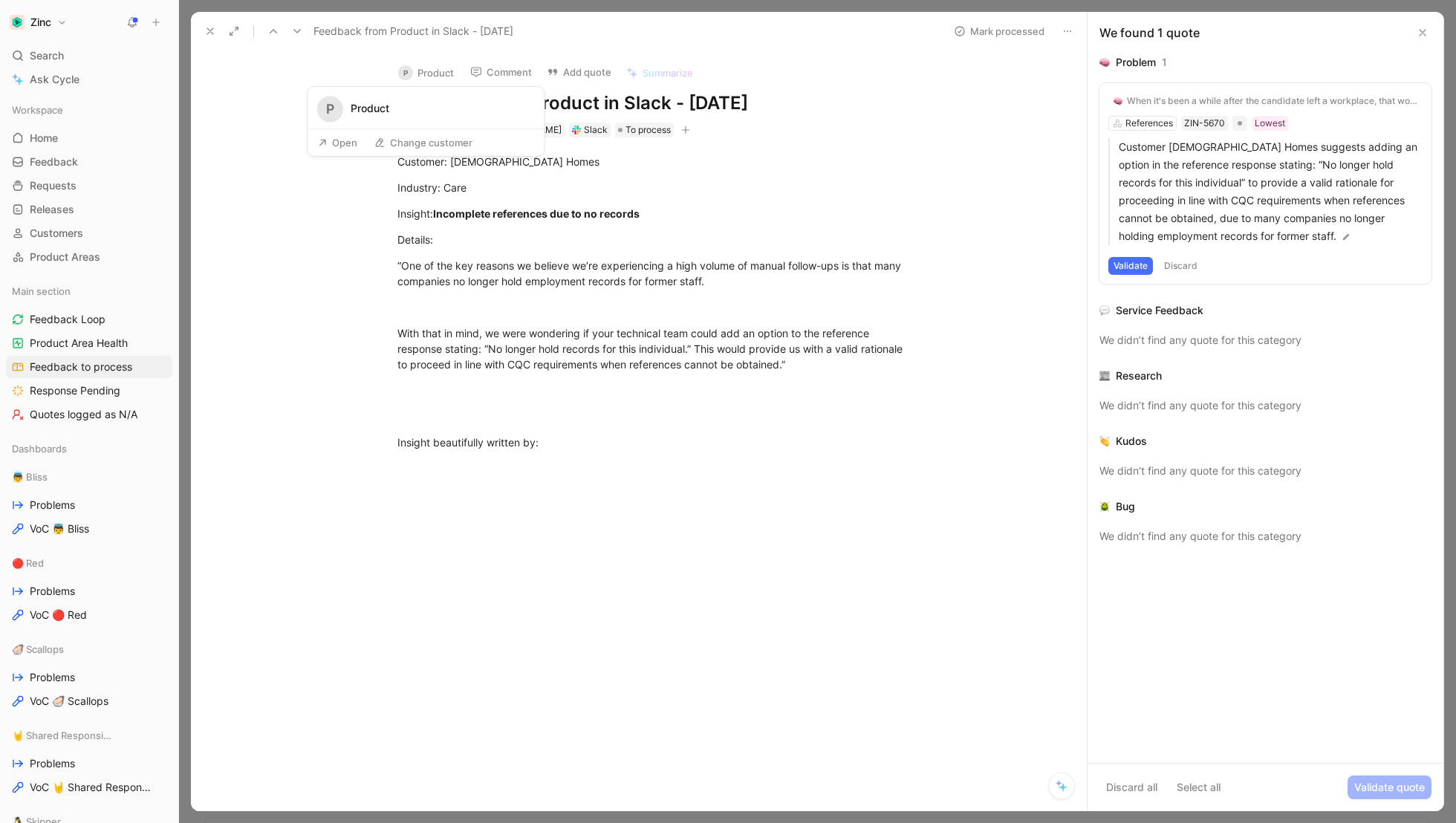
click at [431, 66] on button "P Product" at bounding box center [426, 73] width 70 height 23
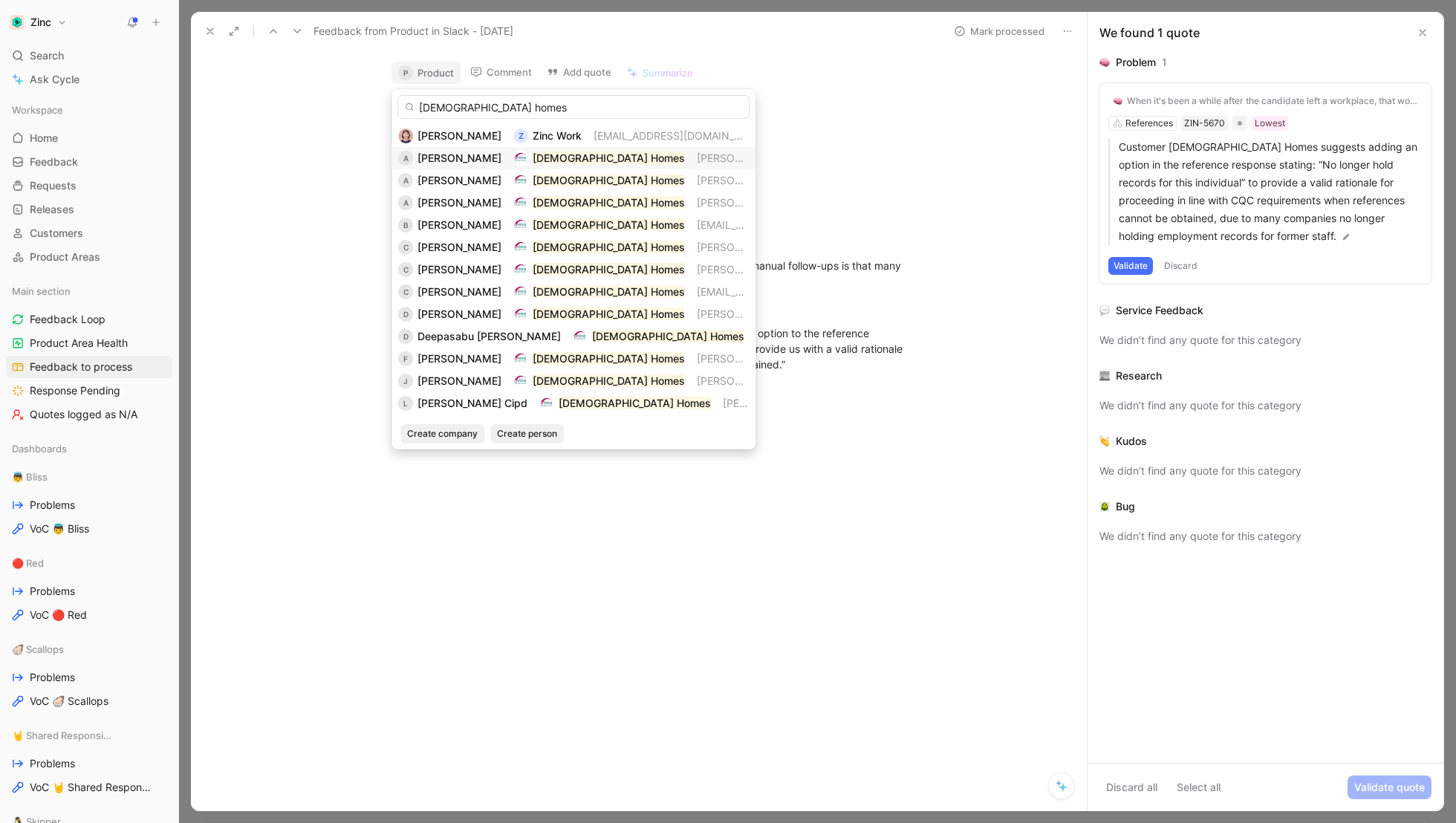
type input "[DEMOGRAPHIC_DATA] homes"
click at [489, 159] on span "[PERSON_NAME]" at bounding box center [458, 157] width 84 height 12
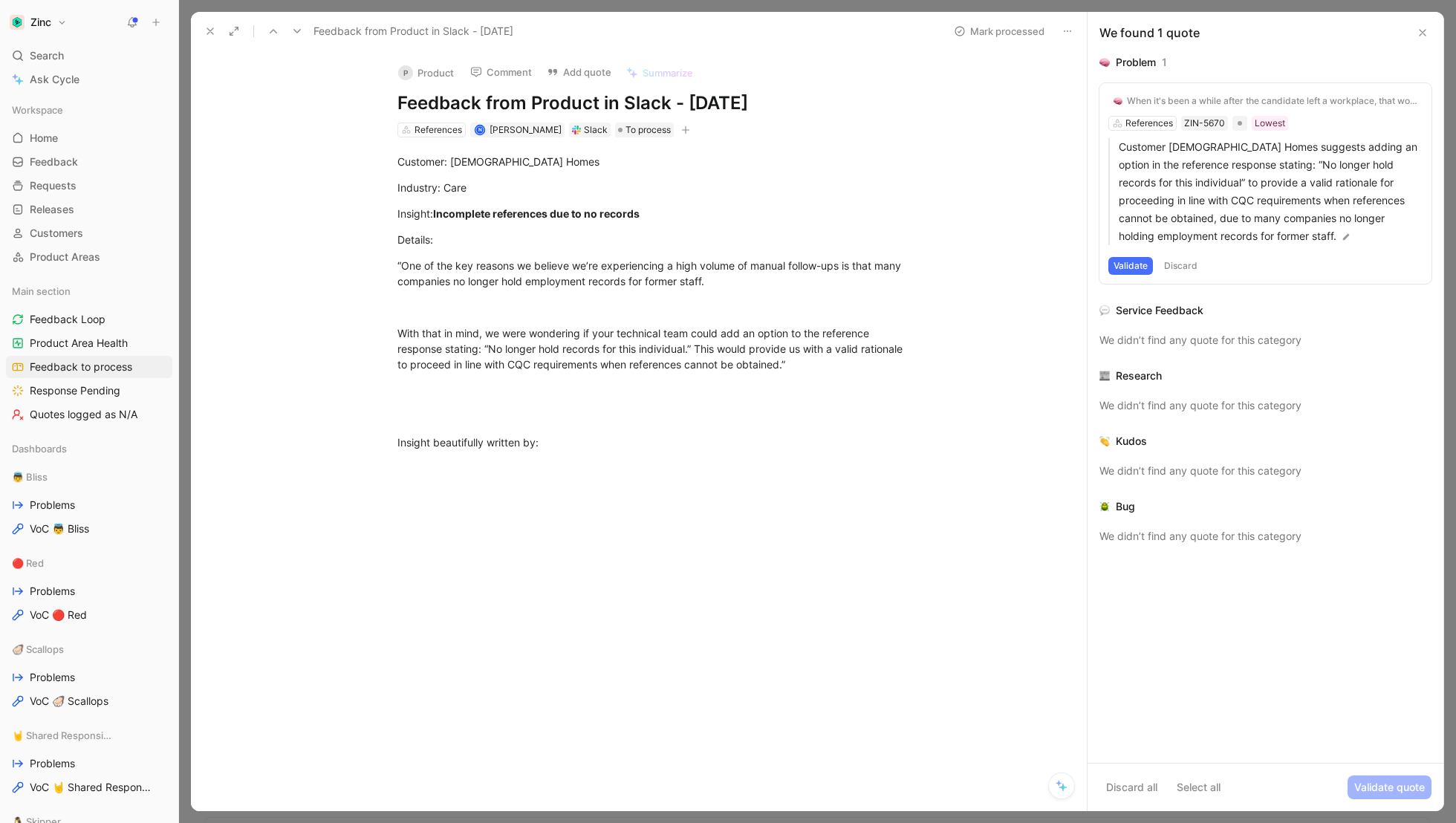
click at [442, 70] on button "P Product" at bounding box center [426, 73] width 70 height 23
click at [256, 130] on div "[PERSON_NAME] Comment Add quote Summarize Feedback from Product in Slack - [DAT…" at bounding box center [639, 431] width 896 height 760
click at [209, 27] on icon at bounding box center [209, 31] width 12 height 12
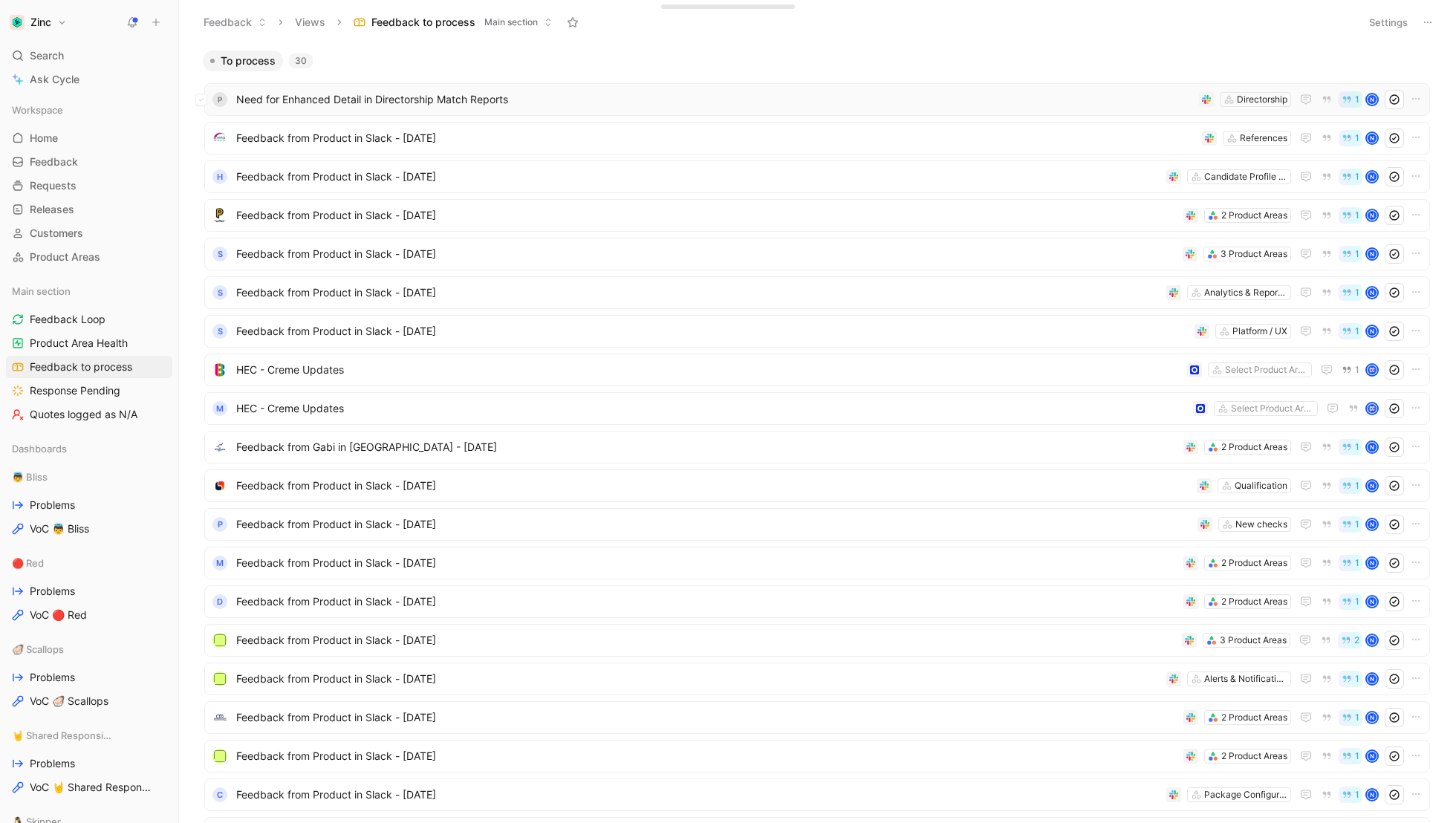
click at [288, 100] on span "Need for Enhanced Detail in Directorship Match Reports" at bounding box center [714, 99] width 956 height 18
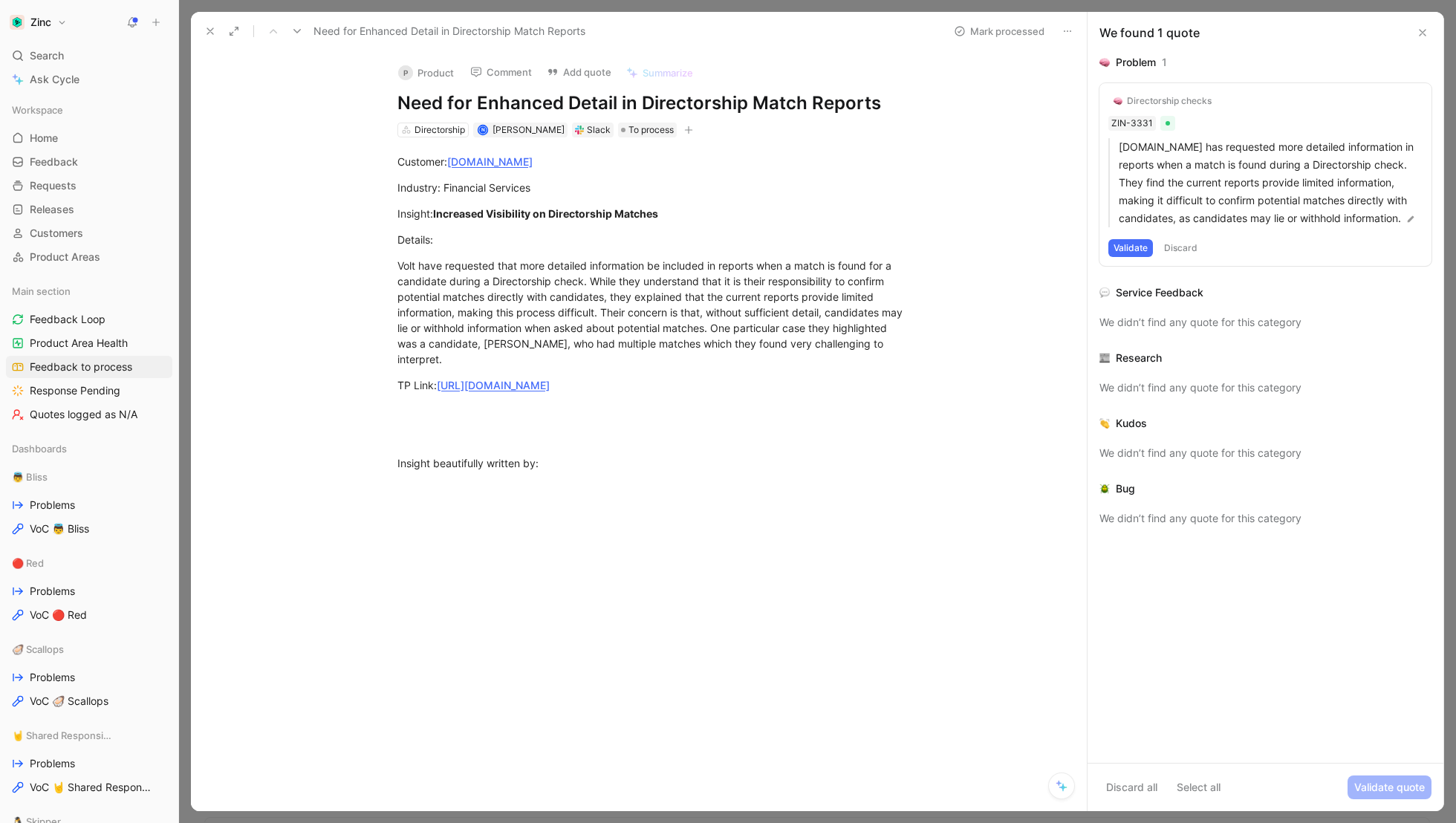
click at [424, 78] on button "P Product" at bounding box center [426, 73] width 70 height 23
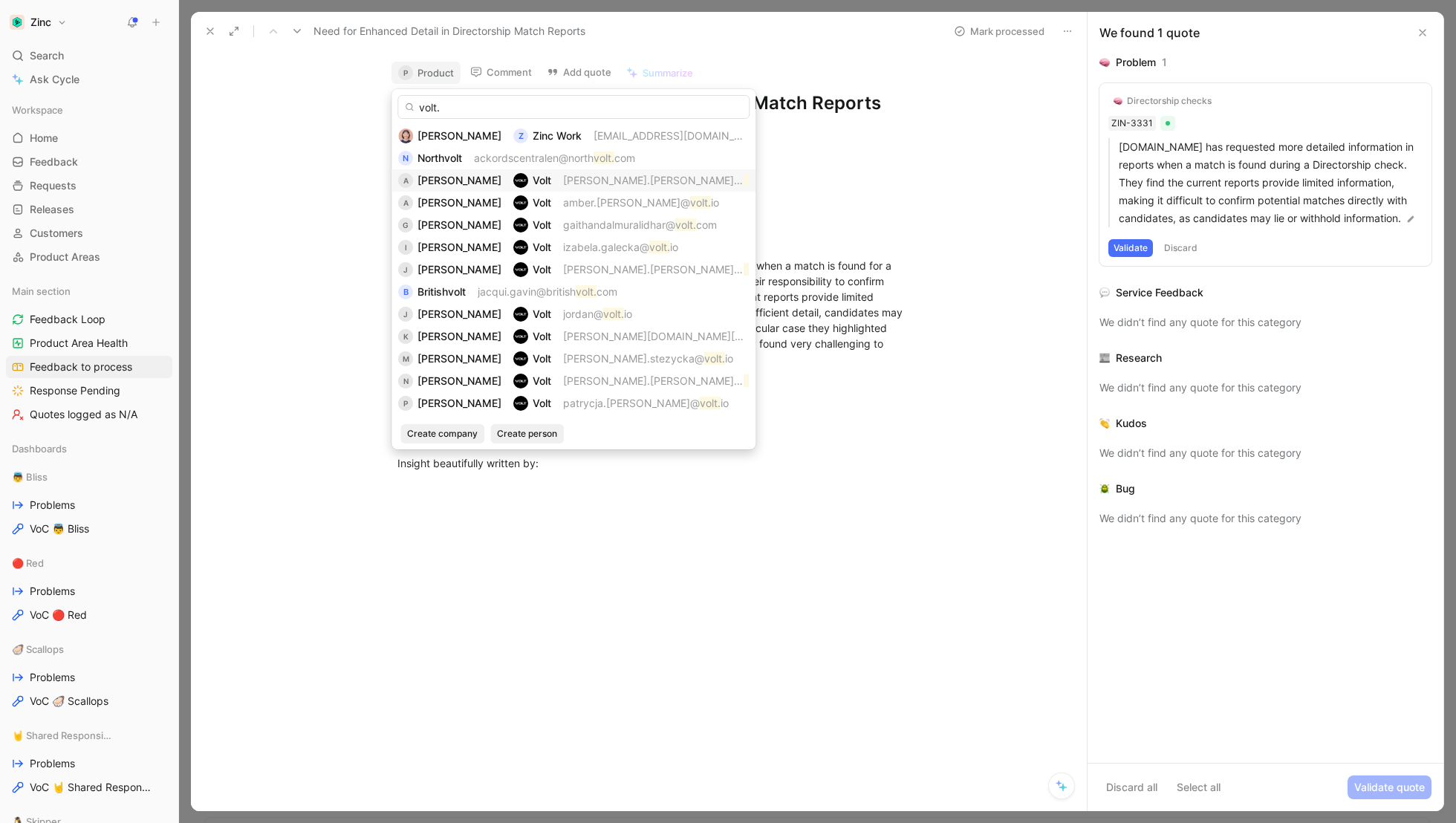
type input "volt."
click at [441, 178] on span "[PERSON_NAME]" at bounding box center [458, 179] width 84 height 12
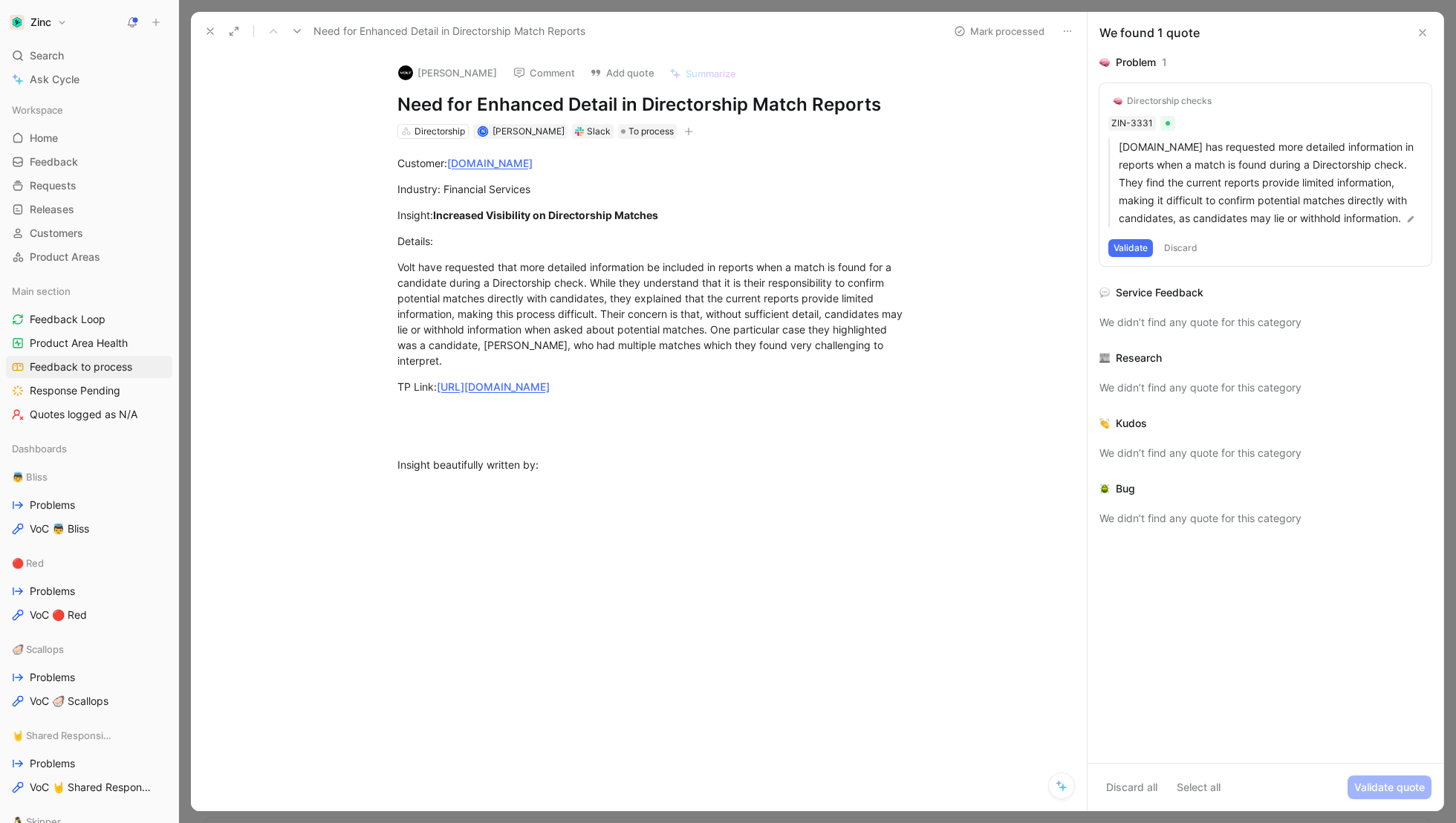
click at [211, 31] on icon at bounding box center [209, 31] width 12 height 12
